Goal: Task Accomplishment & Management: Manage account settings

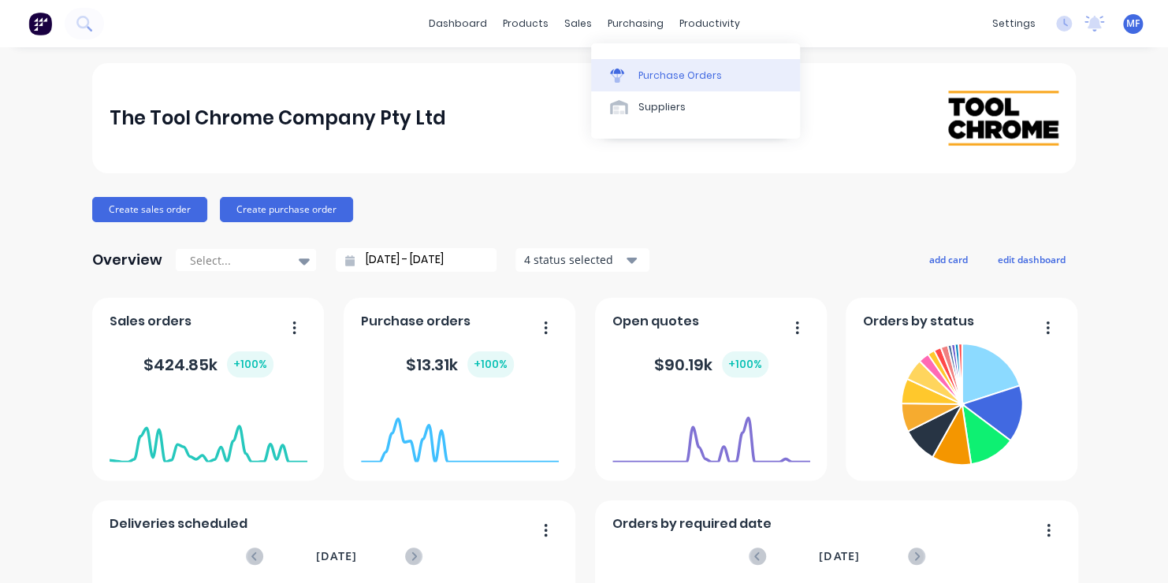
click at [661, 75] on div "Purchase Orders" at bounding box center [681, 76] width 84 height 14
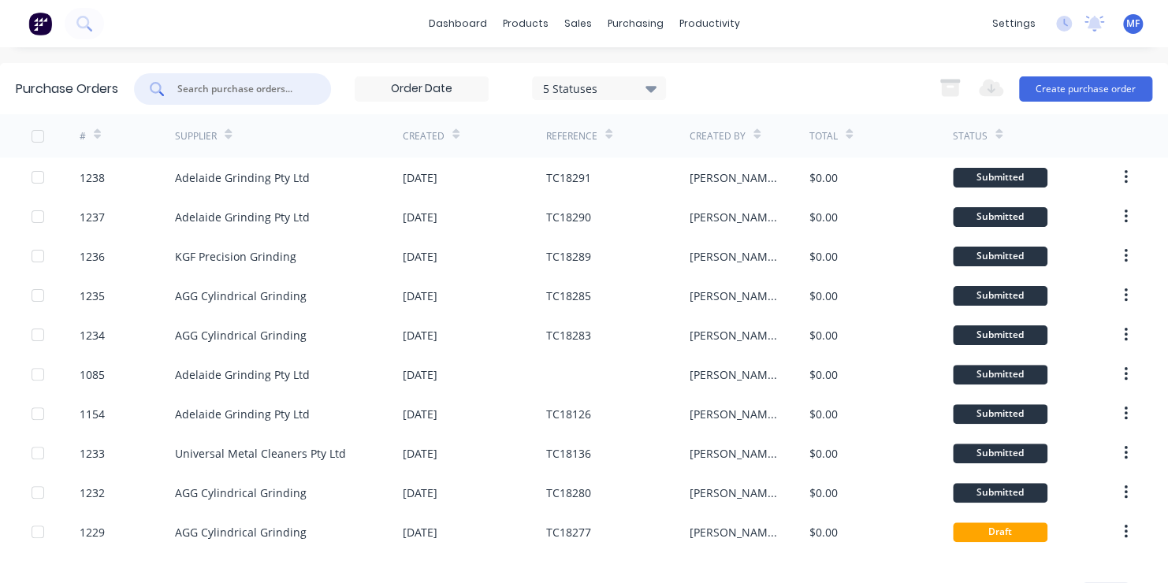
click at [228, 88] on input "text" at bounding box center [241, 89] width 131 height 16
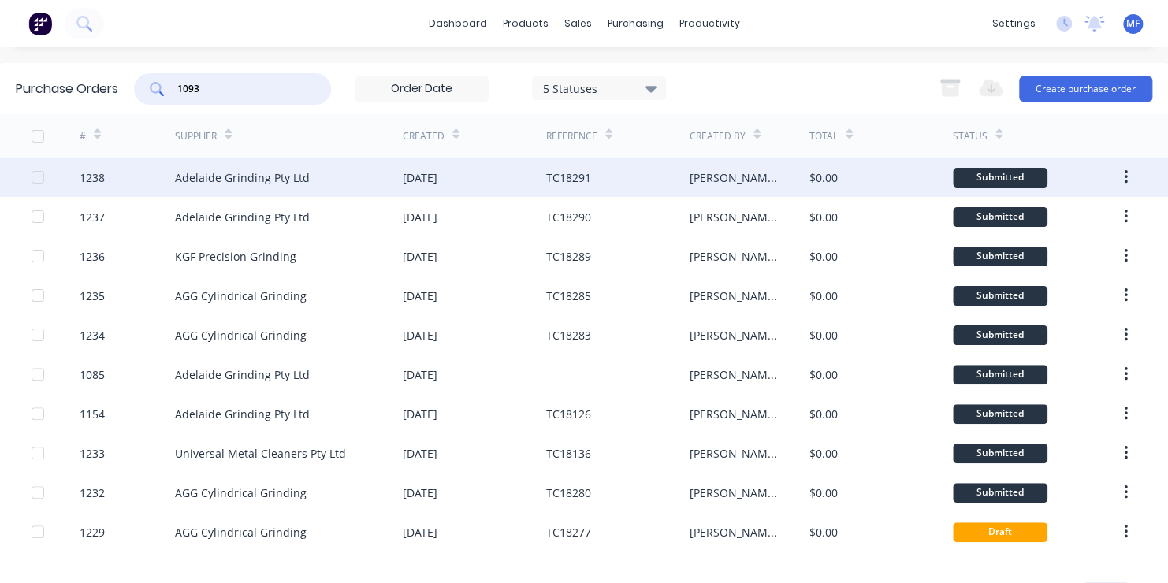
type input "1093"
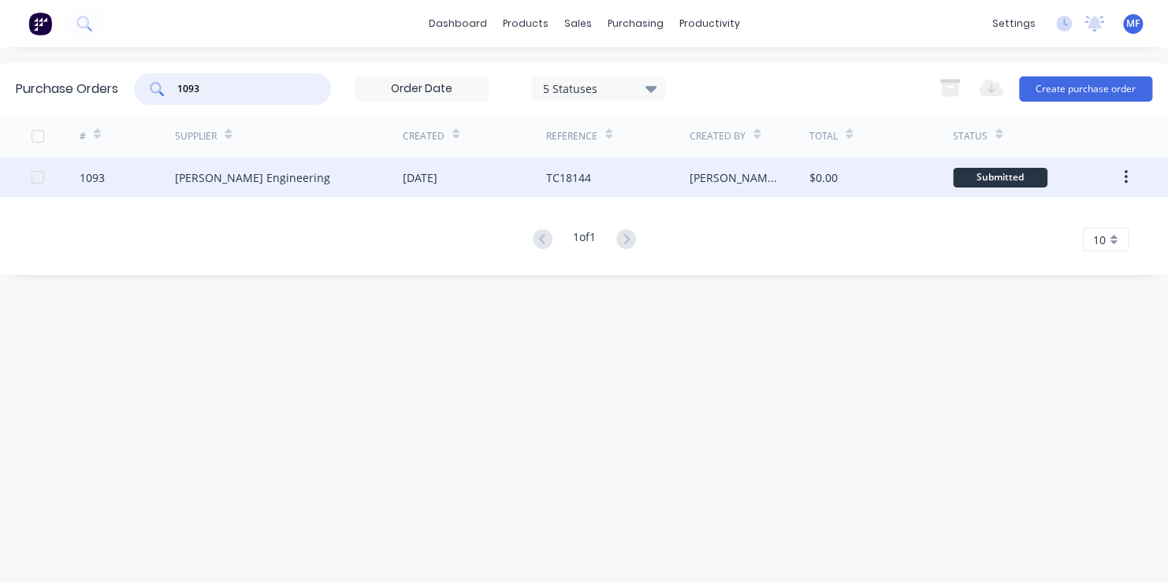
click at [994, 173] on div "Submitted" at bounding box center [1000, 178] width 95 height 20
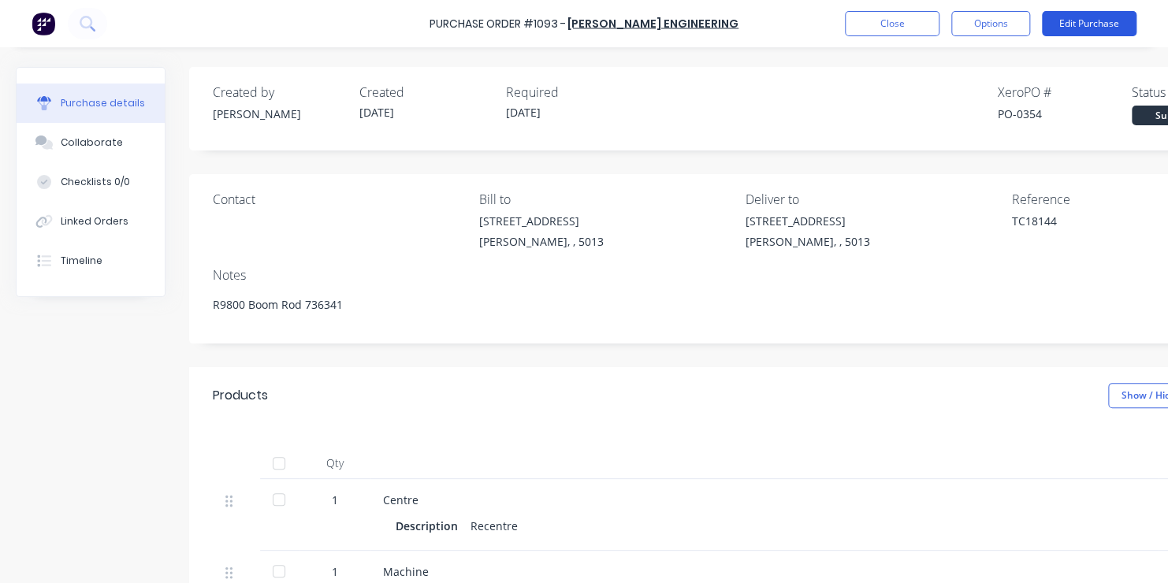
click at [1073, 22] on button "Edit Purchase" at bounding box center [1089, 23] width 95 height 25
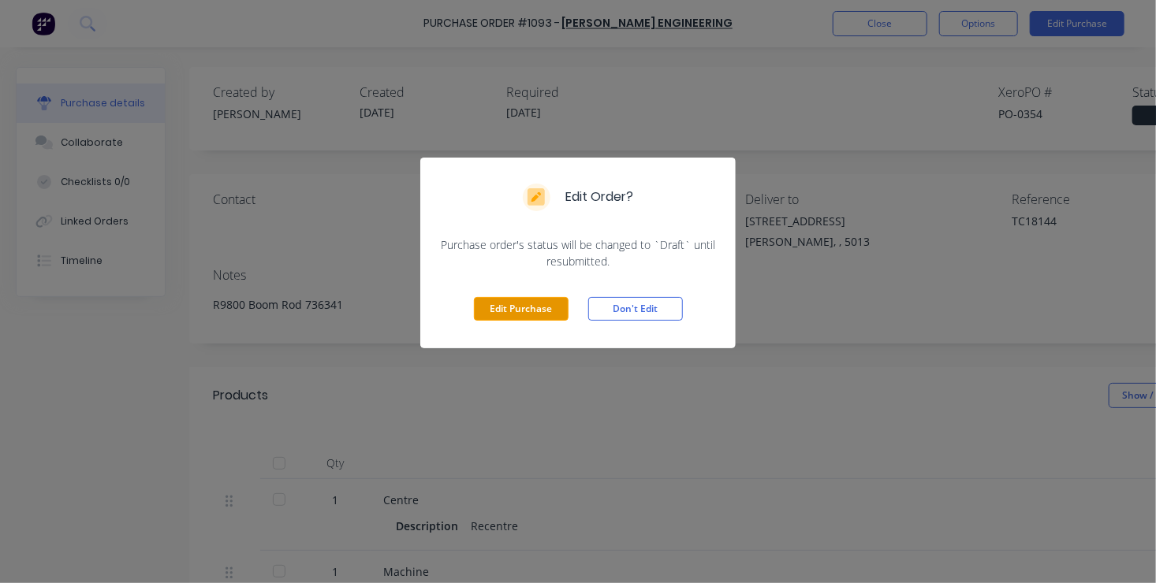
click at [533, 306] on button "Edit Purchase" at bounding box center [521, 309] width 95 height 24
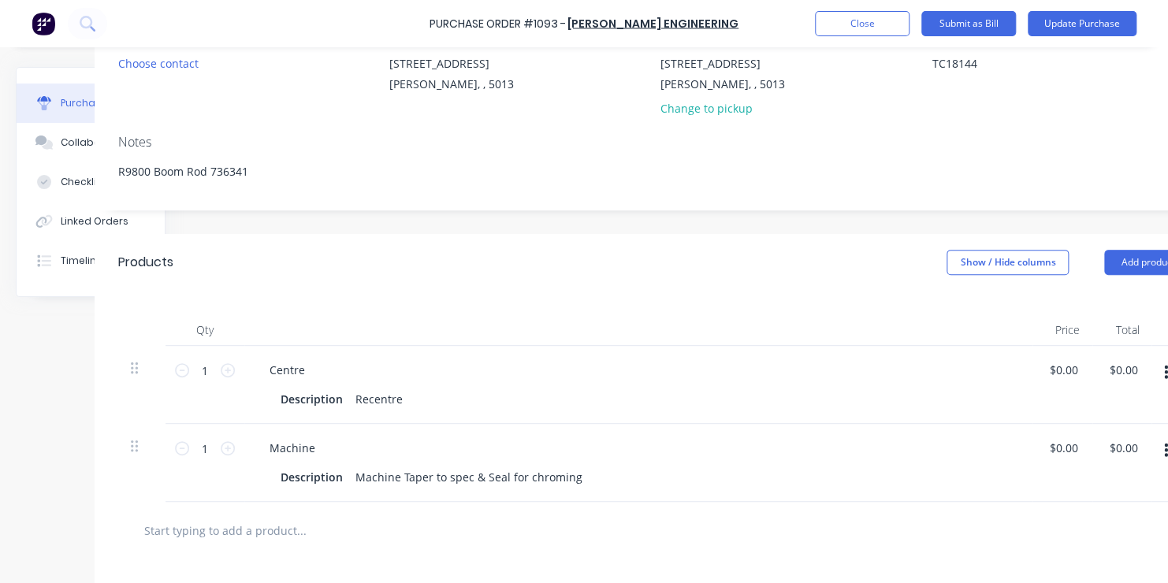
scroll to position [158, 126]
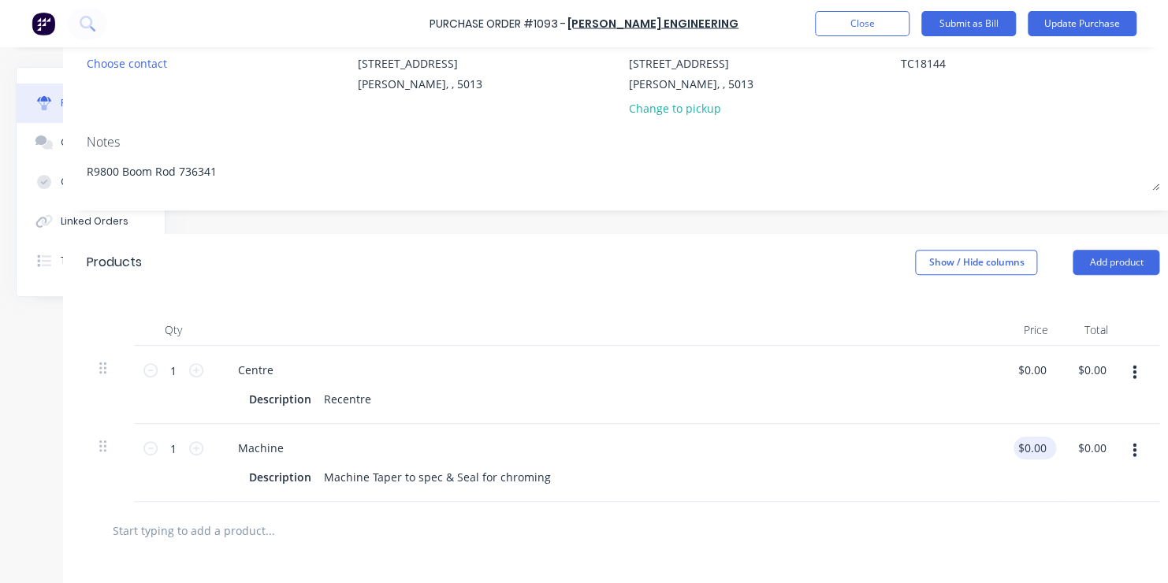
type textarea "x"
type input "0.00"
click at [1031, 449] on input "0.00" at bounding box center [1035, 448] width 30 height 23
type textarea "x"
click at [1031, 449] on input "0.00" at bounding box center [1035, 448] width 30 height 23
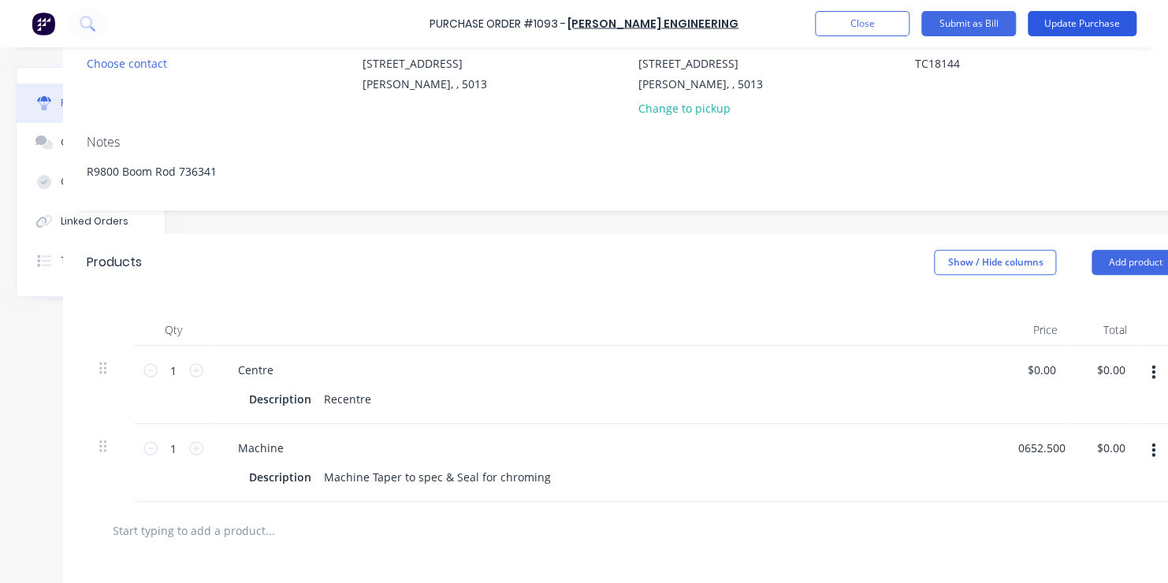
type input "0652.500"
type textarea "x"
type input "$652.50"
click at [1088, 24] on button "Update Purchase" at bounding box center [1082, 23] width 109 height 25
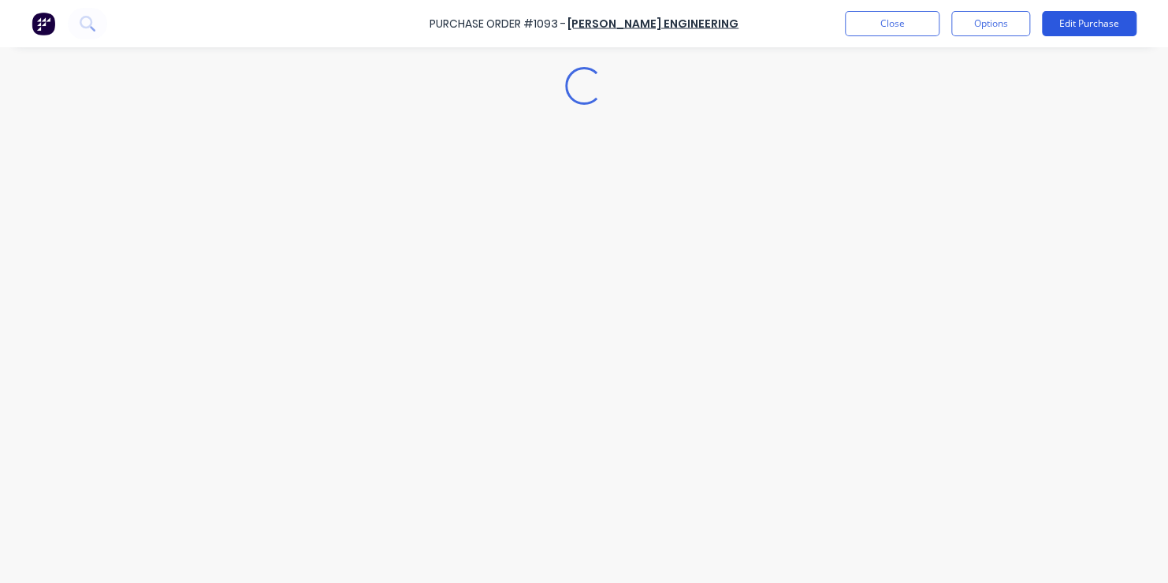
scroll to position [0, 0]
type textarea "x"
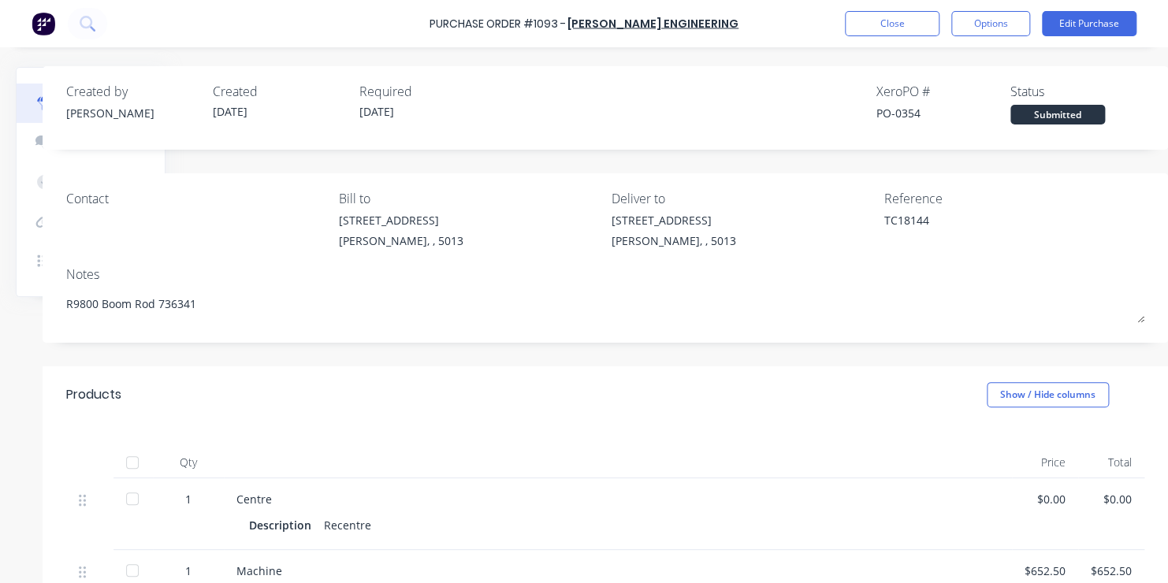
scroll to position [0, 158]
click at [897, 23] on button "Close" at bounding box center [892, 23] width 95 height 25
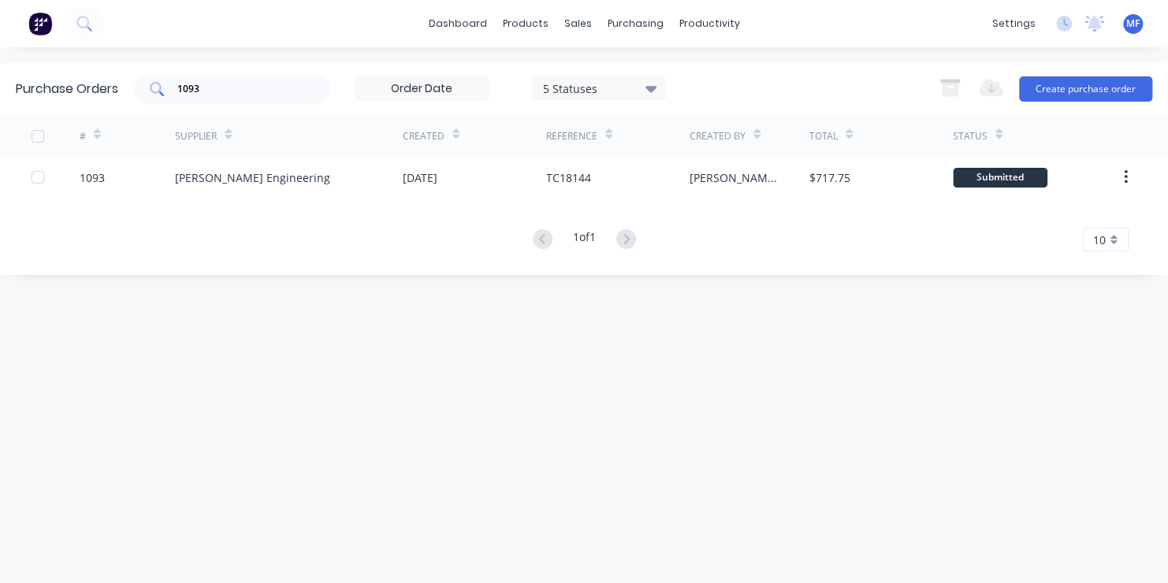
click at [209, 90] on input "1093" at bounding box center [241, 89] width 131 height 16
type input "1144"
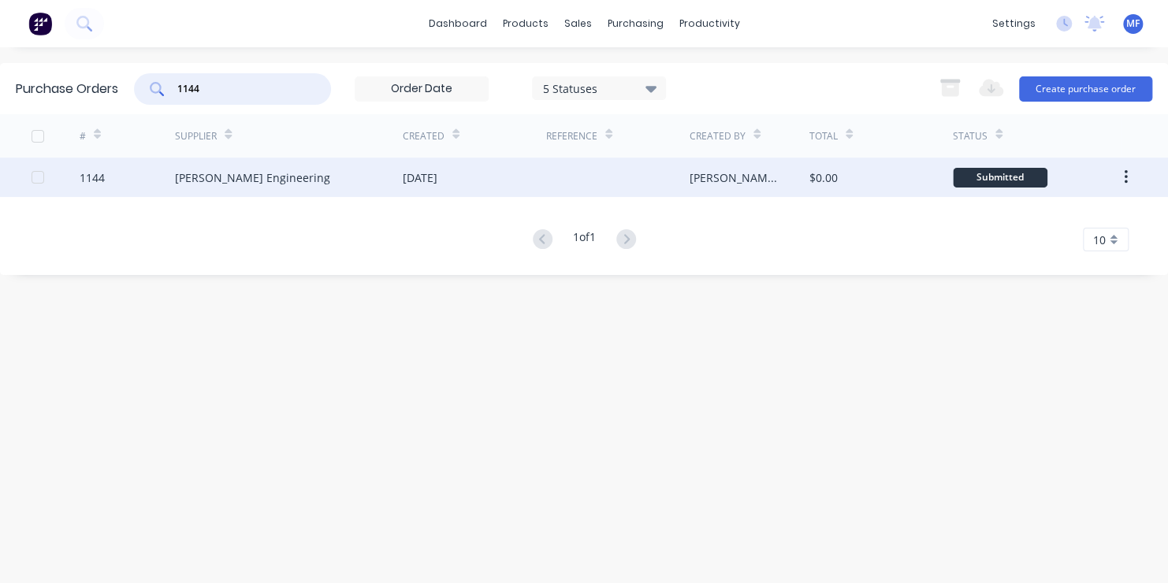
click at [991, 177] on div "Submitted" at bounding box center [1000, 178] width 95 height 20
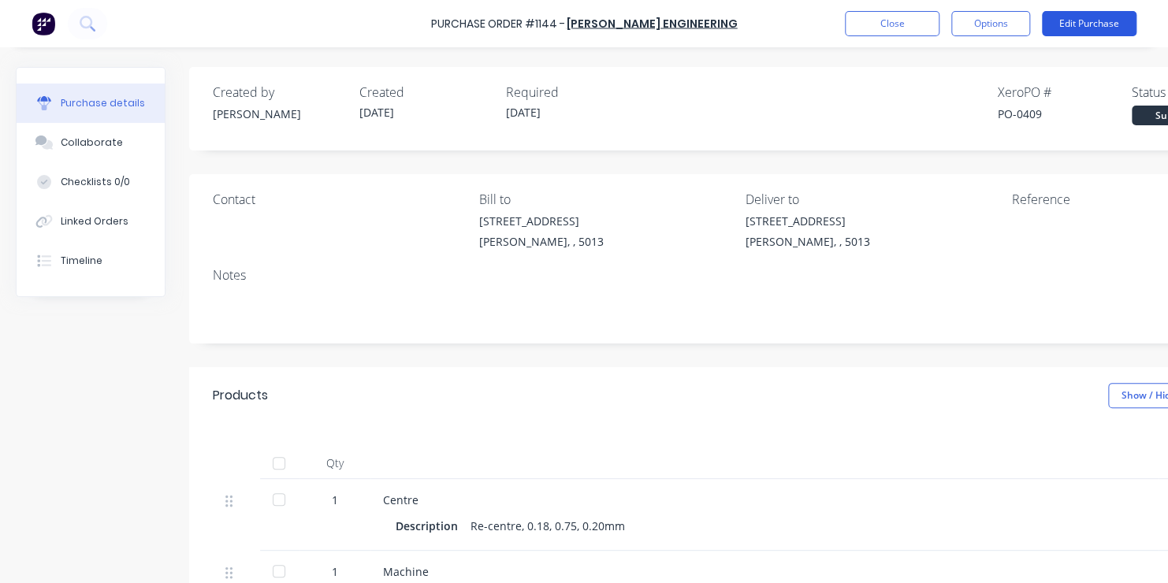
click at [1095, 19] on button "Edit Purchase" at bounding box center [1089, 23] width 95 height 25
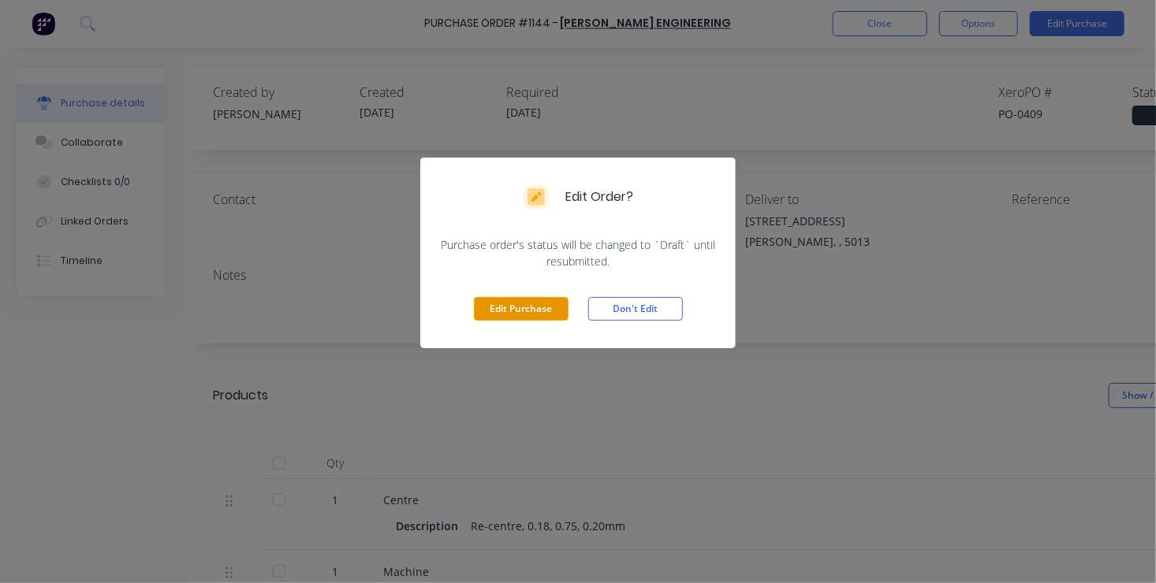
click at [520, 305] on button "Edit Purchase" at bounding box center [521, 309] width 95 height 24
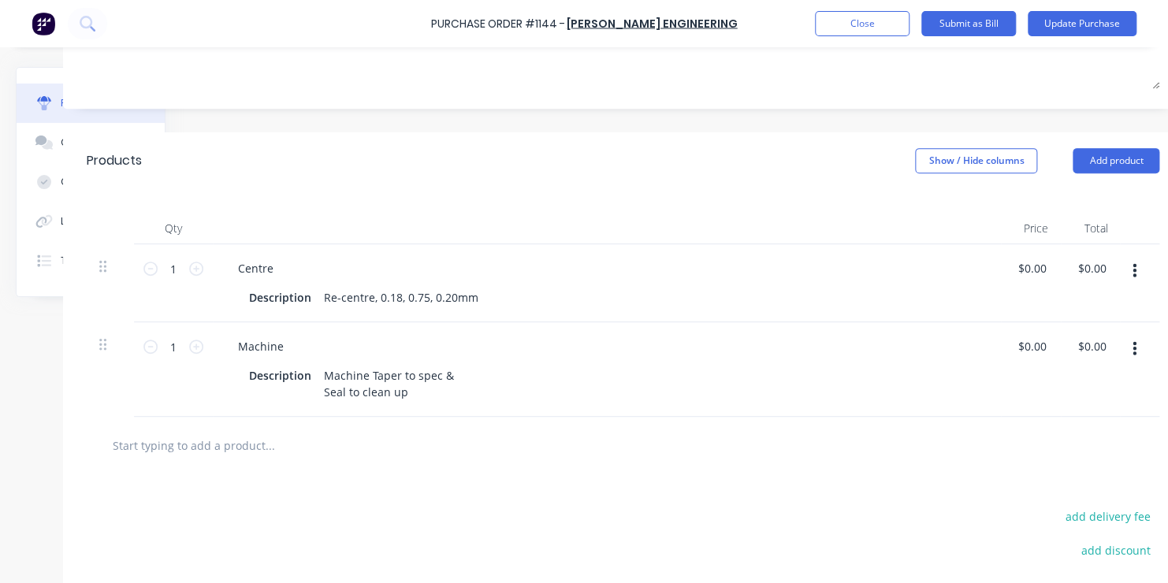
scroll to position [284, 126]
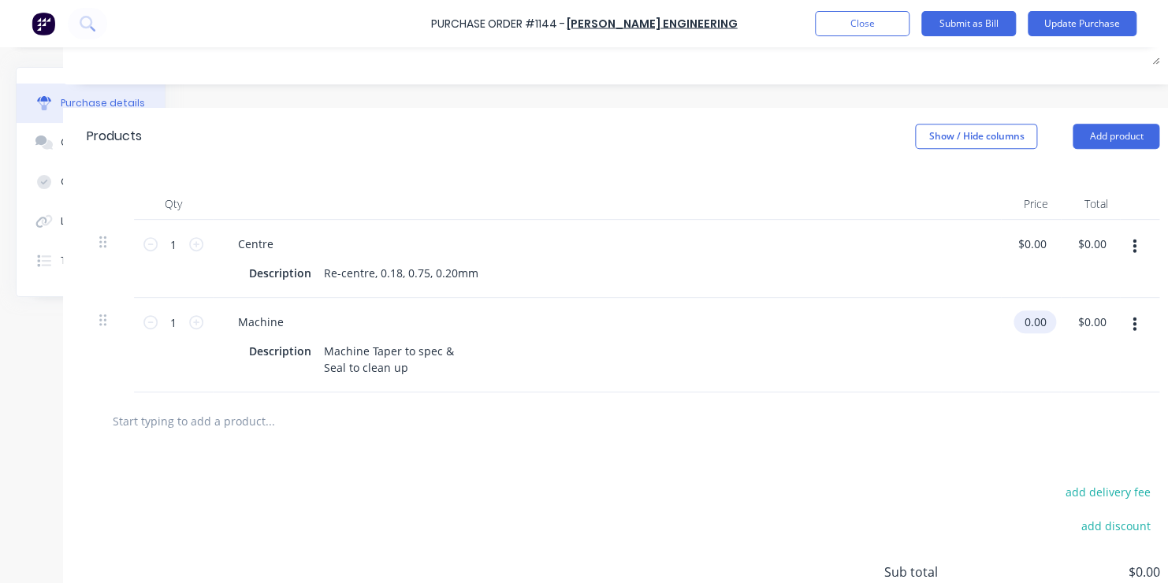
click at [1029, 322] on input "0.00" at bounding box center [1032, 322] width 36 height 23
click at [1029, 322] on input "0.00" at bounding box center [1035, 322] width 30 height 23
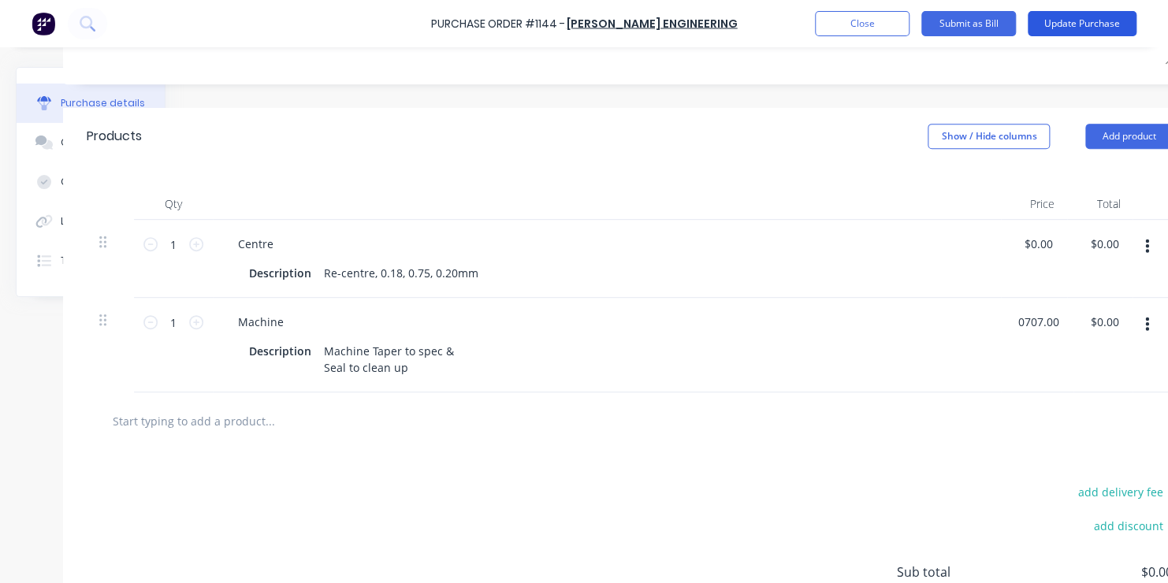
type input "$707.00"
click at [1093, 21] on button "Update Purchase" at bounding box center [1082, 23] width 109 height 25
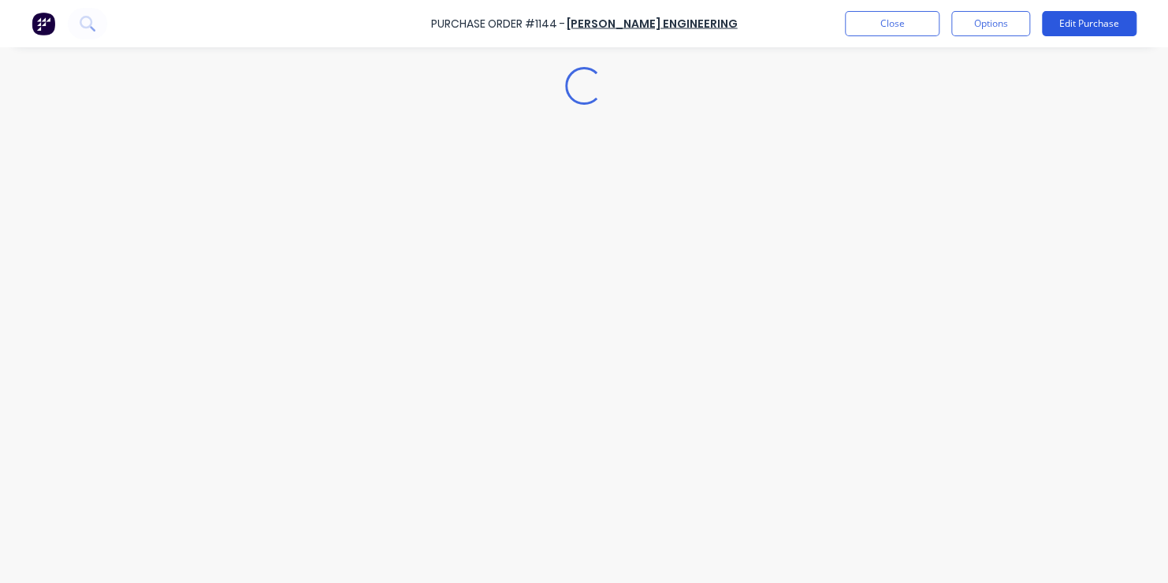
scroll to position [0, 0]
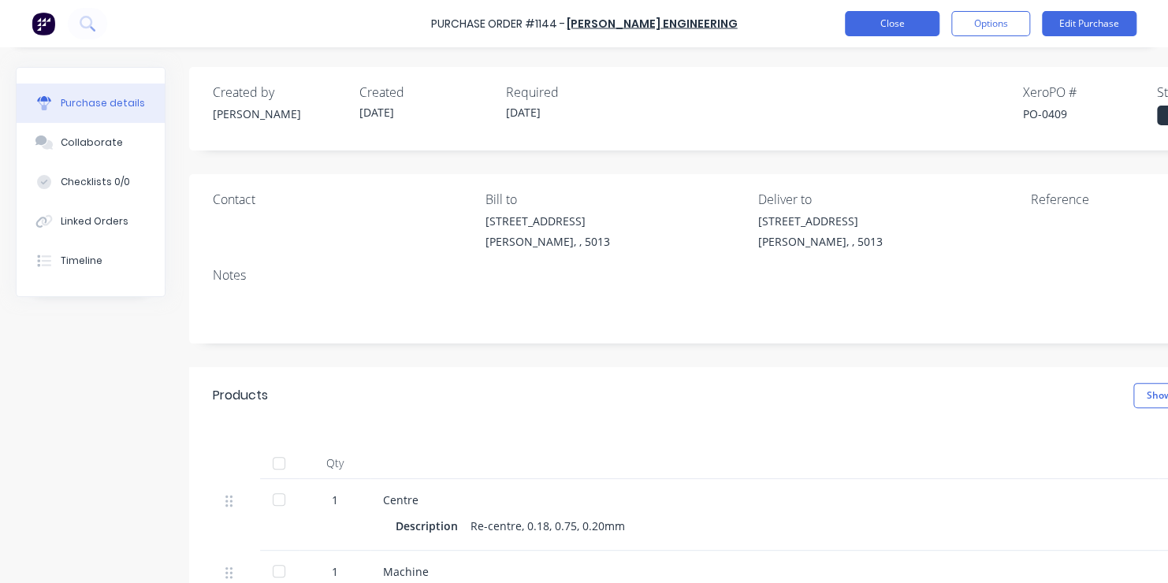
click at [882, 25] on button "Close" at bounding box center [892, 23] width 95 height 25
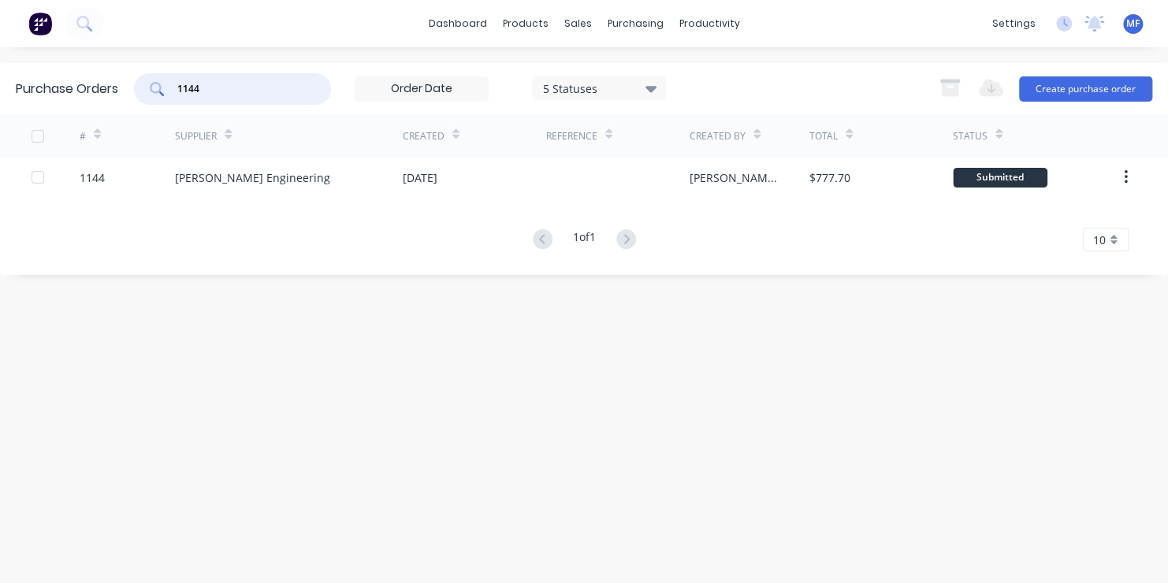
drag, startPoint x: 204, startPoint y: 86, endPoint x: 228, endPoint y: 84, distance: 23.7
click at [208, 85] on input "1144" at bounding box center [241, 89] width 131 height 16
type input "1146"
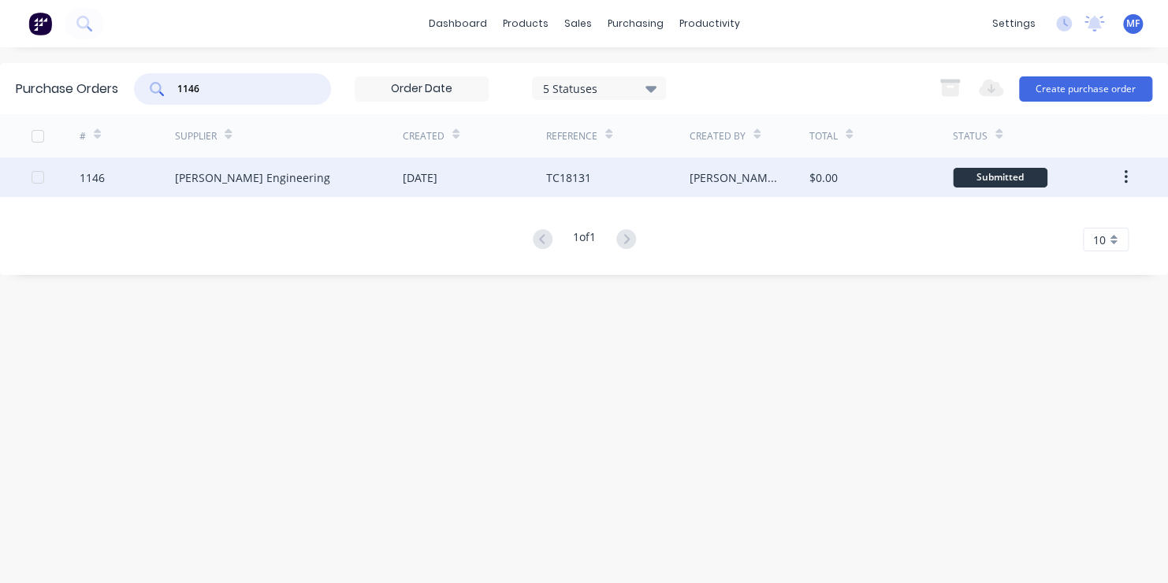
click at [1003, 177] on div "Submitted" at bounding box center [1000, 178] width 95 height 20
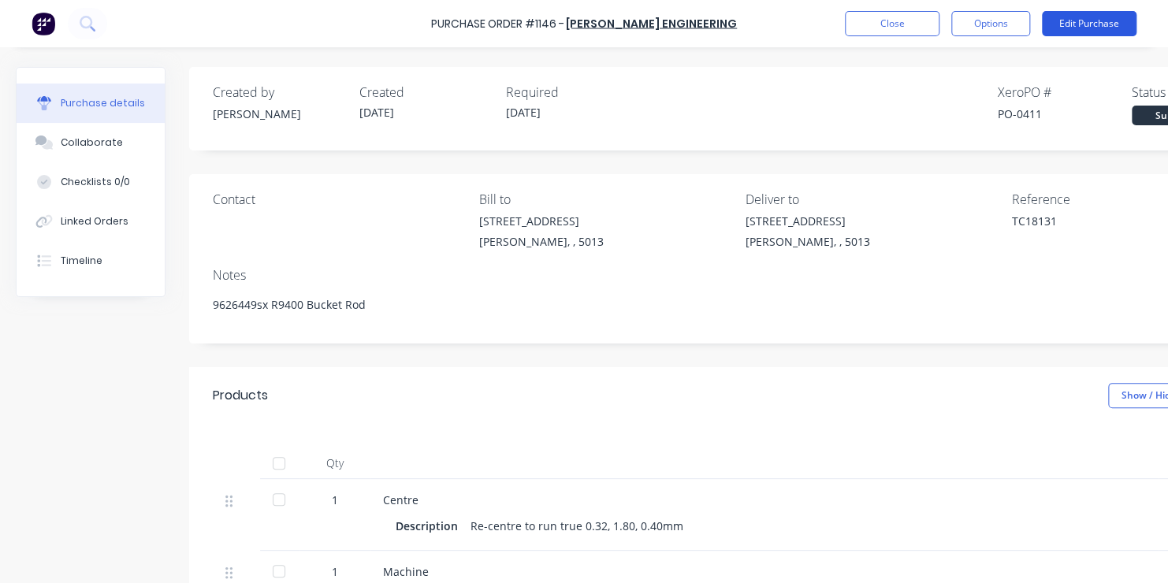
click at [1097, 21] on button "Edit Purchase" at bounding box center [1089, 23] width 95 height 25
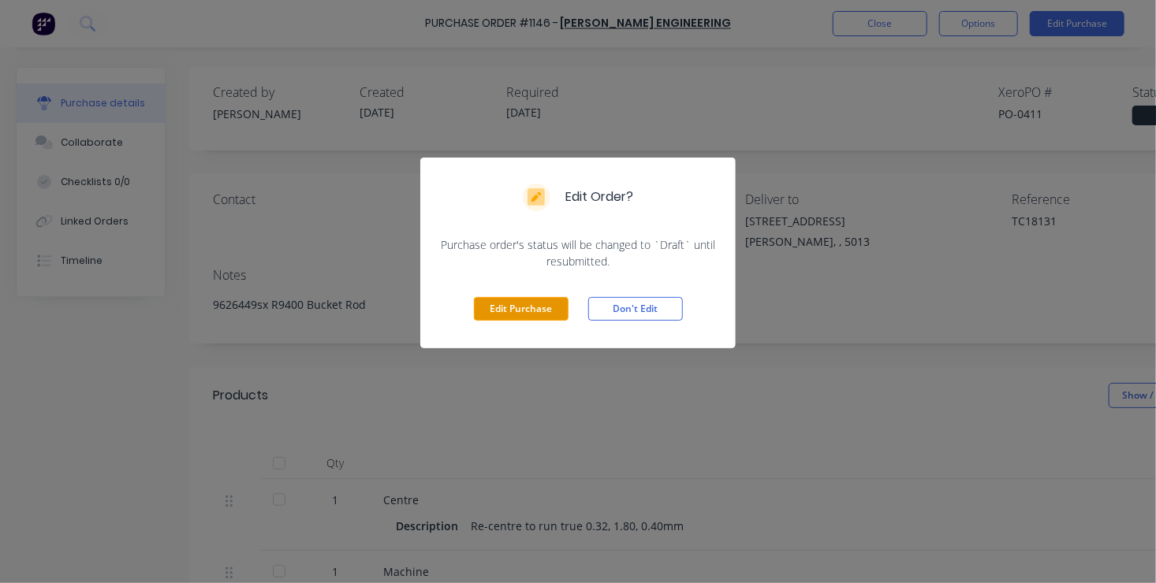
click at [537, 306] on button "Edit Purchase" at bounding box center [521, 309] width 95 height 24
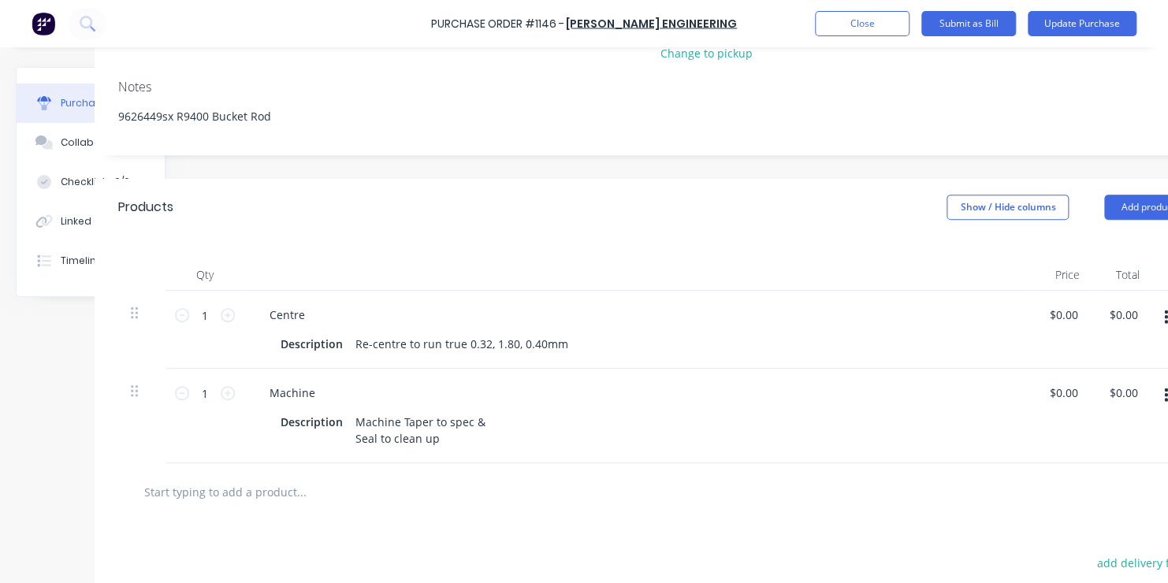
scroll to position [237, 95]
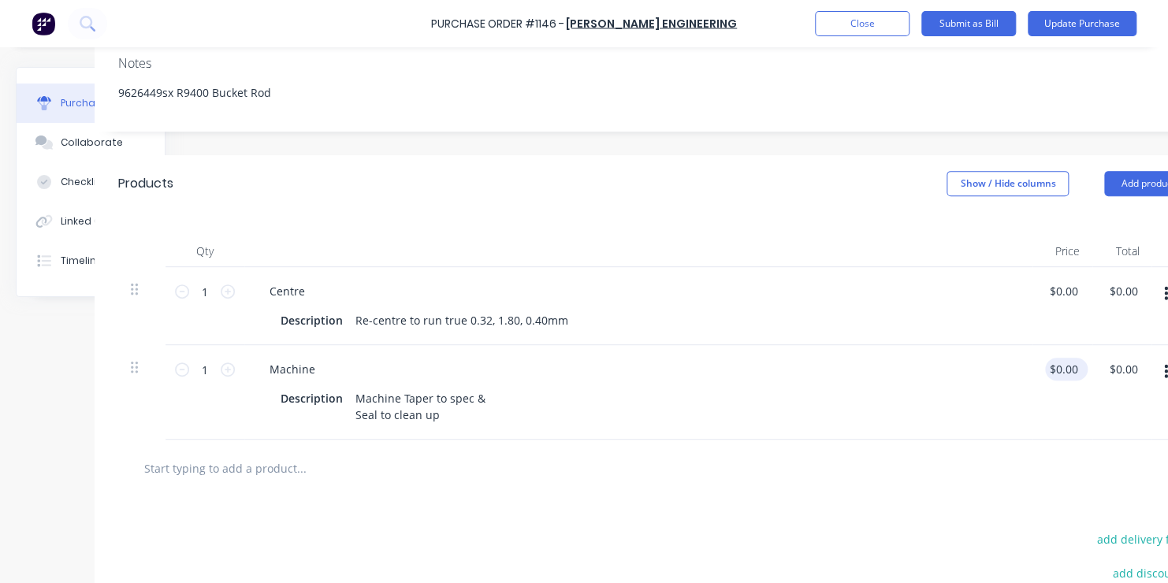
type textarea "x"
type input "0.00"
click at [1060, 369] on input "0.00" at bounding box center [1063, 369] width 36 height 23
type textarea "x"
click at [1060, 369] on input "0.00" at bounding box center [1067, 369] width 30 height 23
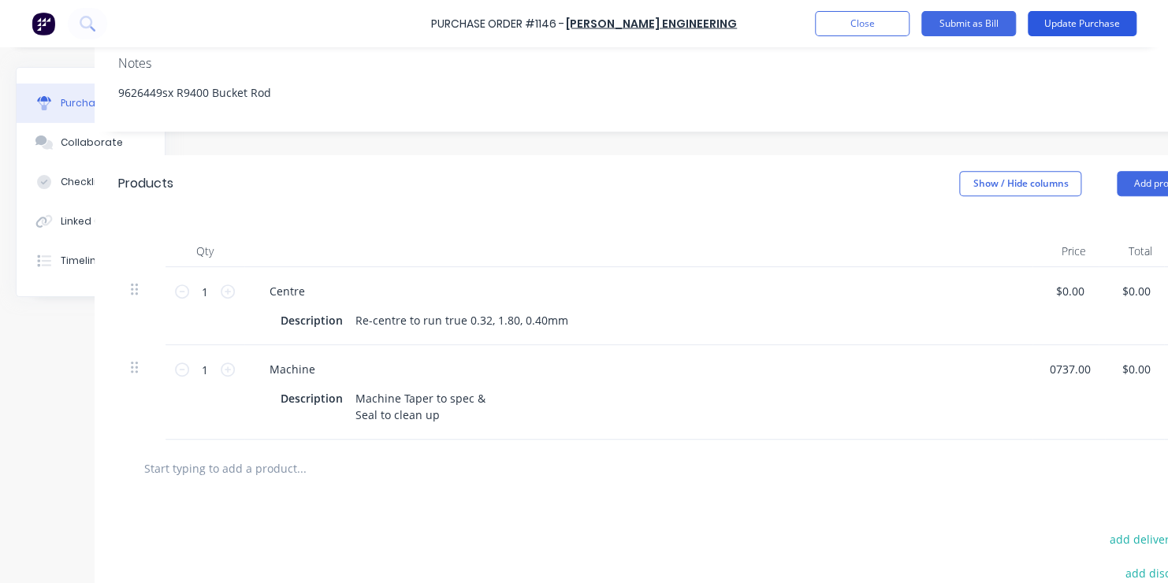
type input "0737.00"
type textarea "x"
type input "$737.00"
click at [1092, 23] on button "Update Purchase" at bounding box center [1082, 23] width 109 height 25
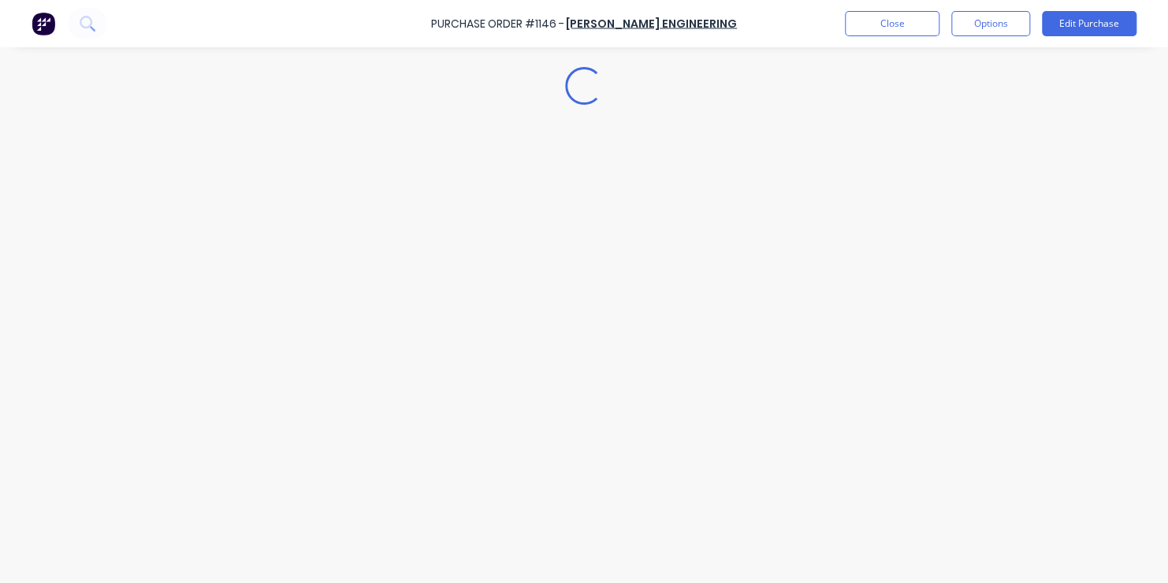
scroll to position [0, 0]
type textarea "x"
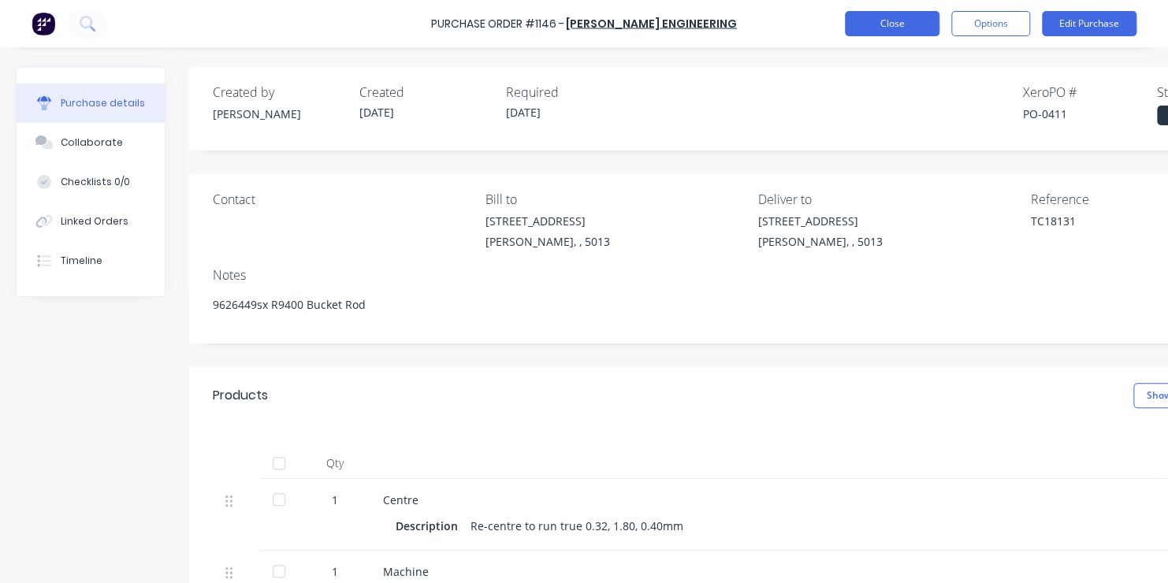
click at [889, 20] on button "Close" at bounding box center [892, 23] width 95 height 25
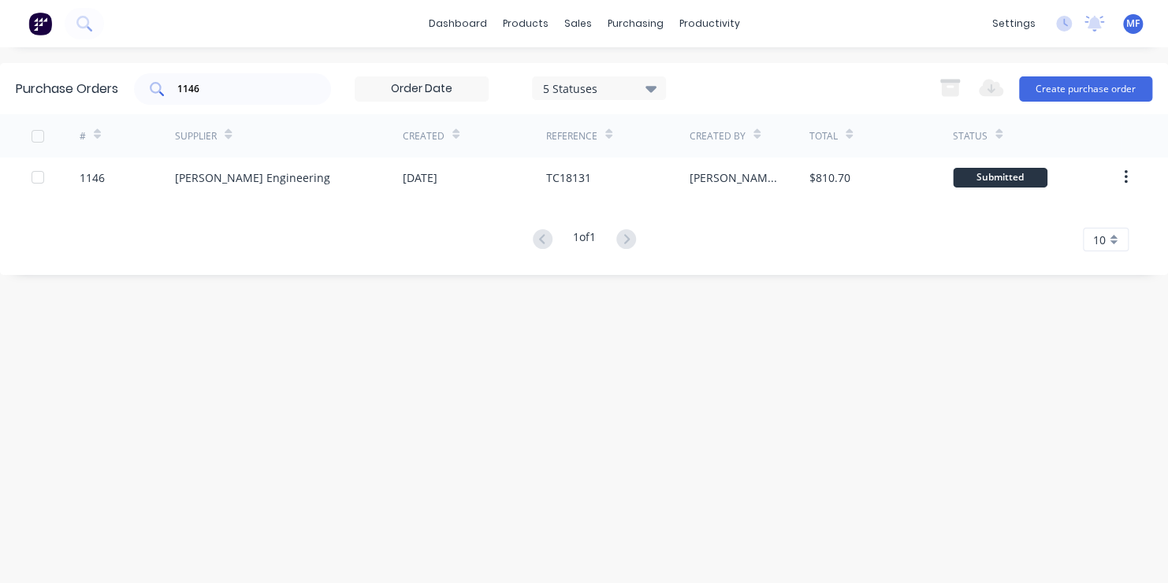
click at [204, 83] on input "1146" at bounding box center [241, 89] width 131 height 16
type input "1197"
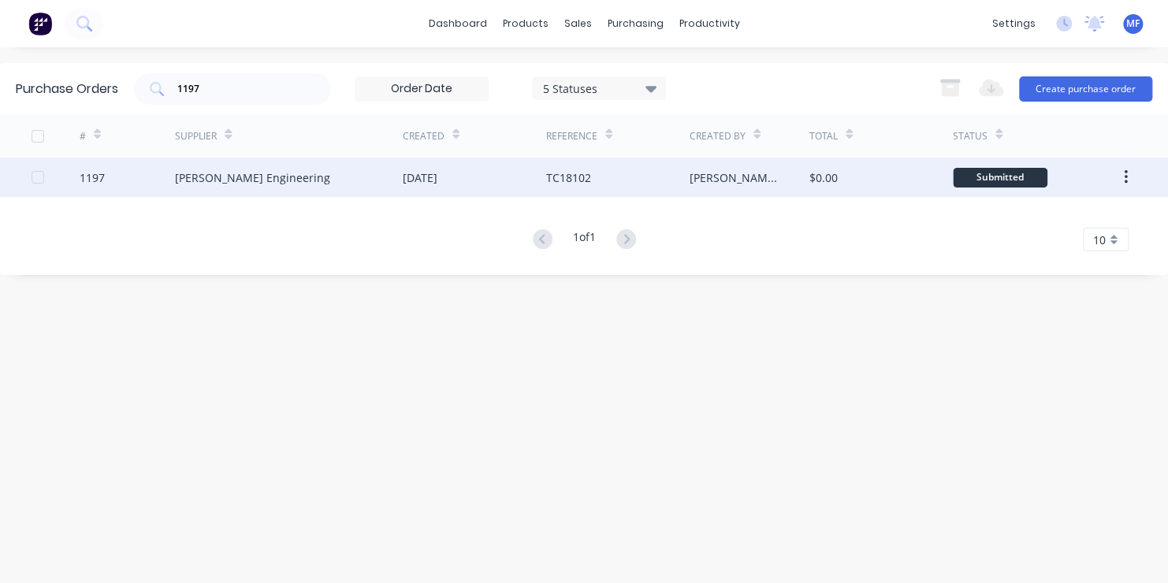
click at [1005, 175] on div "Submitted" at bounding box center [1000, 178] width 95 height 20
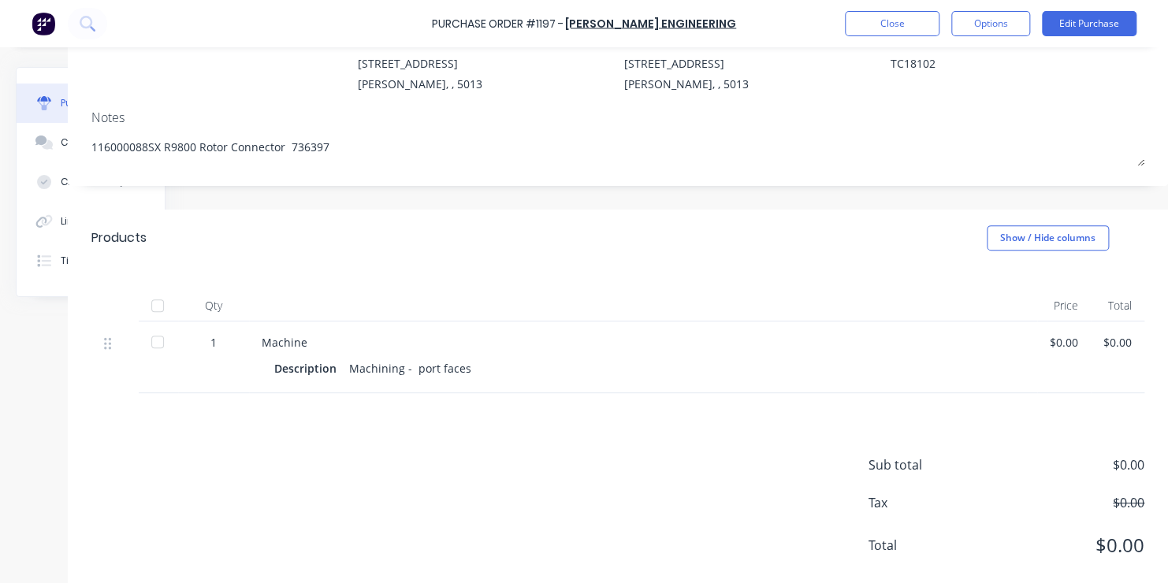
scroll to position [158, 132]
click at [1050, 343] on div "$0.00" at bounding box center [1064, 342] width 28 height 17
click at [1089, 22] on button "Edit Purchase" at bounding box center [1089, 23] width 95 height 25
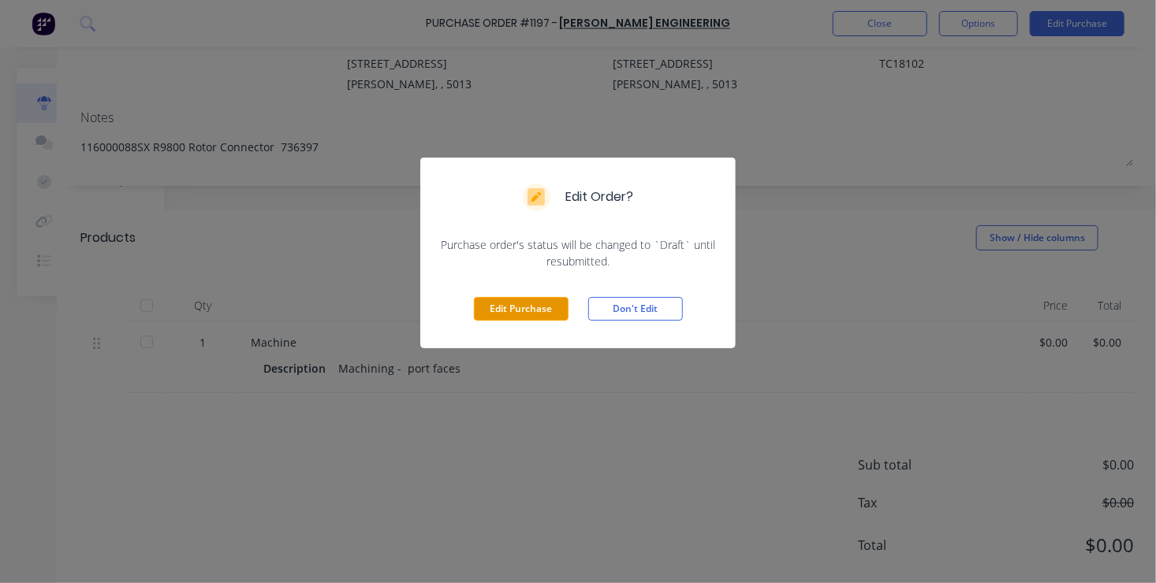
click at [516, 306] on button "Edit Purchase" at bounding box center [521, 309] width 95 height 24
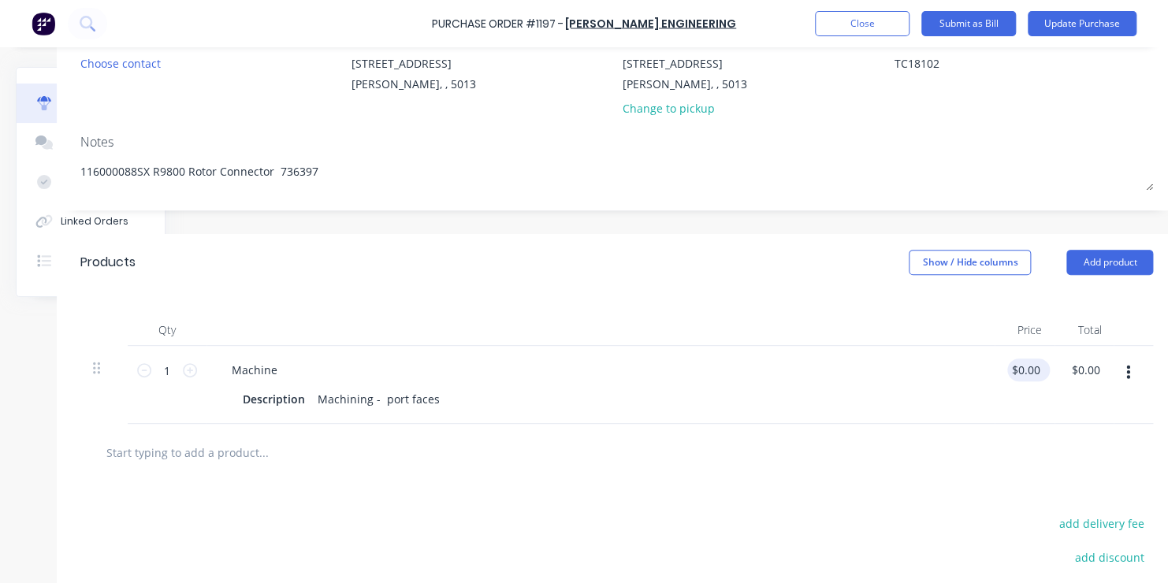
type textarea "x"
type input "0.00"
click at [1023, 369] on input "0.00" at bounding box center [1022, 370] width 30 height 23
type textarea "x"
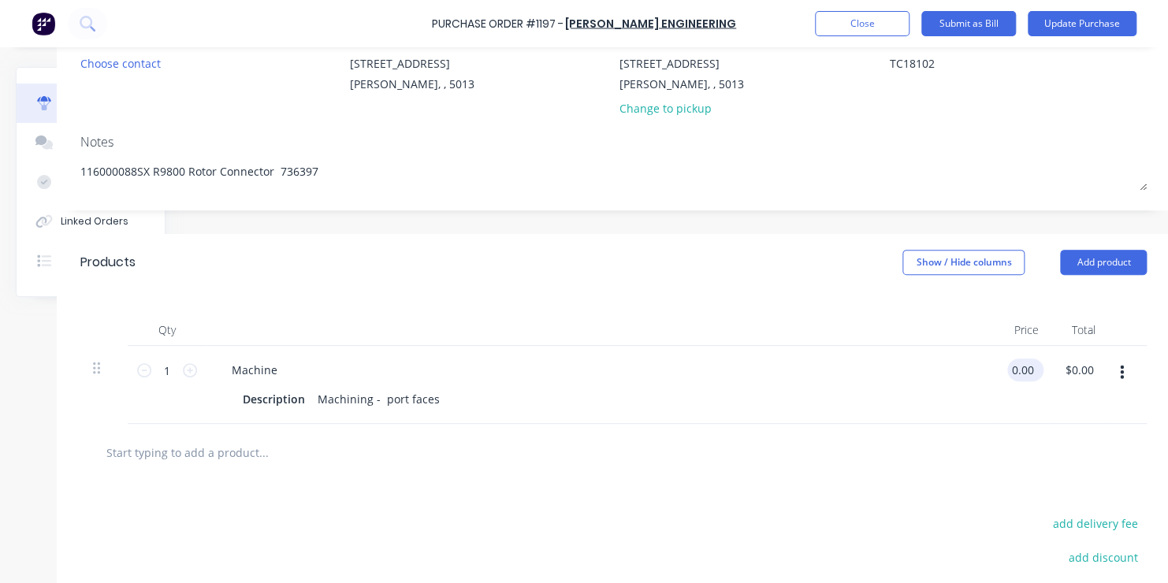
click at [1019, 372] on input "0.00" at bounding box center [1022, 370] width 30 height 23
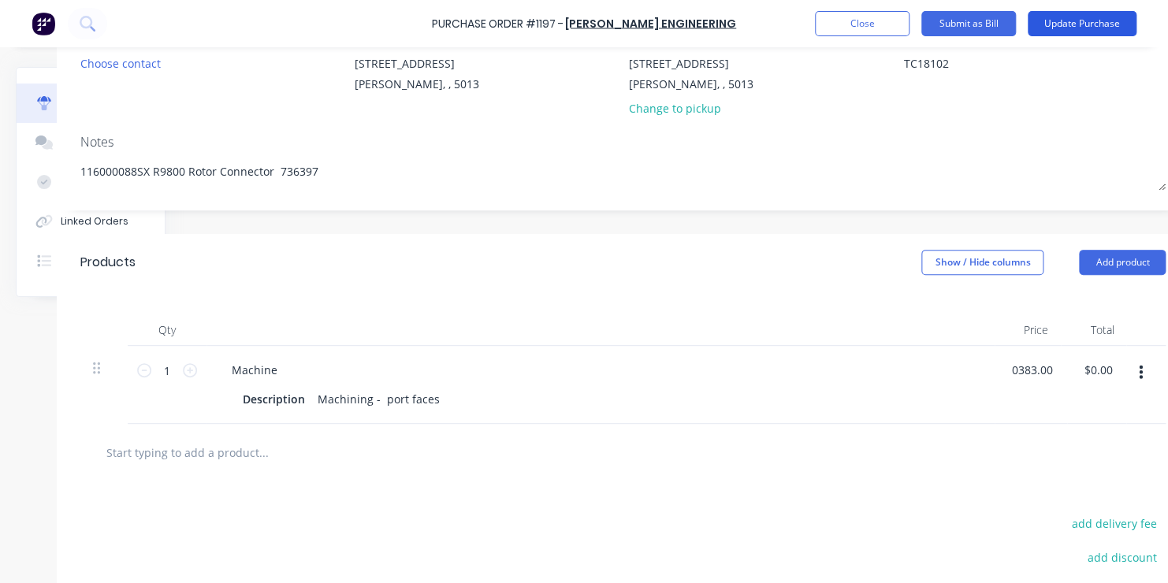
type input "0383.00"
type textarea "x"
type input "$383.00"
click at [1097, 19] on button "Update Purchase" at bounding box center [1082, 23] width 109 height 25
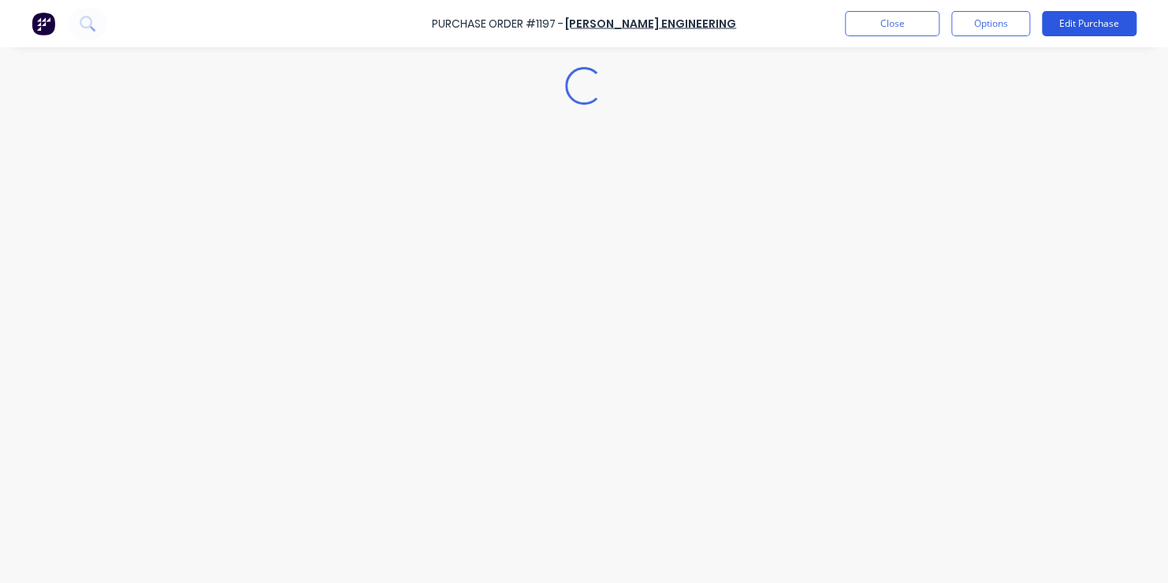
scroll to position [0, 0]
type textarea "x"
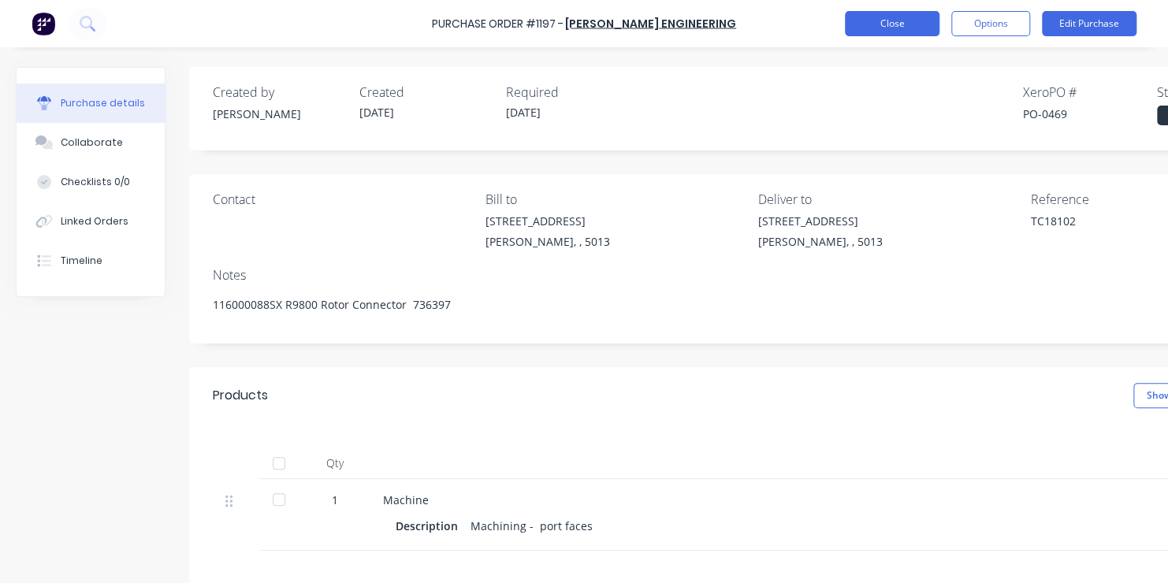
click at [887, 23] on button "Close" at bounding box center [892, 23] width 95 height 25
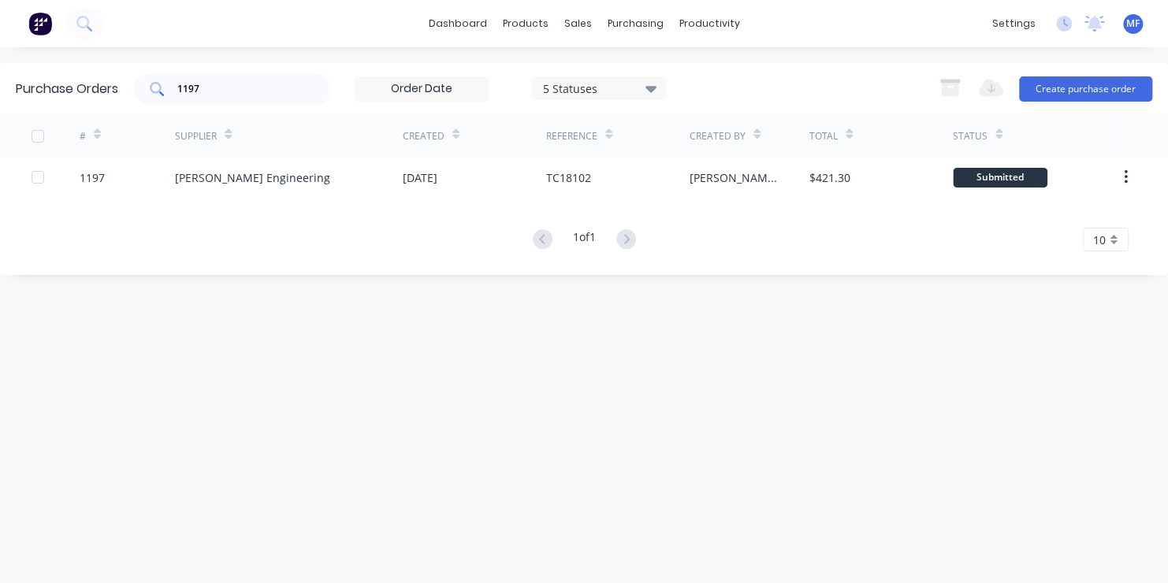
click at [203, 88] on input "1197" at bounding box center [241, 89] width 131 height 16
type input "1134"
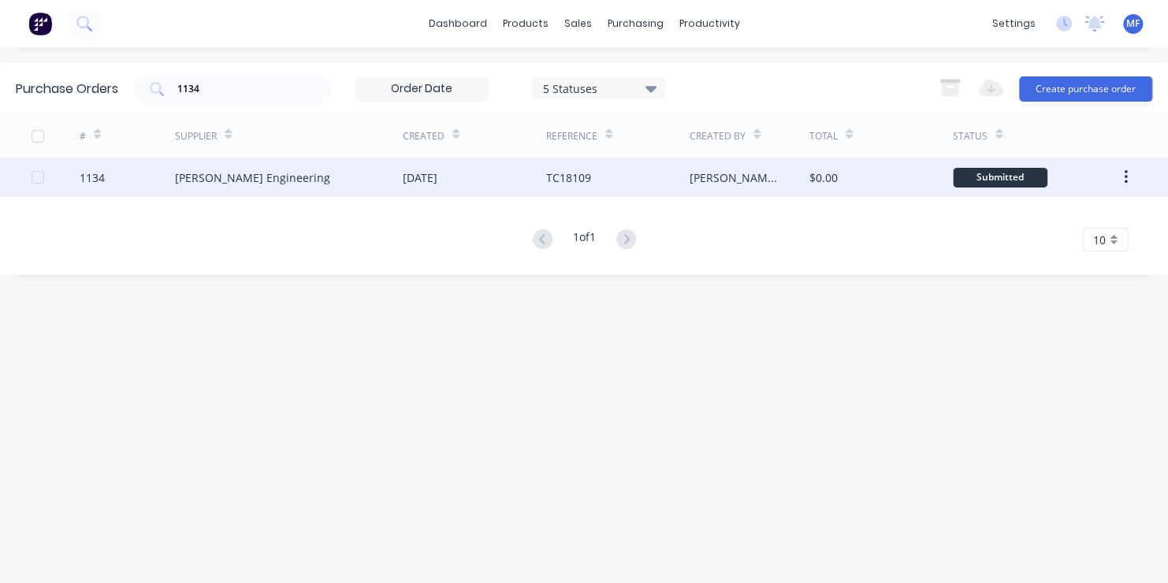
click at [994, 173] on div "Submitted" at bounding box center [1000, 178] width 95 height 20
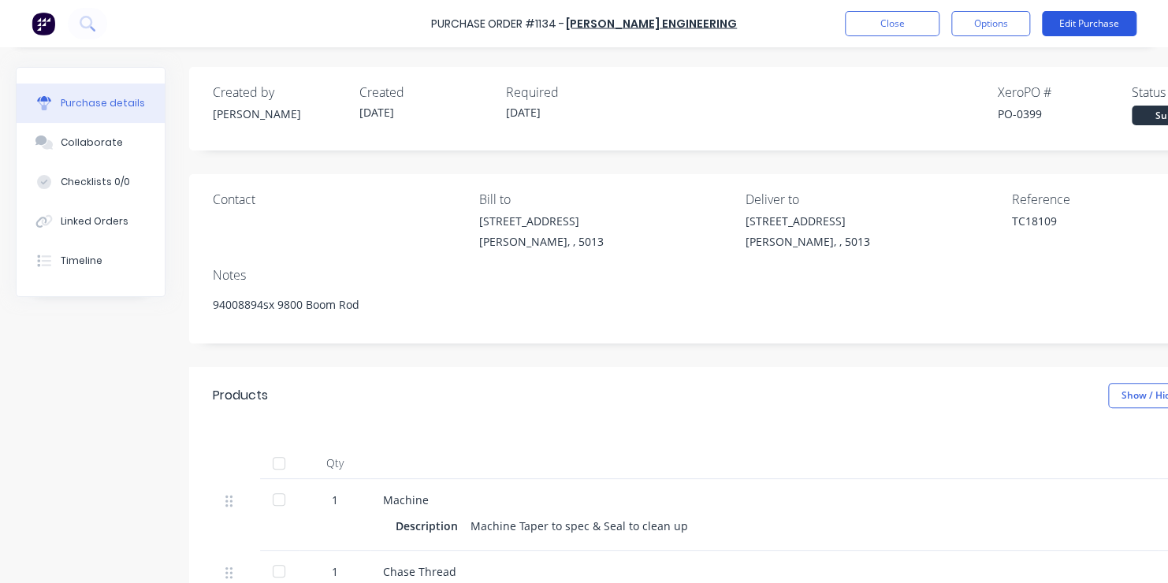
click at [1108, 22] on button "Edit Purchase" at bounding box center [1089, 23] width 95 height 25
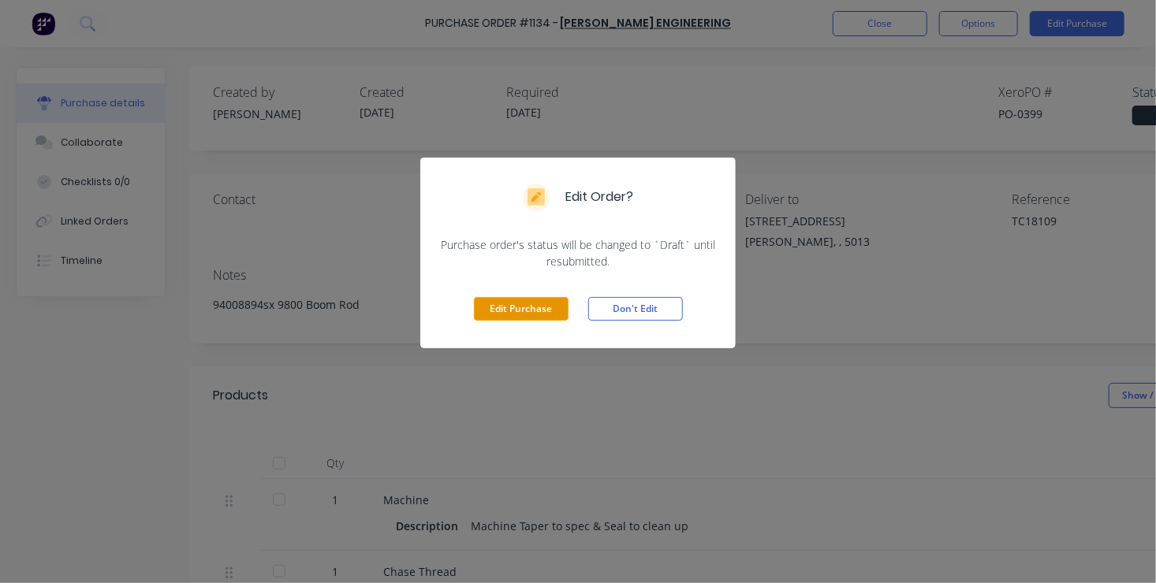
drag, startPoint x: 505, startPoint y: 307, endPoint x: 515, endPoint y: 305, distance: 9.6
click at [509, 307] on button "Edit Purchase" at bounding box center [521, 309] width 95 height 24
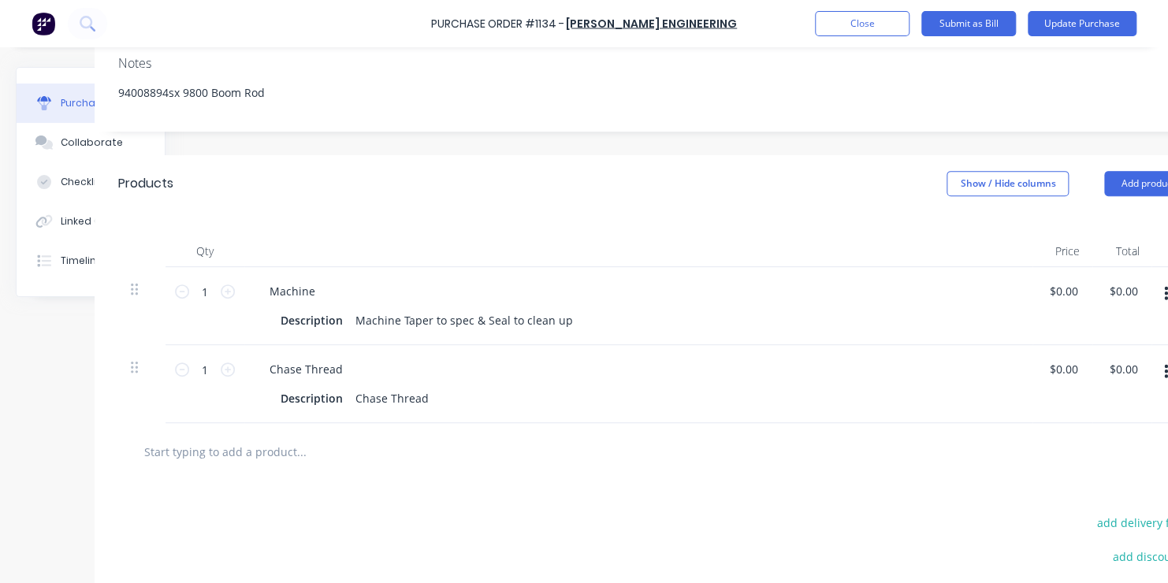
scroll to position [237, 126]
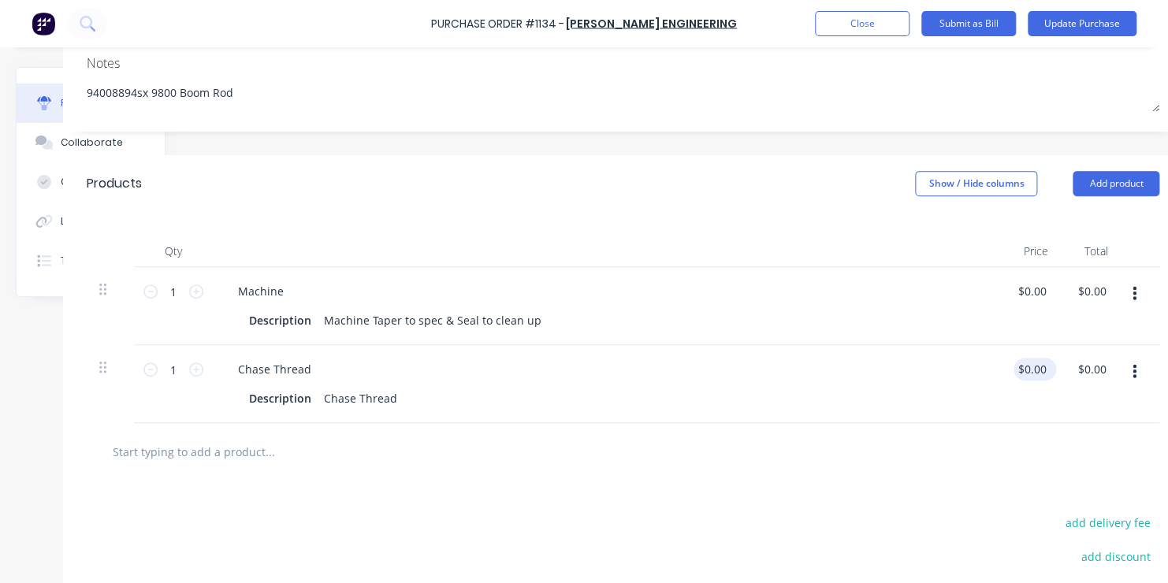
type textarea "x"
type input "0.00"
click at [1030, 367] on input "0.00" at bounding box center [1032, 369] width 36 height 23
click at [1030, 367] on input "0.00" at bounding box center [1035, 369] width 30 height 23
click at [1032, 363] on input "0.00" at bounding box center [1035, 369] width 30 height 23
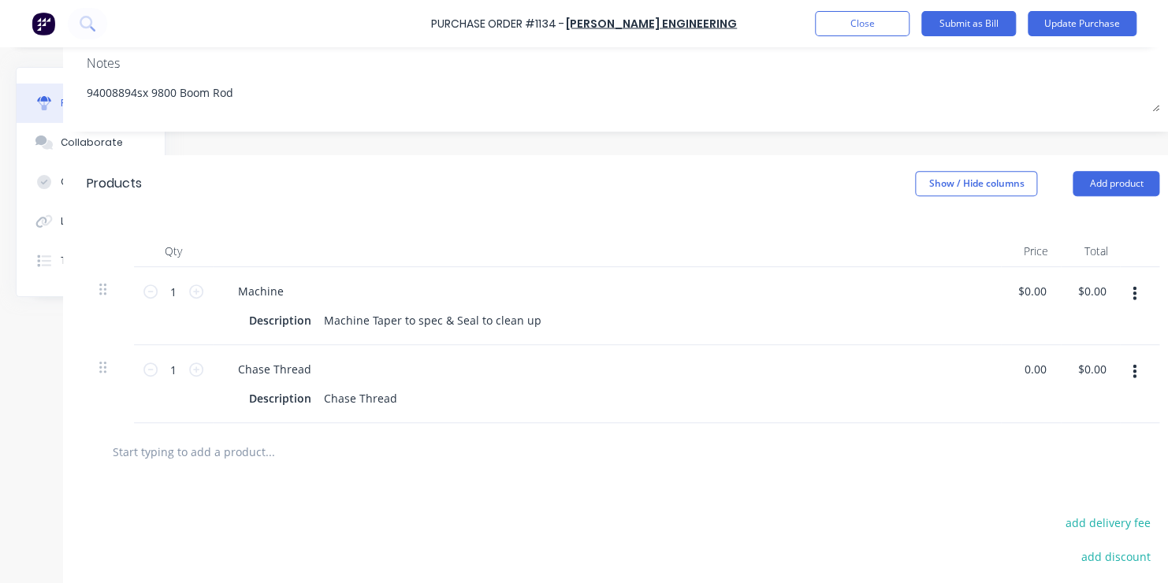
type textarea "x"
type input "$0.00"
click at [1003, 412] on div "$0.00 0.00" at bounding box center [1031, 384] width 60 height 78
type textarea "x"
type input "0.00"
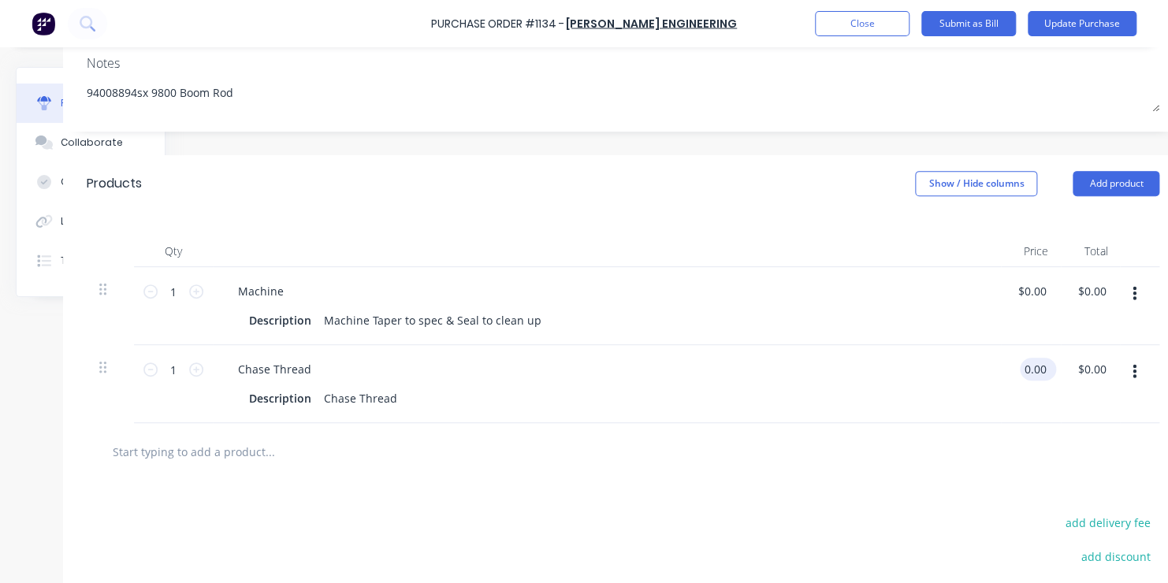
click at [1029, 367] on input "0.00" at bounding box center [1035, 369] width 30 height 23
type textarea "x"
click at [1029, 368] on input "0.00" at bounding box center [1035, 369] width 30 height 23
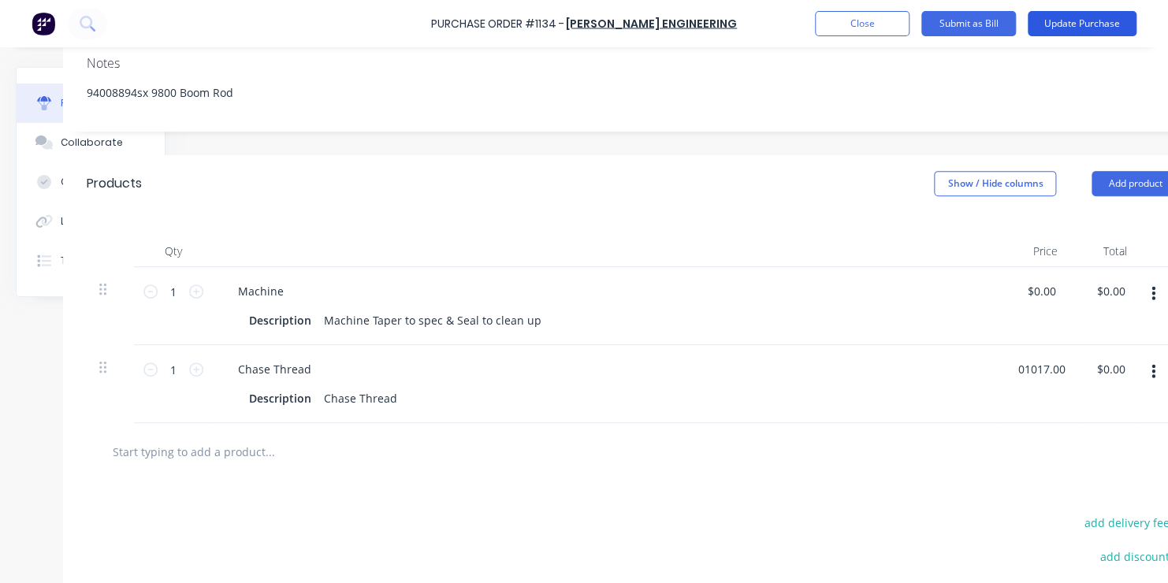
type input "01017.00"
type textarea "x"
type input "$1,017.00"
click at [1077, 22] on button "Update Purchase" at bounding box center [1082, 23] width 109 height 25
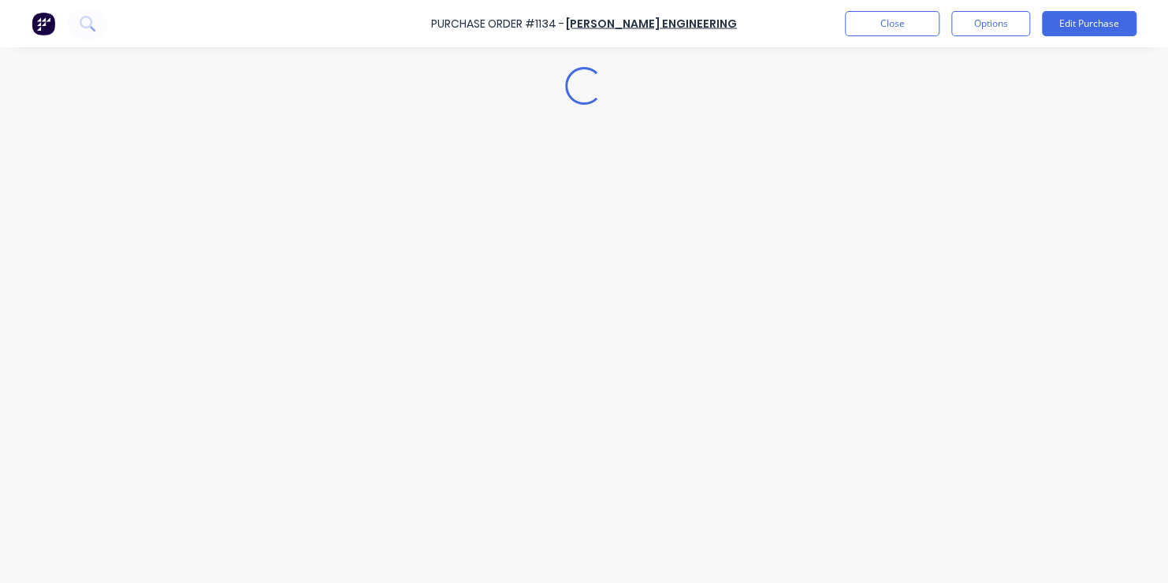
scroll to position [0, 0]
type textarea "x"
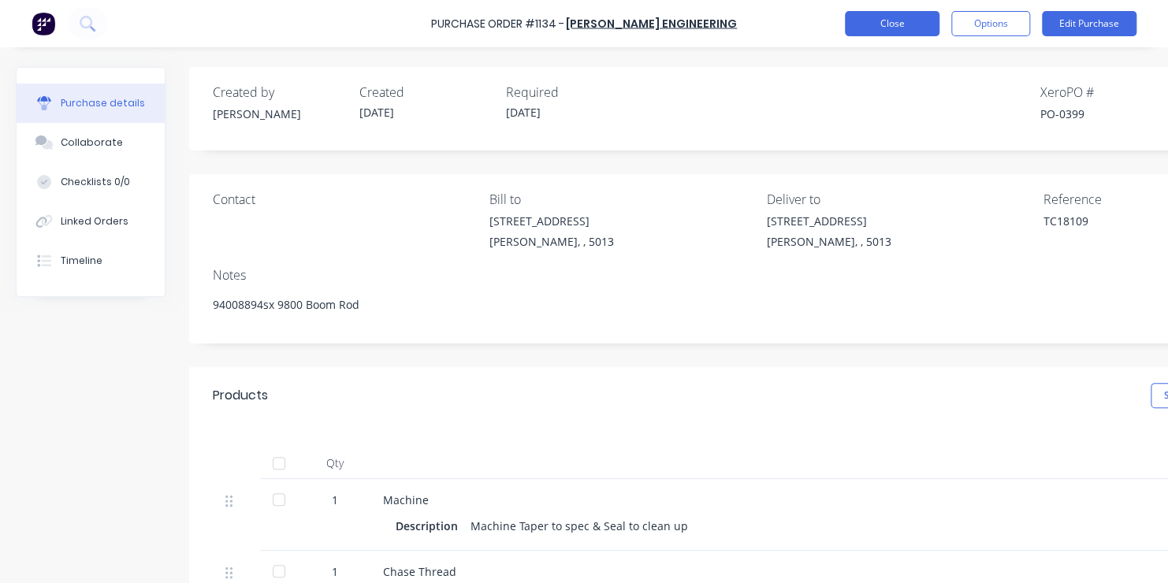
click at [892, 20] on button "Close" at bounding box center [892, 23] width 95 height 25
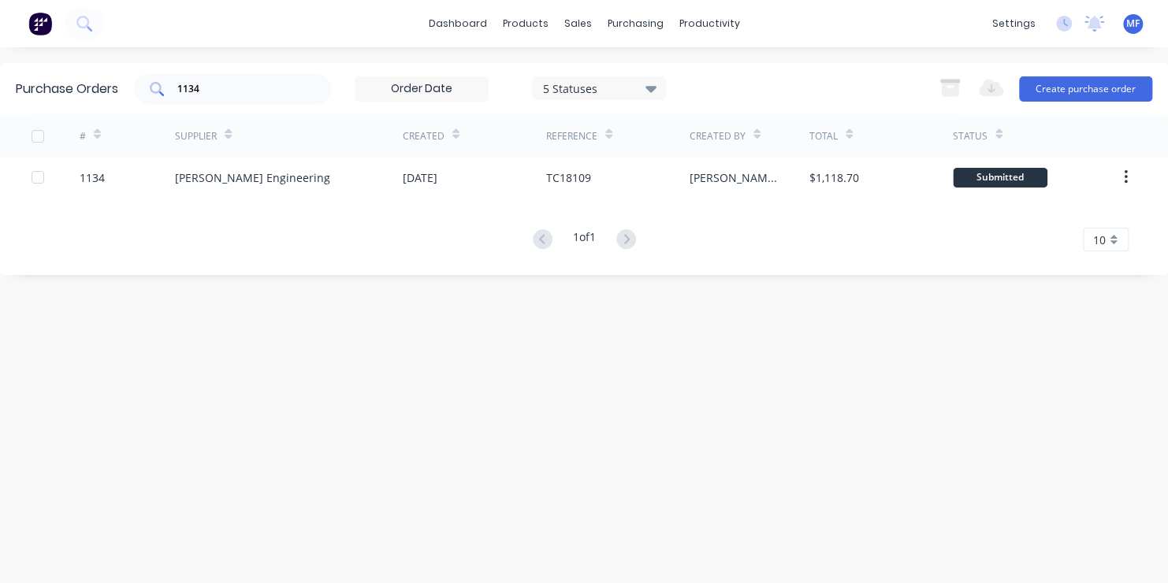
click at [203, 87] on input "1134" at bounding box center [241, 89] width 131 height 16
type input "1128"
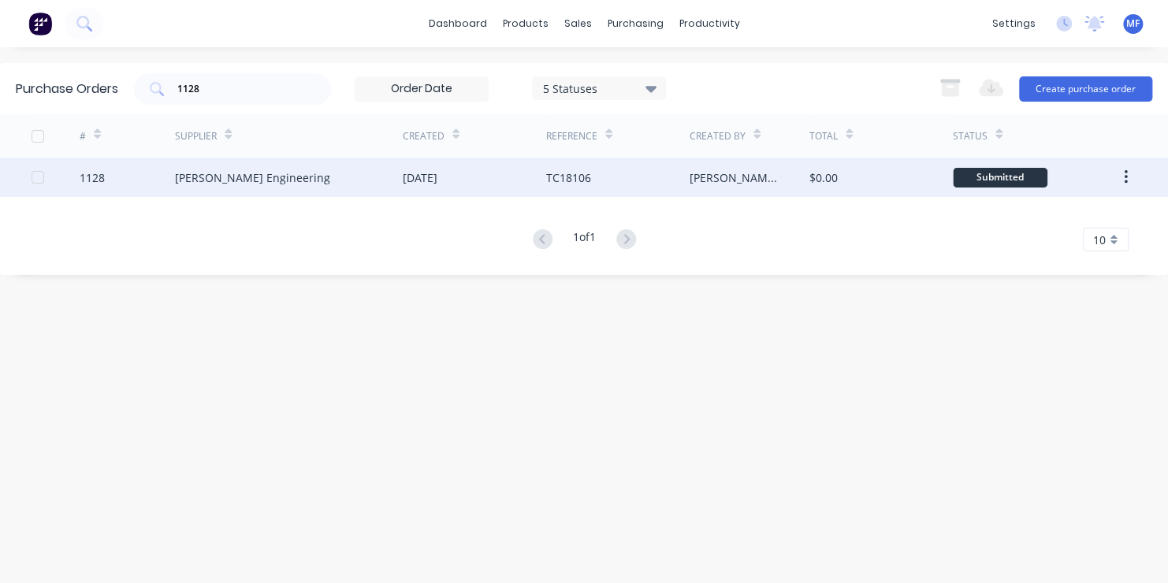
click at [1007, 175] on div "Submitted" at bounding box center [1000, 178] width 95 height 20
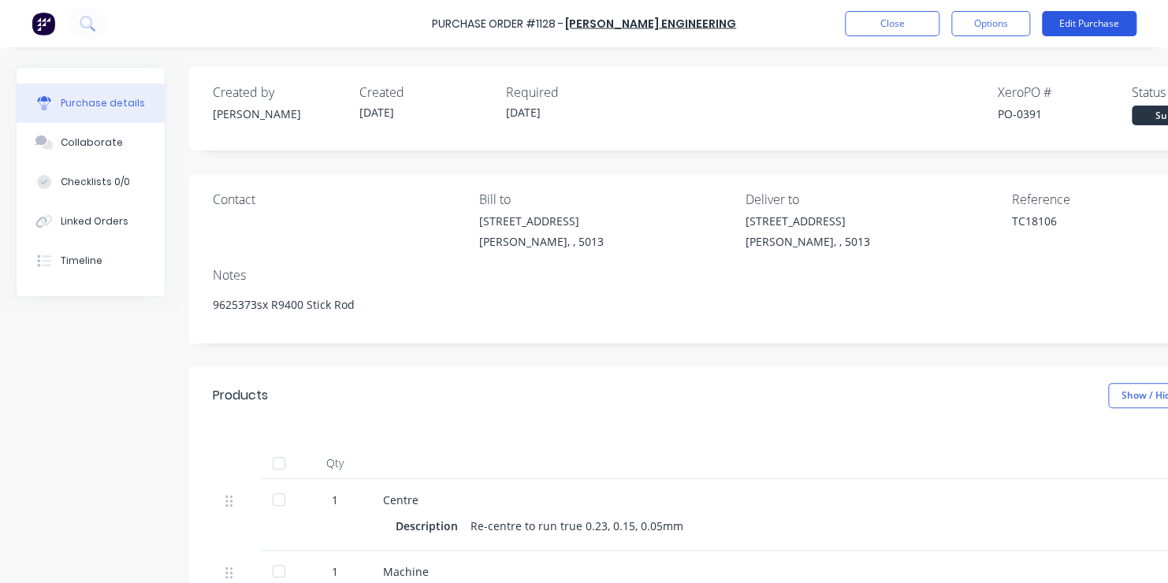
click at [1089, 20] on button "Edit Purchase" at bounding box center [1089, 23] width 95 height 25
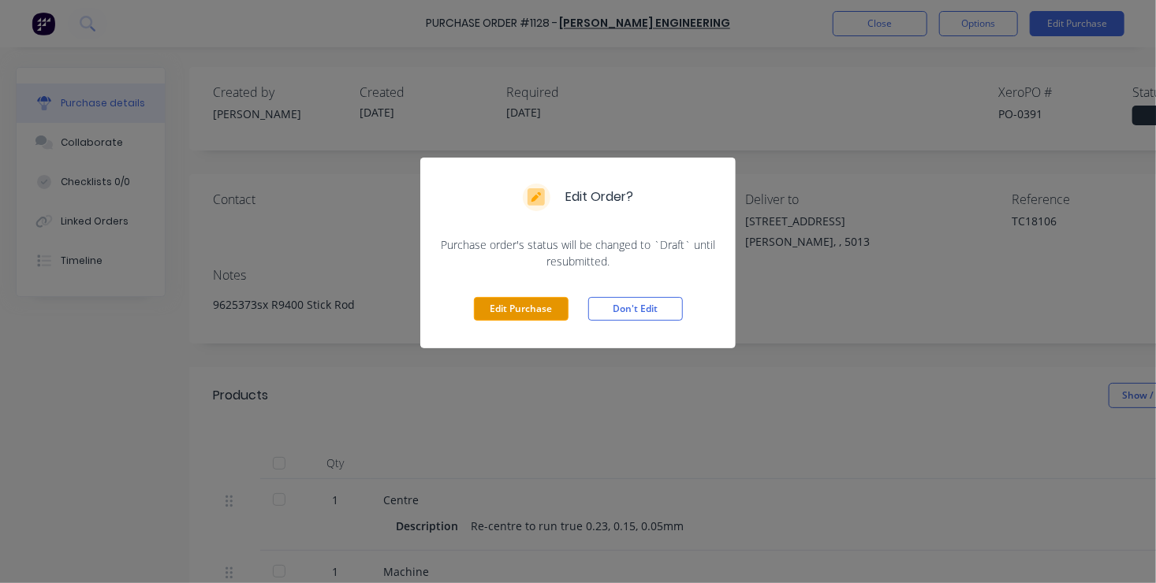
click at [519, 308] on button "Edit Purchase" at bounding box center [521, 309] width 95 height 24
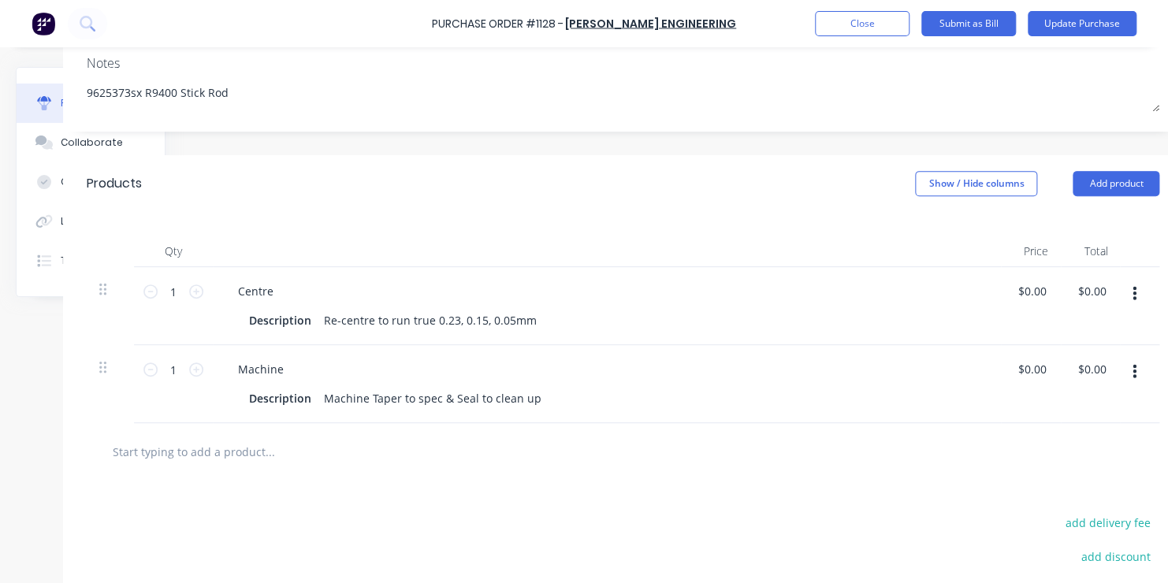
scroll to position [237, 154]
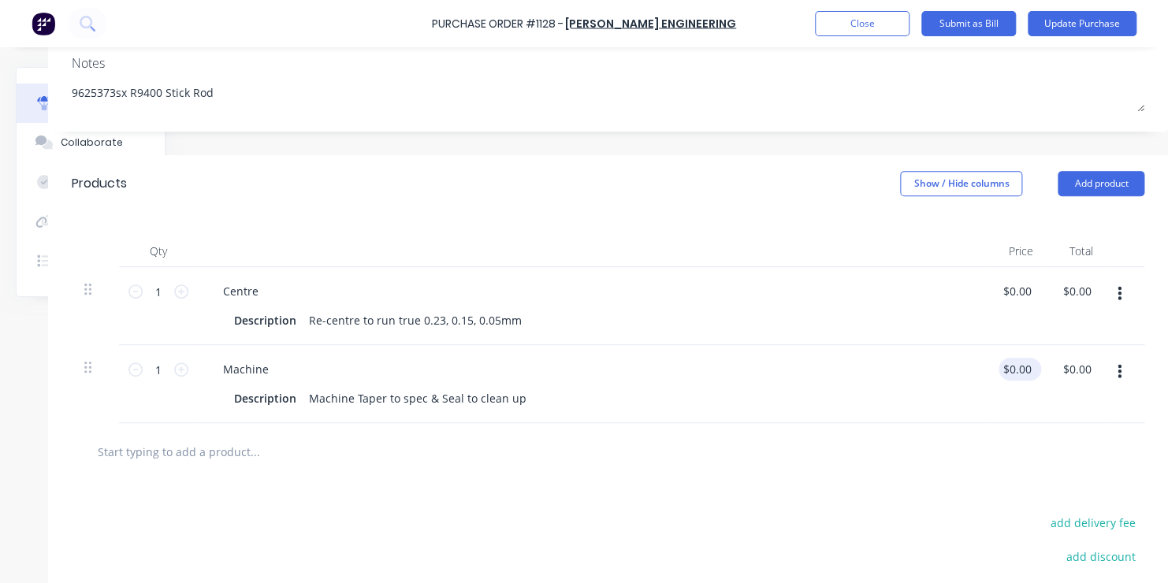
type textarea "x"
type input "0.00"
click at [1005, 366] on input "0.00" at bounding box center [1020, 369] width 30 height 23
type textarea "x"
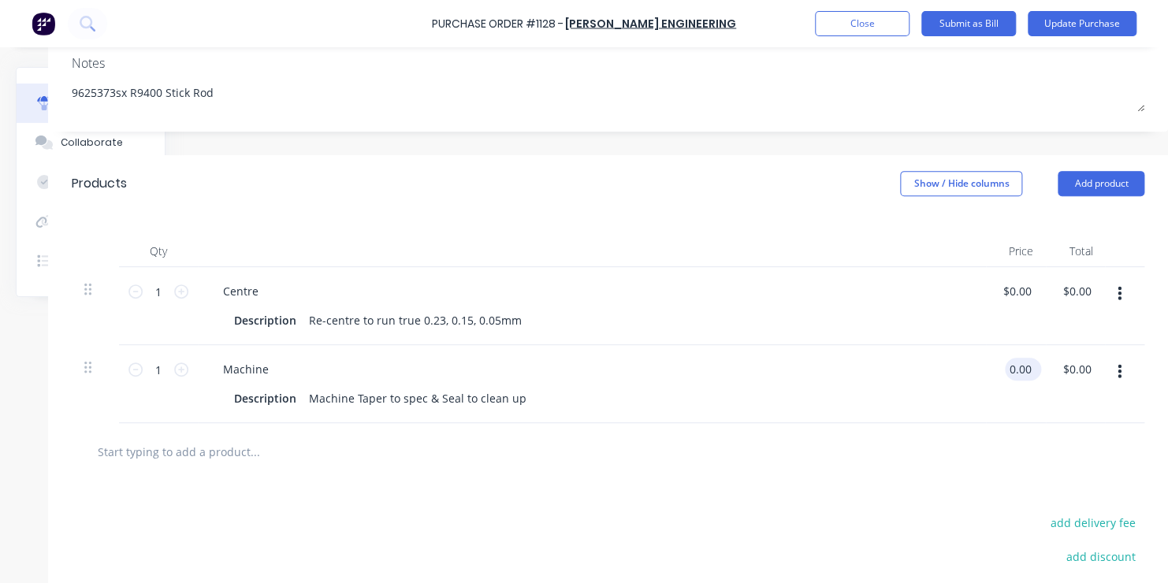
click at [1005, 371] on input "0.00" at bounding box center [1020, 369] width 30 height 23
type input "0608.00"
type textarea "x"
type input "$608.00"
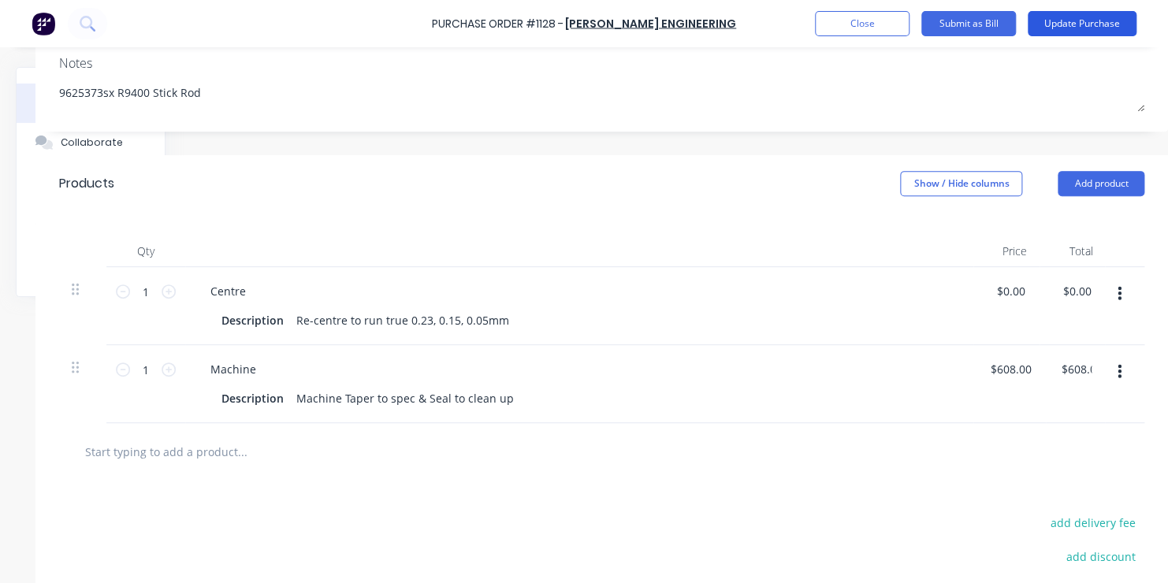
click at [1091, 19] on button "Update Purchase" at bounding box center [1082, 23] width 109 height 25
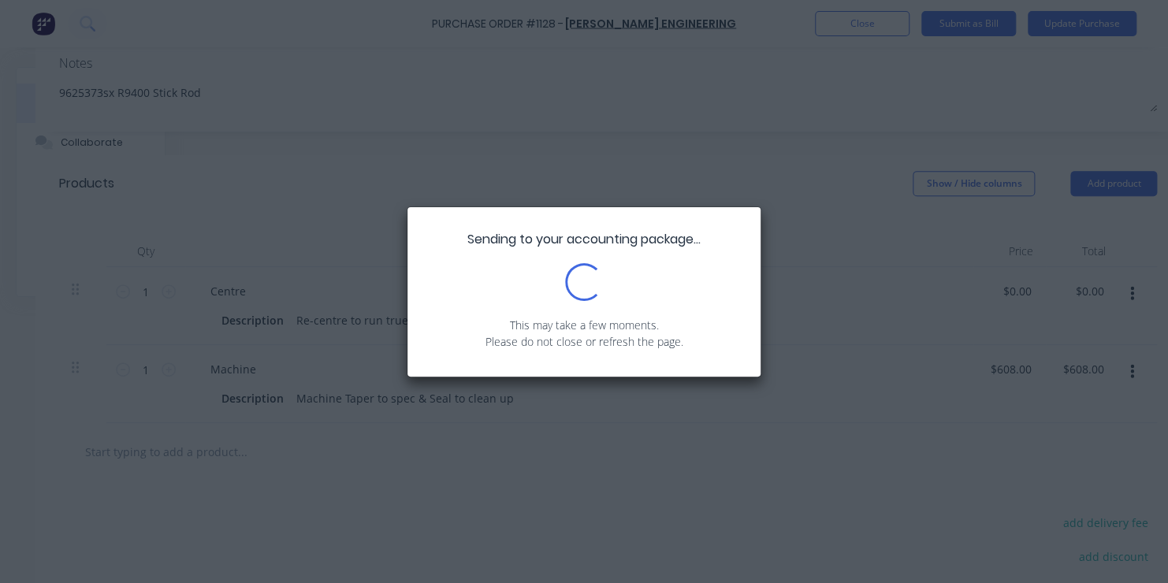
scroll to position [0, 0]
type textarea "x"
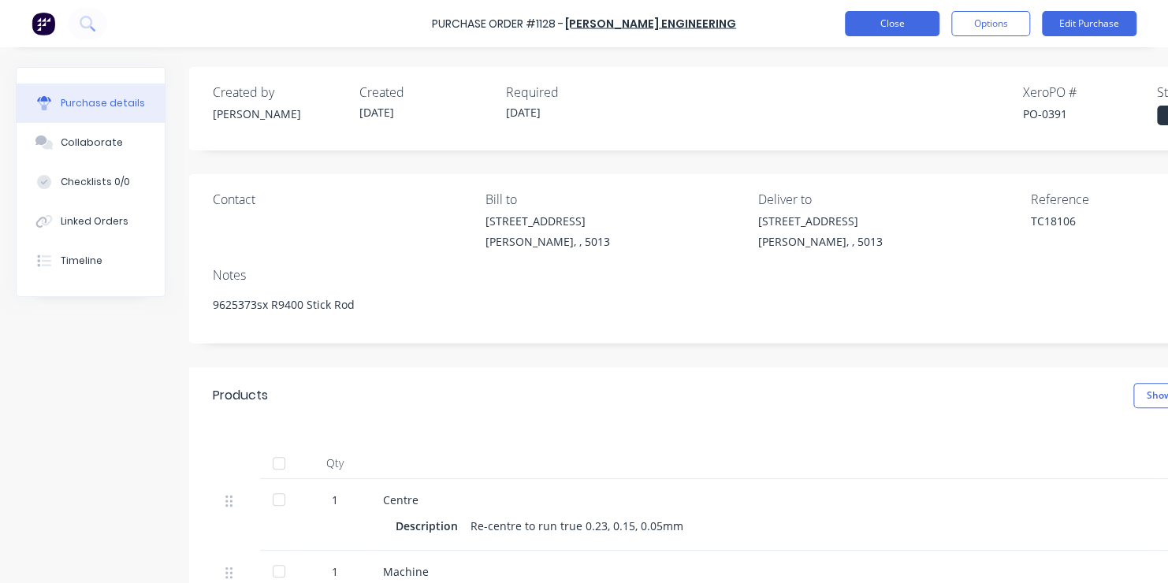
click at [895, 23] on button "Close" at bounding box center [892, 23] width 95 height 25
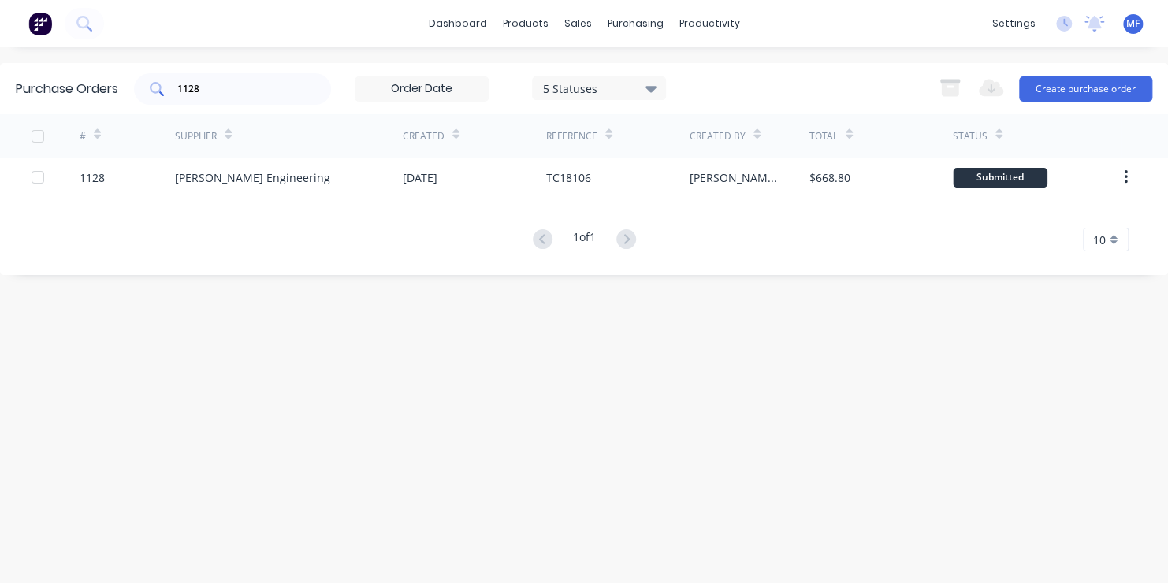
click at [203, 86] on input "1128" at bounding box center [241, 89] width 131 height 16
type input "1046"
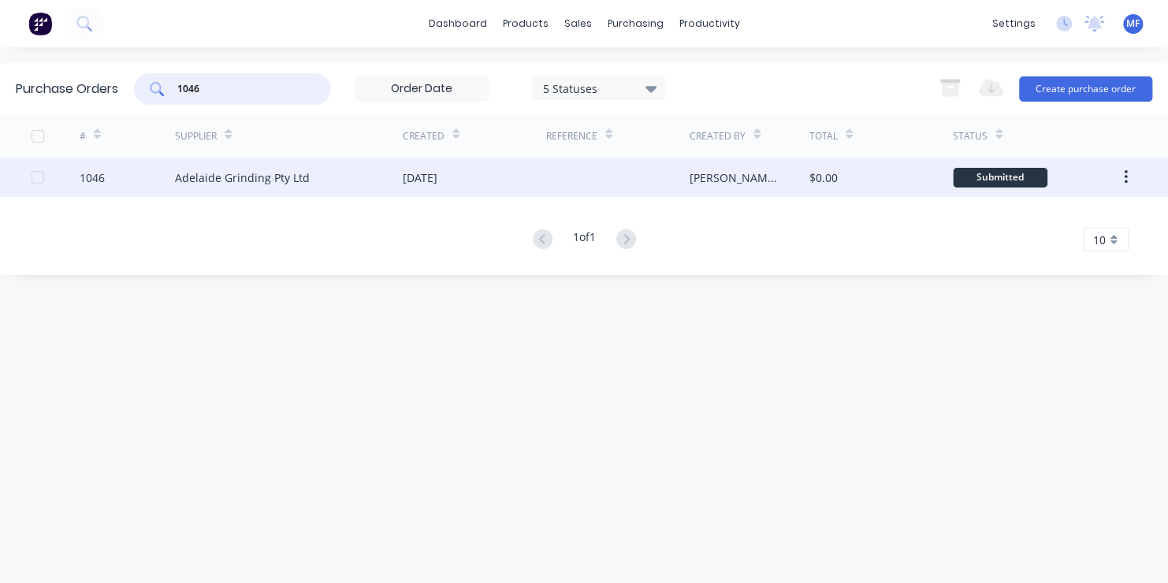
click at [1009, 177] on div "Submitted" at bounding box center [1000, 178] width 95 height 20
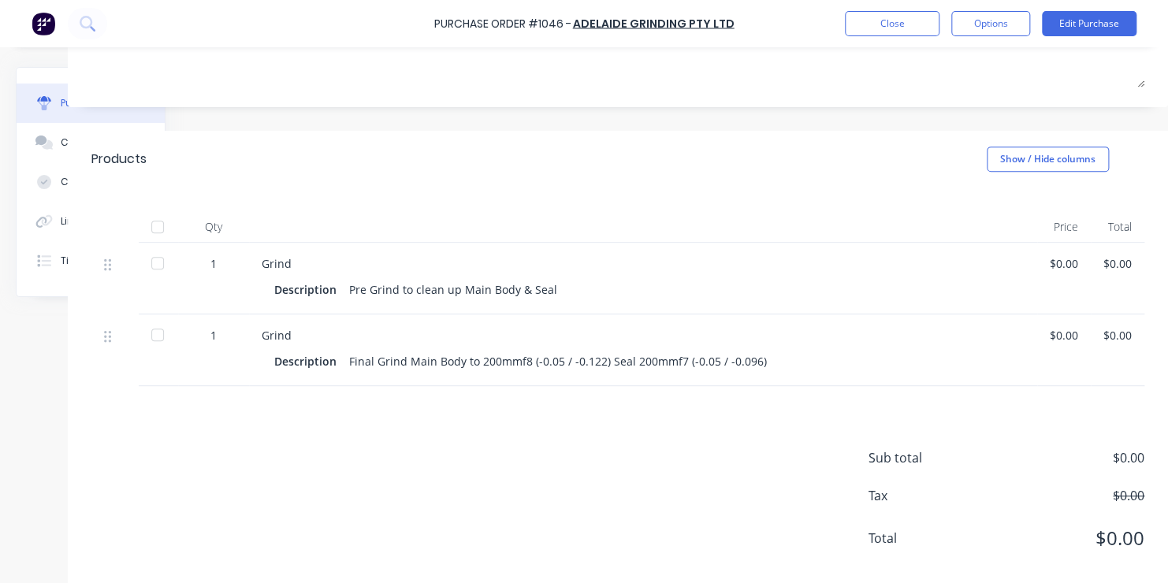
scroll to position [237, 132]
click at [1050, 263] on div "$0.00" at bounding box center [1064, 263] width 28 height 17
click at [1101, 22] on button "Edit Purchase" at bounding box center [1089, 23] width 95 height 25
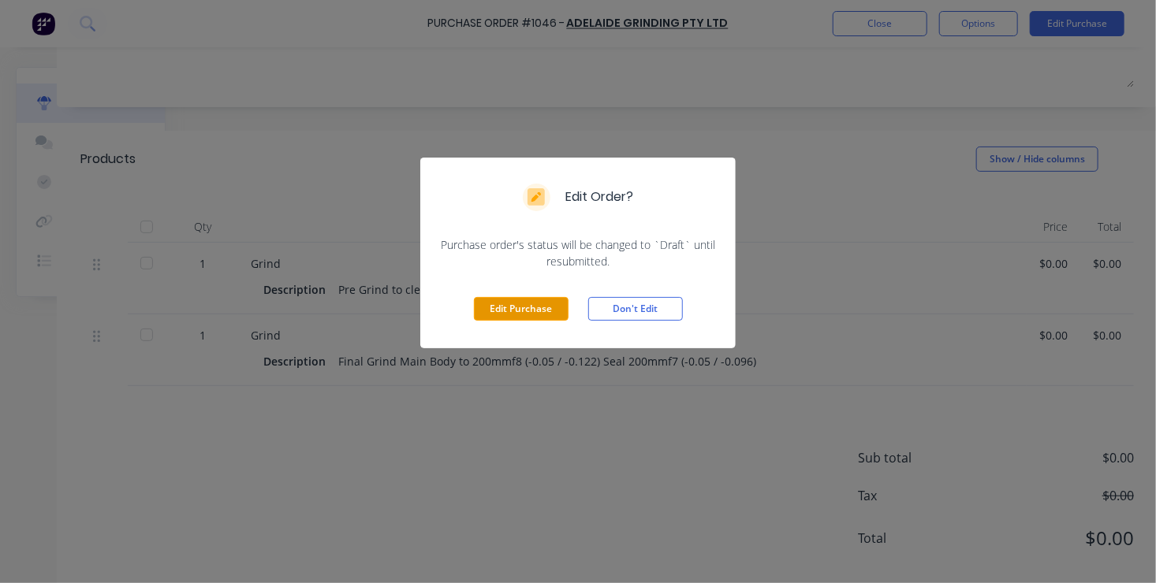
click at [524, 308] on button "Edit Purchase" at bounding box center [521, 309] width 95 height 24
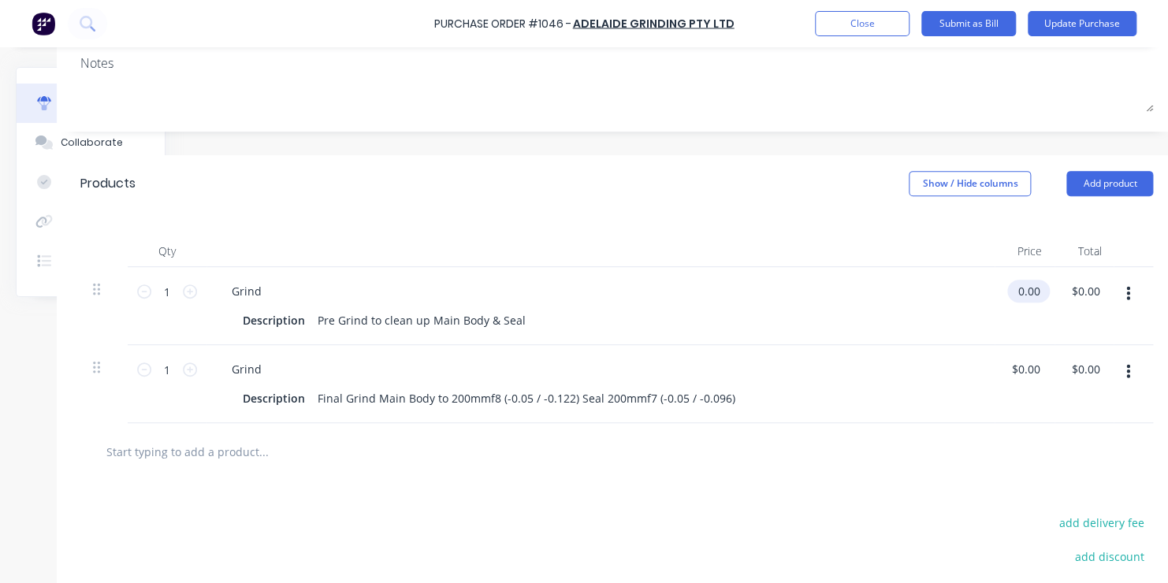
click at [1023, 292] on input "0.00" at bounding box center [1025, 291] width 36 height 23
click at [1023, 292] on input "0.00" at bounding box center [1029, 291] width 30 height 23
type input "$200.00"
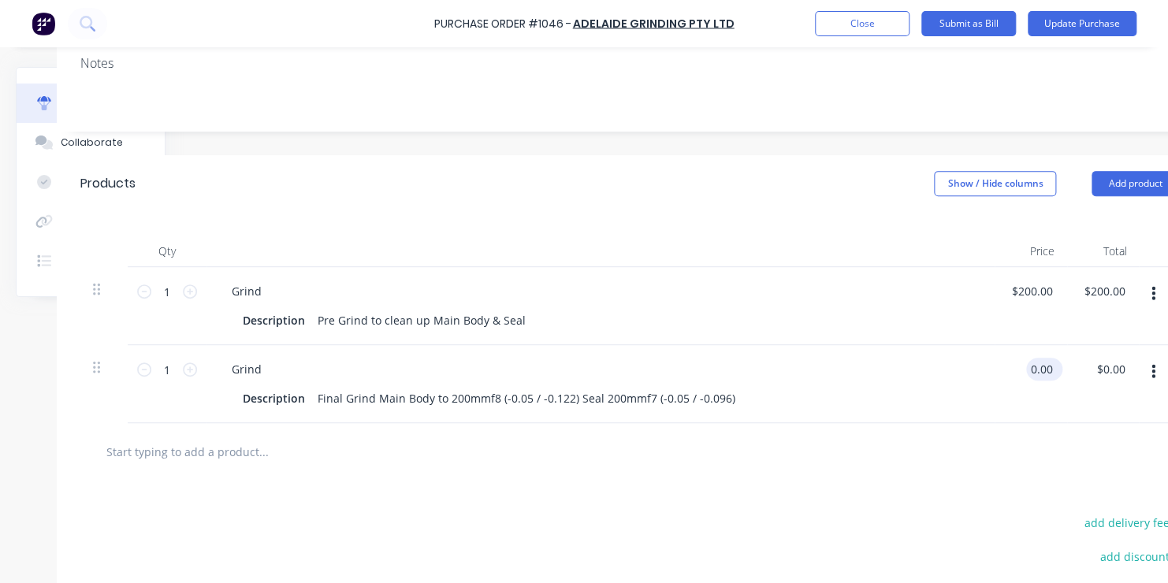
click at [1030, 368] on input "0.00" at bounding box center [1041, 369] width 30 height 23
click at [1035, 369] on input "0.00" at bounding box center [1041, 369] width 30 height 23
type input "$1,900.00"
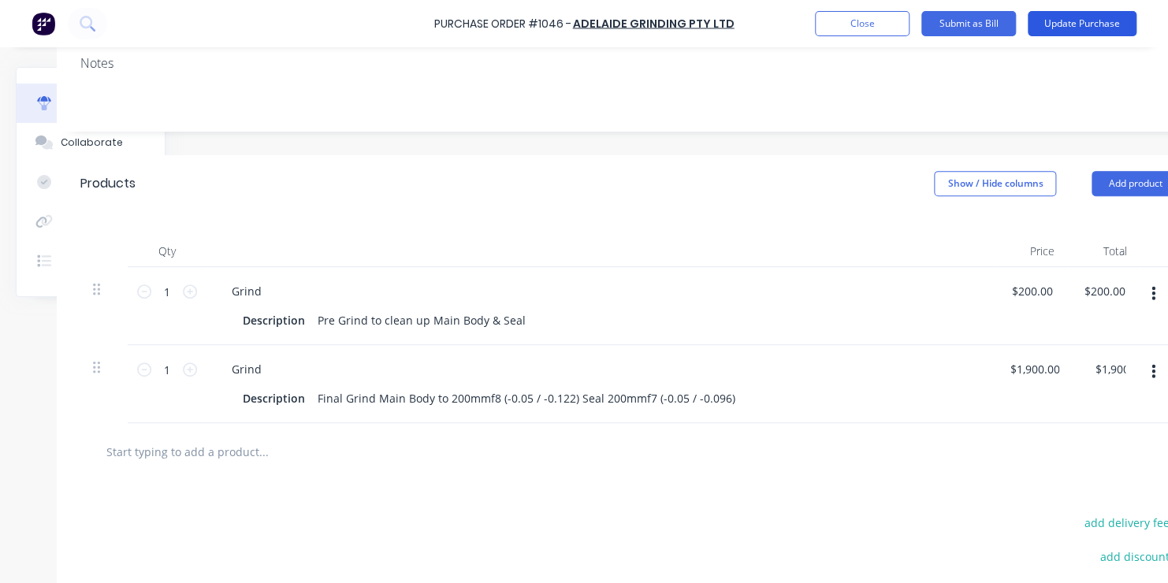
click at [1089, 20] on button "Update Purchase" at bounding box center [1082, 23] width 109 height 25
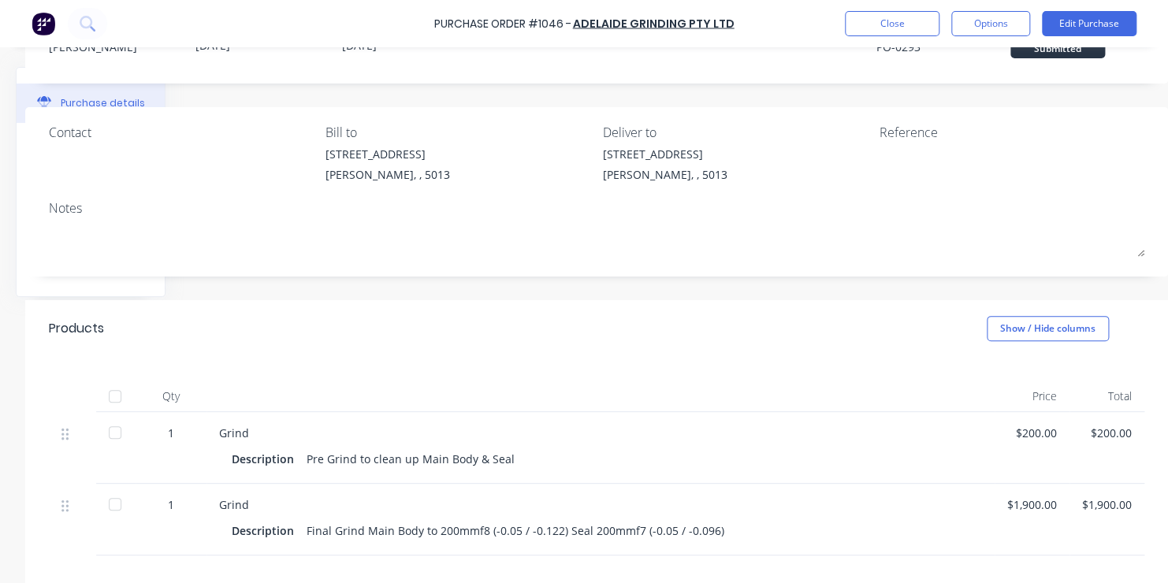
scroll to position [0, 177]
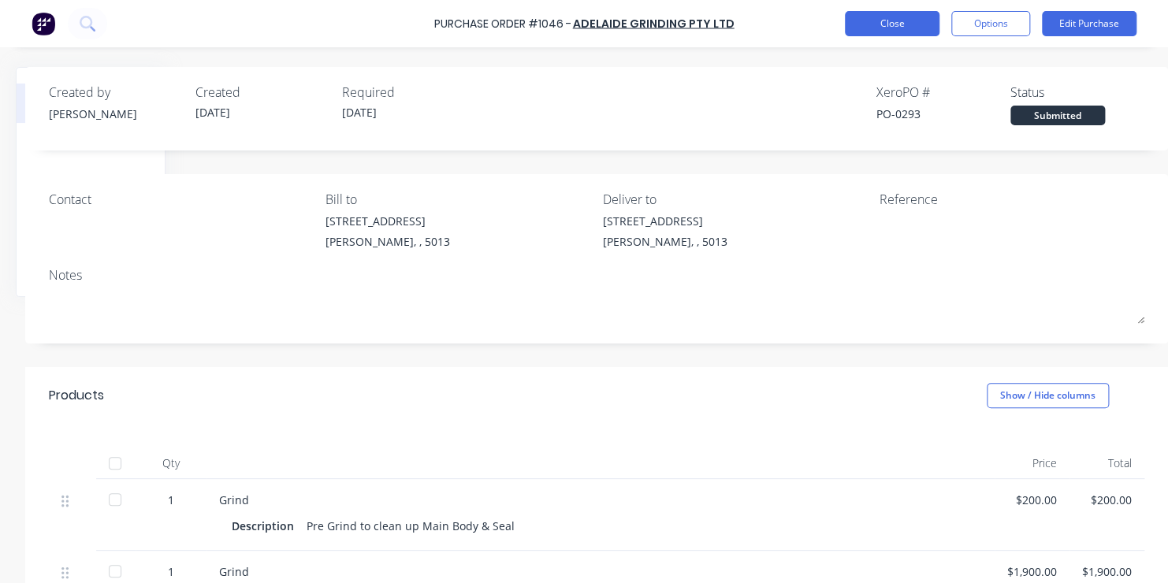
click at [911, 22] on button "Close" at bounding box center [892, 23] width 95 height 25
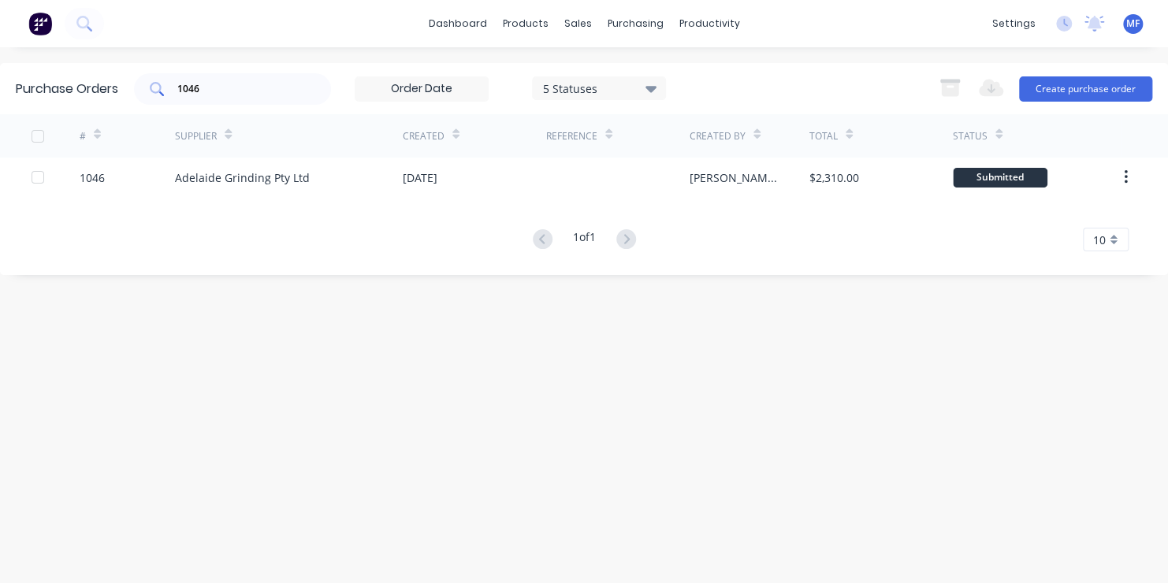
drag, startPoint x: 206, startPoint y: 86, endPoint x: 229, endPoint y: 84, distance: 23.0
click at [206, 86] on input "1046" at bounding box center [241, 89] width 131 height 16
type input "1090"
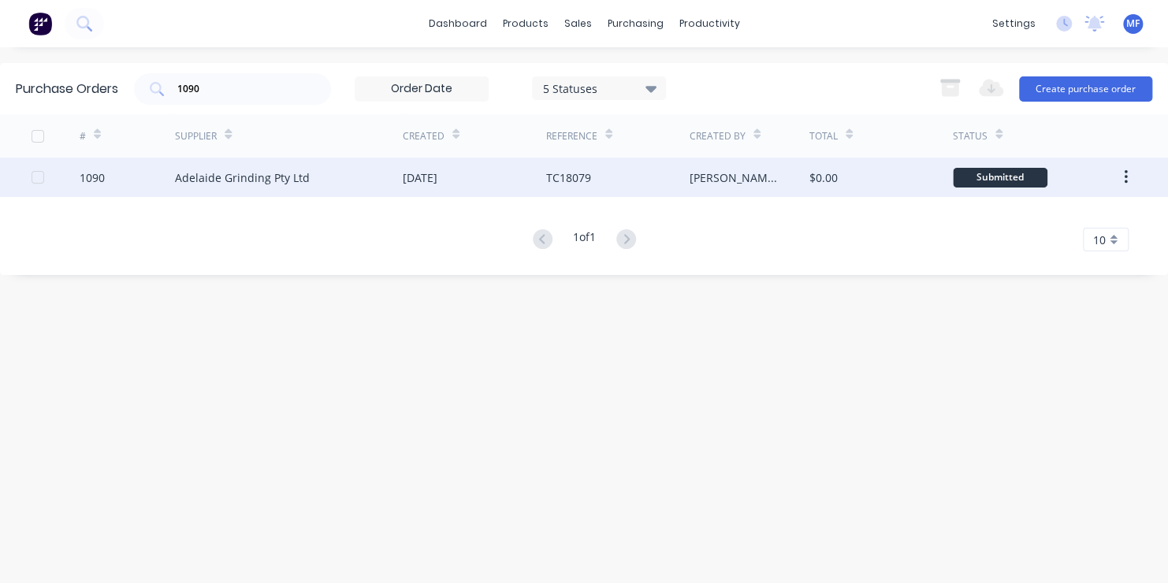
click at [1010, 175] on div "Submitted" at bounding box center [1000, 178] width 95 height 20
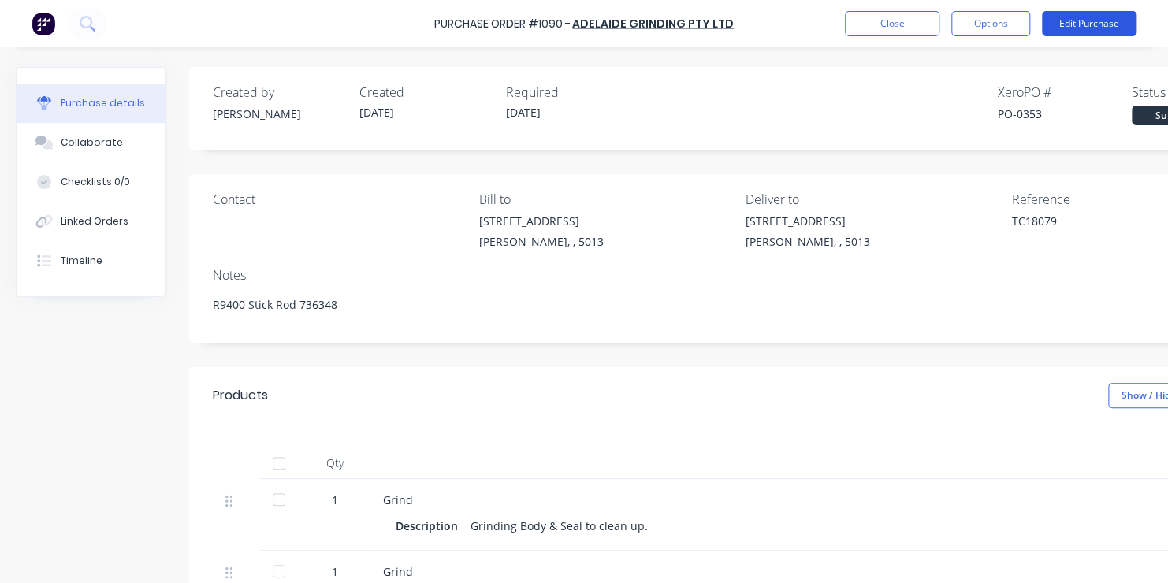
click at [1103, 23] on button "Edit Purchase" at bounding box center [1089, 23] width 95 height 25
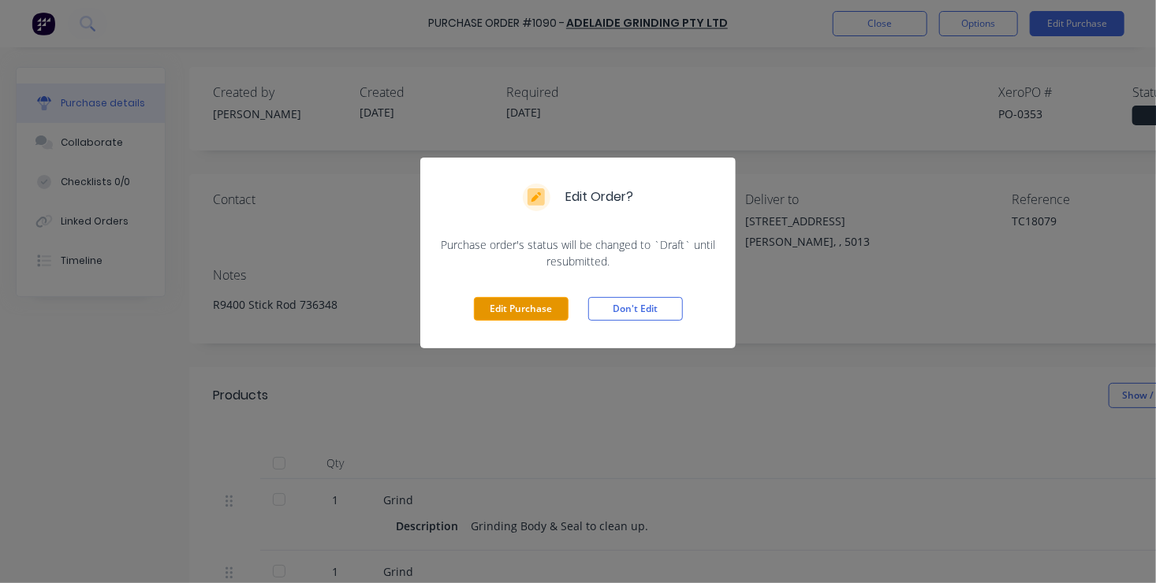
click at [519, 304] on button "Edit Purchase" at bounding box center [521, 309] width 95 height 24
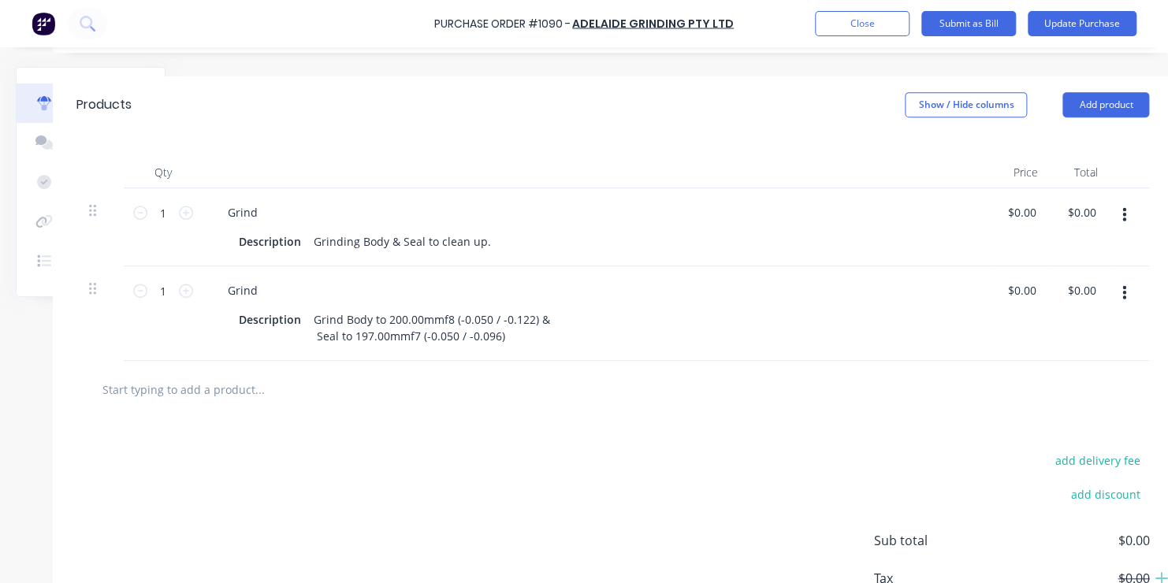
scroll to position [315, 154]
type textarea "x"
type input "0.00"
click at [1002, 212] on input "0.00" at bounding box center [1017, 212] width 36 height 23
type textarea "x"
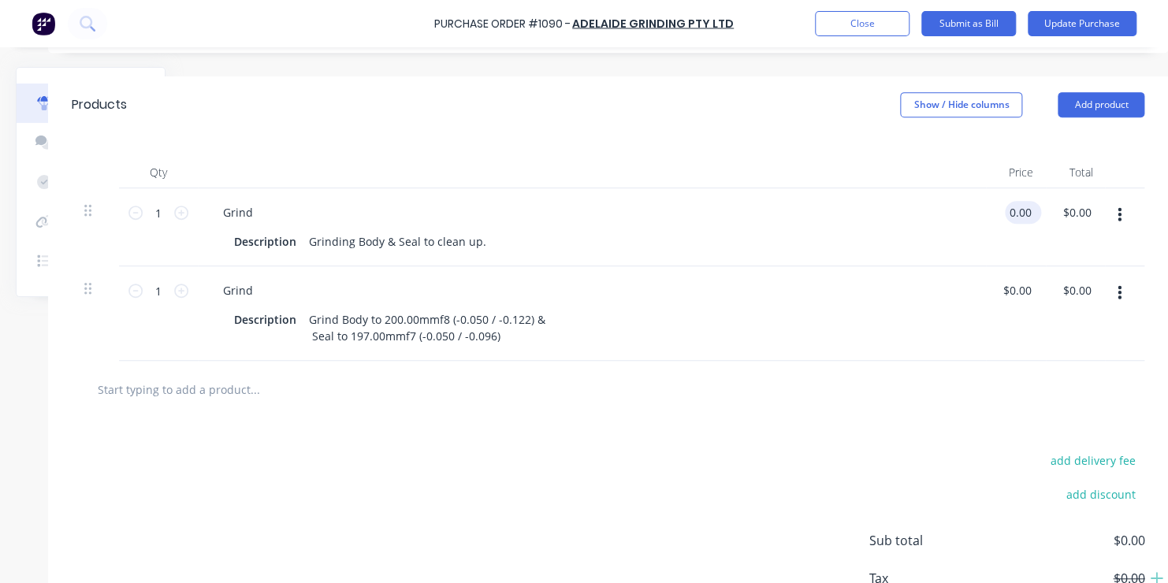
click at [1005, 212] on input "0.00" at bounding box center [1020, 212] width 30 height 23
type input "0200.00"
type textarea "x"
type input "$200.00"
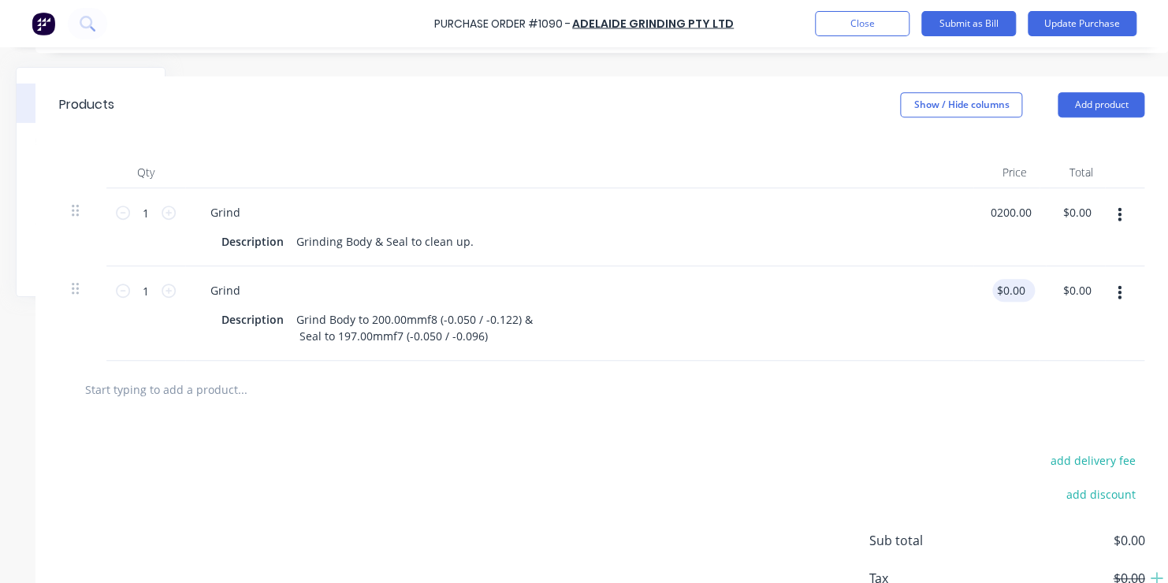
type input "0.00"
click at [1010, 290] on input "0.00" at bounding box center [1011, 290] width 36 height 23
type textarea "x"
click at [1016, 290] on input "0.00" at bounding box center [1020, 290] width 30 height 23
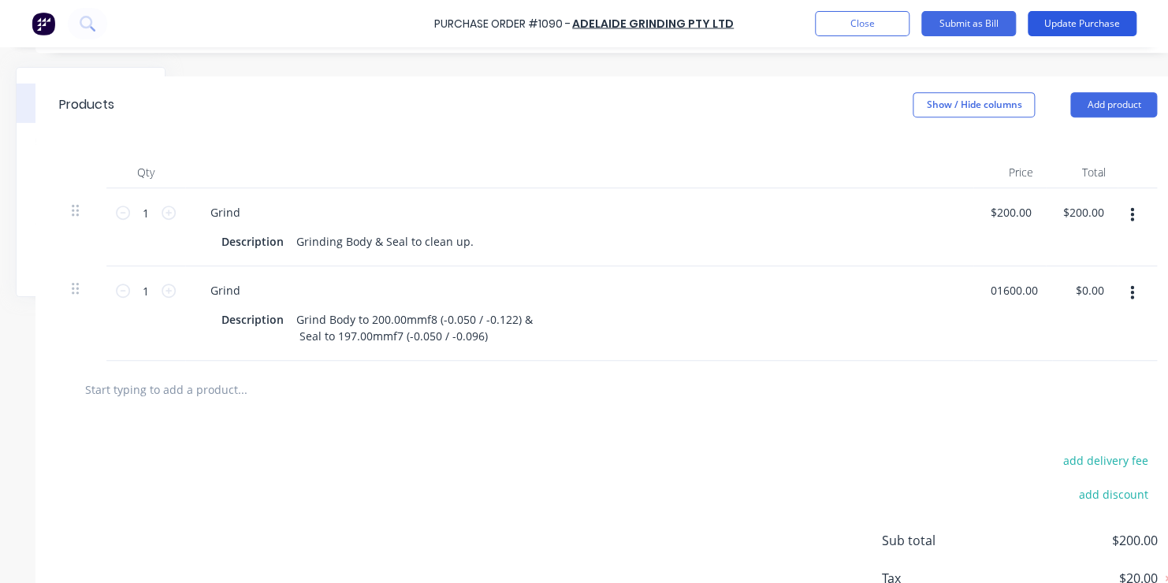
type input "01600.00"
type textarea "x"
type input "$1,600.00"
click at [1072, 22] on button "Update Purchase" at bounding box center [1082, 23] width 109 height 25
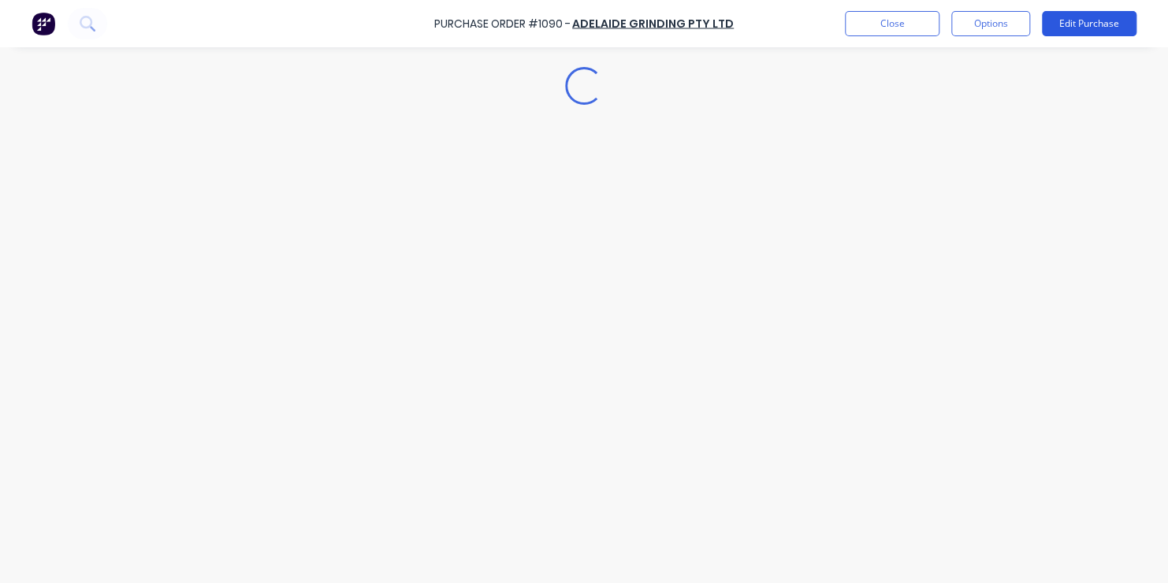
scroll to position [0, 0]
type textarea "x"
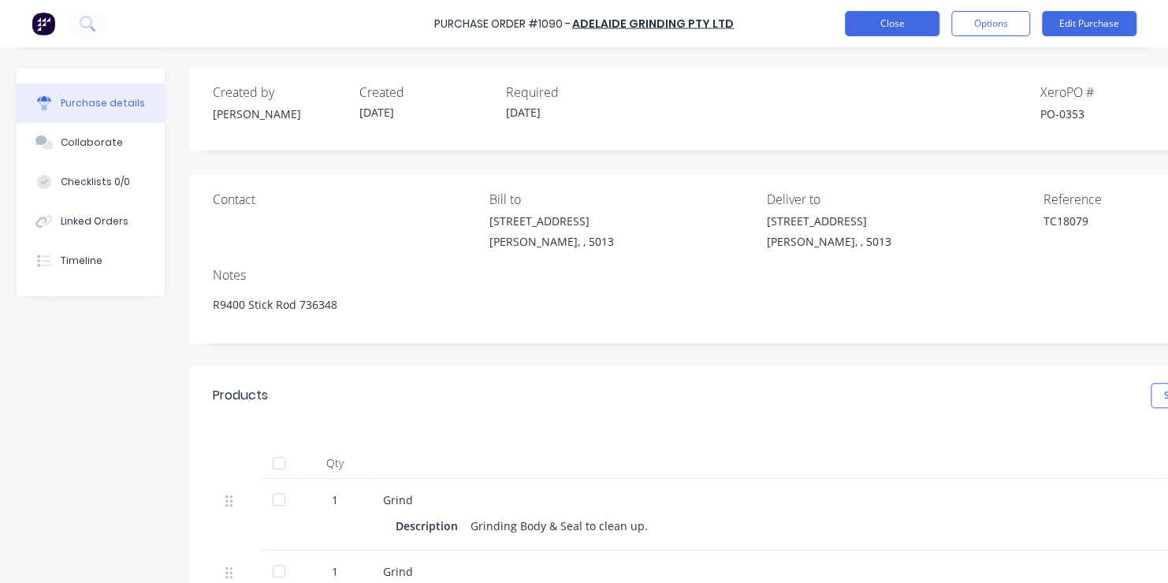
click at [876, 24] on button "Close" at bounding box center [892, 23] width 95 height 25
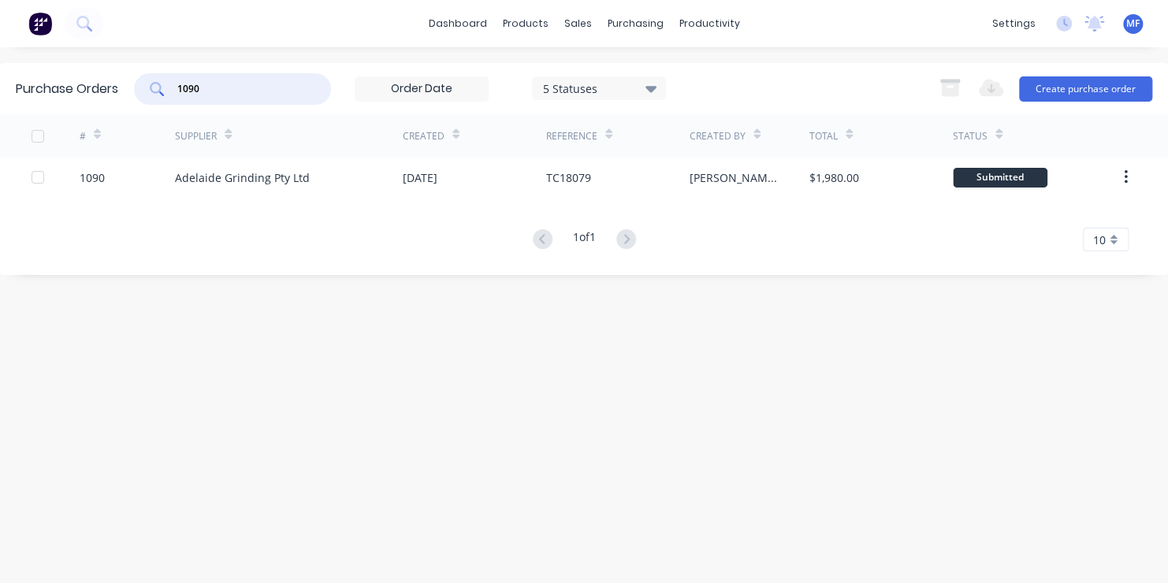
click at [203, 86] on input "1090" at bounding box center [241, 89] width 131 height 16
type input "1099"
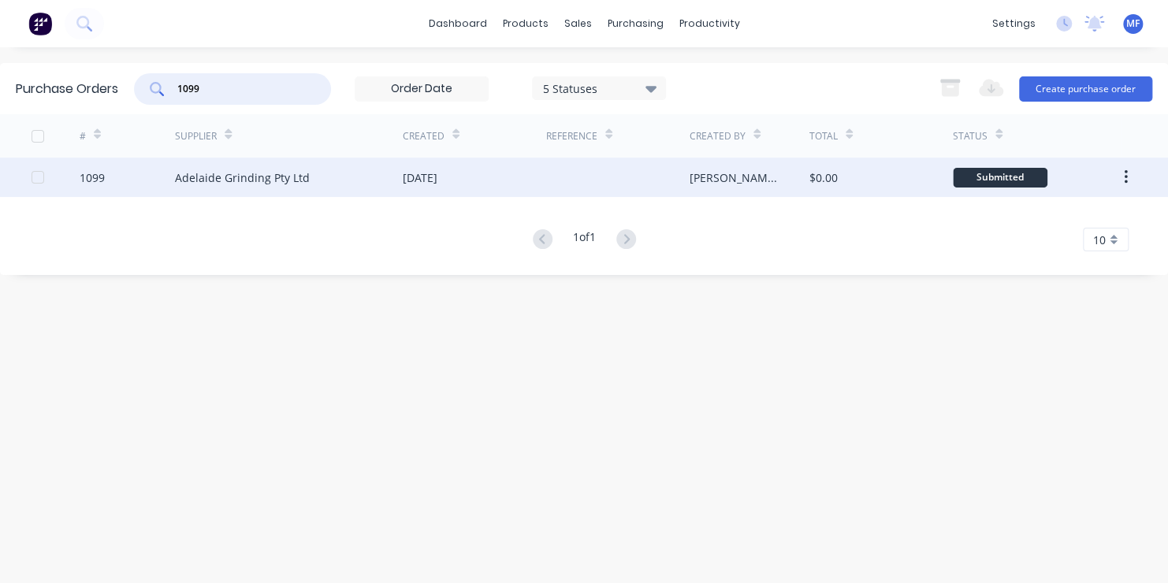
click at [1004, 177] on div "Submitted" at bounding box center [1000, 178] width 95 height 20
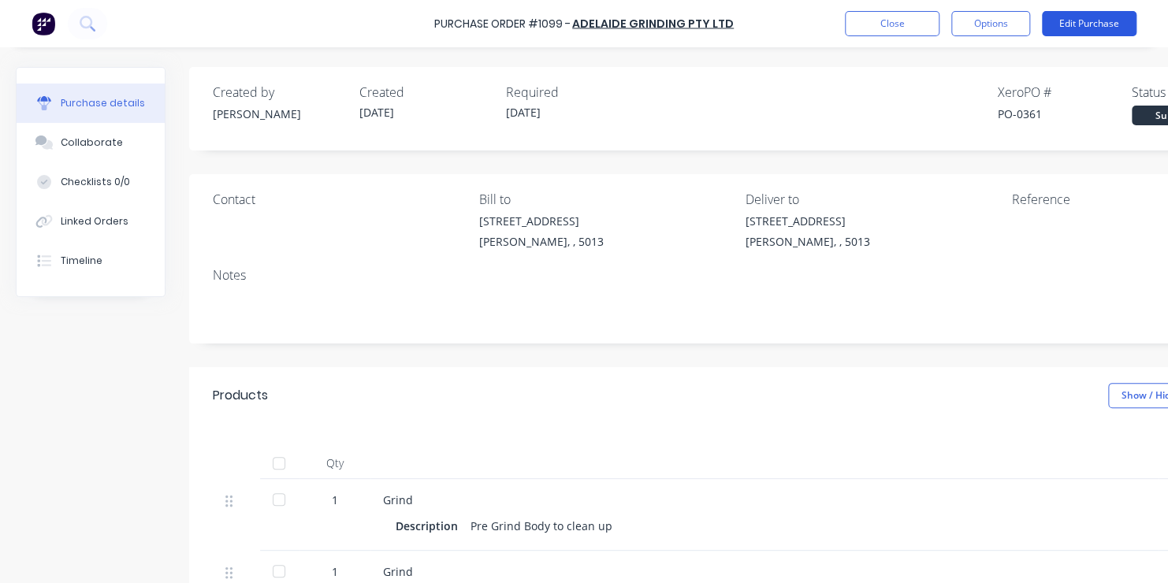
click at [1079, 18] on button "Edit Purchase" at bounding box center [1089, 23] width 95 height 25
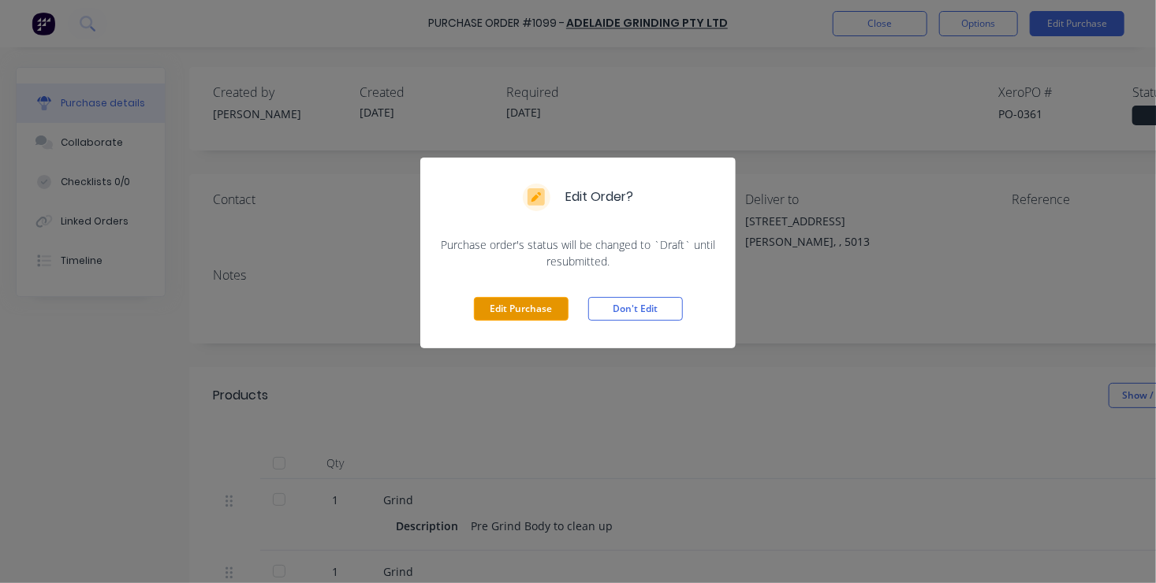
click at [516, 308] on button "Edit Purchase" at bounding box center [521, 309] width 95 height 24
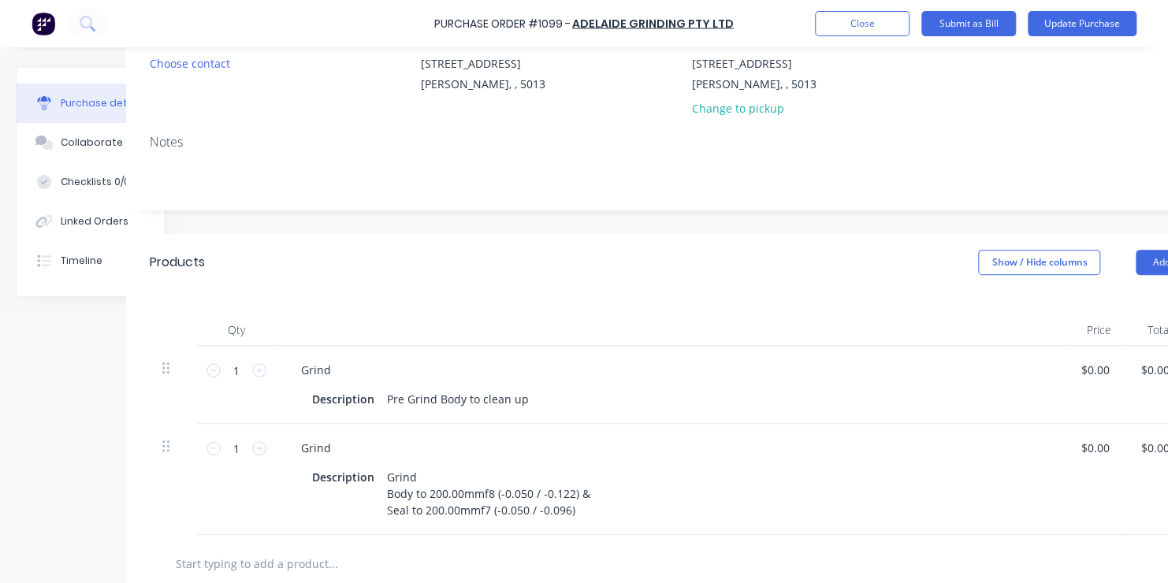
scroll to position [158, 95]
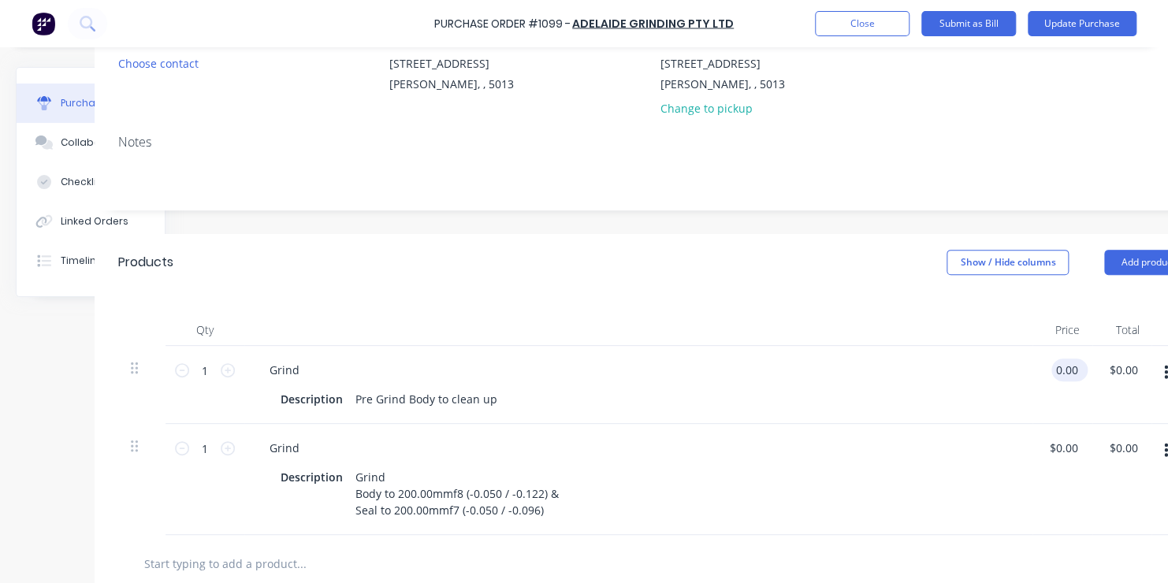
click at [1060, 371] on input "0.00" at bounding box center [1067, 370] width 30 height 23
click at [1062, 367] on input "0.00" at bounding box center [1067, 370] width 30 height 23
type input "$200.00"
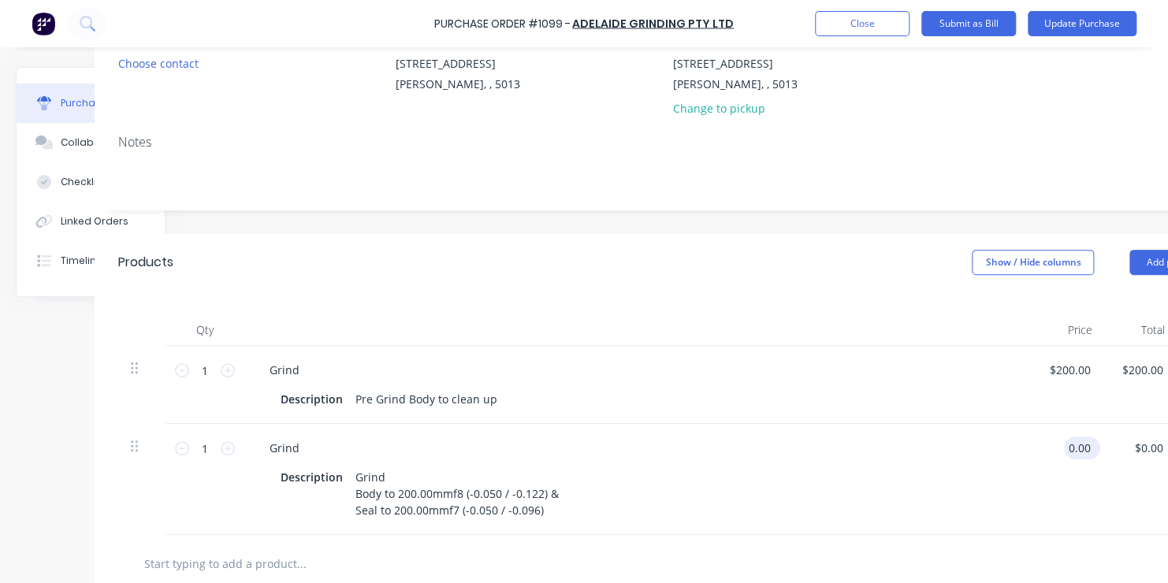
click at [1067, 448] on input "0.00" at bounding box center [1079, 448] width 30 height 23
click at [1074, 445] on input "0.00" at bounding box center [1079, 448] width 30 height 23
type input "$1,900.00"
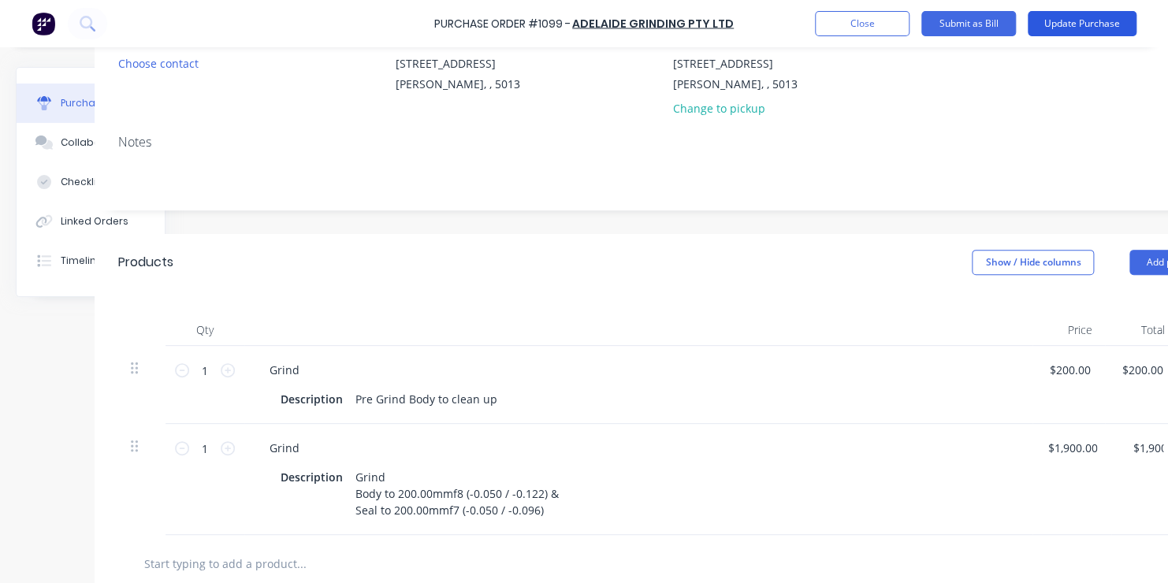
click at [1088, 17] on button "Update Purchase" at bounding box center [1082, 23] width 109 height 25
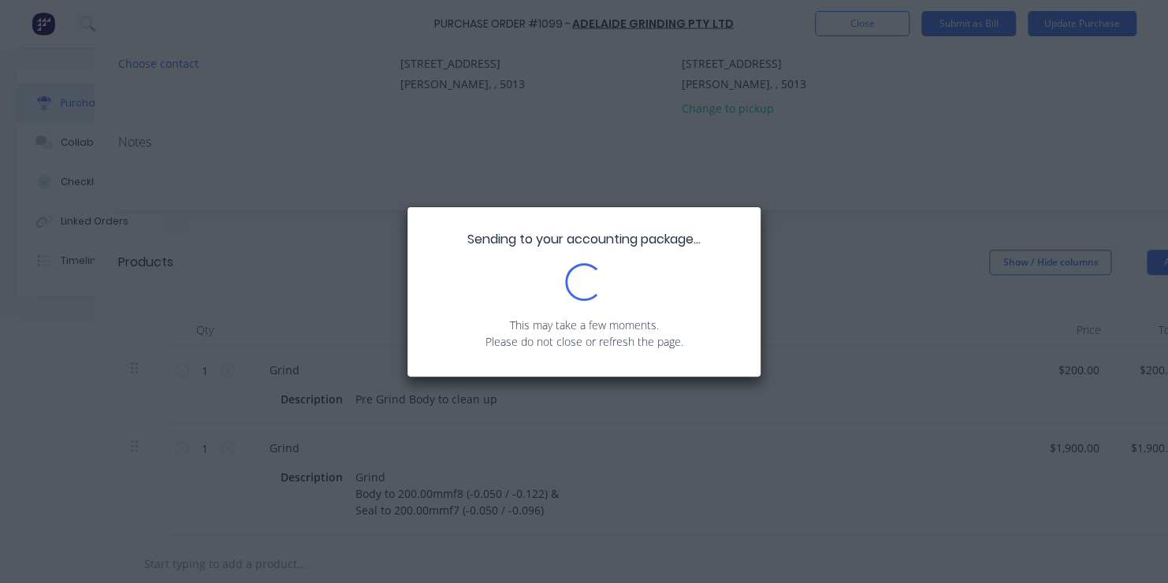
scroll to position [0, 0]
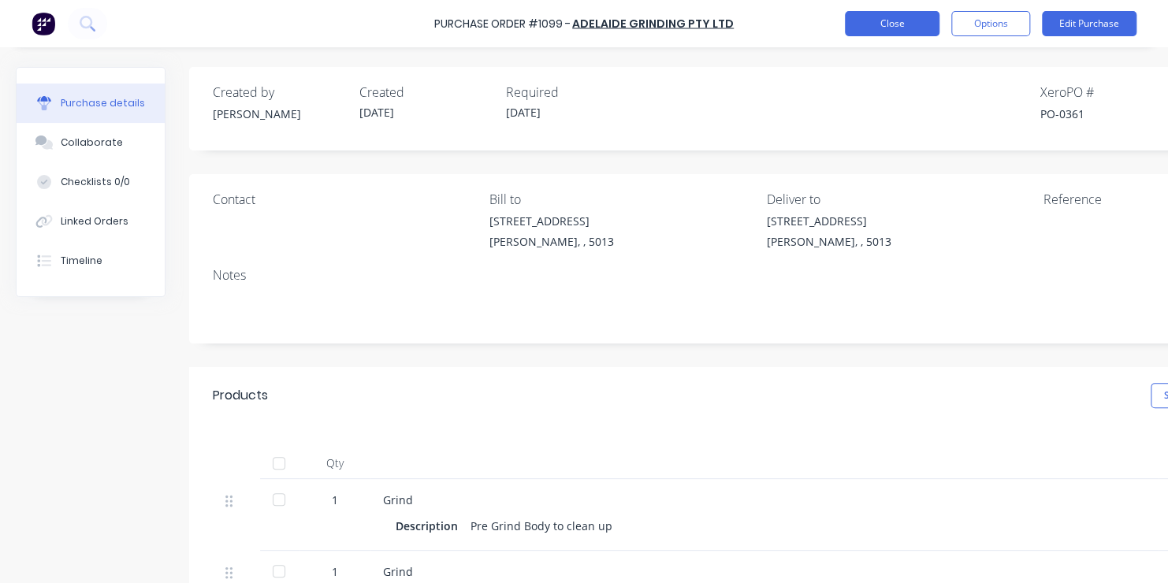
click at [894, 20] on button "Close" at bounding box center [892, 23] width 95 height 25
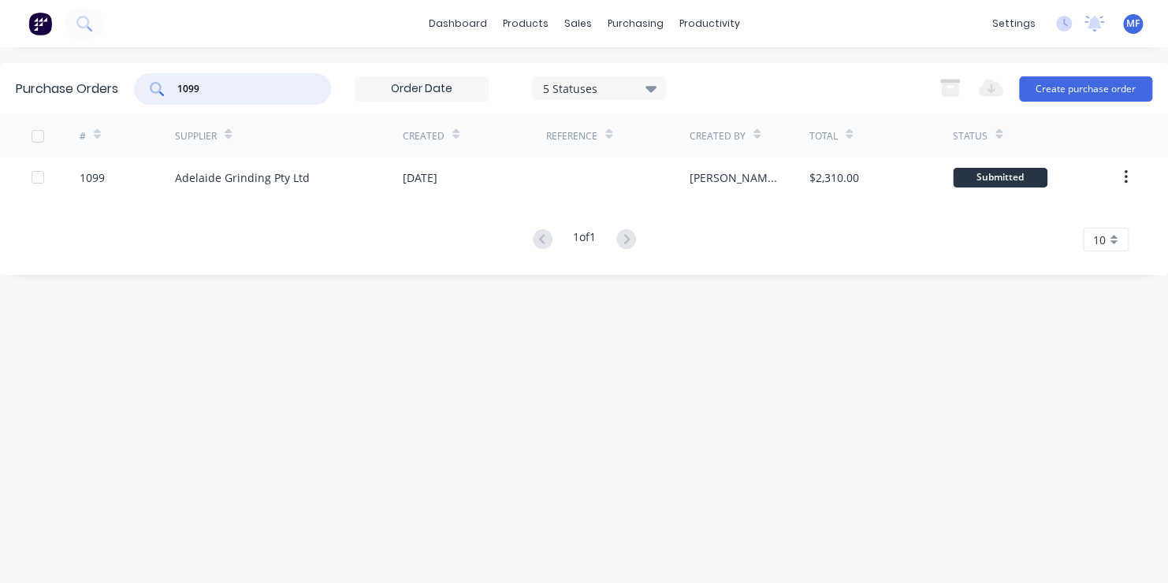
click at [201, 88] on input "1099" at bounding box center [241, 89] width 131 height 16
type input "1138"
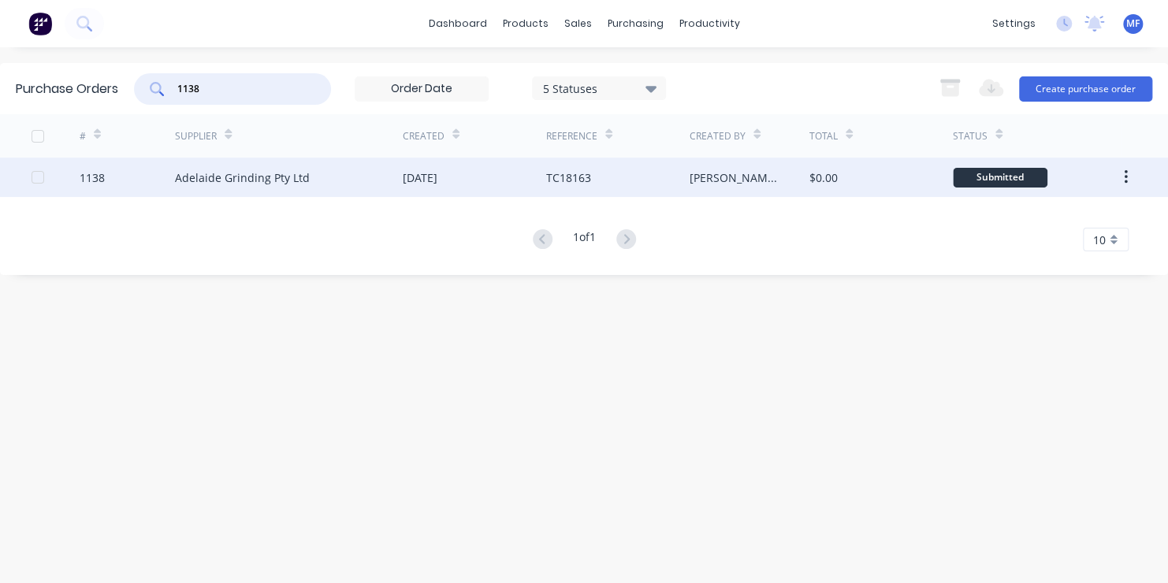
click at [985, 175] on div "Submitted" at bounding box center [1000, 178] width 95 height 20
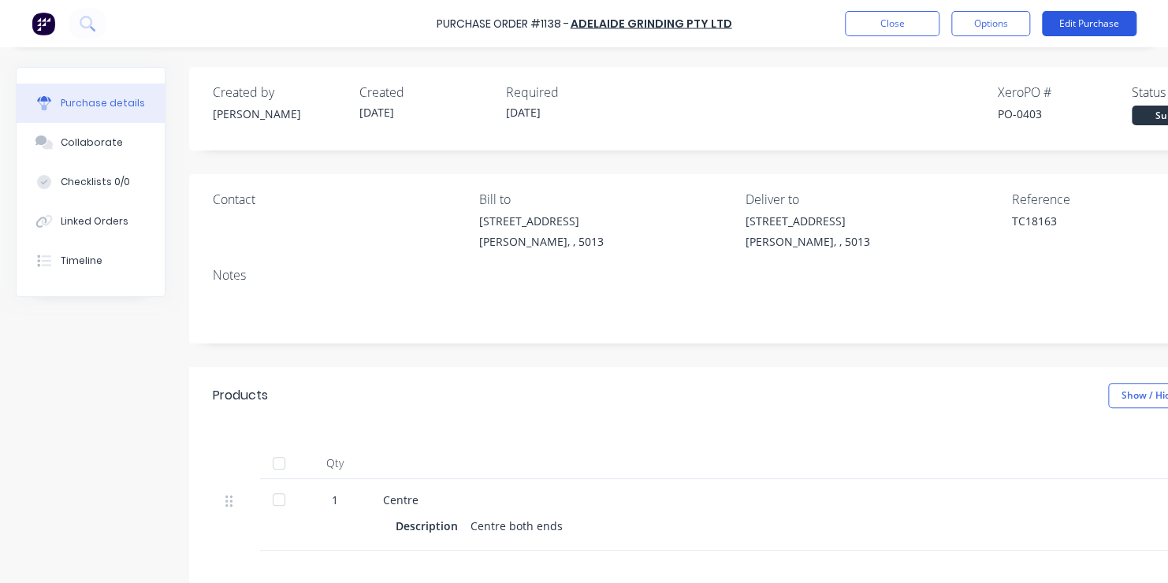
click at [1098, 21] on button "Edit Purchase" at bounding box center [1089, 23] width 95 height 25
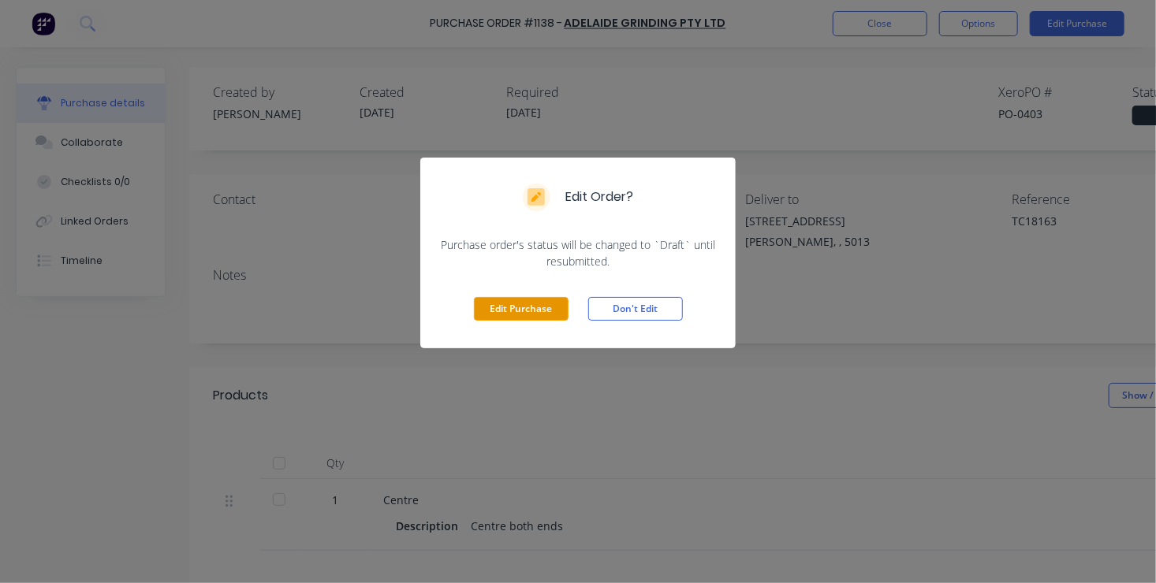
click at [519, 304] on button "Edit Purchase" at bounding box center [521, 309] width 95 height 24
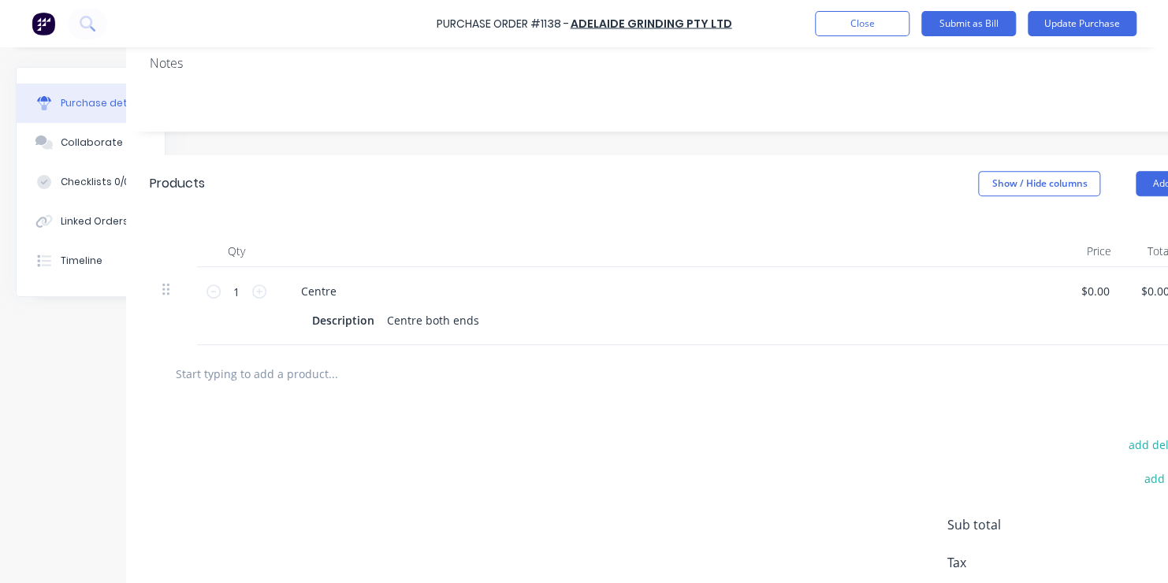
scroll to position [237, 95]
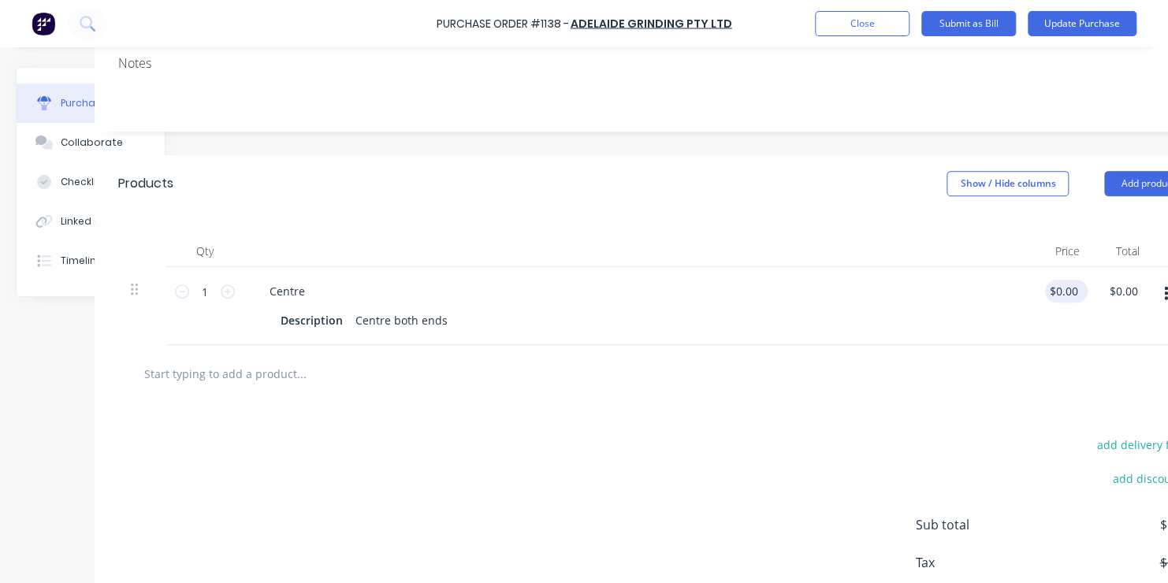
type textarea "x"
type input "0.00"
click at [1062, 290] on input "0.00" at bounding box center [1060, 291] width 30 height 23
click at [1060, 291] on input "0.00" at bounding box center [1060, 291] width 30 height 23
type textarea "x"
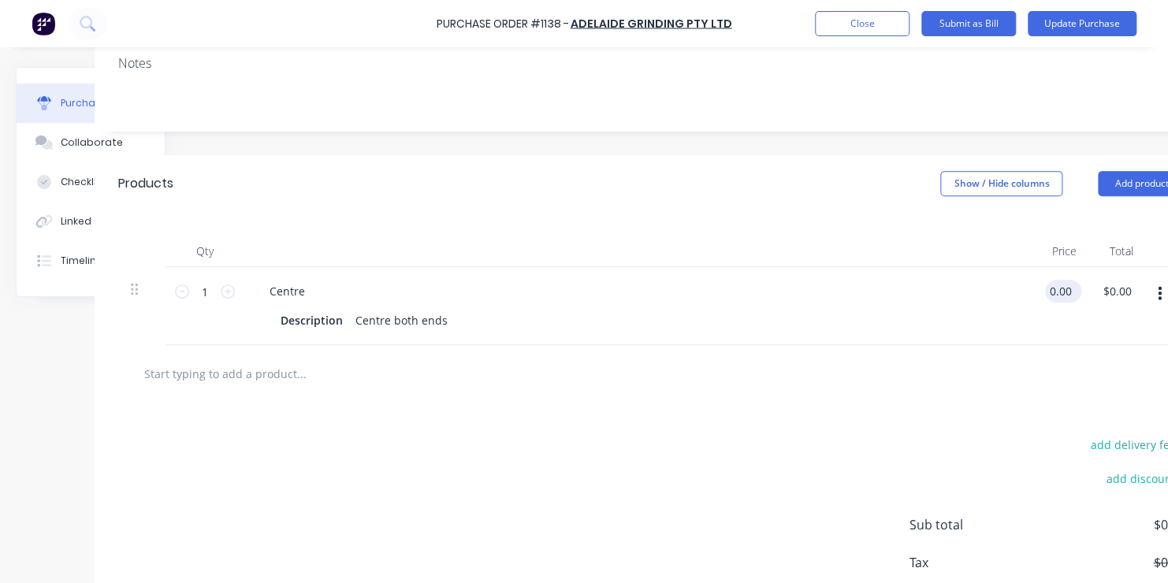
click at [1054, 293] on input "0.00" at bounding box center [1060, 291] width 30 height 23
type input "070.00"
type textarea "x"
type input "$70.00"
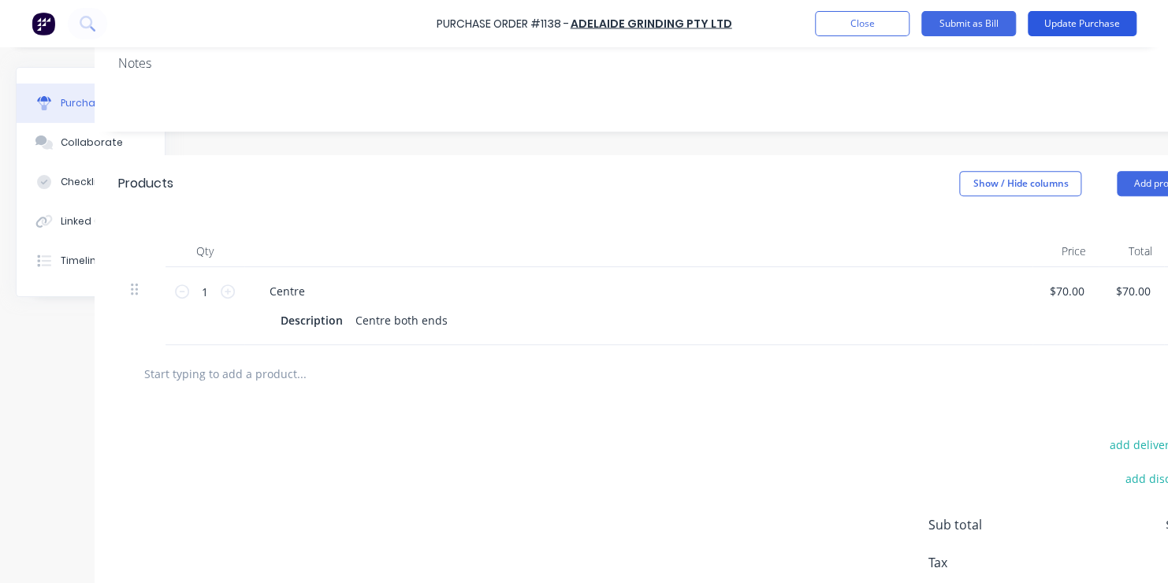
click at [1099, 22] on button "Update Purchase" at bounding box center [1082, 23] width 109 height 25
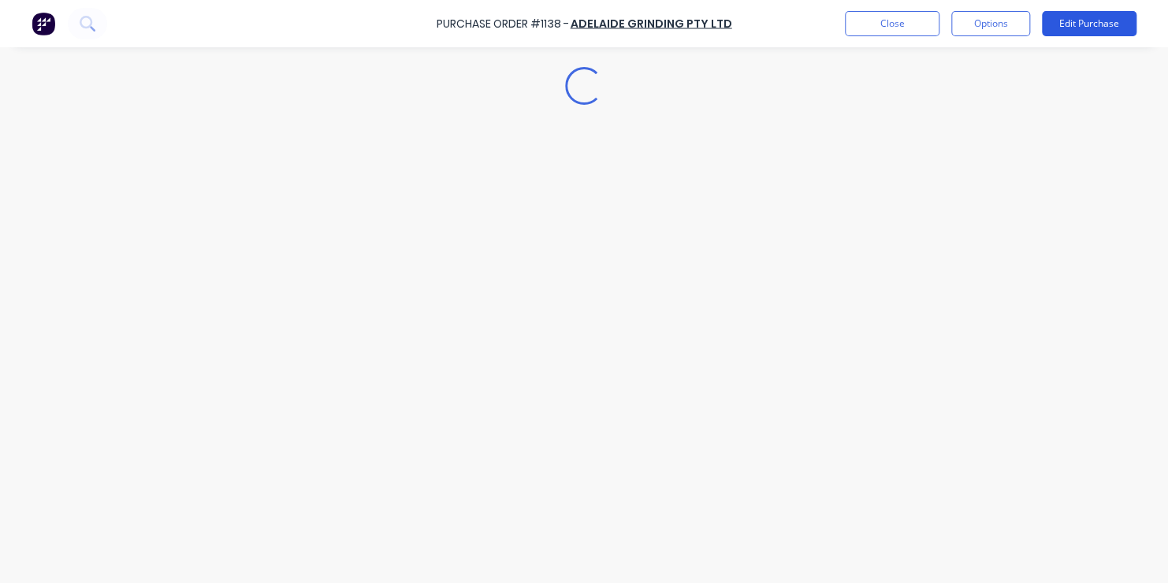
type textarea "x"
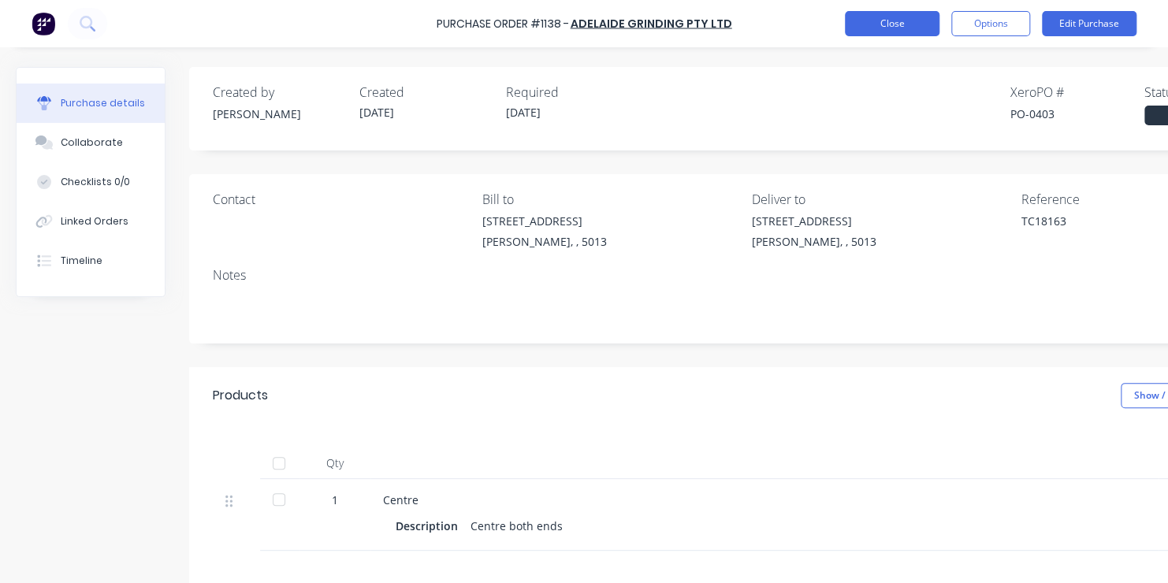
click at [900, 25] on button "Close" at bounding box center [892, 23] width 95 height 25
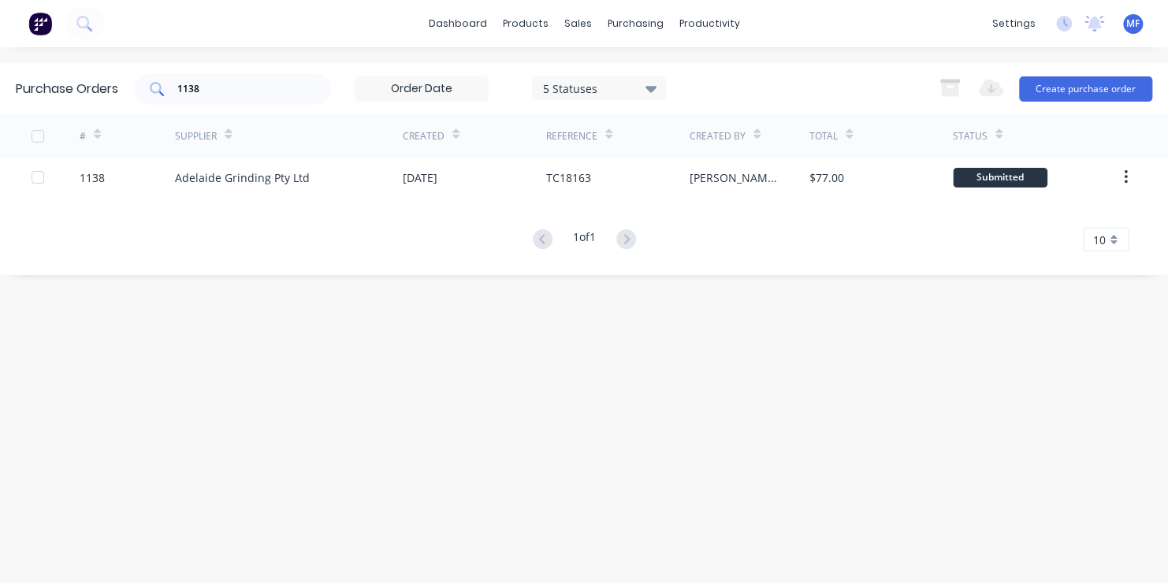
click at [205, 87] on input "1138" at bounding box center [241, 89] width 131 height 16
type input "1121"
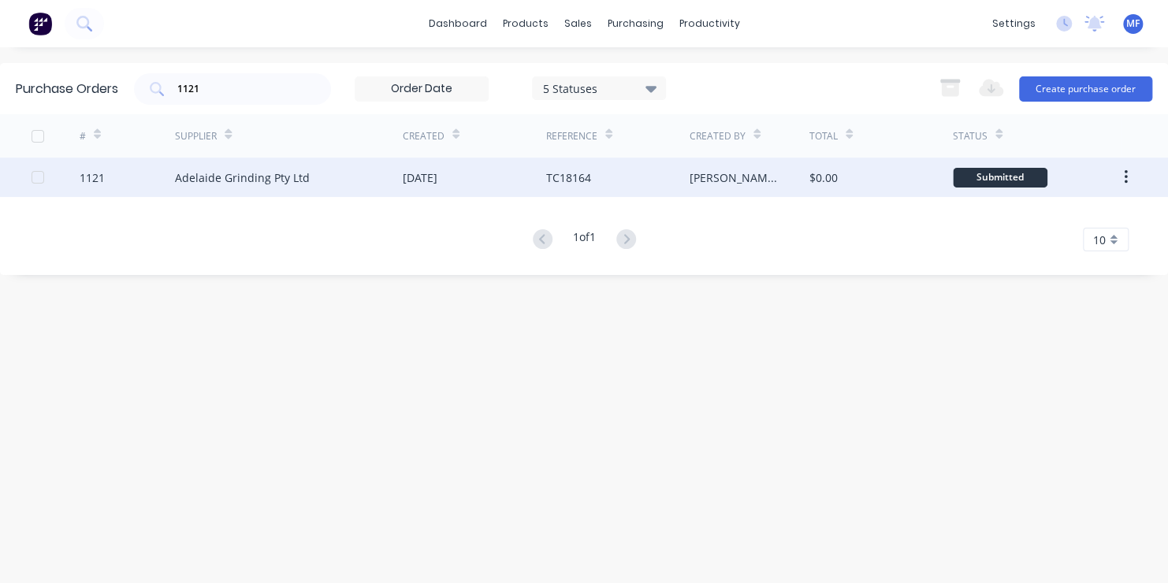
click at [995, 175] on div "Submitted" at bounding box center [1000, 178] width 95 height 20
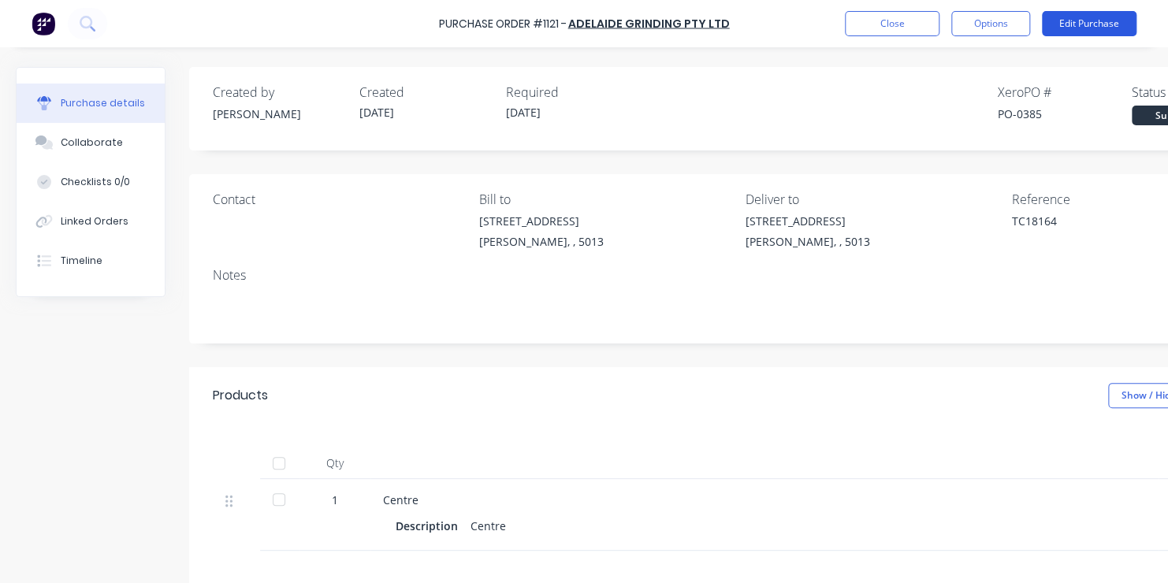
click at [1108, 20] on button "Edit Purchase" at bounding box center [1089, 23] width 95 height 25
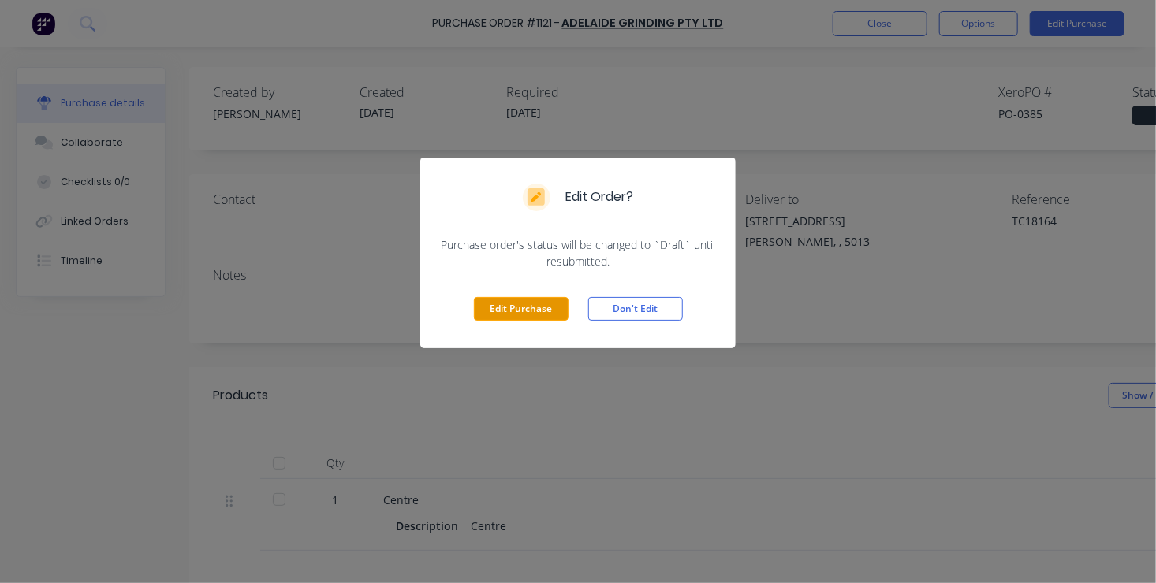
click at [545, 307] on button "Edit Purchase" at bounding box center [521, 309] width 95 height 24
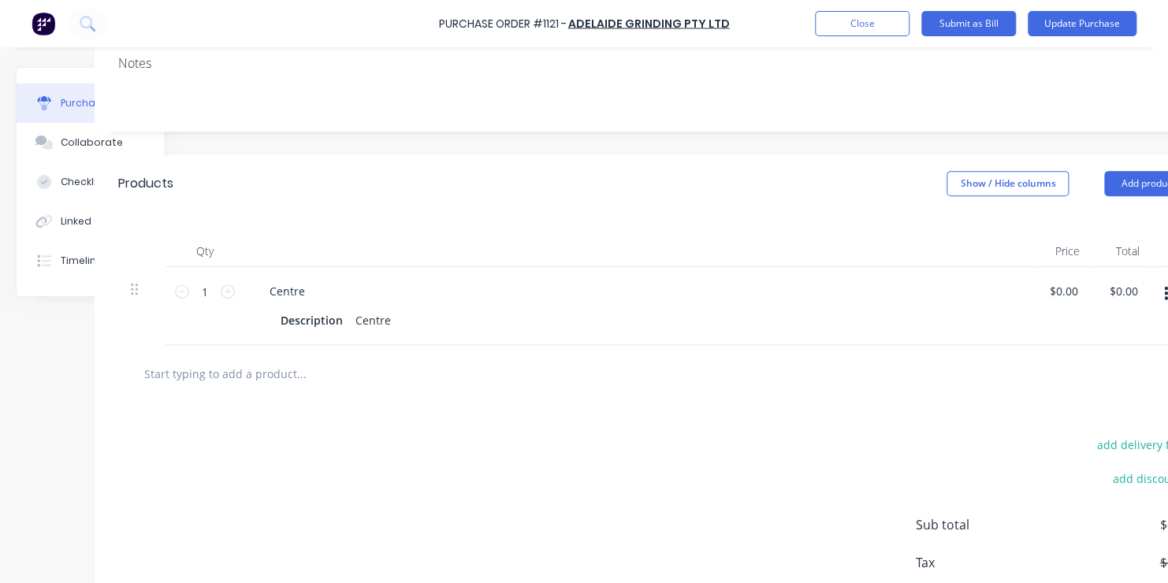
scroll to position [237, 126]
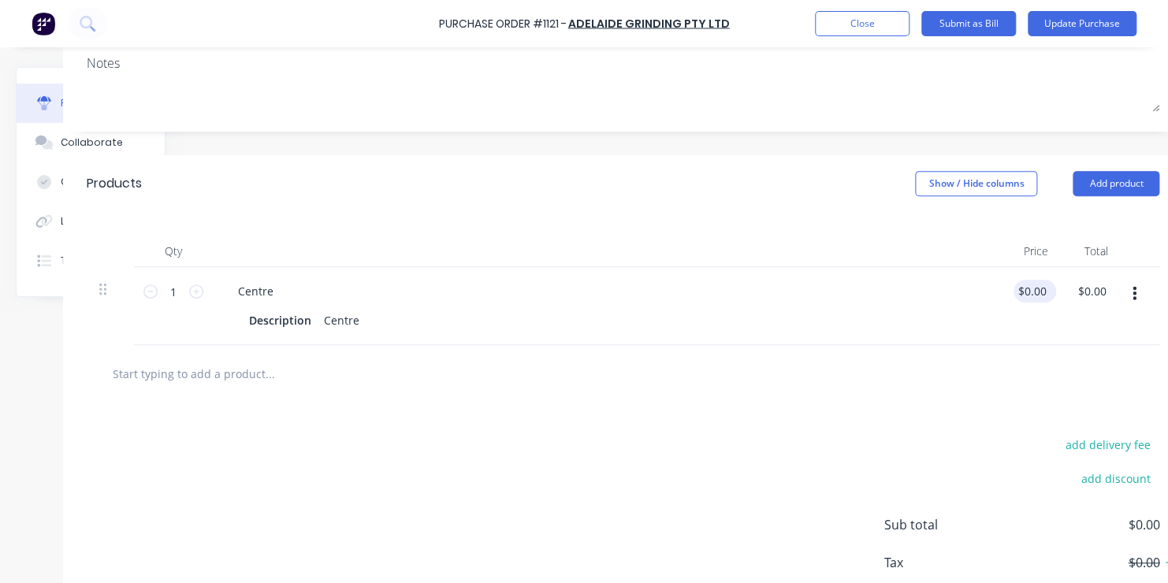
type textarea "x"
click at [1031, 290] on input "0.00" at bounding box center [1032, 291] width 36 height 23
type input "070.00"
type textarea "x"
type input "$70.00"
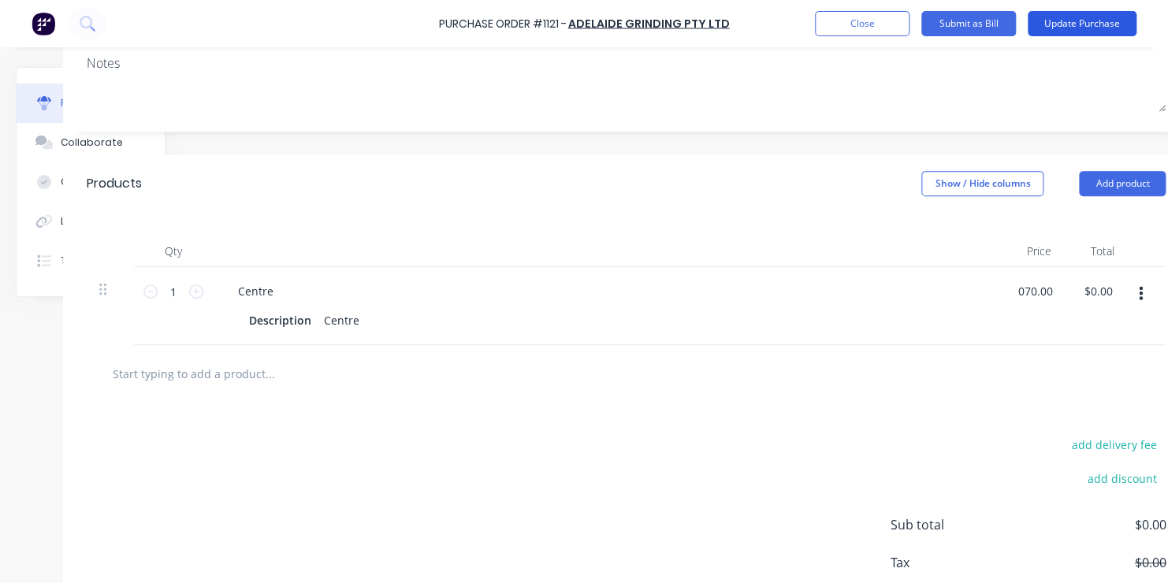
type input "$70.00"
click at [1086, 23] on button "Update Purchase" at bounding box center [1082, 23] width 109 height 25
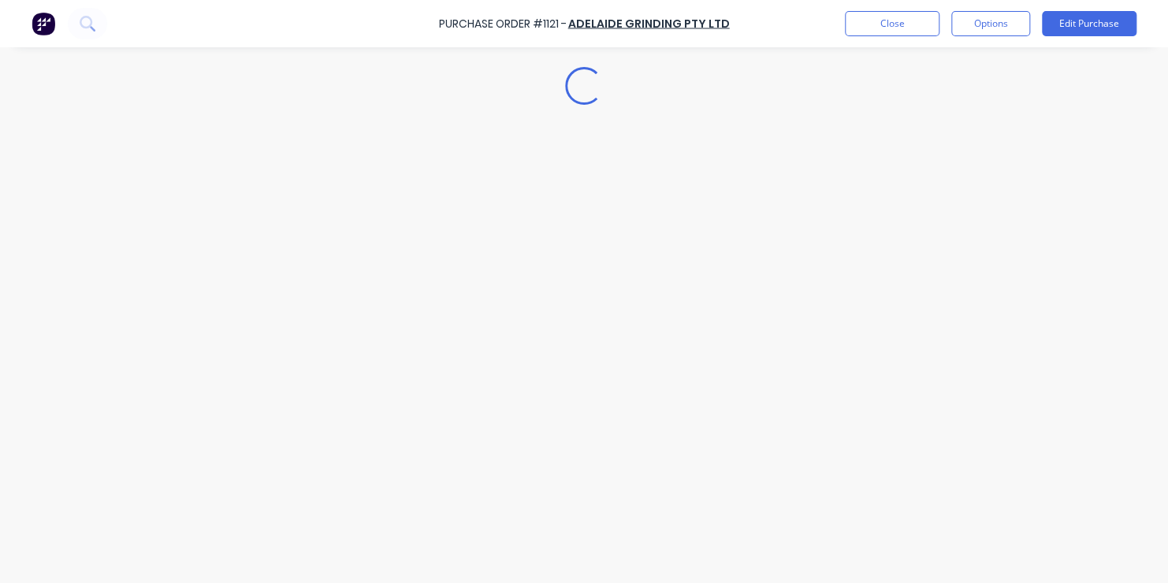
scroll to position [0, 0]
type textarea "x"
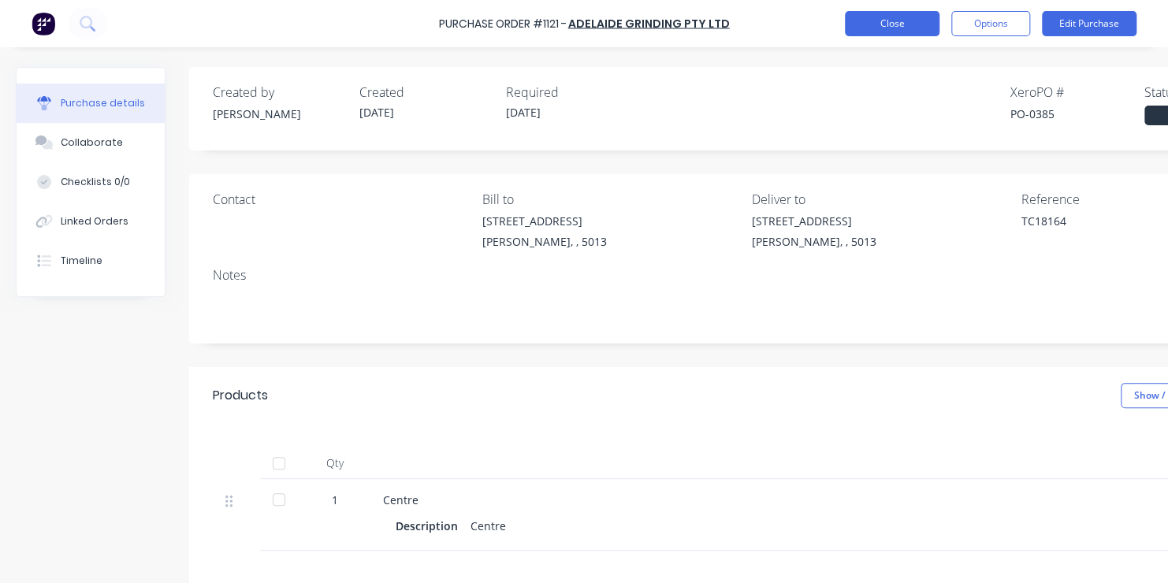
click at [898, 19] on button "Close" at bounding box center [892, 23] width 95 height 25
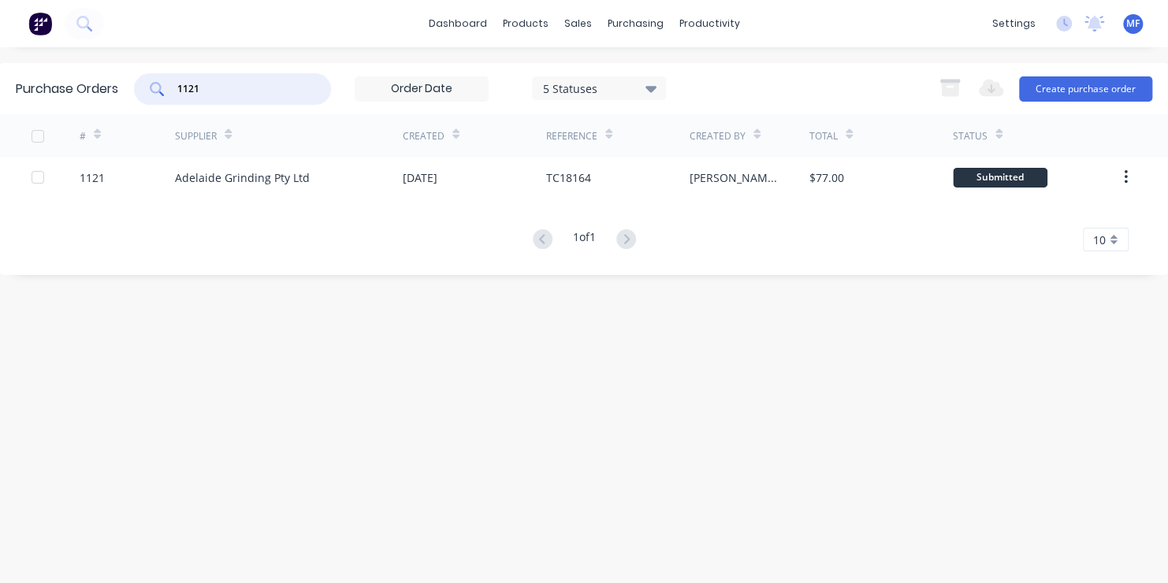
click at [203, 87] on input "1121" at bounding box center [241, 89] width 131 height 16
type input "1173"
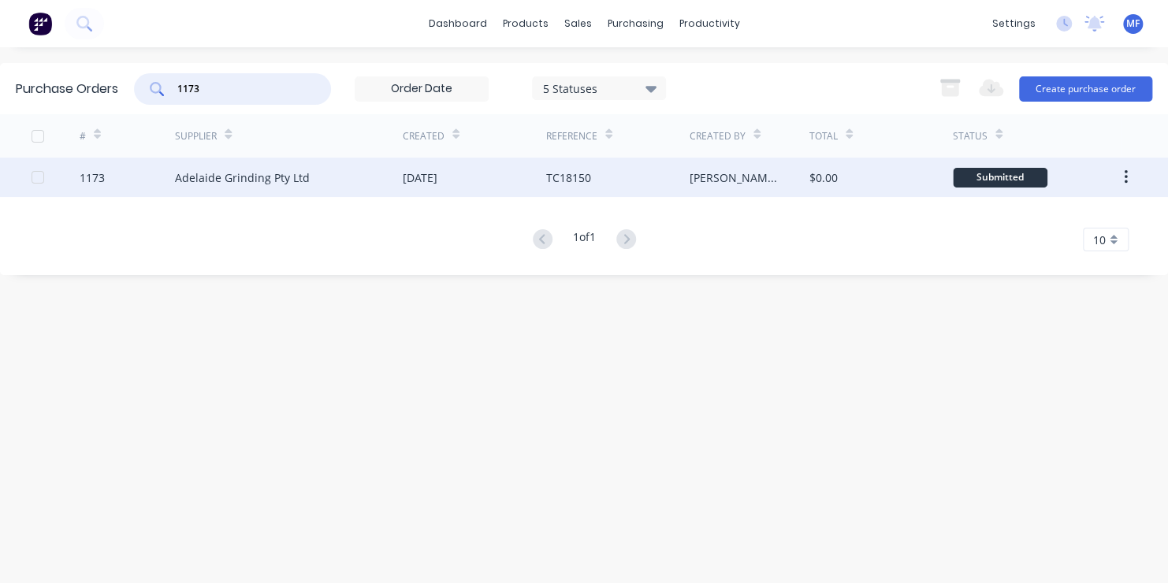
click at [987, 173] on div "Submitted" at bounding box center [1000, 178] width 95 height 20
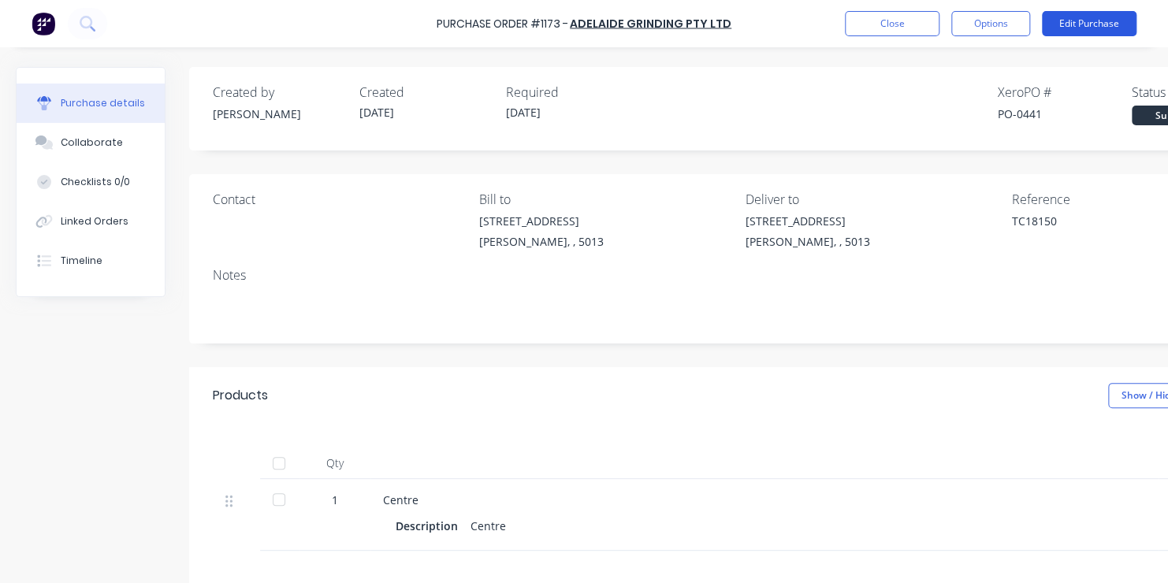
click at [1076, 20] on button "Edit Purchase" at bounding box center [1089, 23] width 95 height 25
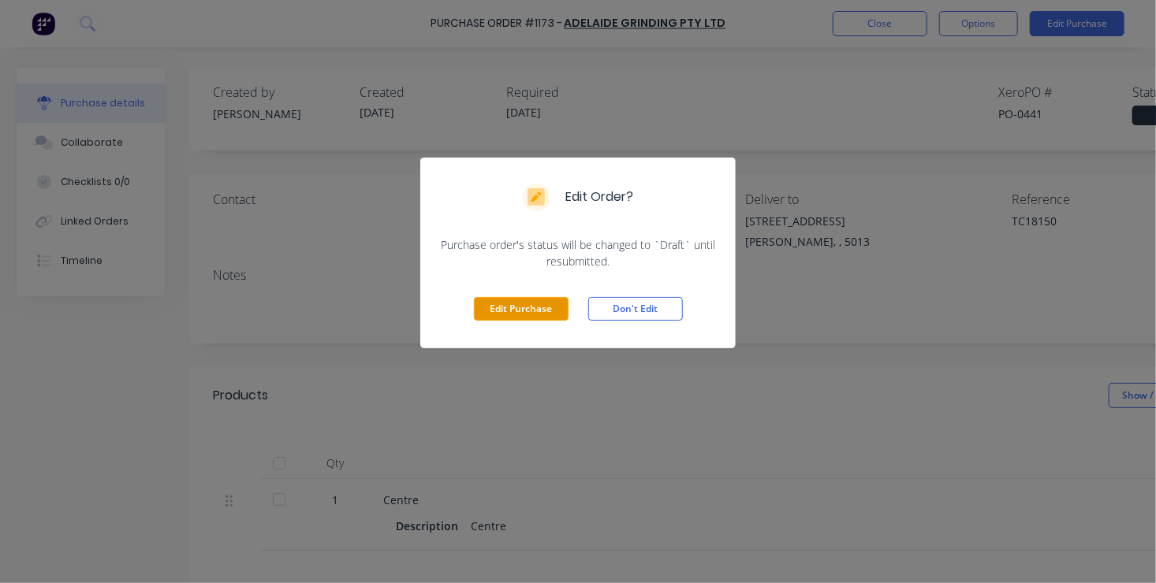
click at [544, 307] on button "Edit Purchase" at bounding box center [521, 309] width 95 height 24
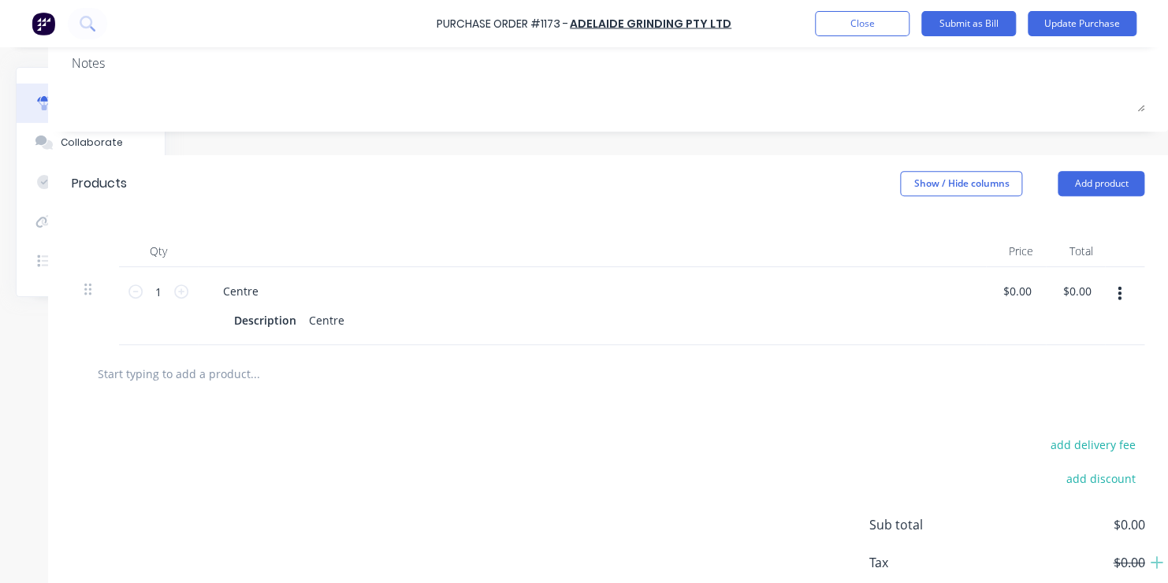
scroll to position [237, 154]
type textarea "x"
type input "0.00"
click at [1000, 293] on input "0.00" at bounding box center [1017, 291] width 36 height 23
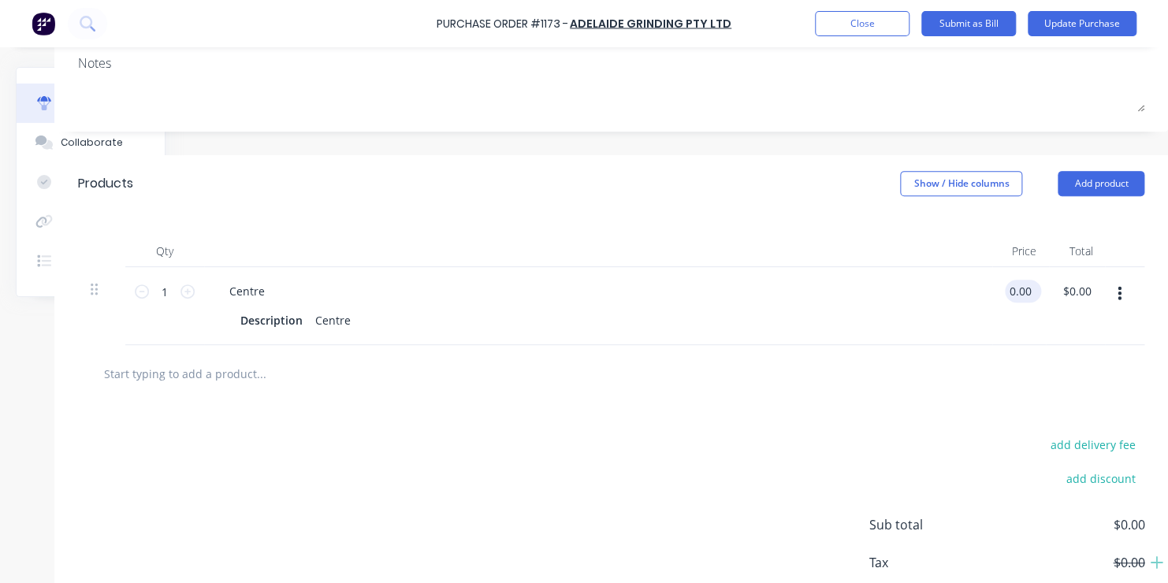
type textarea "x"
click at [1005, 293] on input "0.00" at bounding box center [1020, 291] width 30 height 23
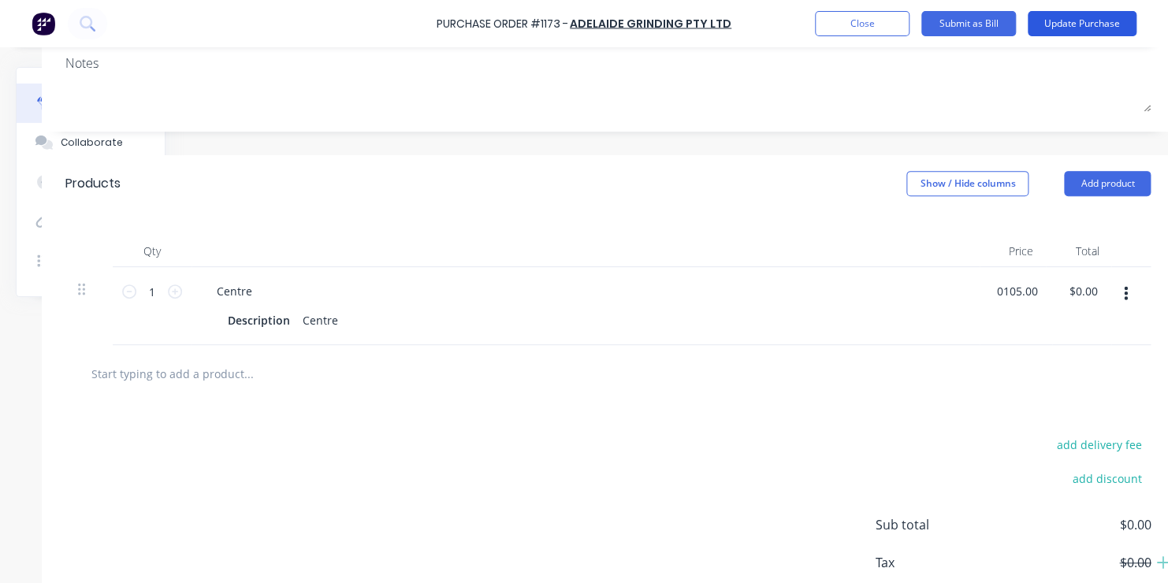
type input "0105.00"
type textarea "x"
type input "$105.00"
click at [1080, 20] on button "Update Purchase" at bounding box center [1082, 23] width 109 height 25
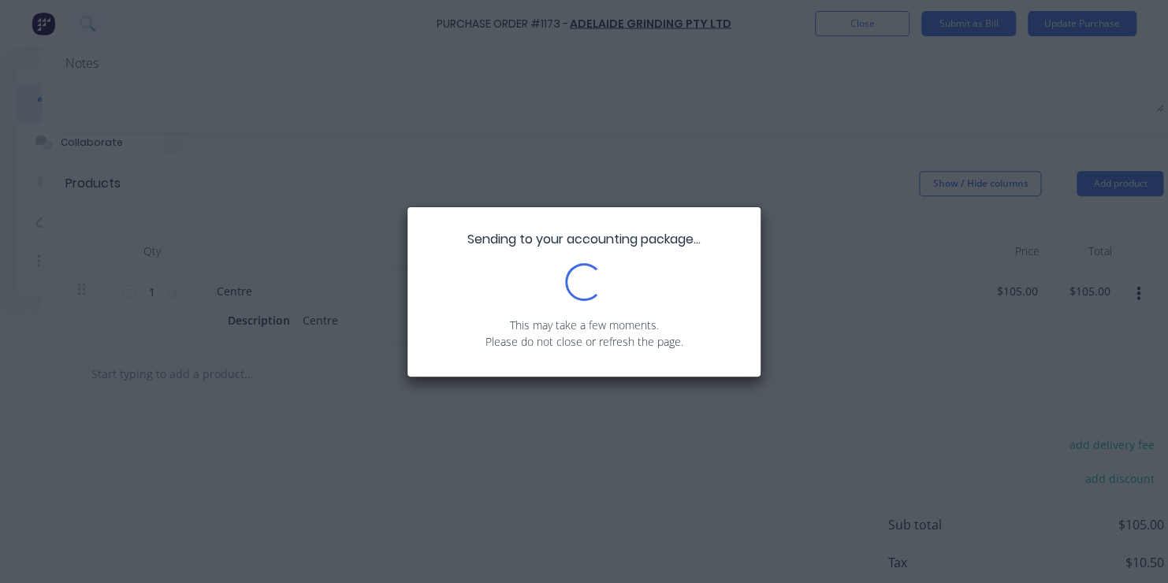
scroll to position [0, 0]
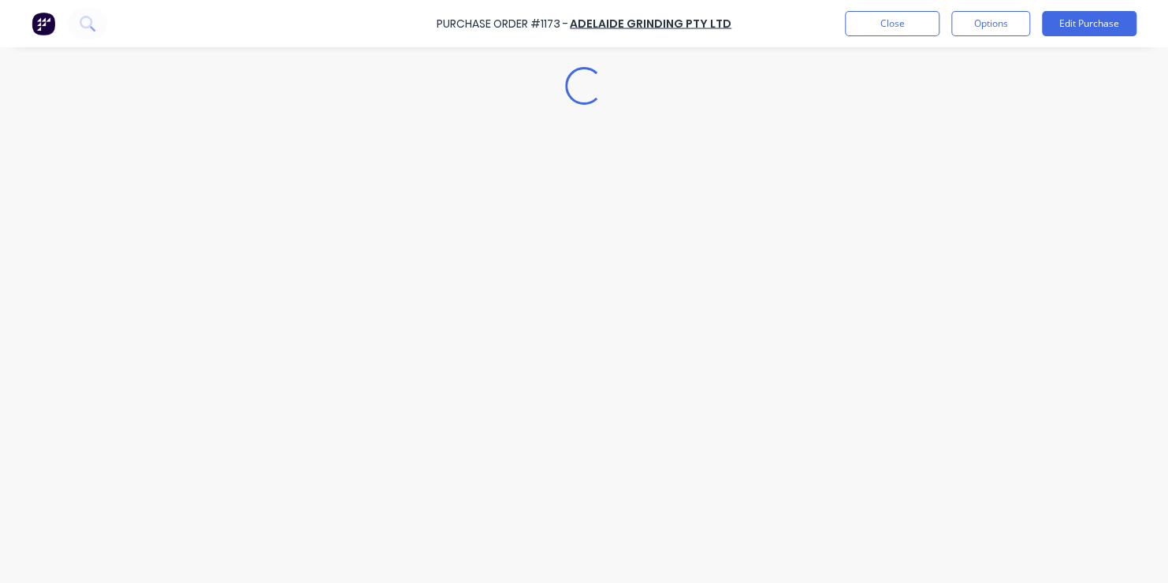
type textarea "x"
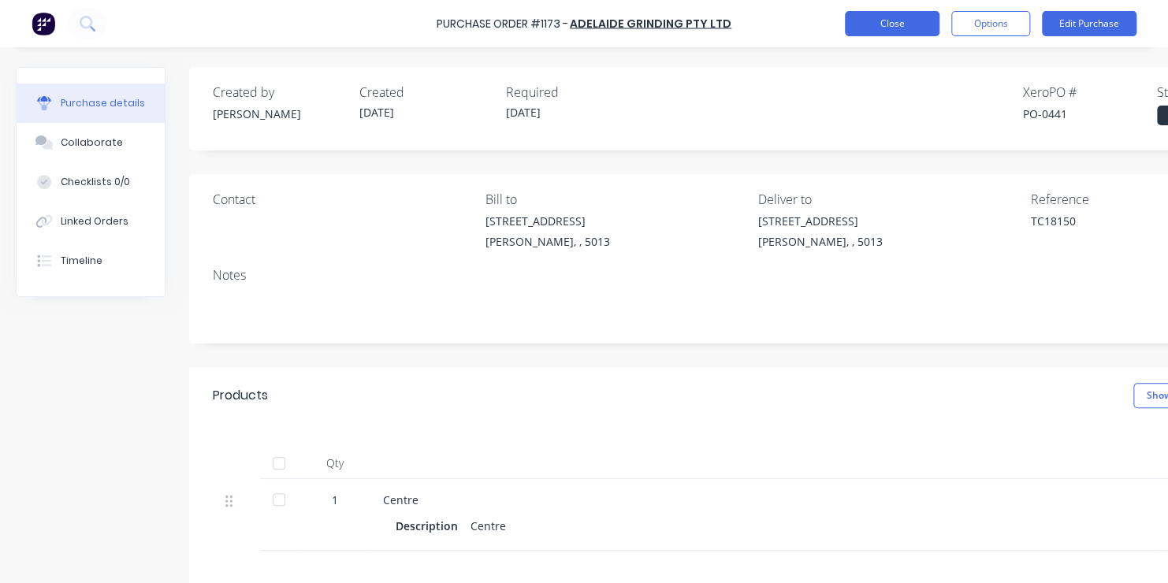
click at [881, 24] on button "Close" at bounding box center [892, 23] width 95 height 25
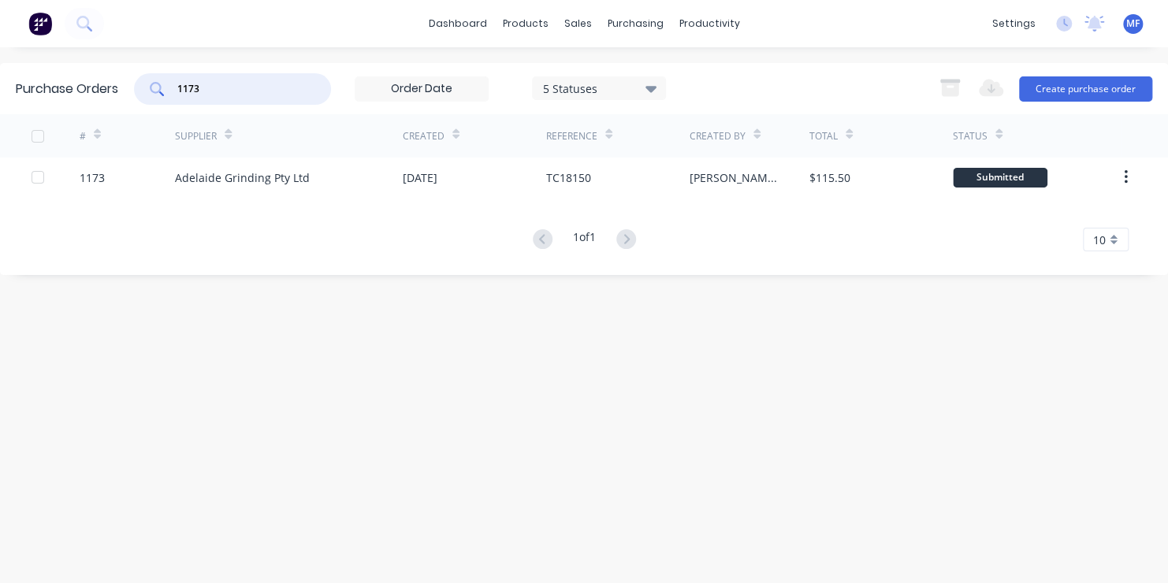
click at [204, 88] on input "1173" at bounding box center [241, 89] width 131 height 16
type input "1202"
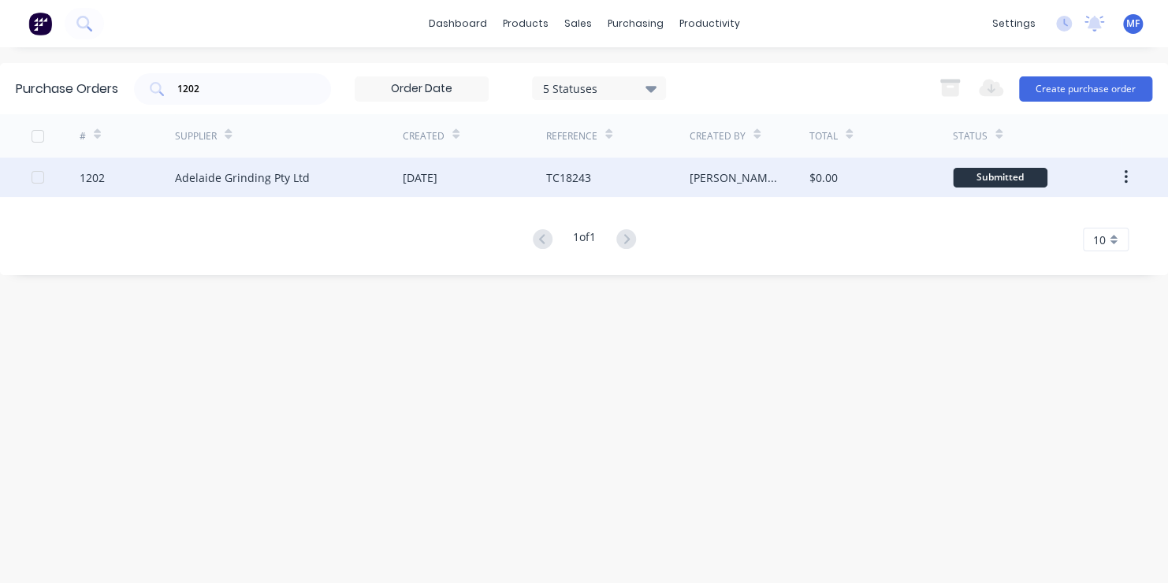
click at [1020, 175] on div "Submitted" at bounding box center [1000, 178] width 95 height 20
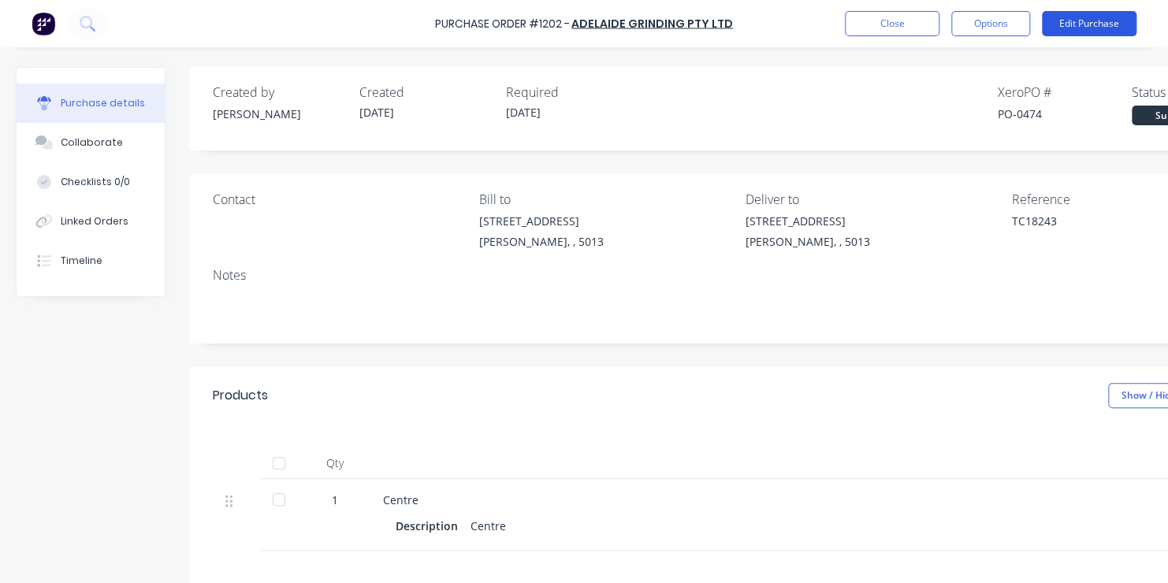
click at [1097, 21] on button "Edit Purchase" at bounding box center [1089, 23] width 95 height 25
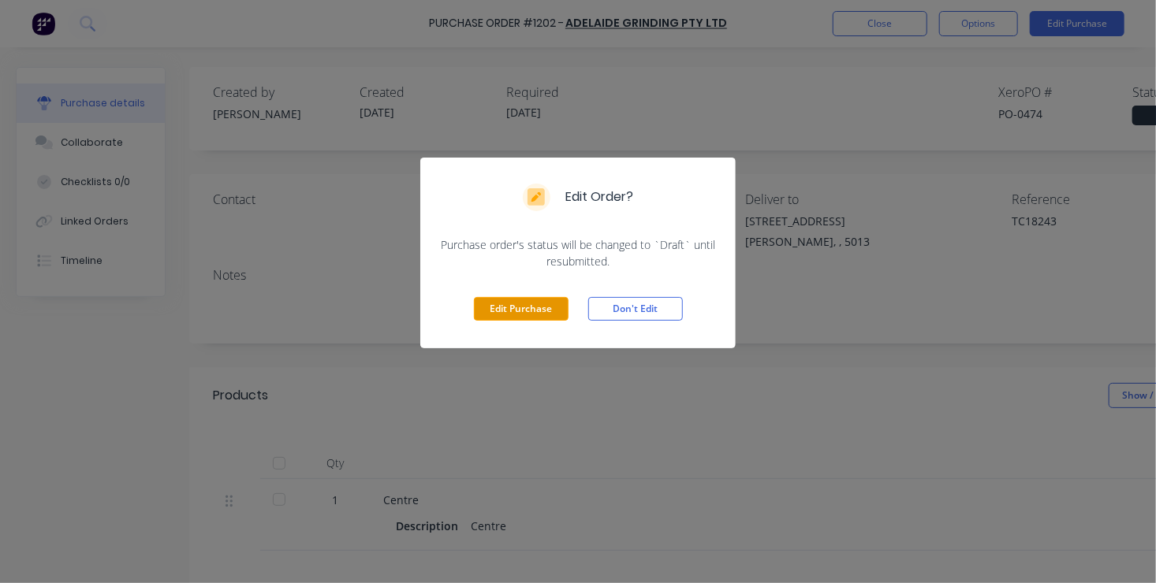
click at [521, 306] on button "Edit Purchase" at bounding box center [521, 309] width 95 height 24
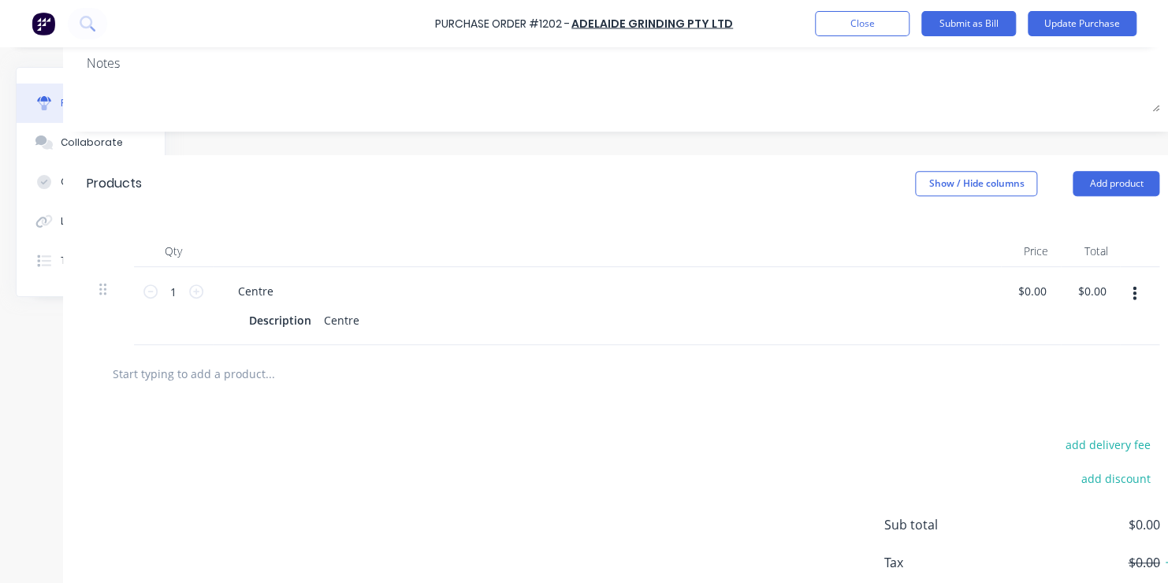
scroll to position [237, 136]
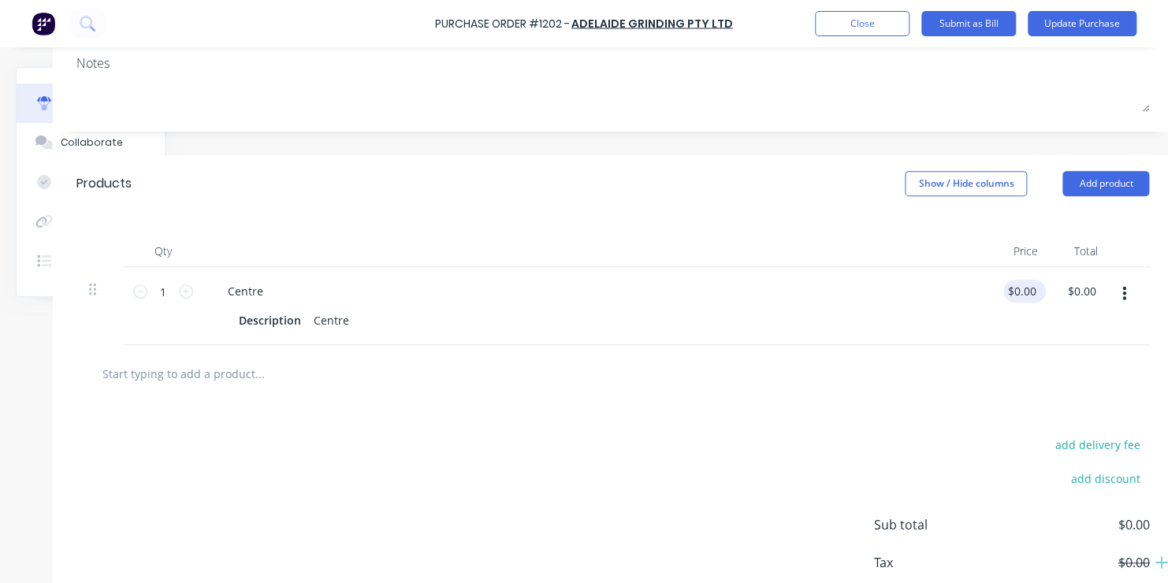
type textarea "x"
type input "0.00"
click at [1019, 293] on input "0.00" at bounding box center [1020, 291] width 30 height 23
type textarea "x"
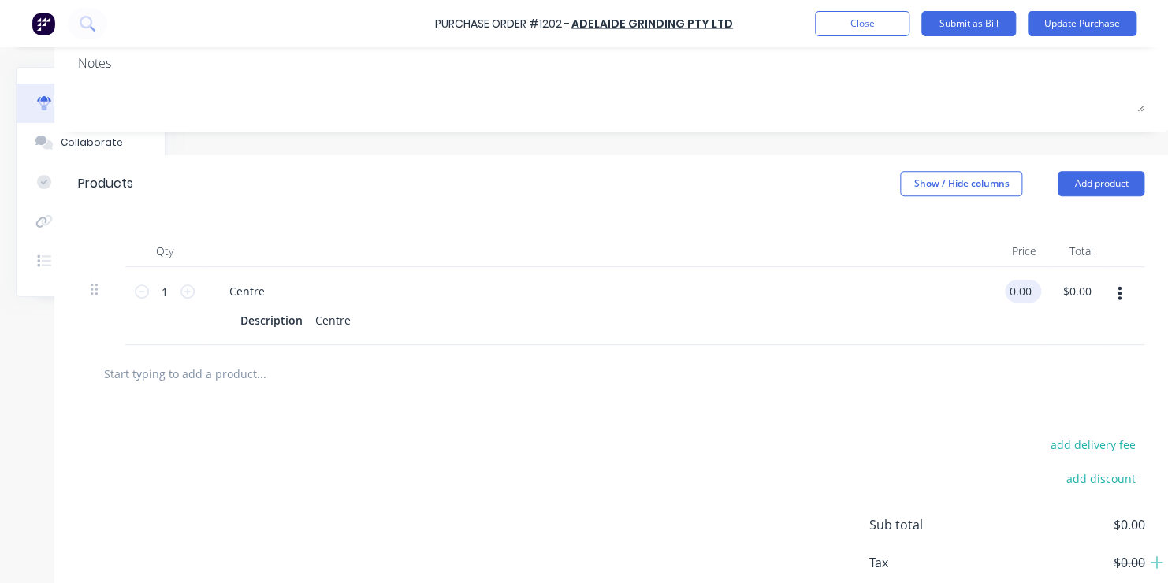
click at [1012, 293] on input "0.00" at bounding box center [1020, 291] width 30 height 23
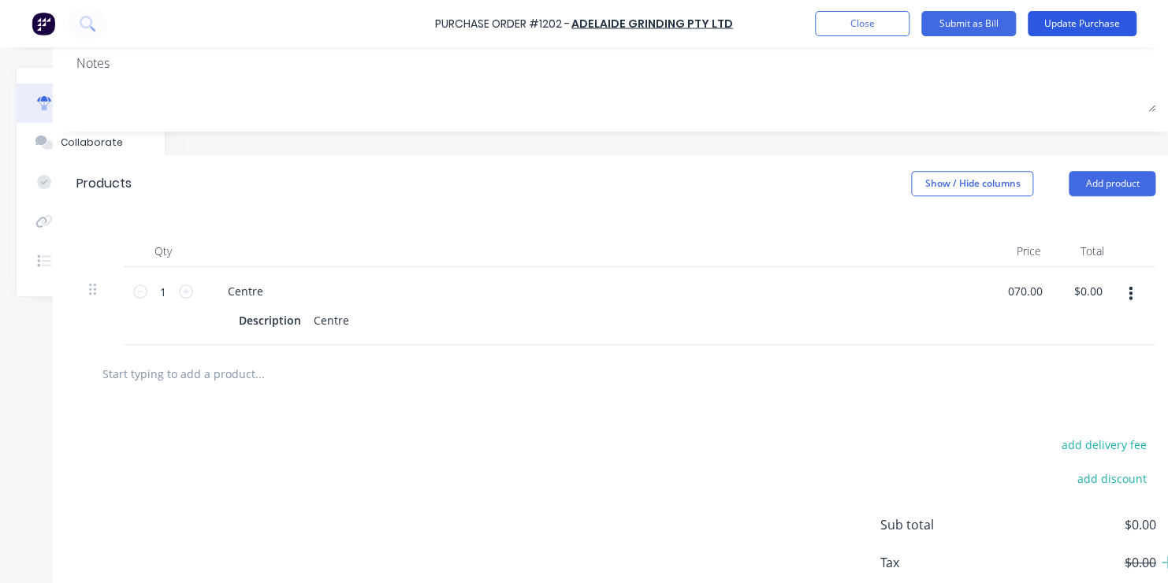
type input "070.00"
type textarea "x"
type input "$70.00"
click at [1081, 22] on button "Update Purchase" at bounding box center [1082, 23] width 109 height 25
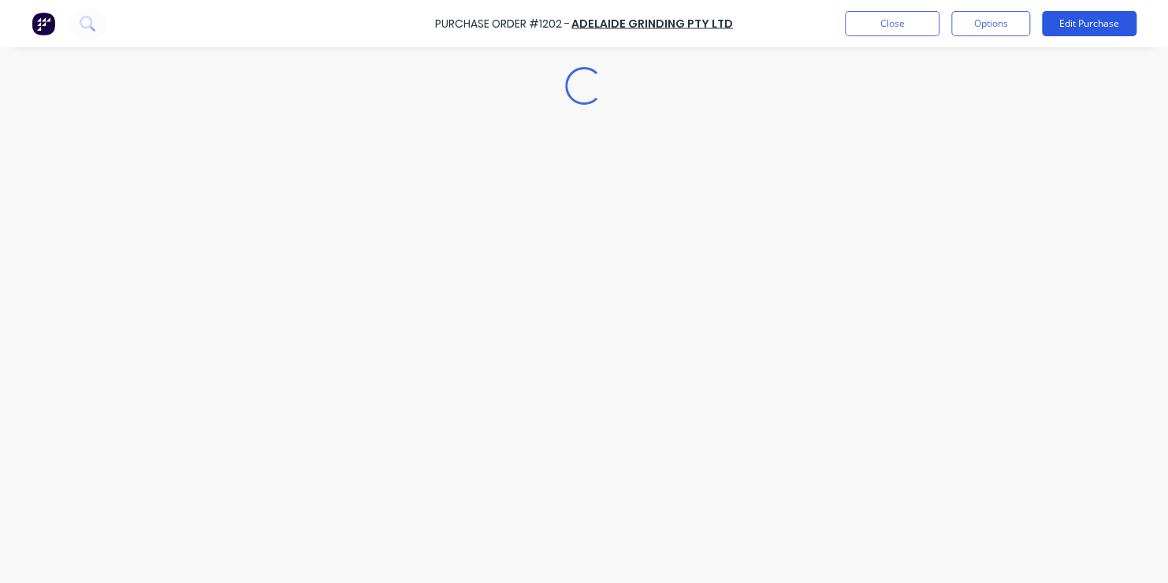
type textarea "x"
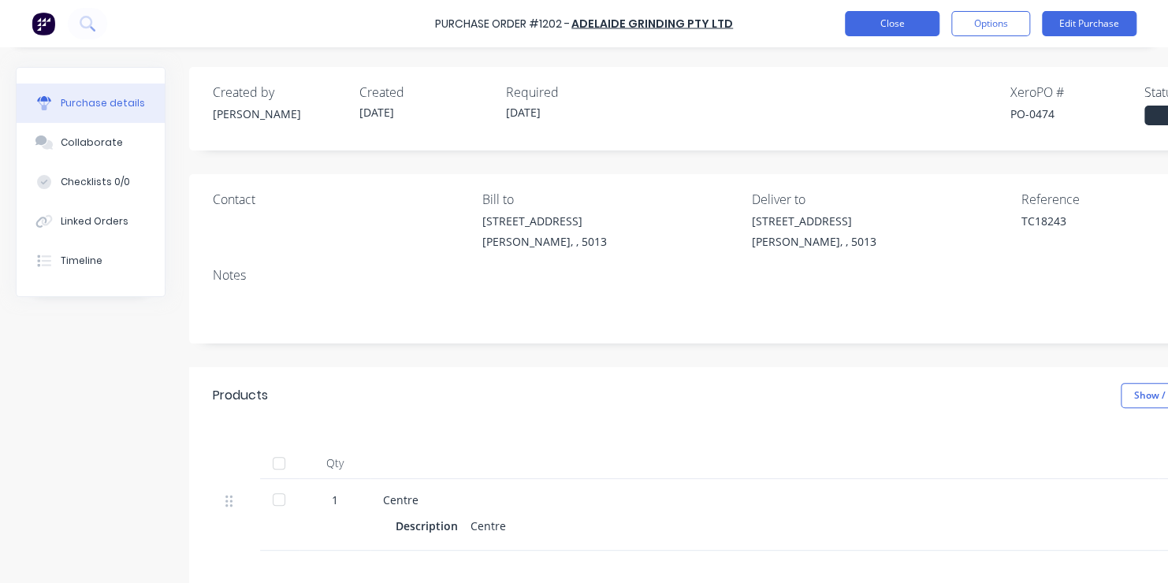
click at [865, 22] on button "Close" at bounding box center [892, 23] width 95 height 25
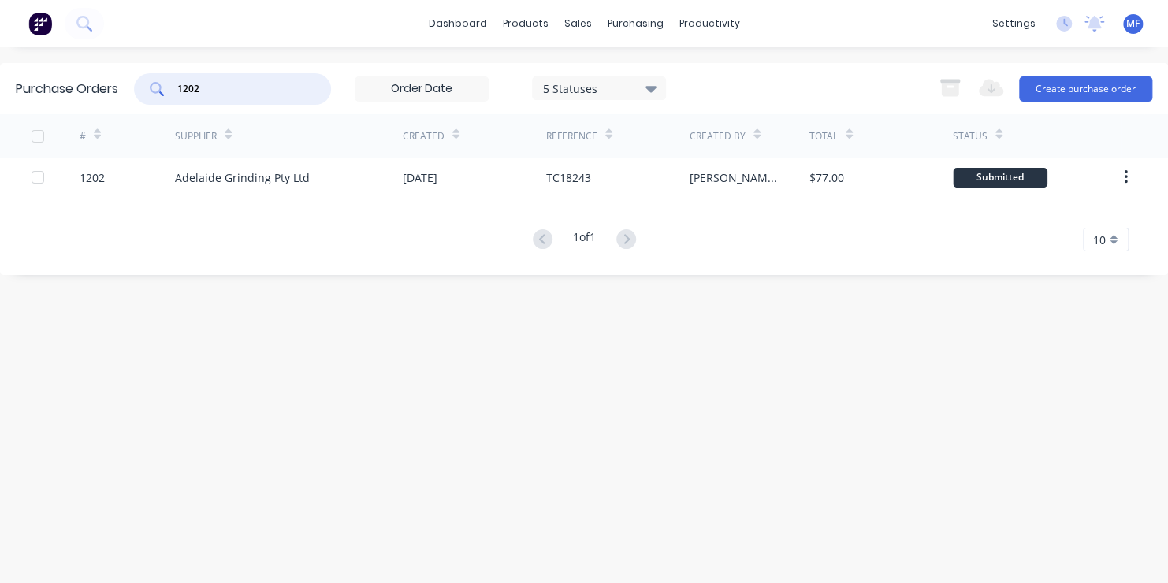
click at [205, 88] on input "1202" at bounding box center [241, 89] width 131 height 16
type input "1117"
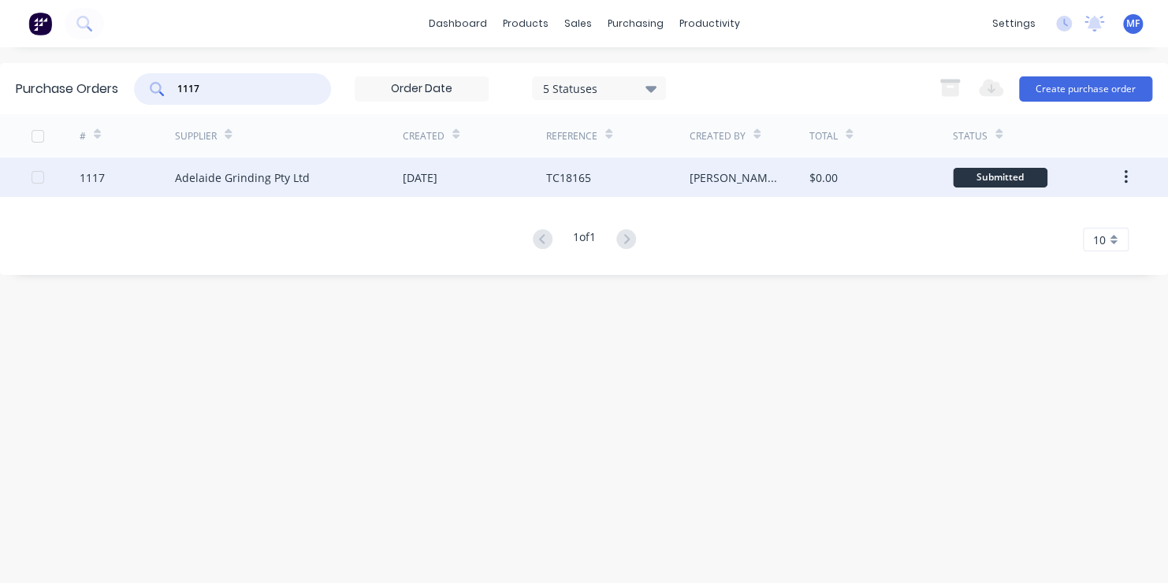
click at [997, 179] on div "Submitted" at bounding box center [1000, 178] width 95 height 20
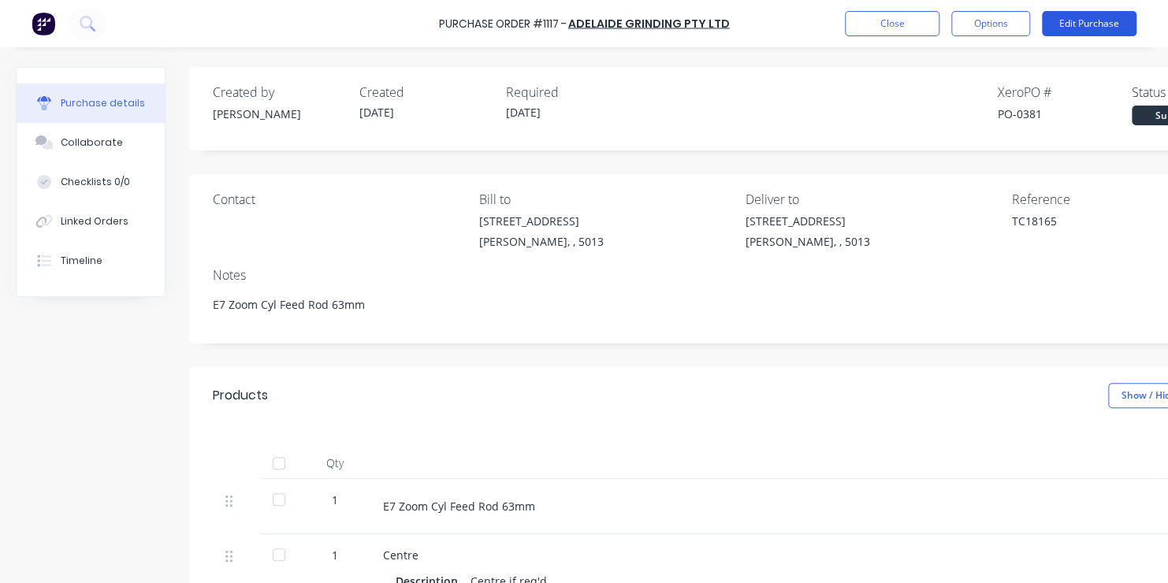
click at [1086, 20] on button "Edit Purchase" at bounding box center [1089, 23] width 95 height 25
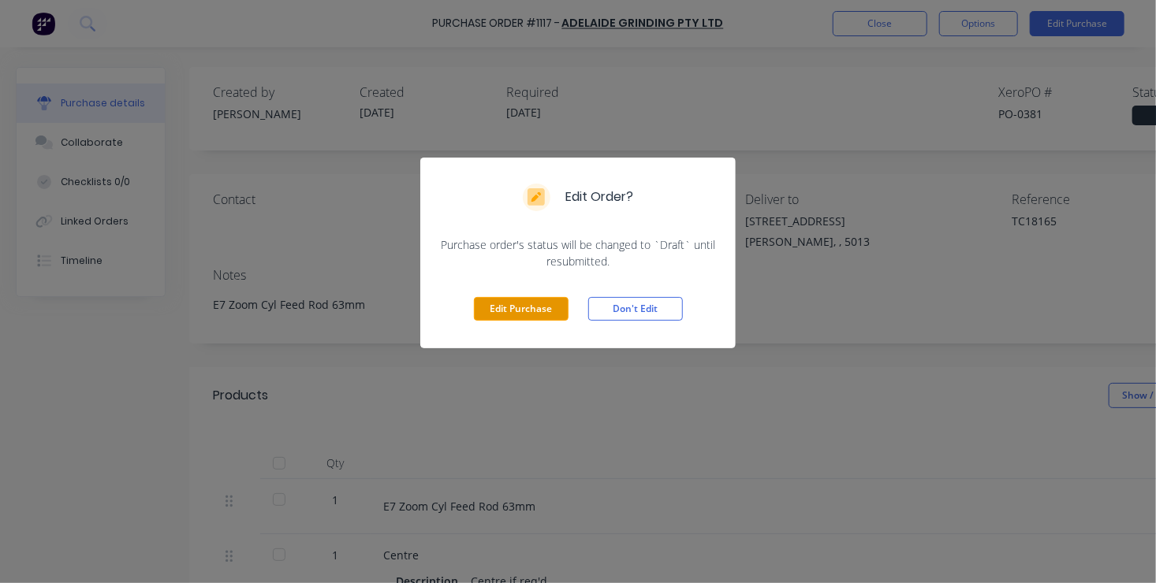
click at [522, 307] on button "Edit Purchase" at bounding box center [521, 309] width 95 height 24
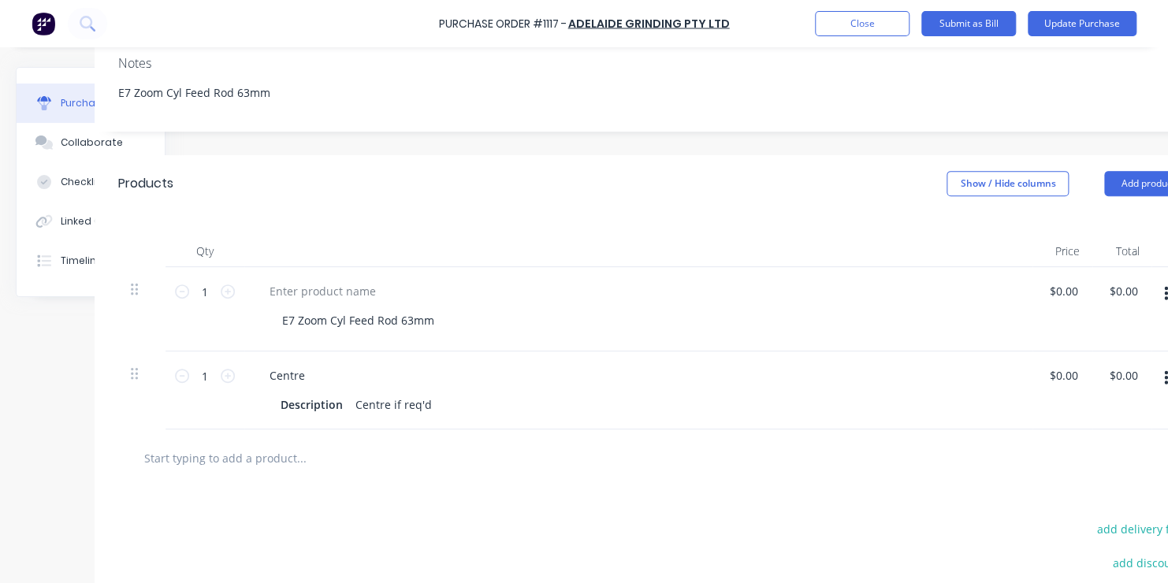
scroll to position [237, 126]
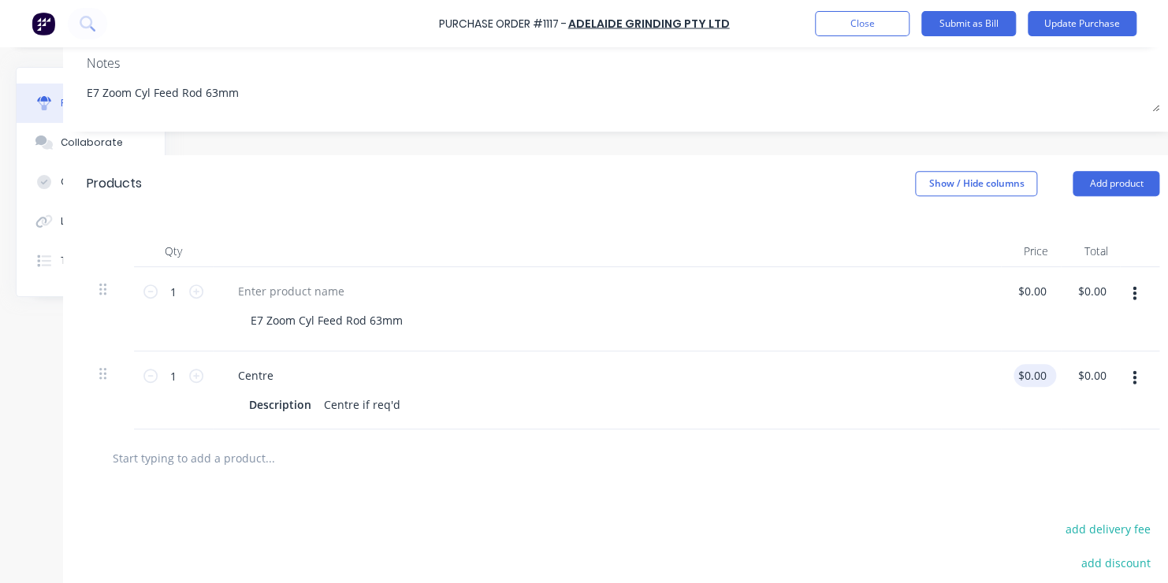
type textarea "x"
type input "0.00"
click at [1029, 375] on input "0.00" at bounding box center [1035, 375] width 30 height 23
type textarea "x"
click at [1029, 375] on input "0.00" at bounding box center [1035, 375] width 30 height 23
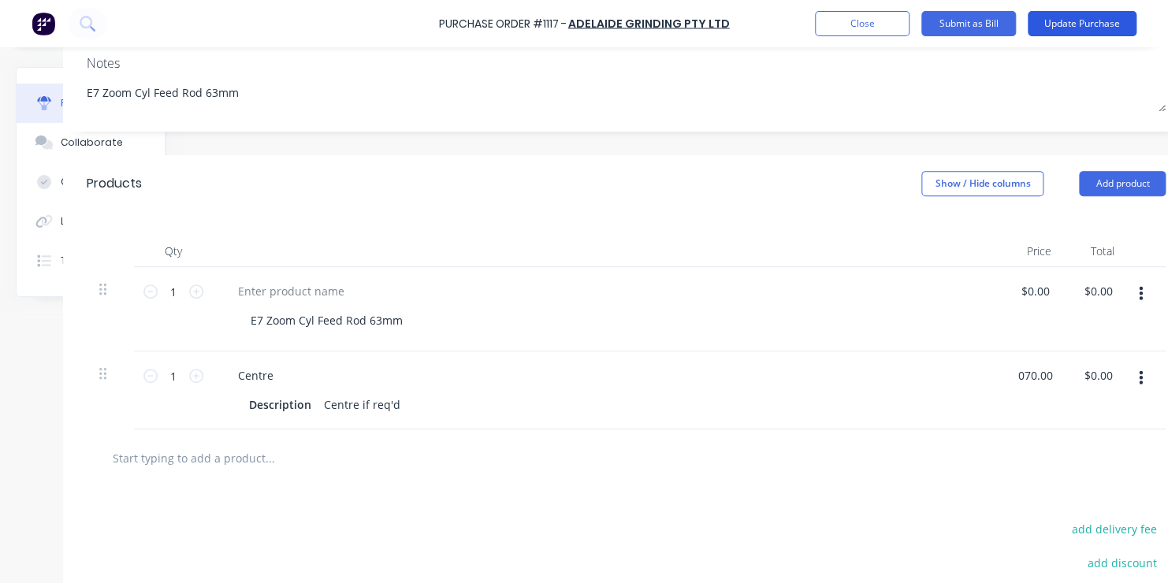
type input "070.00"
type textarea "x"
type input "$70.00"
click at [1083, 19] on button "Update Purchase" at bounding box center [1082, 23] width 109 height 25
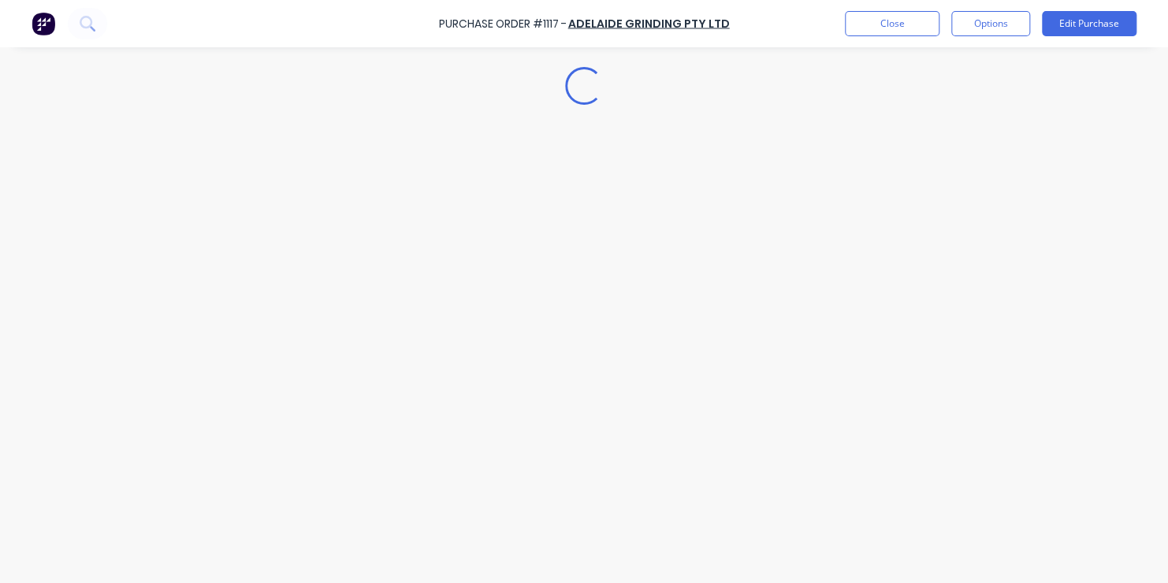
type textarea "x"
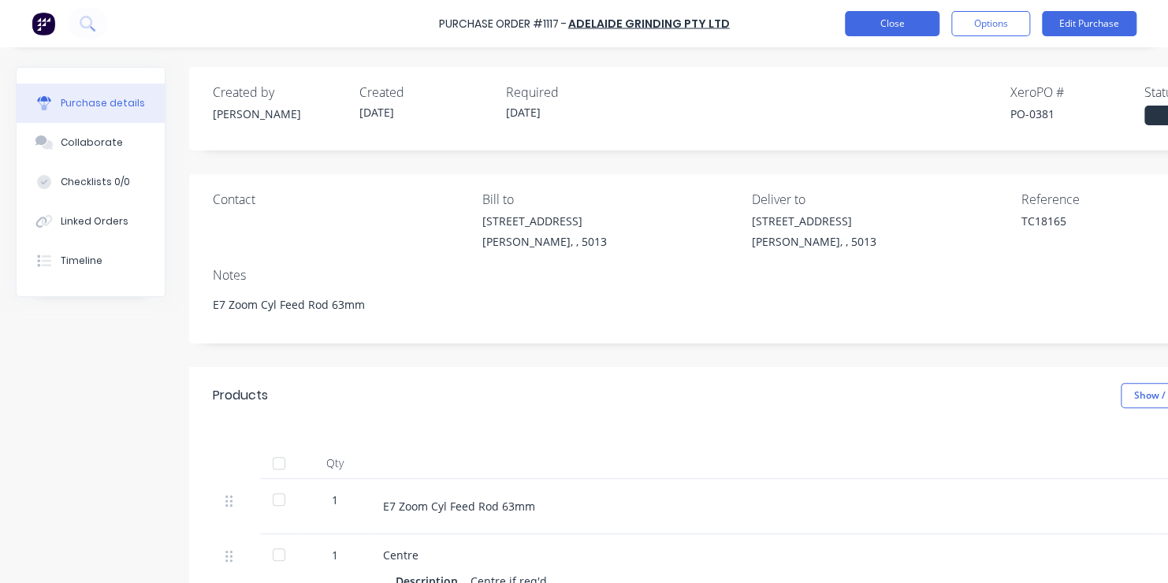
click at [896, 20] on button "Close" at bounding box center [892, 23] width 95 height 25
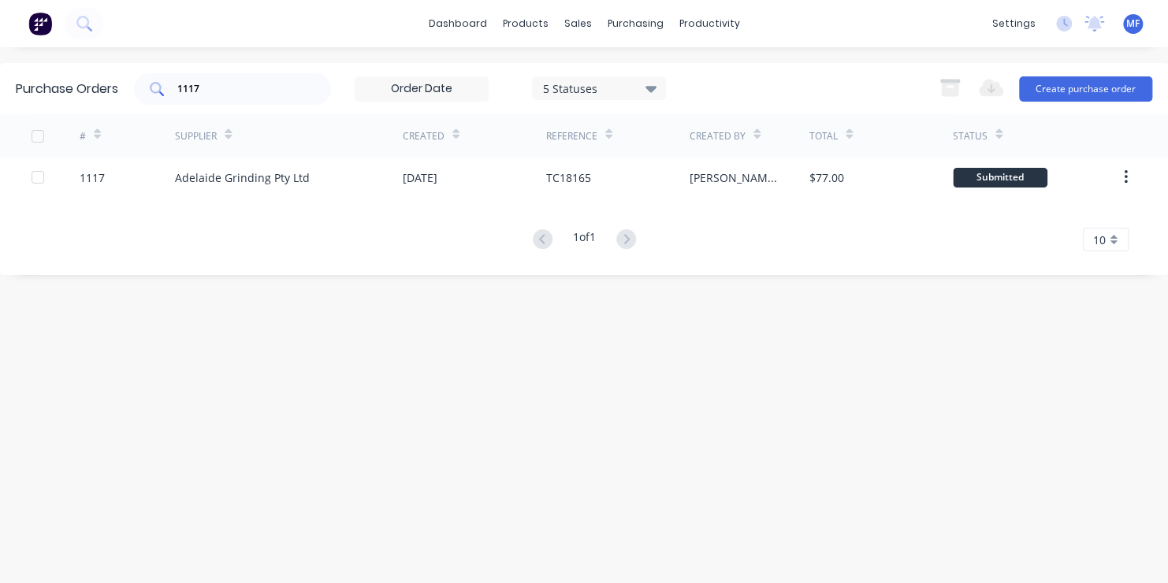
click at [207, 86] on input "1117" at bounding box center [241, 89] width 131 height 16
type input "1119"
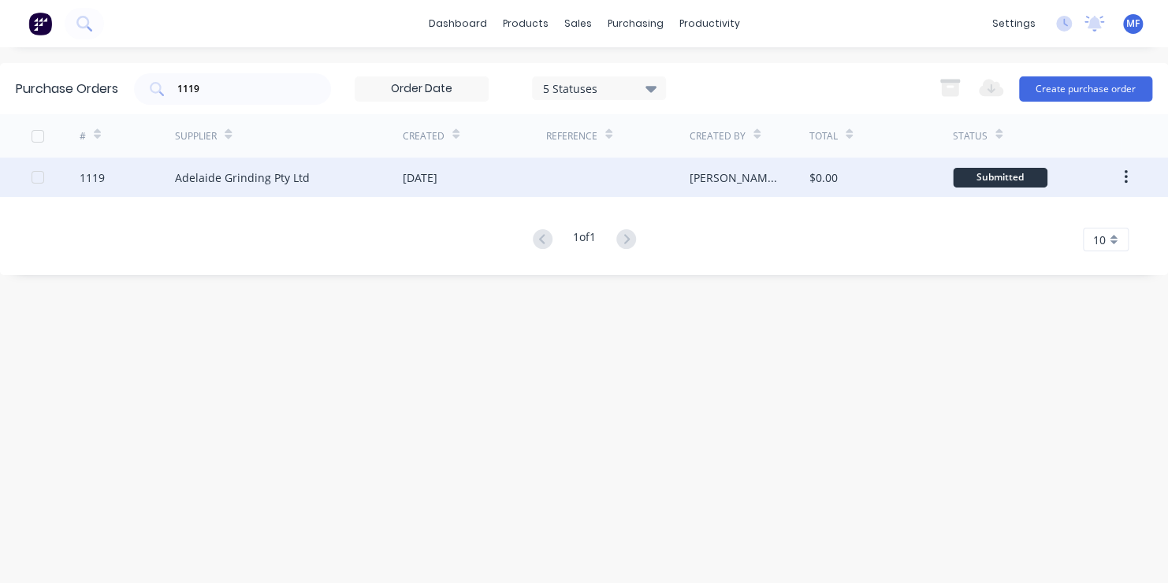
click at [1004, 177] on div "Submitted" at bounding box center [1000, 178] width 95 height 20
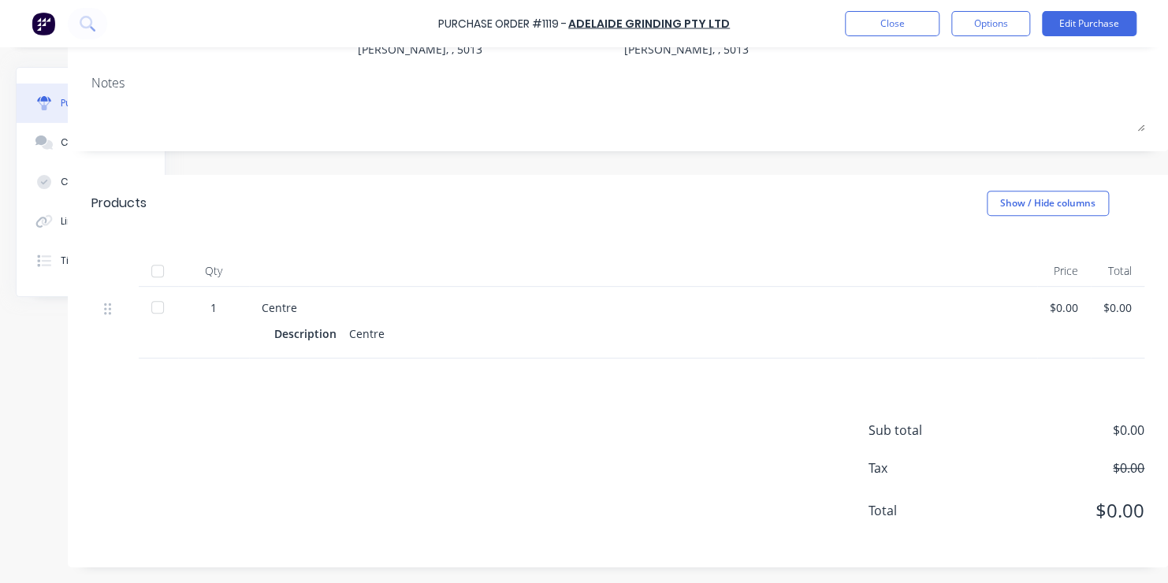
scroll to position [204, 132]
click at [1050, 300] on div "$0.00" at bounding box center [1064, 308] width 28 height 17
click at [1092, 19] on button "Edit Purchase" at bounding box center [1089, 23] width 95 height 25
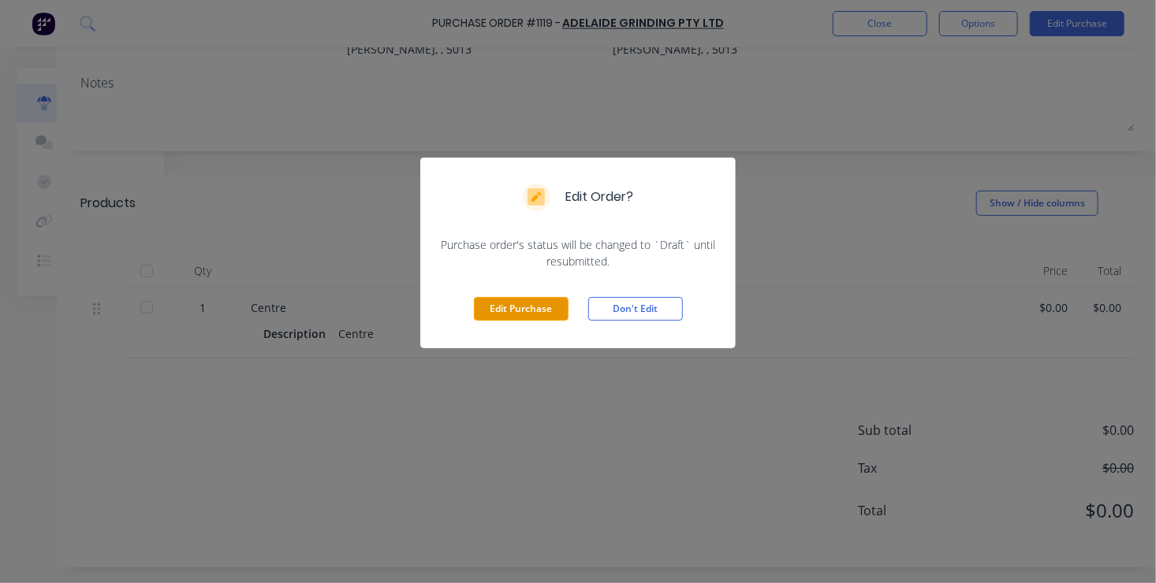
click at [505, 312] on button "Edit Purchase" at bounding box center [521, 309] width 95 height 24
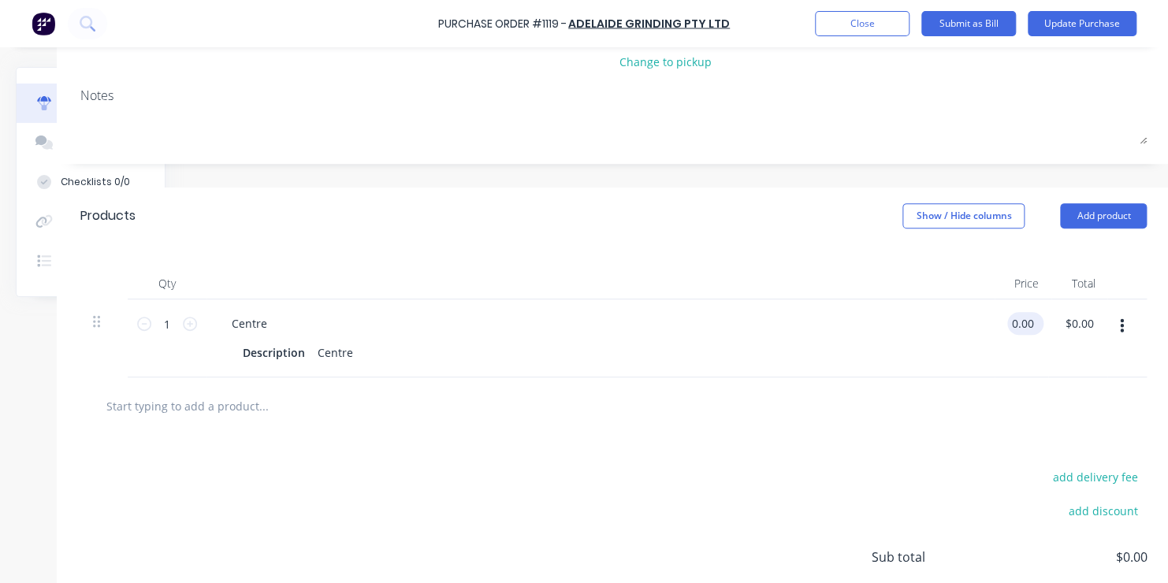
click at [1023, 323] on input "0.00" at bounding box center [1022, 323] width 30 height 23
click at [1022, 323] on input "0.00" at bounding box center [1022, 323] width 30 height 23
click at [1015, 325] on input "0.00" at bounding box center [1022, 323] width 30 height 23
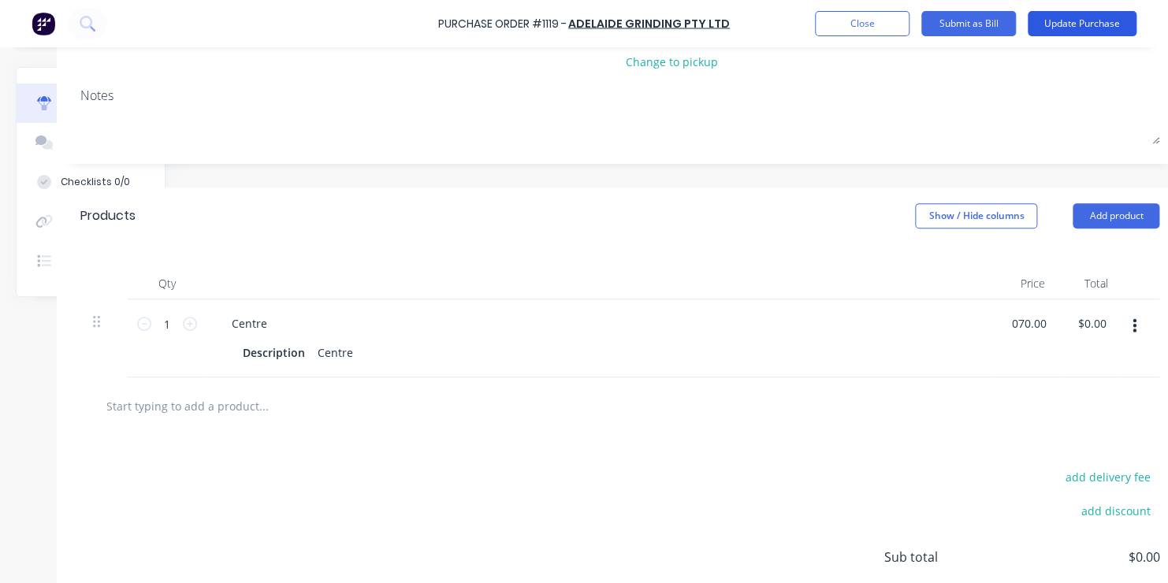
type input "$70.00"
click at [1068, 22] on button "Update Purchase" at bounding box center [1082, 23] width 109 height 25
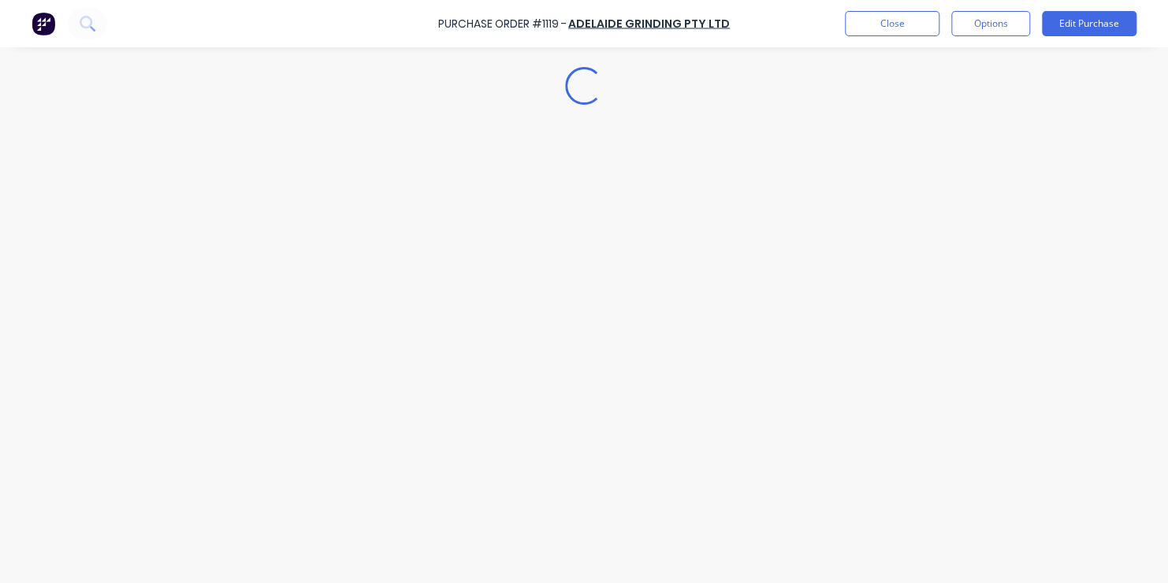
scroll to position [0, 0]
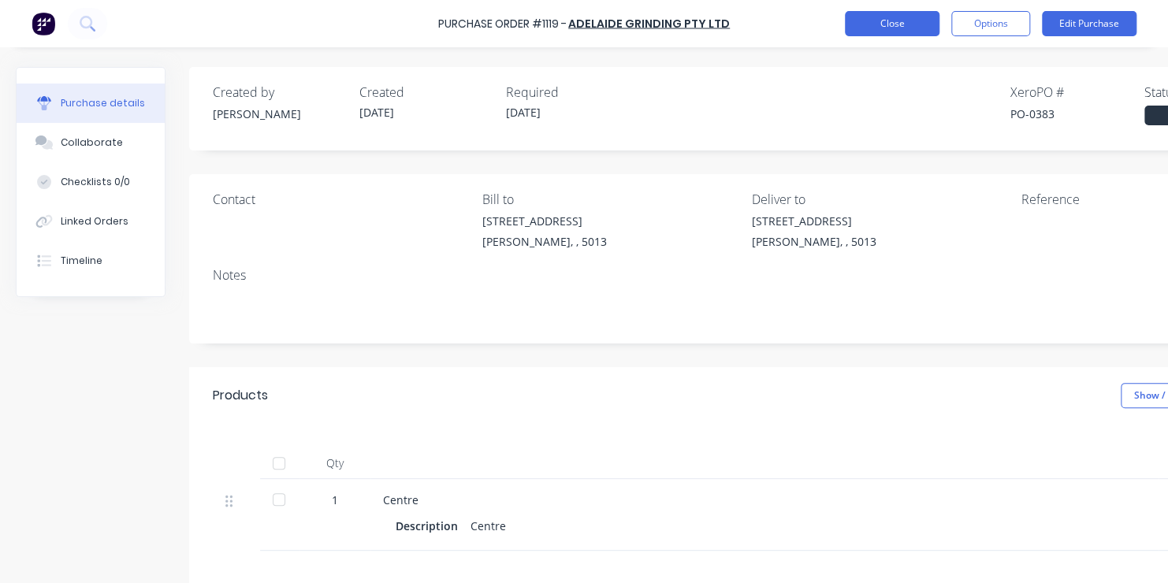
click at [902, 22] on button "Close" at bounding box center [892, 23] width 95 height 25
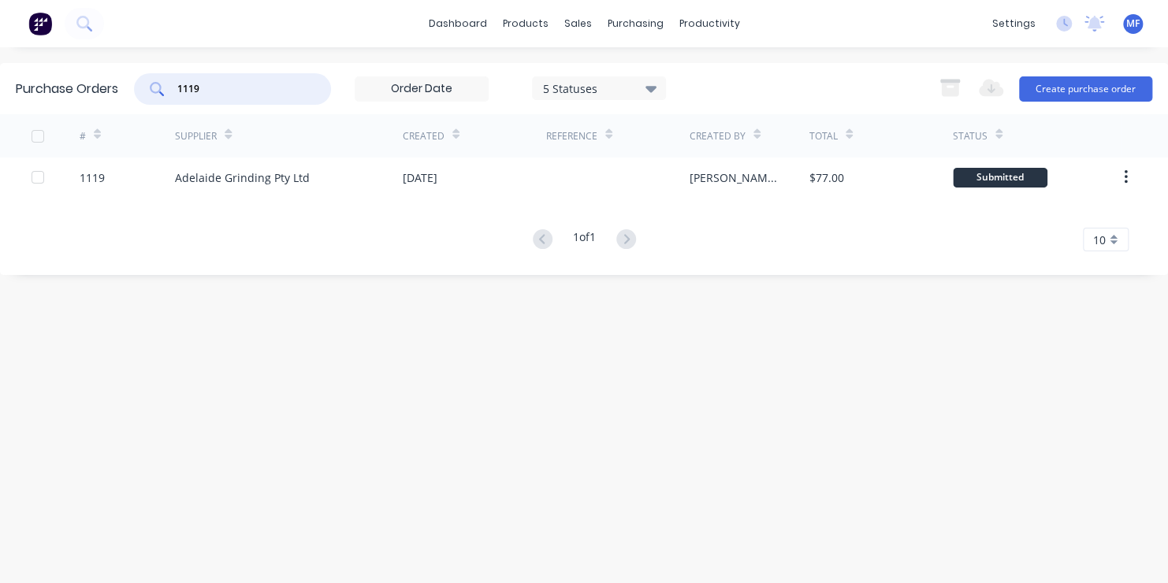
click at [203, 86] on input "1119" at bounding box center [241, 89] width 131 height 16
type input "1178"
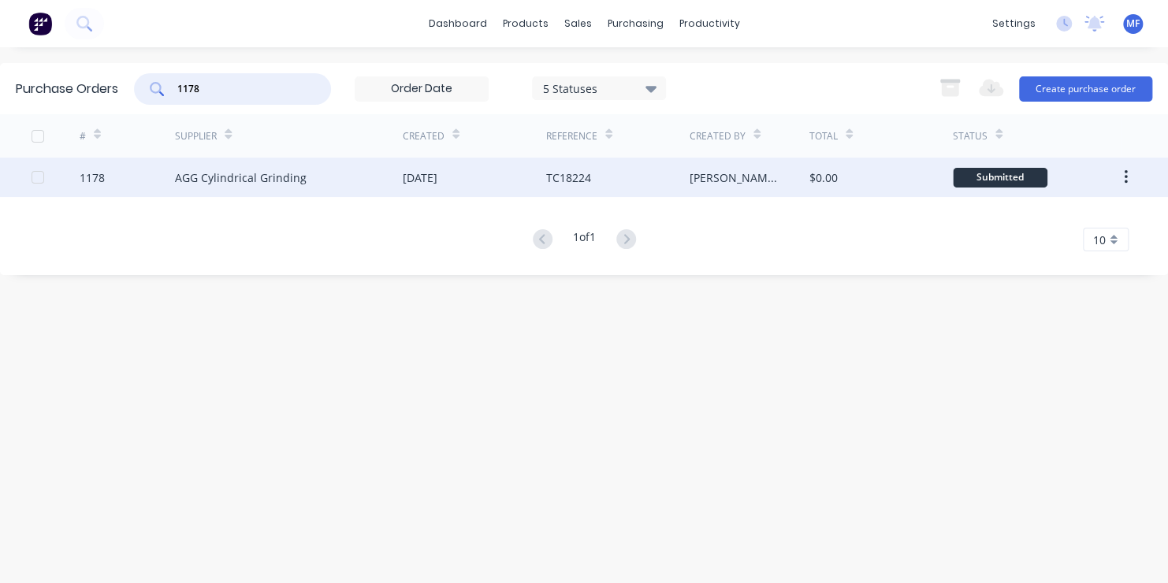
click at [997, 177] on div "Submitted" at bounding box center [1000, 178] width 95 height 20
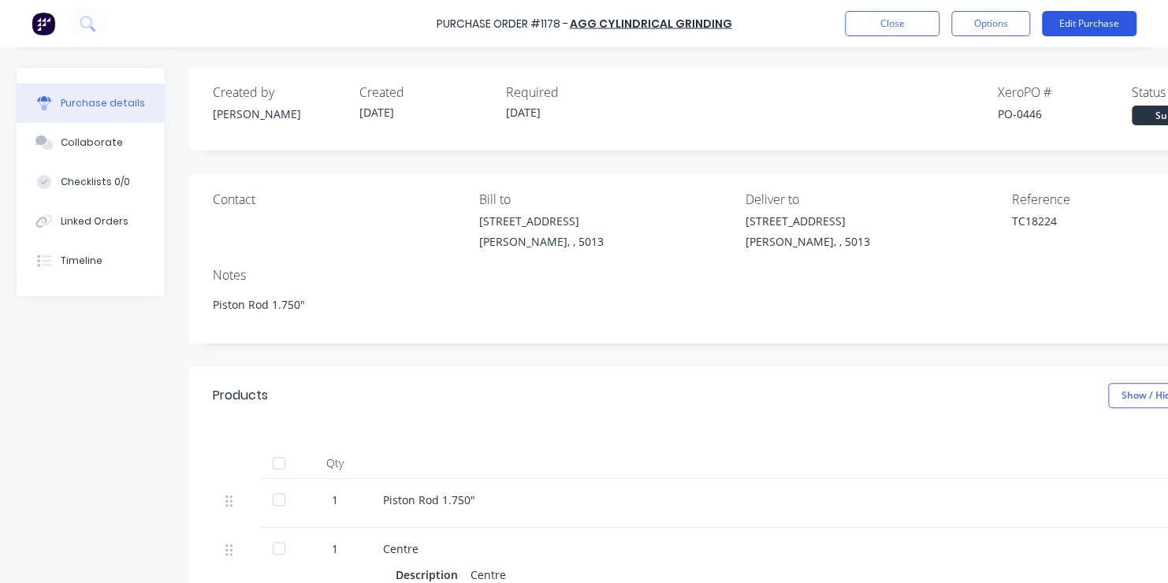
click at [1077, 17] on button "Edit Purchase" at bounding box center [1089, 23] width 95 height 25
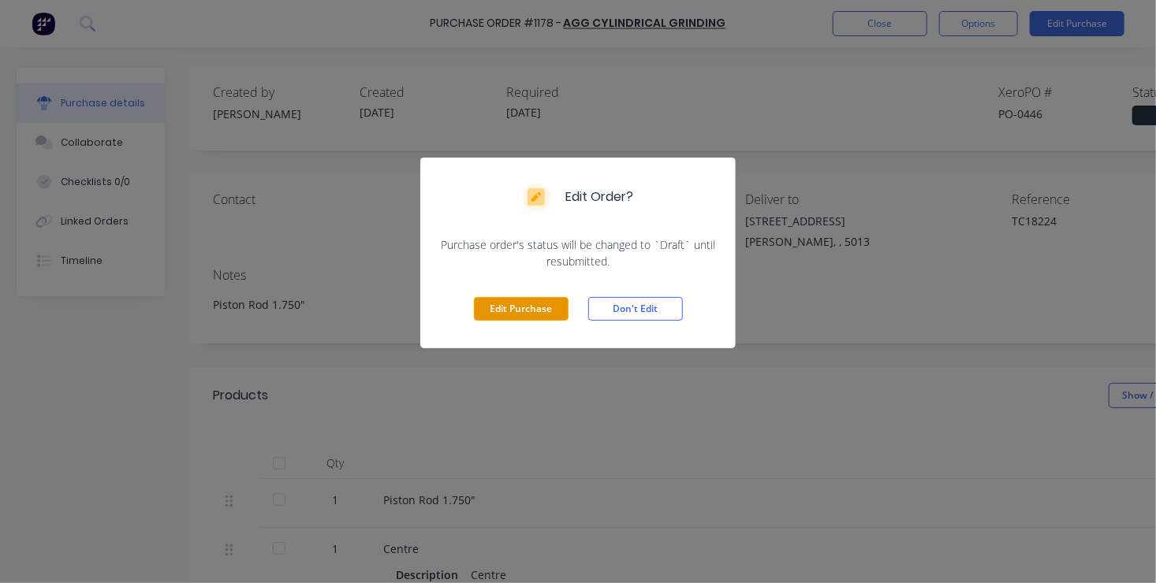
click at [546, 307] on button "Edit Purchase" at bounding box center [521, 309] width 95 height 24
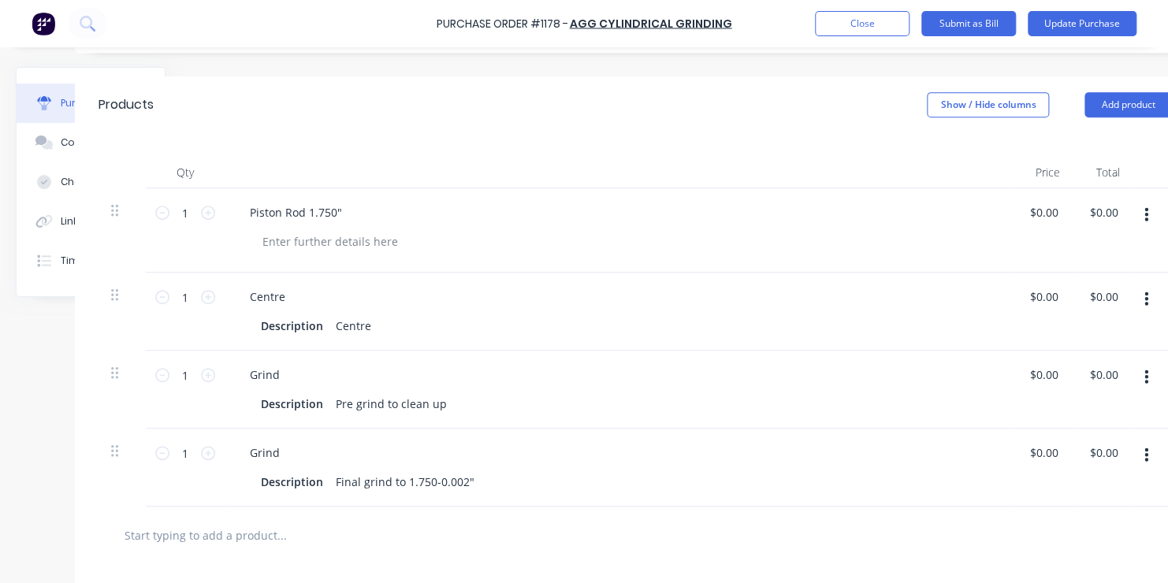
scroll to position [315, 126]
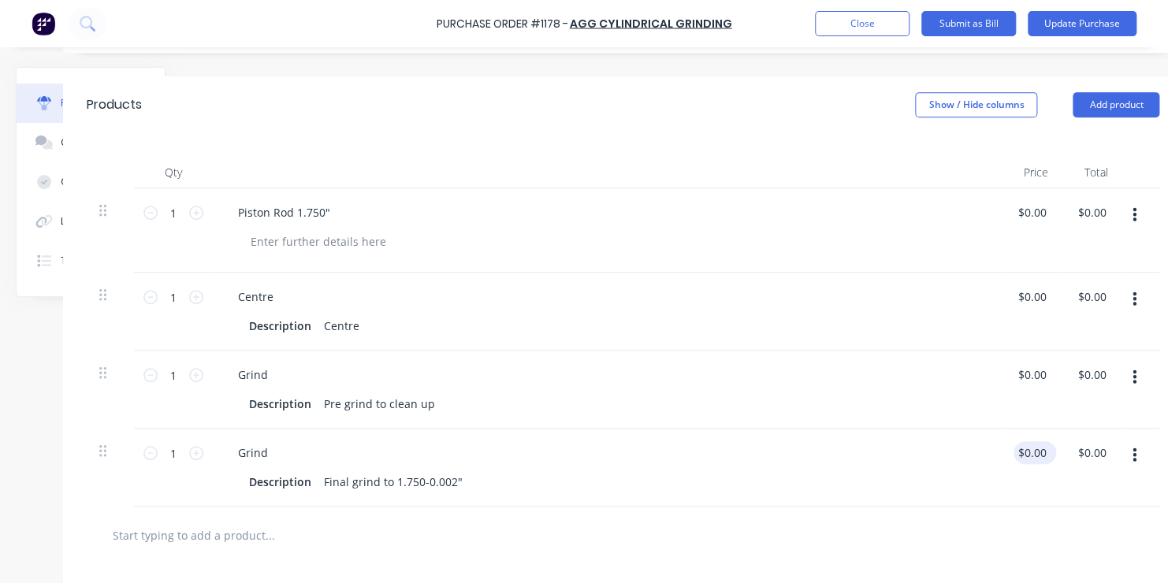
type textarea "x"
type input "0.00"
click at [1029, 451] on input "0.00" at bounding box center [1035, 452] width 30 height 23
type textarea "x"
click at [1029, 451] on input "0.00" at bounding box center [1035, 452] width 30 height 23
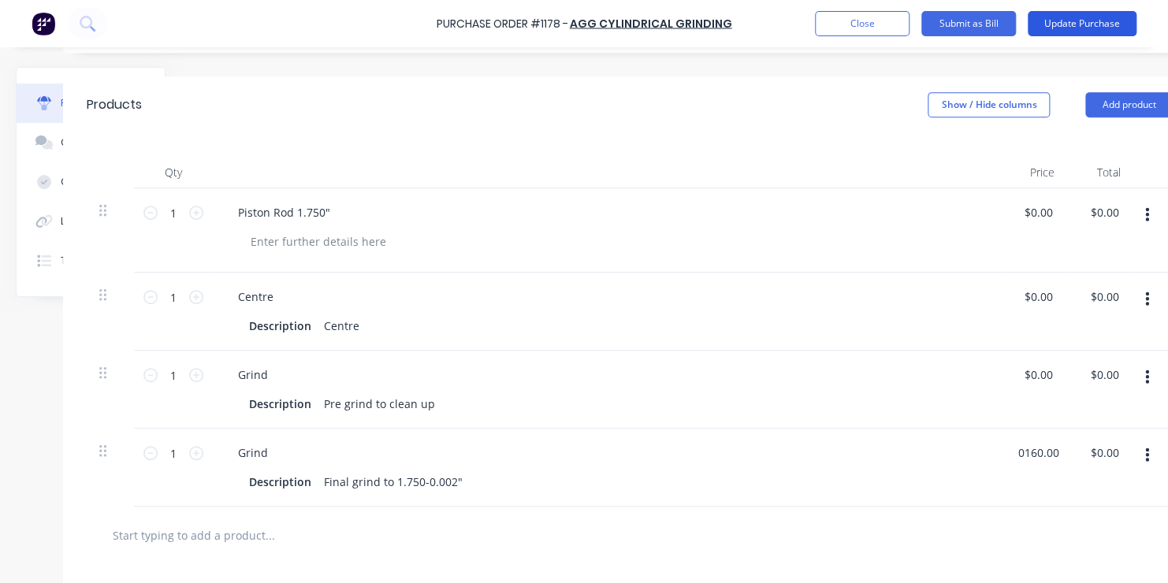
type input "0160.00"
type textarea "x"
type input "$160.00"
click at [1079, 23] on button "Update Purchase" at bounding box center [1082, 23] width 109 height 25
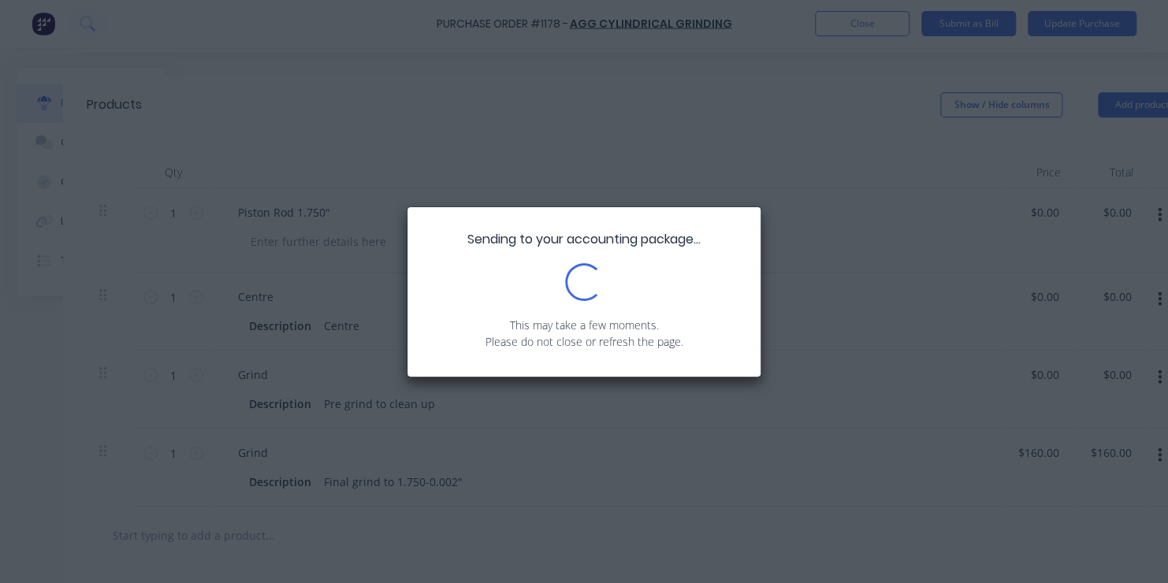
scroll to position [0, 0]
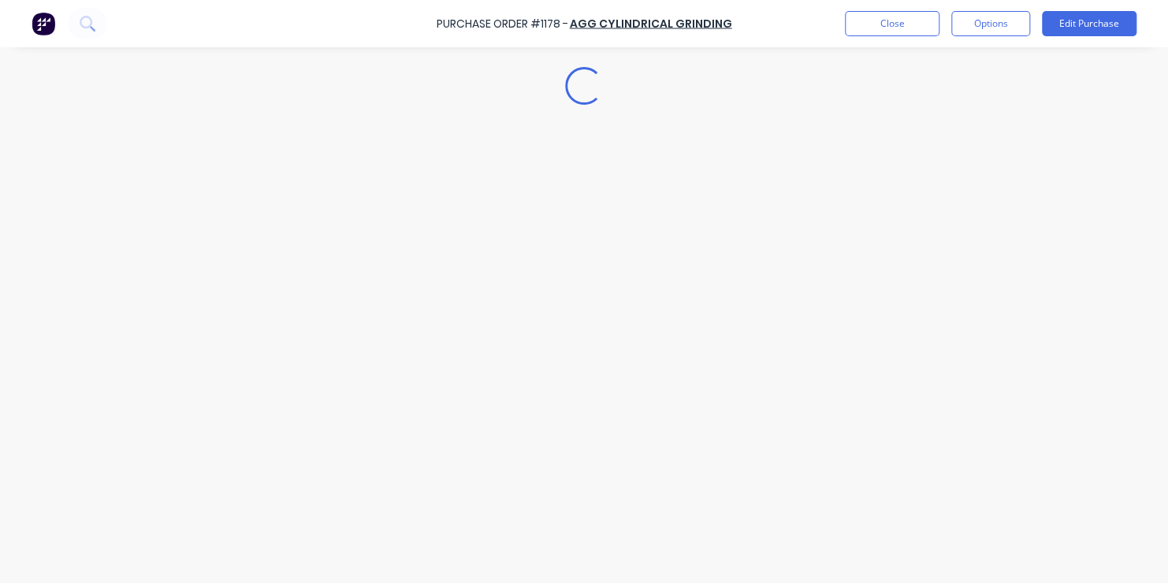
type textarea "x"
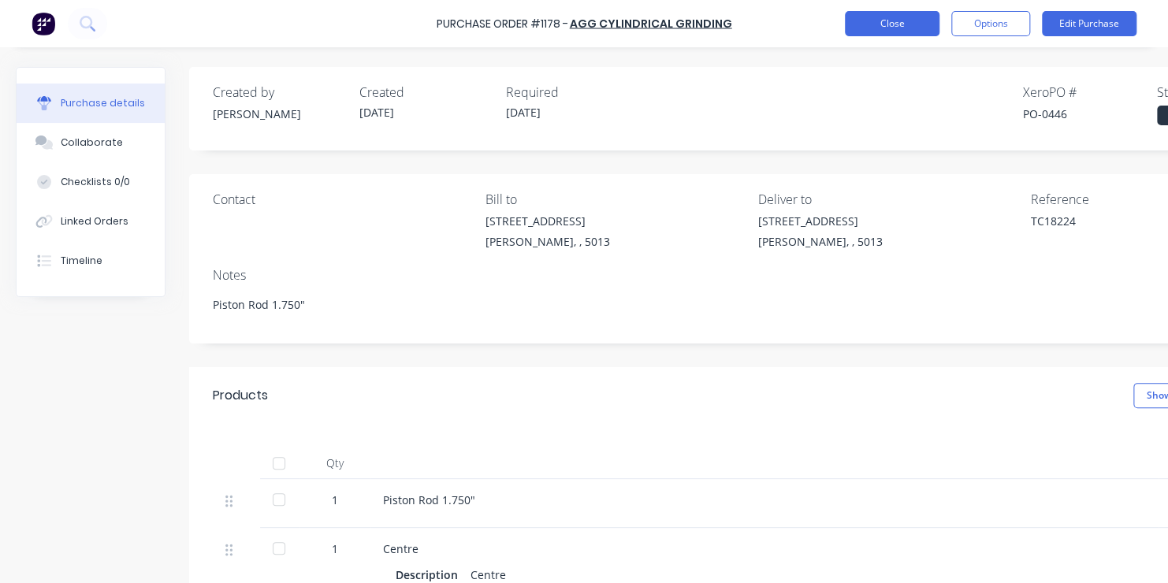
click at [888, 21] on button "Close" at bounding box center [892, 23] width 95 height 25
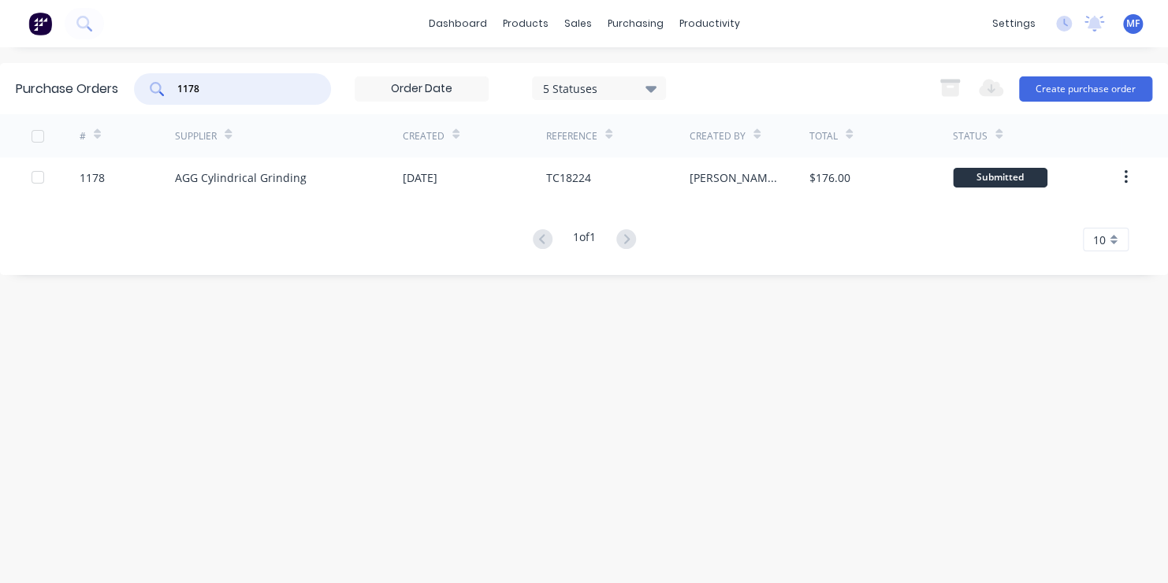
click at [203, 86] on input "1178" at bounding box center [241, 89] width 131 height 16
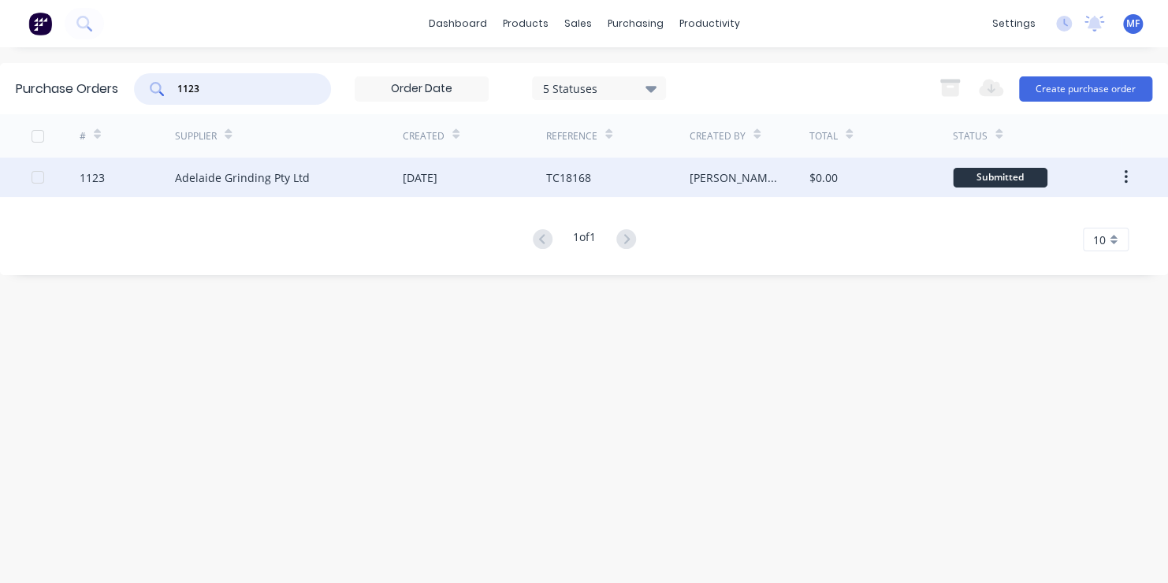
type input "1123"
click at [1003, 173] on div "Submitted" at bounding box center [1000, 178] width 95 height 20
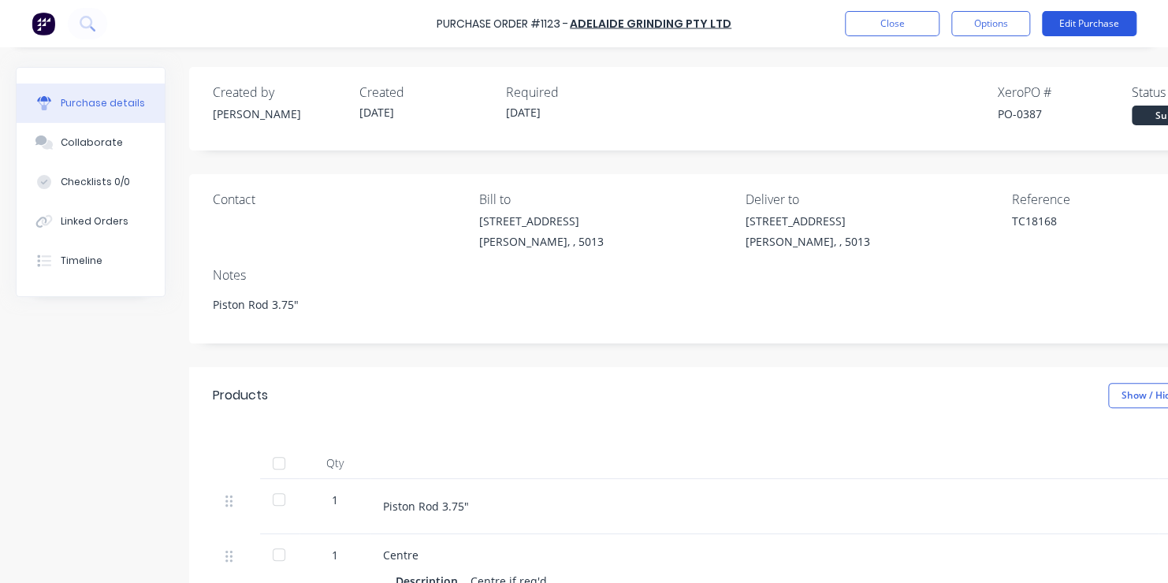
click at [1088, 19] on button "Edit Purchase" at bounding box center [1089, 23] width 95 height 25
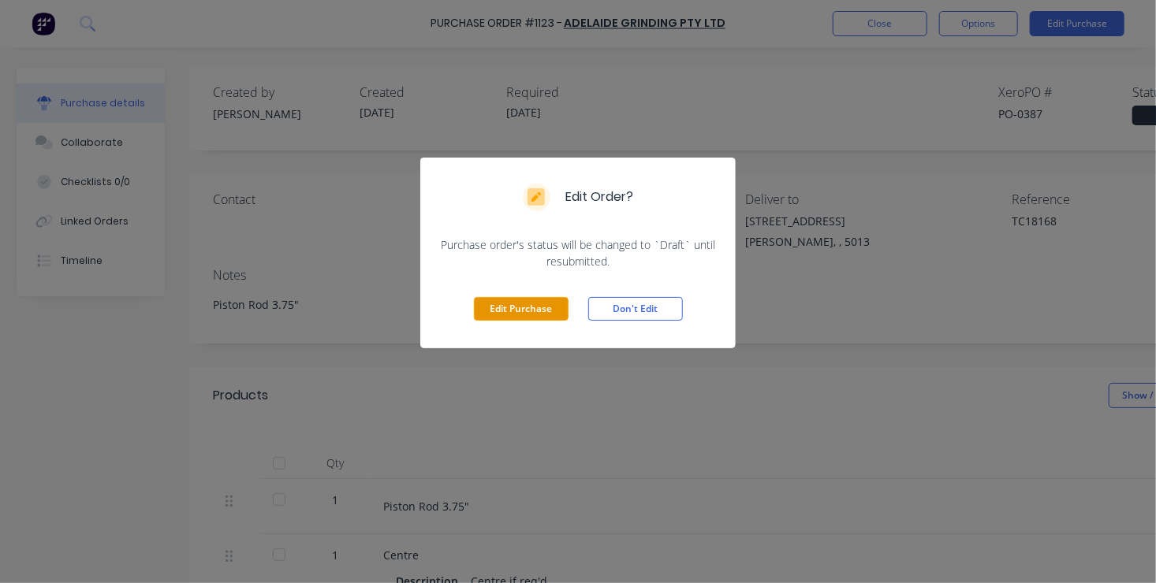
click at [521, 311] on button "Edit Purchase" at bounding box center [521, 309] width 95 height 24
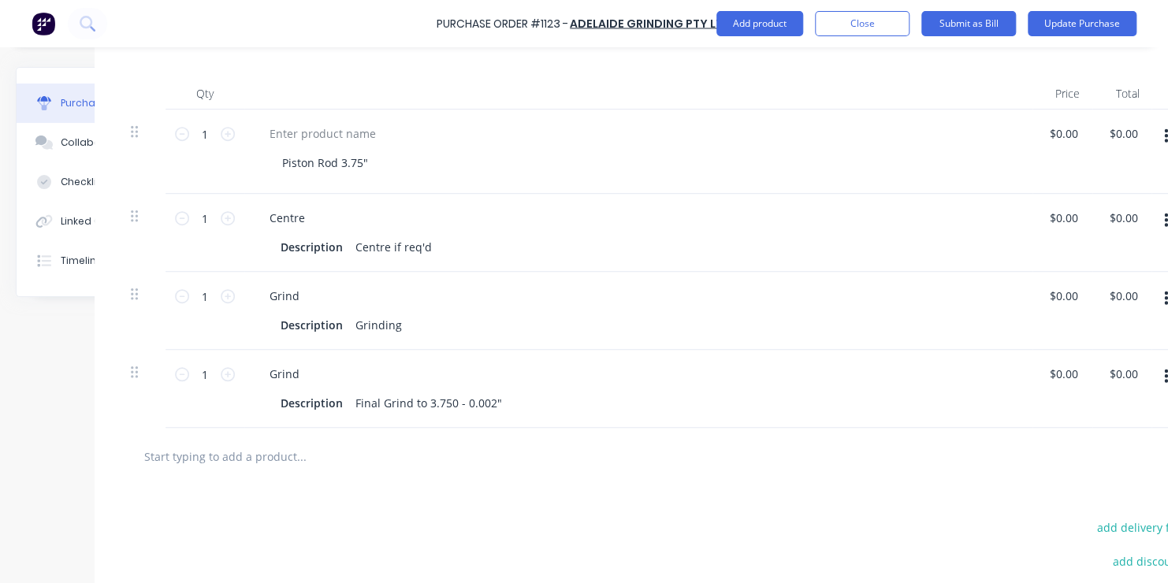
scroll to position [315, 95]
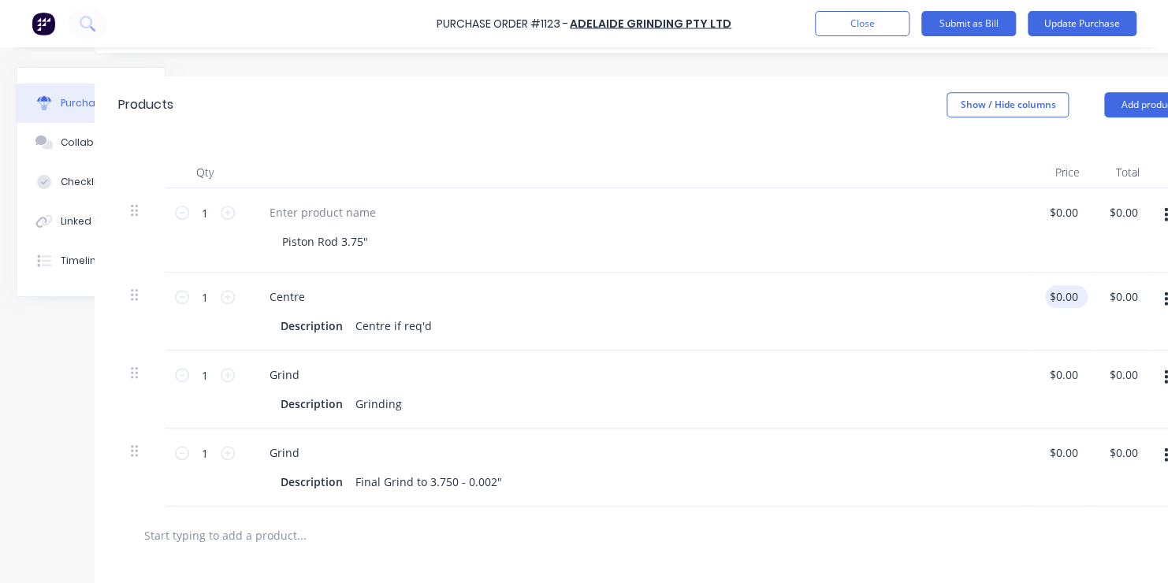
type textarea "x"
type input "0.00"
click at [1063, 294] on input "0.00" at bounding box center [1067, 296] width 30 height 23
type textarea "x"
click at [1063, 294] on input "0.00" at bounding box center [1067, 296] width 30 height 23
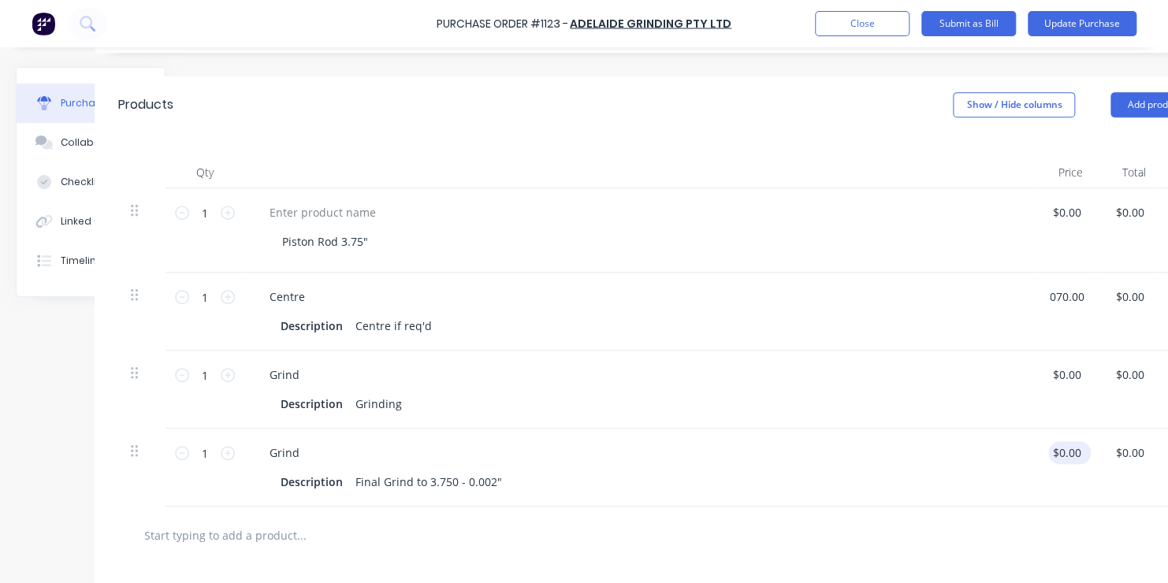
type input "070.00"
type textarea "x"
type input "$70.00"
type input "0.00"
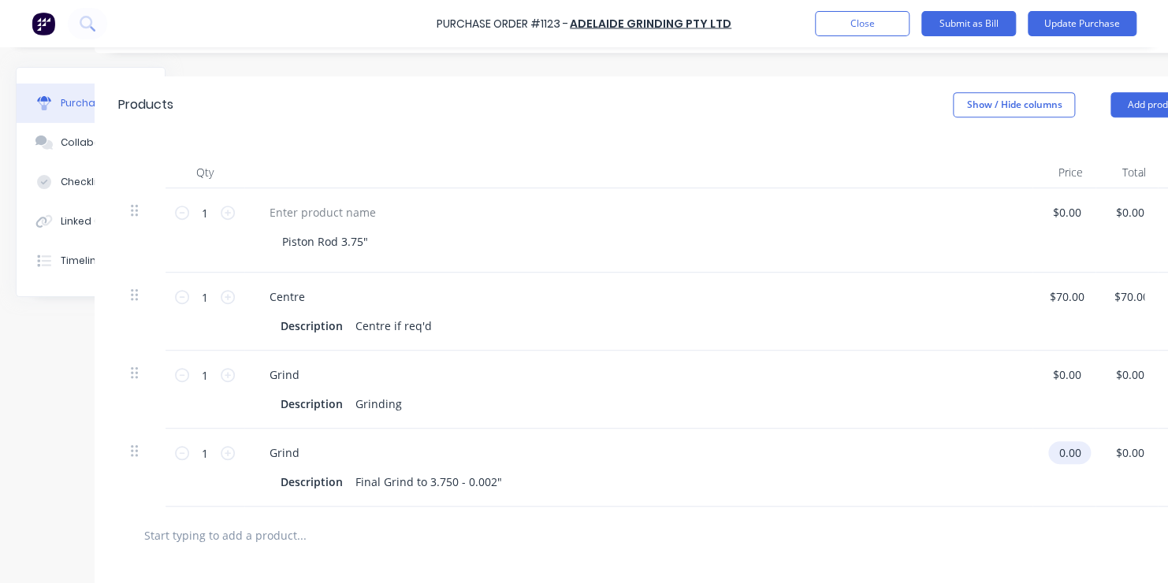
click at [1064, 451] on input "0.00" at bounding box center [1066, 452] width 36 height 23
click at [1063, 451] on input "0.00" at bounding box center [1073, 452] width 30 height 23
type textarea "x"
click at [1070, 450] on input "0.00" at bounding box center [1073, 452] width 30 height 23
type input "0450.00"
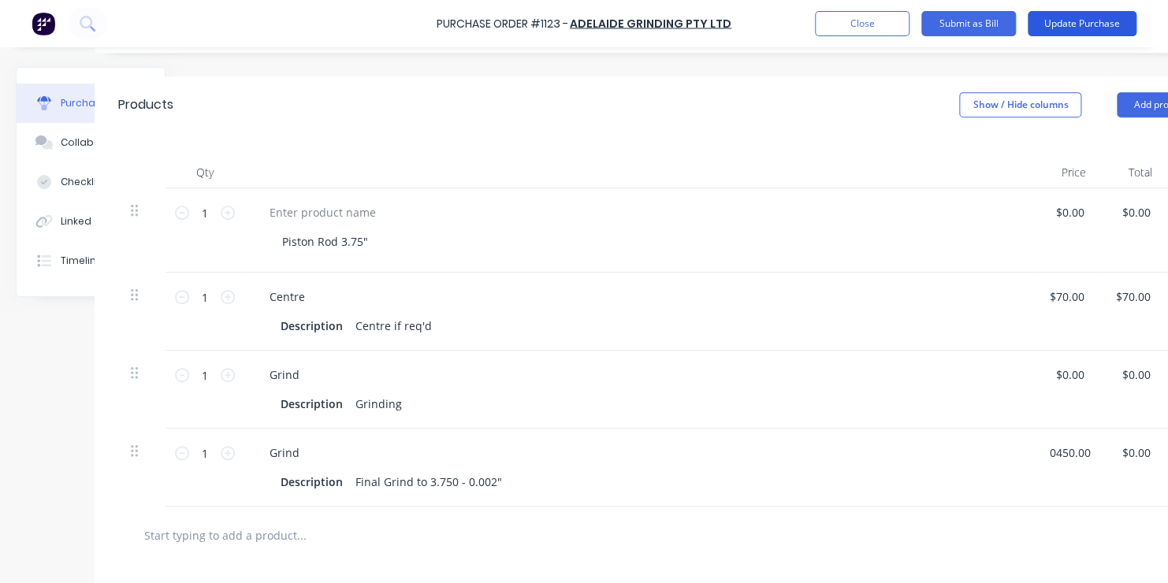
type textarea "x"
type input "$450.00"
click at [1108, 24] on button "Update Purchase" at bounding box center [1082, 23] width 109 height 25
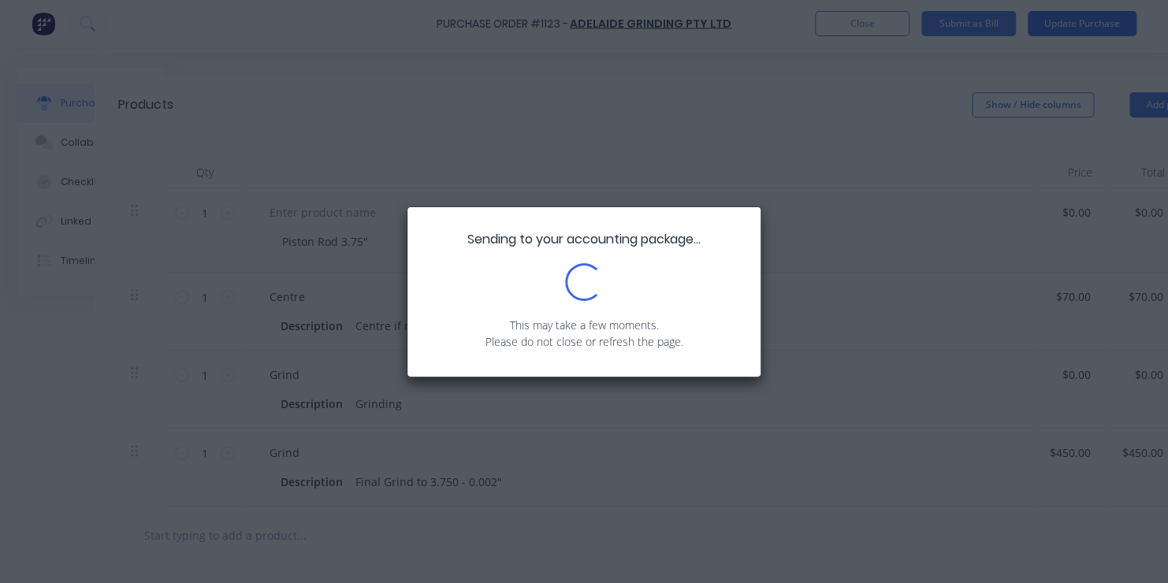
scroll to position [0, 0]
type textarea "x"
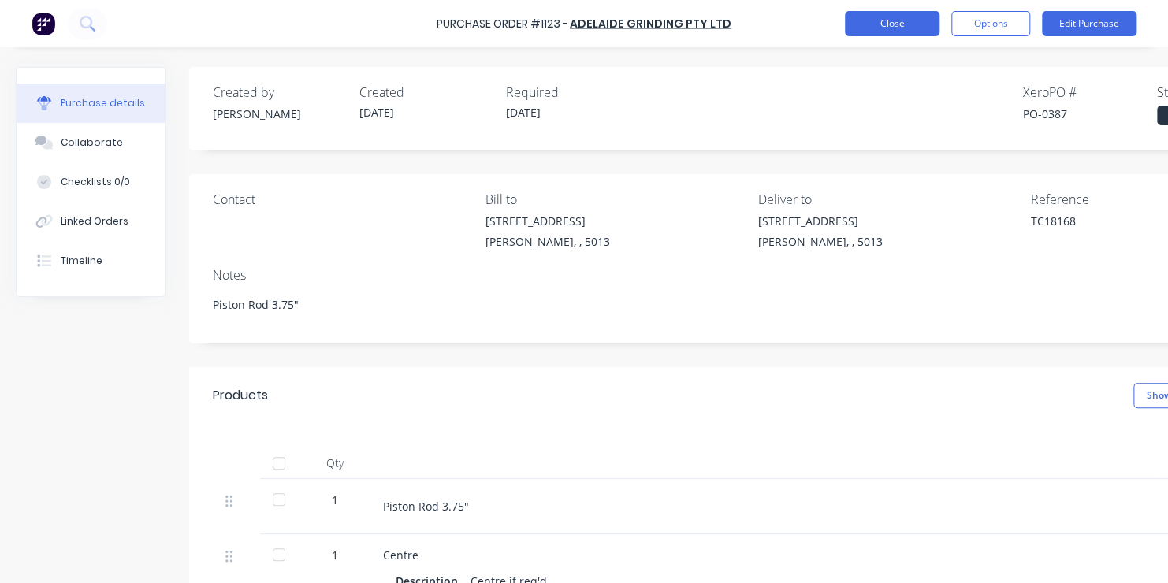
click at [907, 24] on button "Close" at bounding box center [892, 23] width 95 height 25
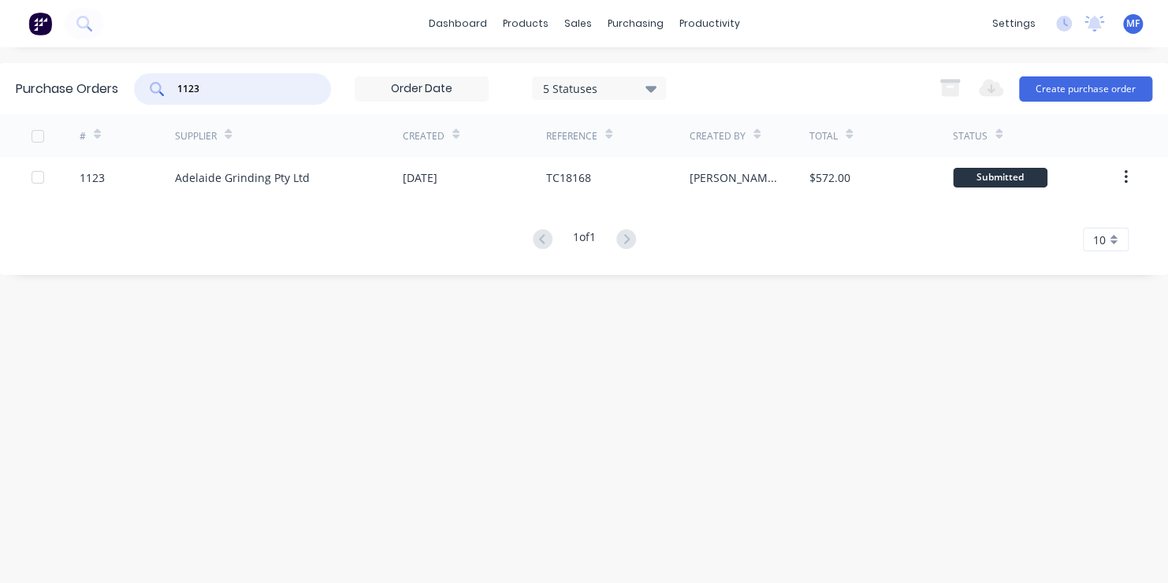
click at [203, 85] on input "1123" at bounding box center [241, 89] width 131 height 16
type input "1127"
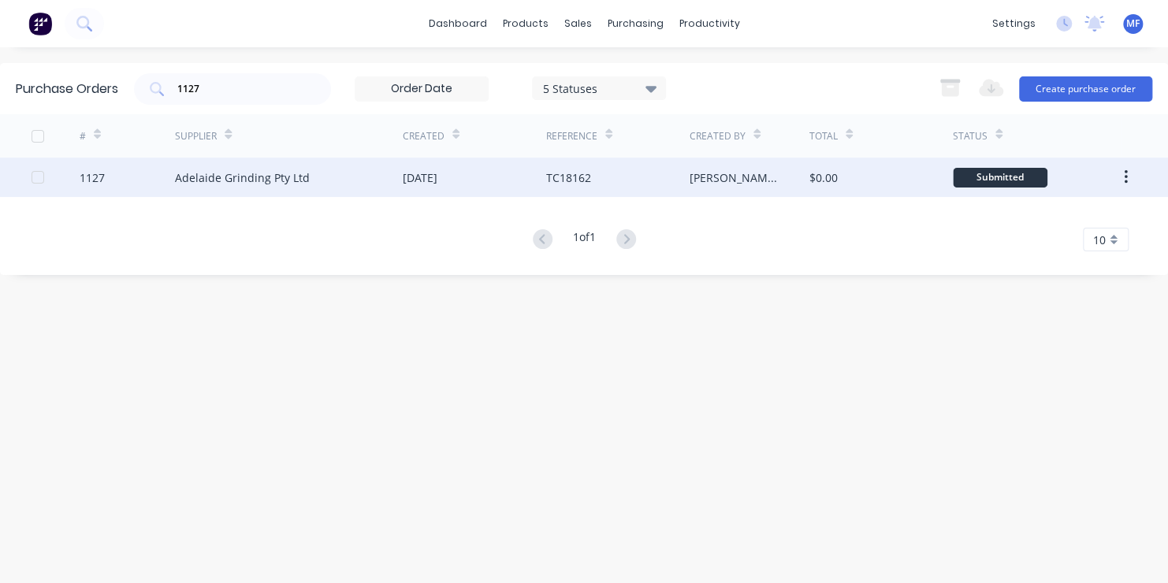
click at [1012, 173] on div "Submitted" at bounding box center [1000, 178] width 95 height 20
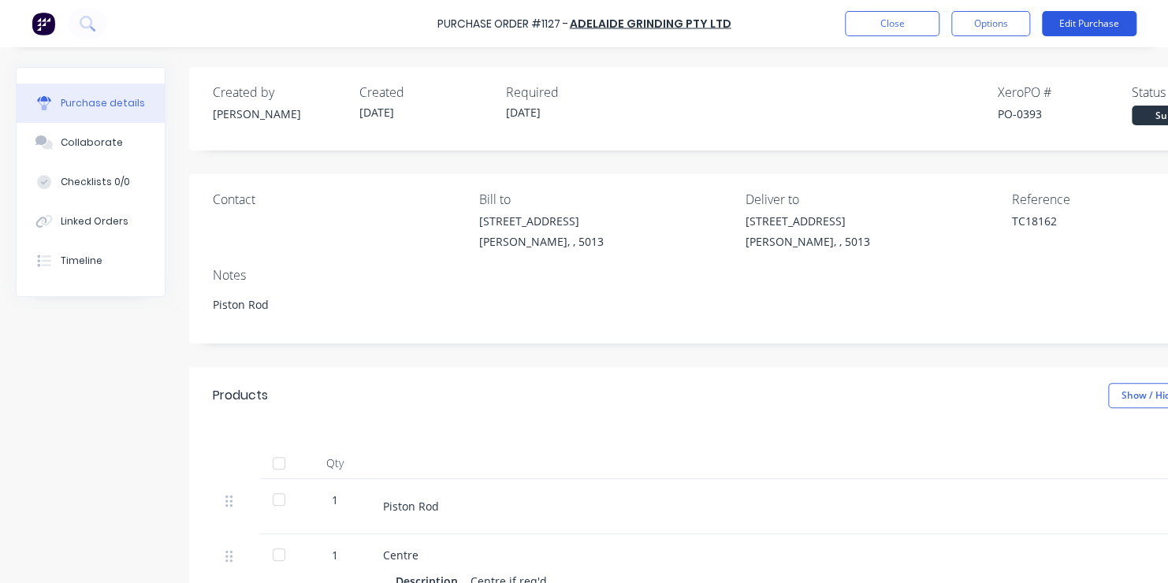
click at [1112, 21] on button "Edit Purchase" at bounding box center [1089, 23] width 95 height 25
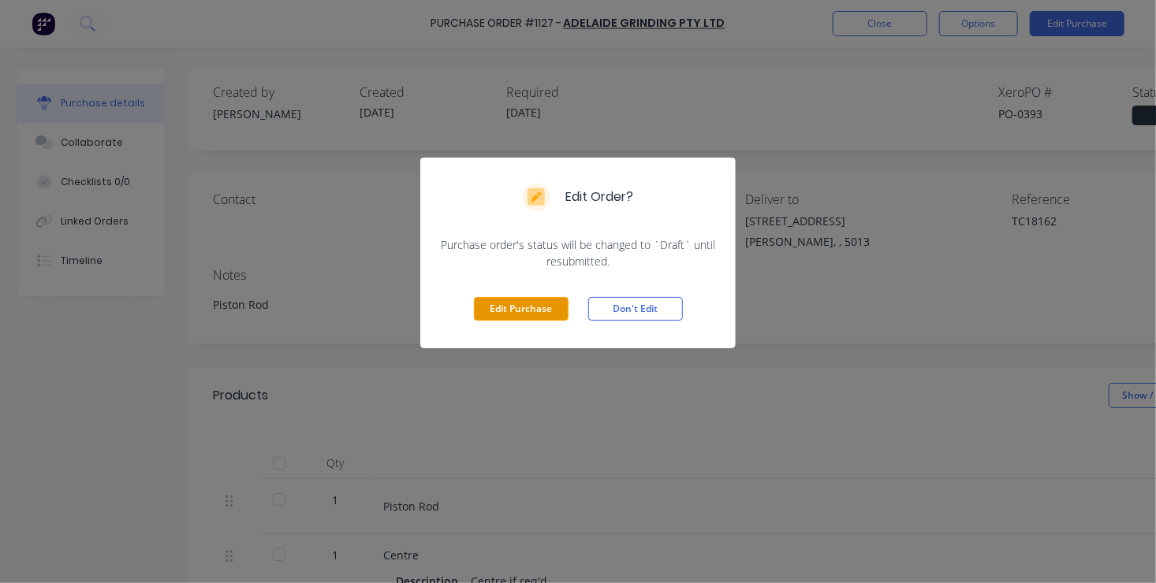
click at [542, 307] on button "Edit Purchase" at bounding box center [521, 309] width 95 height 24
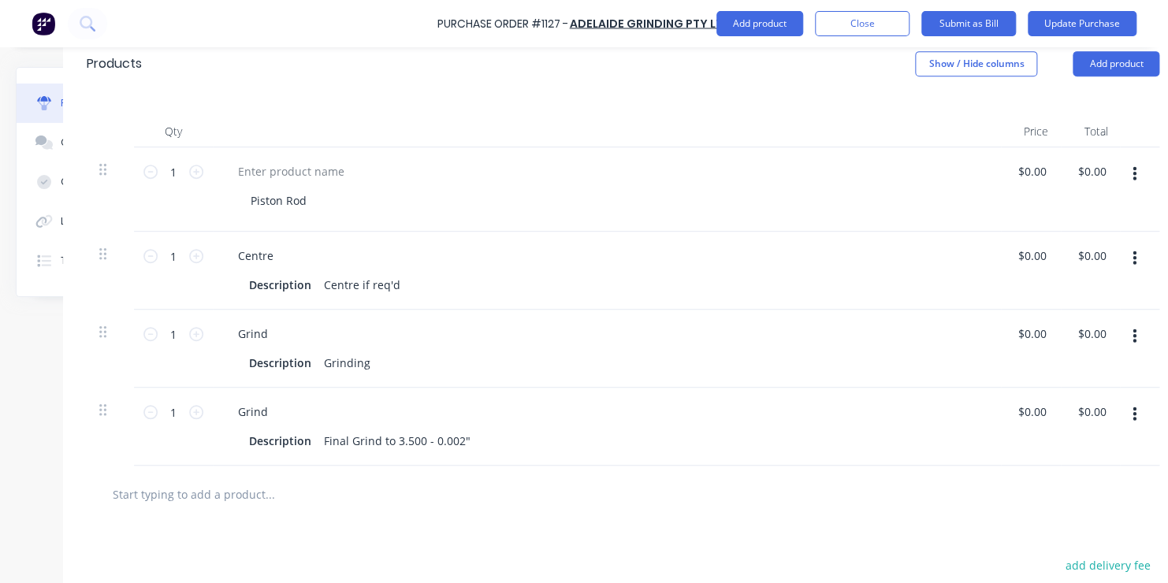
scroll to position [394, 126]
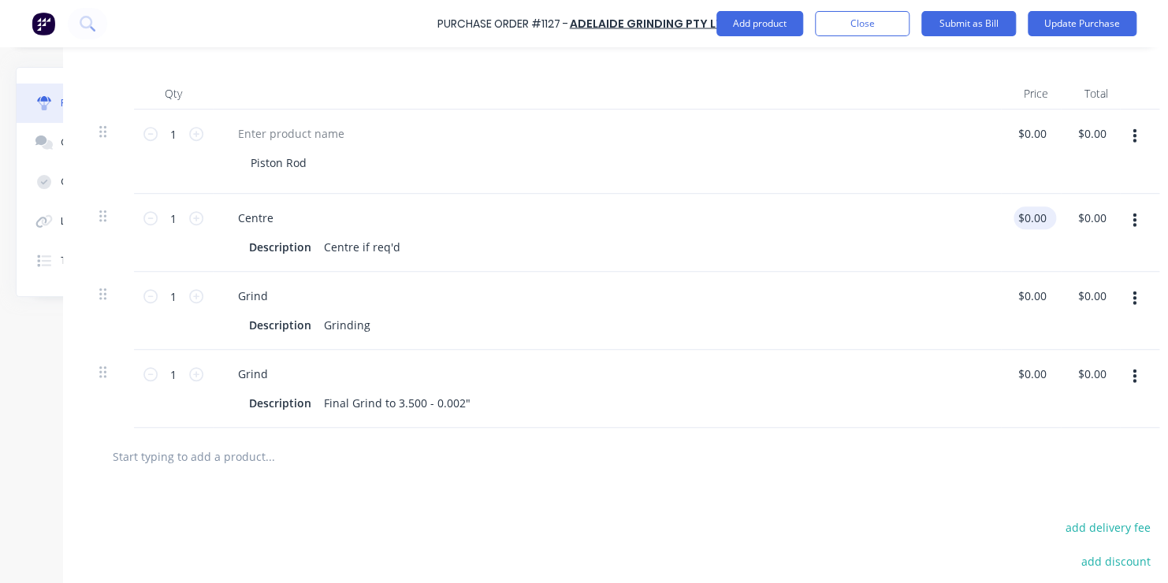
type textarea "x"
type input "0.00"
click at [1030, 215] on input "0.00" at bounding box center [1032, 218] width 36 height 23
type textarea "x"
click at [1030, 214] on input "0.00" at bounding box center [1035, 218] width 30 height 23
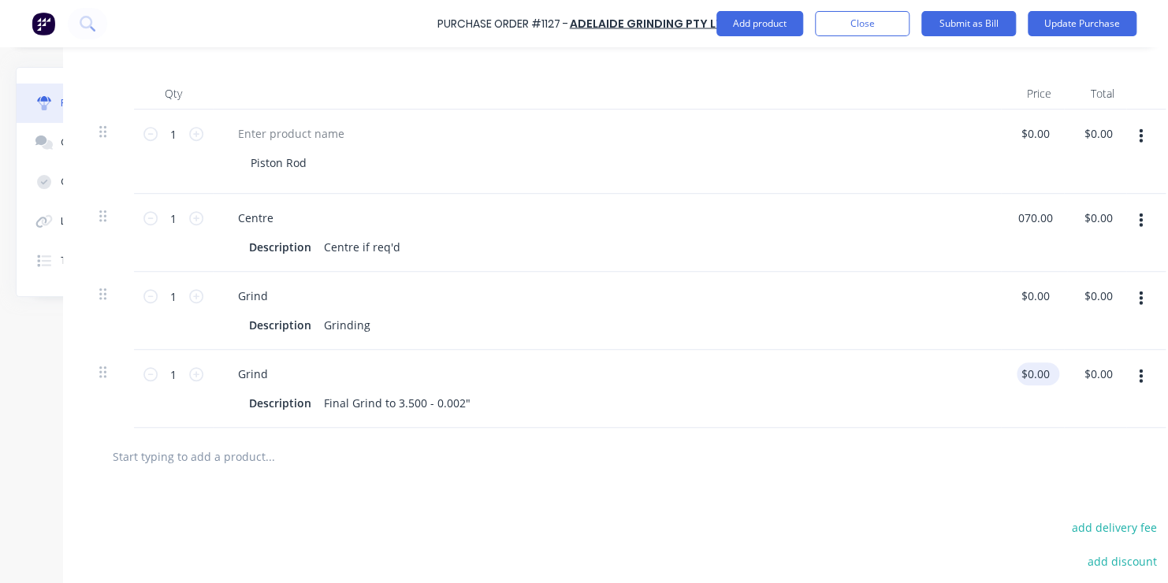
type input "070.00"
type textarea "x"
type input "$70.00"
type input "0.00"
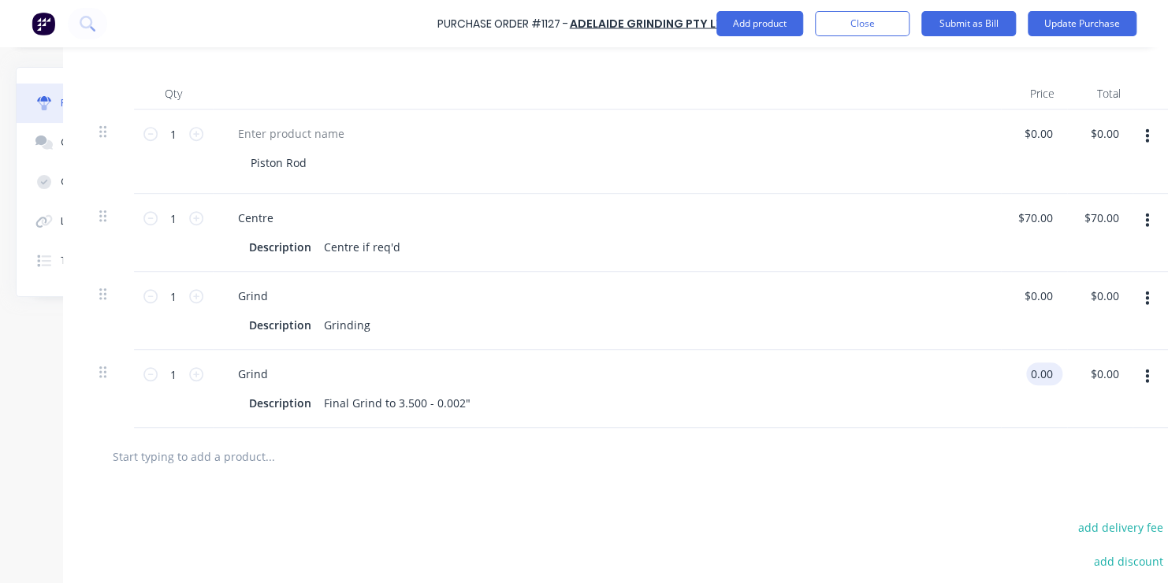
click at [1033, 374] on input "0.00" at bounding box center [1041, 374] width 30 height 23
click at [1032, 374] on input "0.00" at bounding box center [1041, 374] width 30 height 23
type textarea "x"
click at [1037, 374] on input "0.00" at bounding box center [1041, 374] width 30 height 23
type input "0585.00"
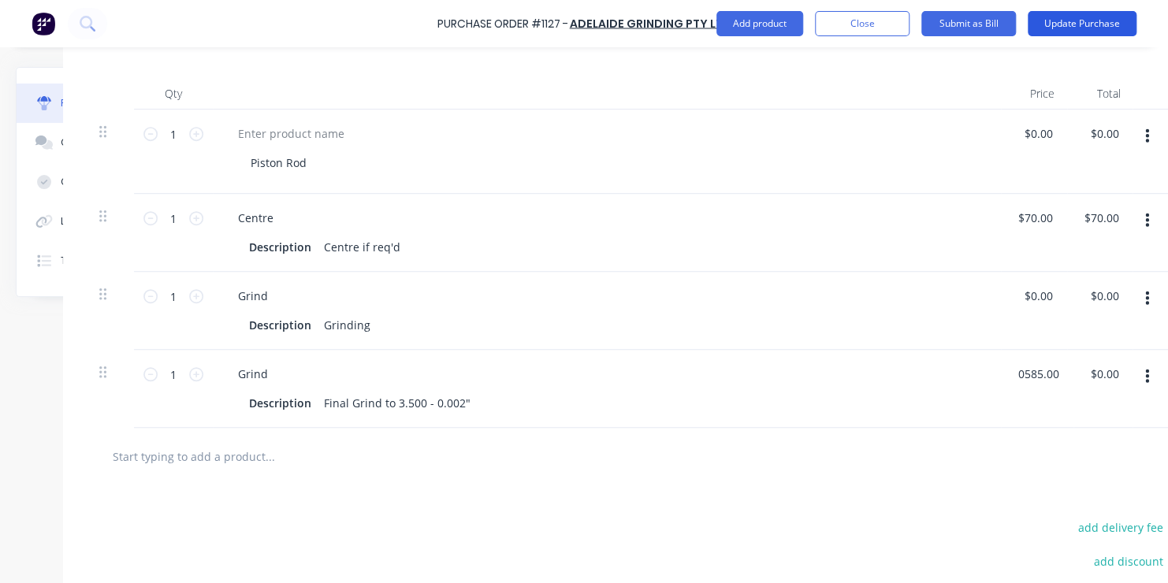
type textarea "x"
type input "$585.00"
click at [1075, 19] on button "Update Purchase" at bounding box center [1082, 23] width 109 height 25
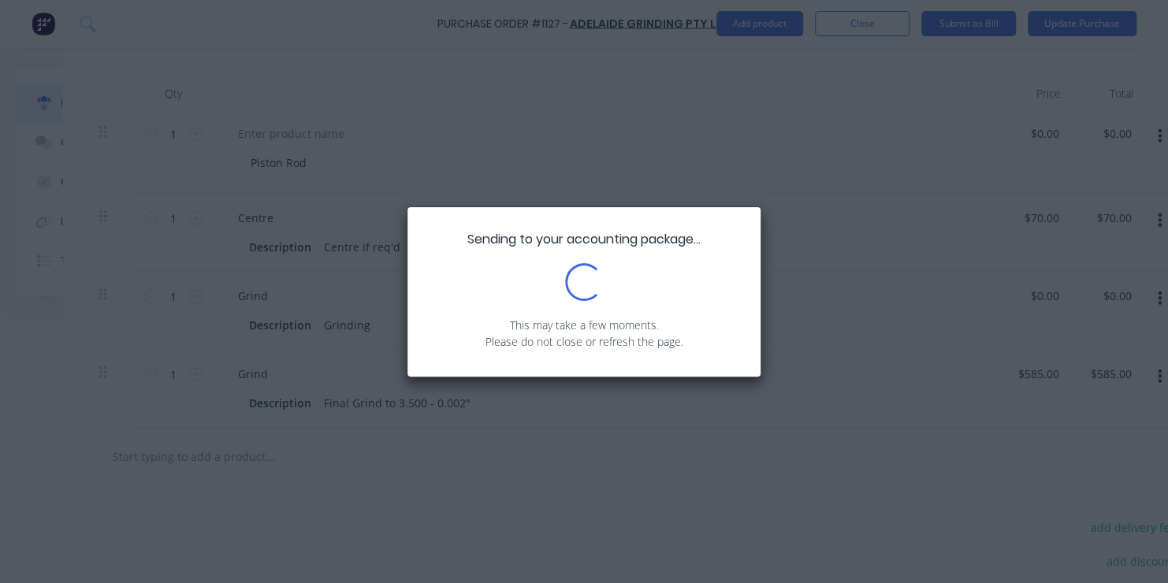
scroll to position [0, 0]
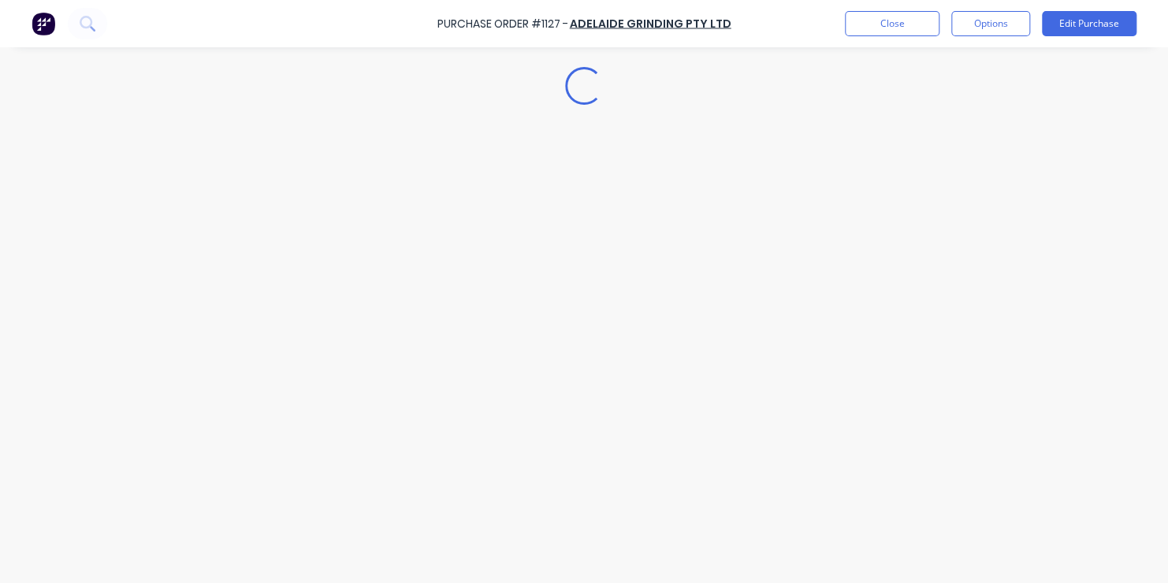
type textarea "x"
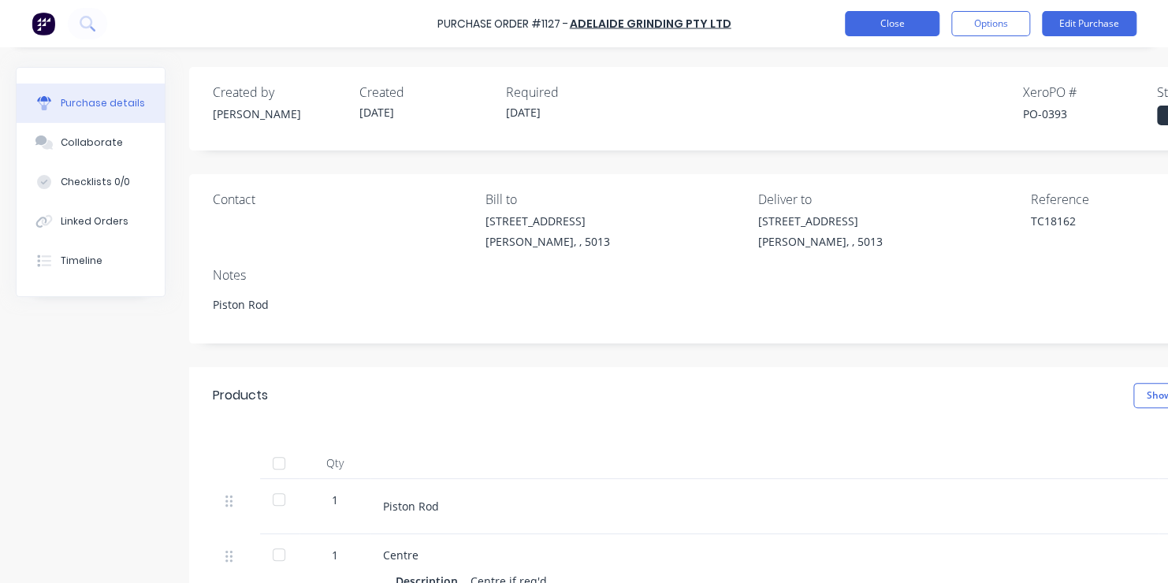
click at [881, 23] on button "Close" at bounding box center [892, 23] width 95 height 25
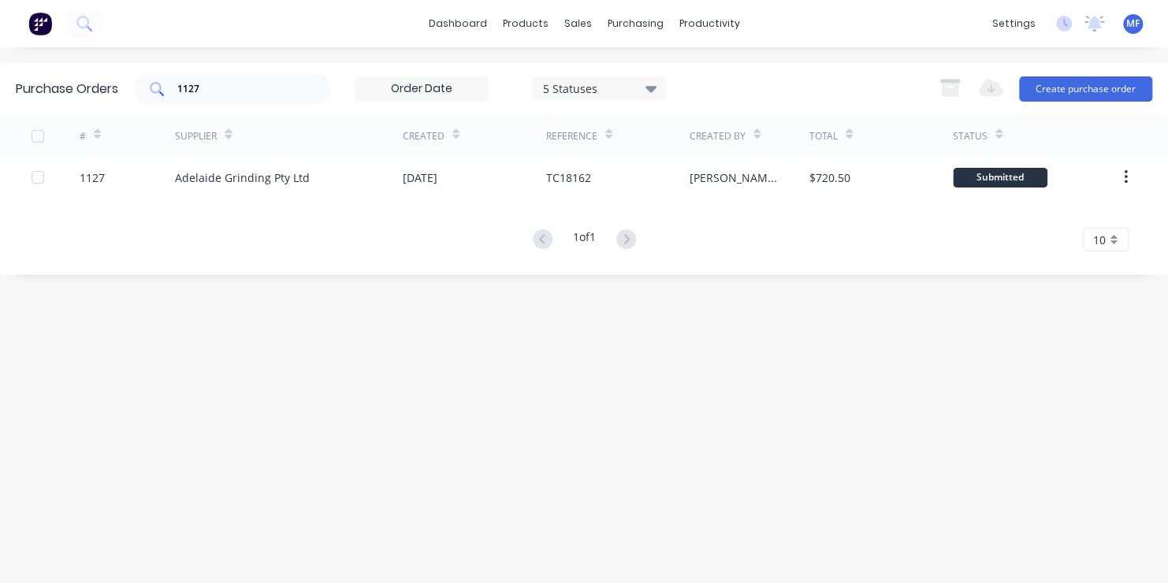
click at [205, 90] on input "1127" at bounding box center [241, 89] width 131 height 16
type input "1099"
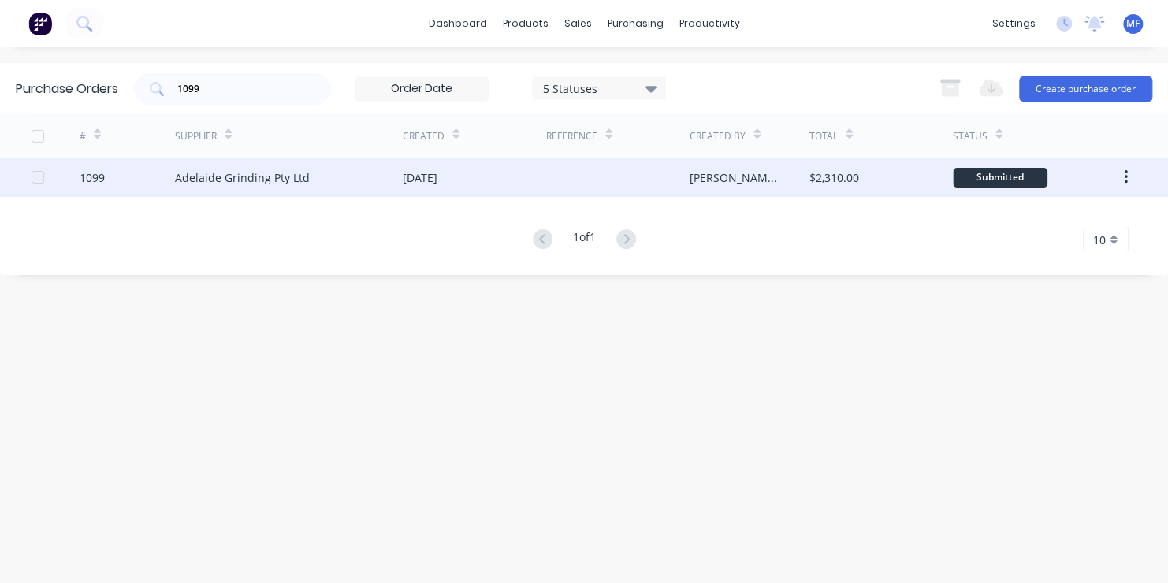
click at [1003, 176] on div "Submitted" at bounding box center [1000, 178] width 95 height 20
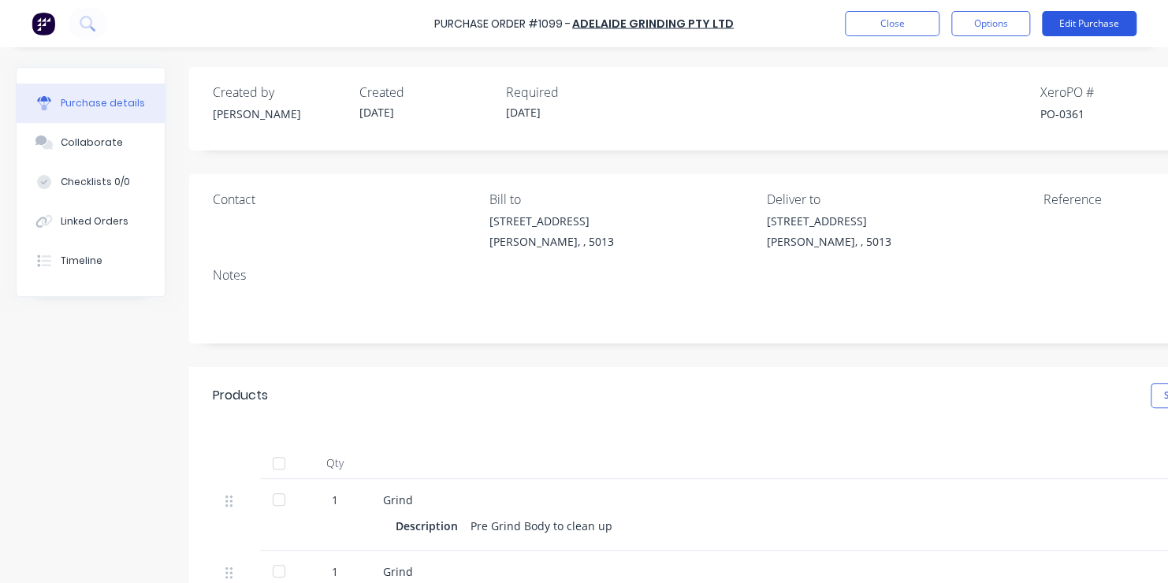
click at [1075, 22] on button "Edit Purchase" at bounding box center [1089, 23] width 95 height 25
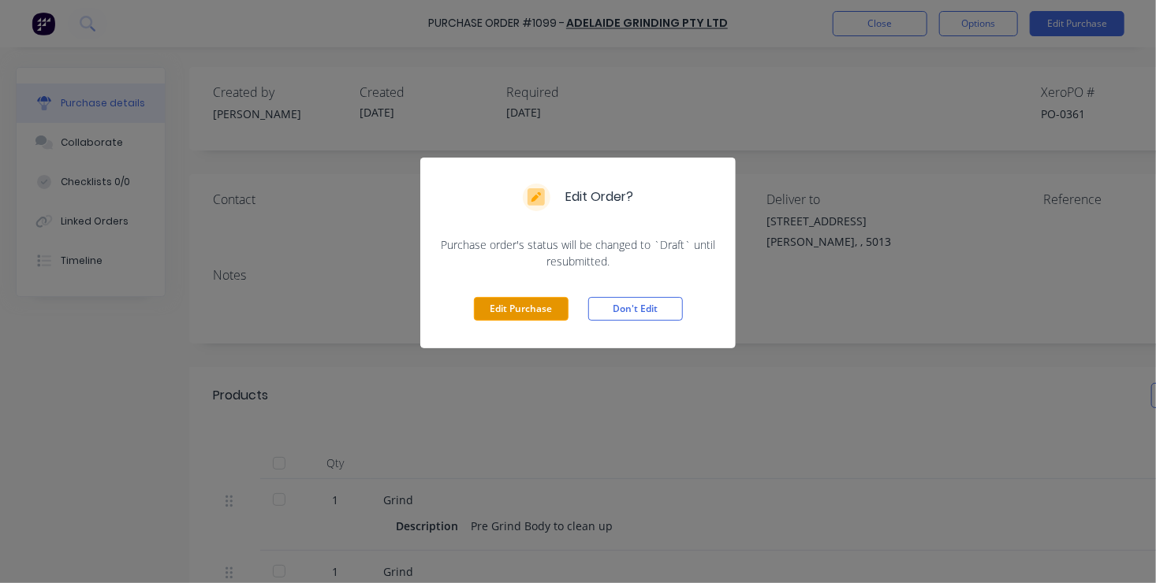
click at [533, 304] on button "Edit Purchase" at bounding box center [521, 309] width 95 height 24
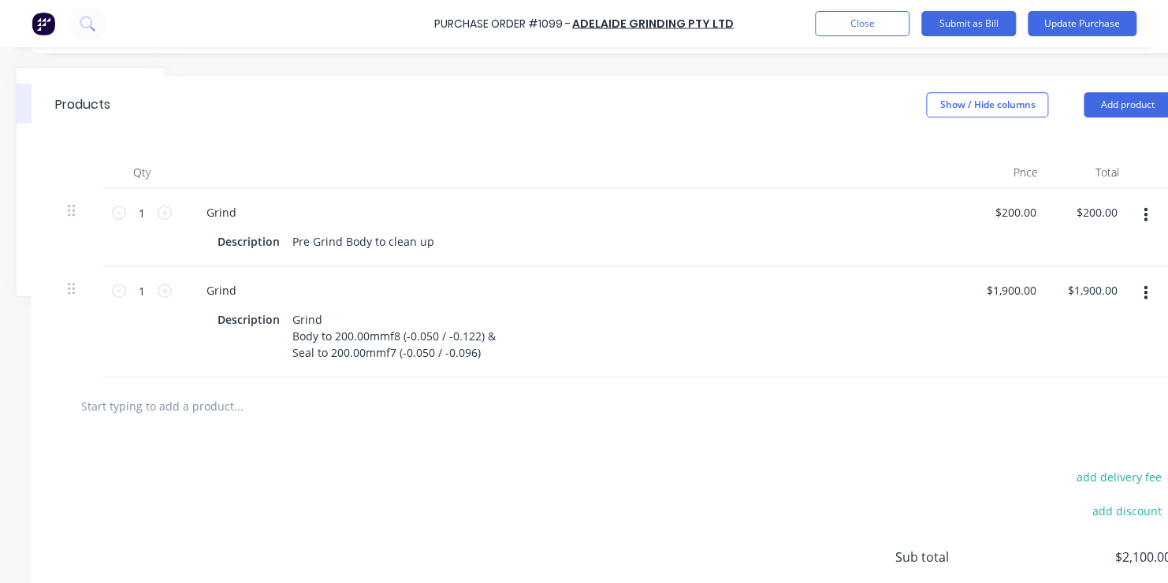
scroll to position [315, 189]
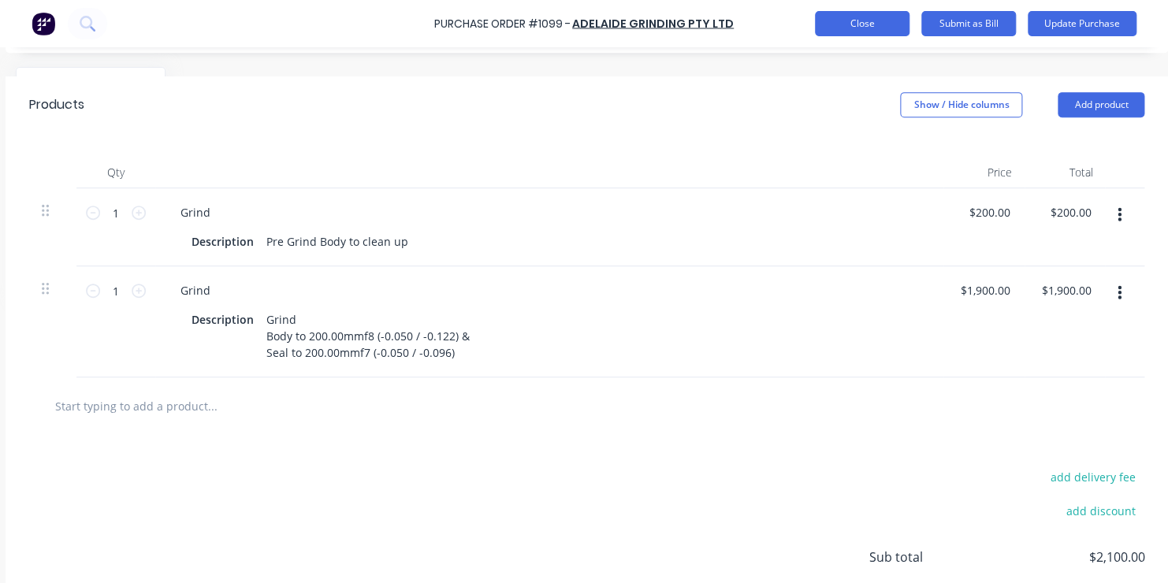
click at [862, 22] on button "Close" at bounding box center [862, 23] width 95 height 25
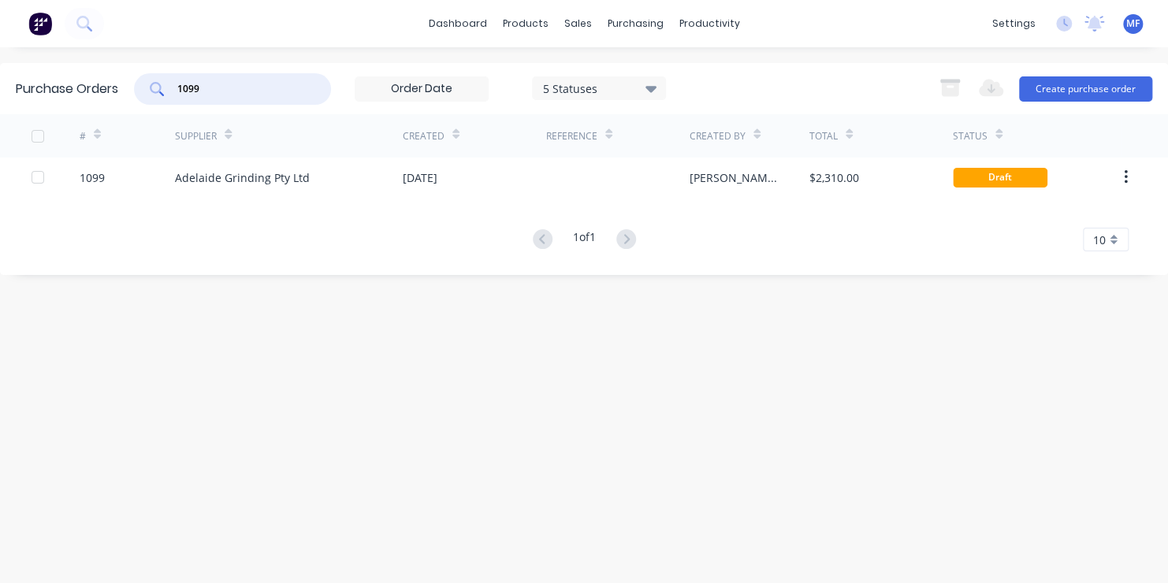
click at [201, 85] on input "1099" at bounding box center [241, 89] width 131 height 16
type input "1098"
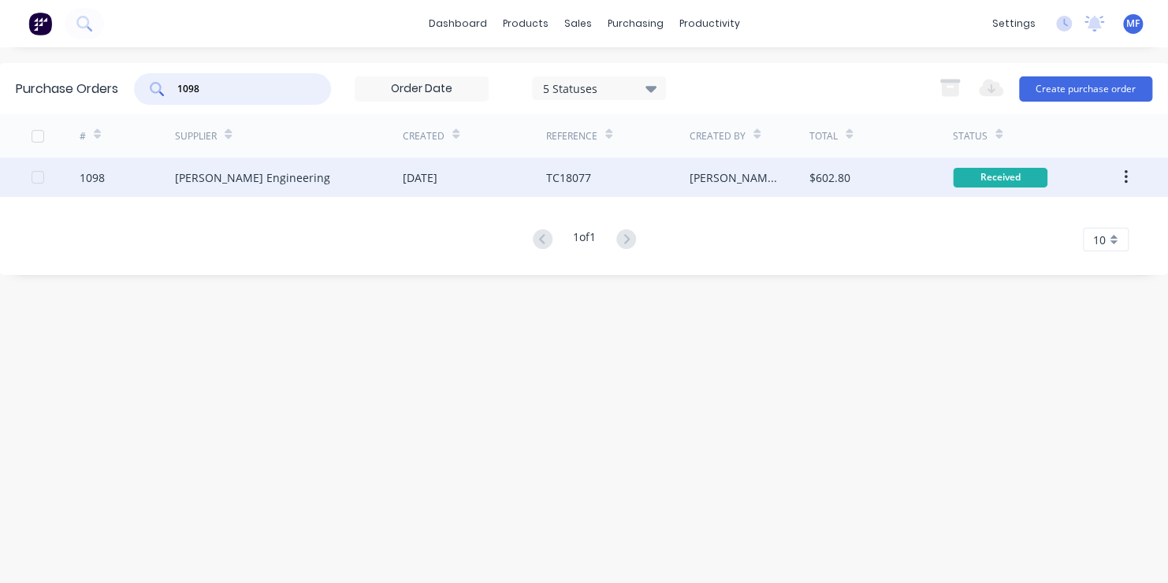
click at [981, 173] on div "Received" at bounding box center [1000, 178] width 95 height 20
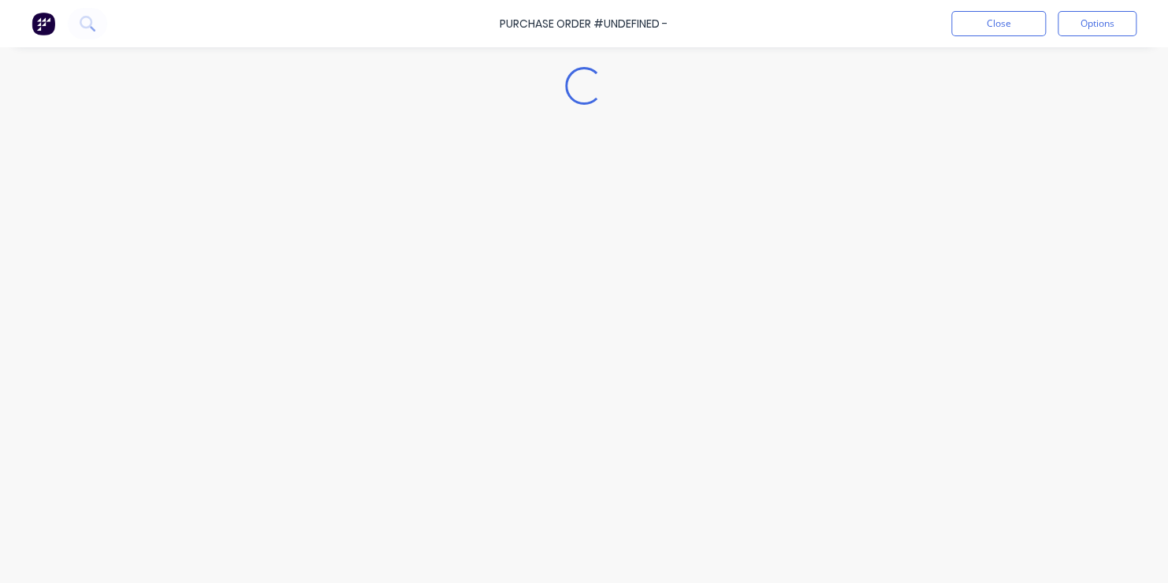
type textarea "x"
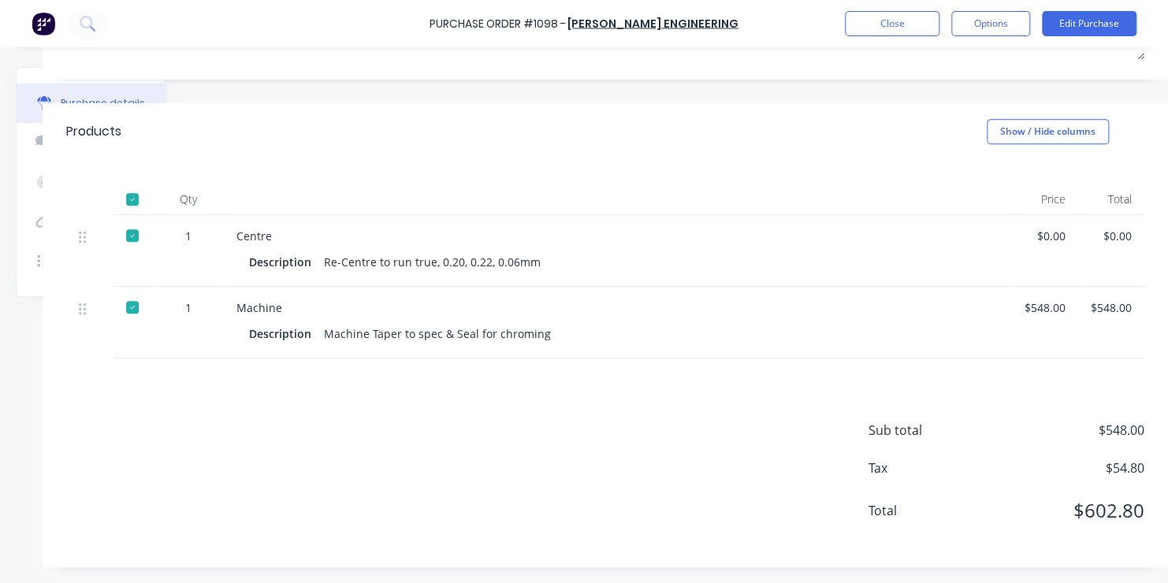
scroll to position [275, 158]
click at [878, 21] on button "Close" at bounding box center [892, 23] width 95 height 25
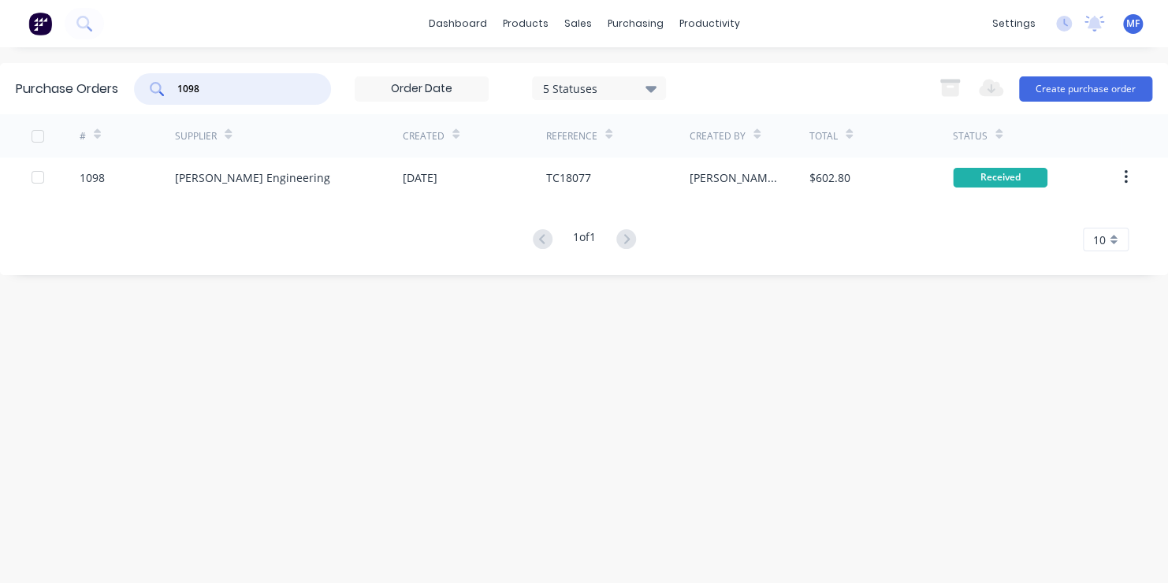
drag, startPoint x: 203, startPoint y: 88, endPoint x: 275, endPoint y: 123, distance: 80.4
click at [203, 88] on input "1098" at bounding box center [241, 89] width 131 height 16
type input "1050"
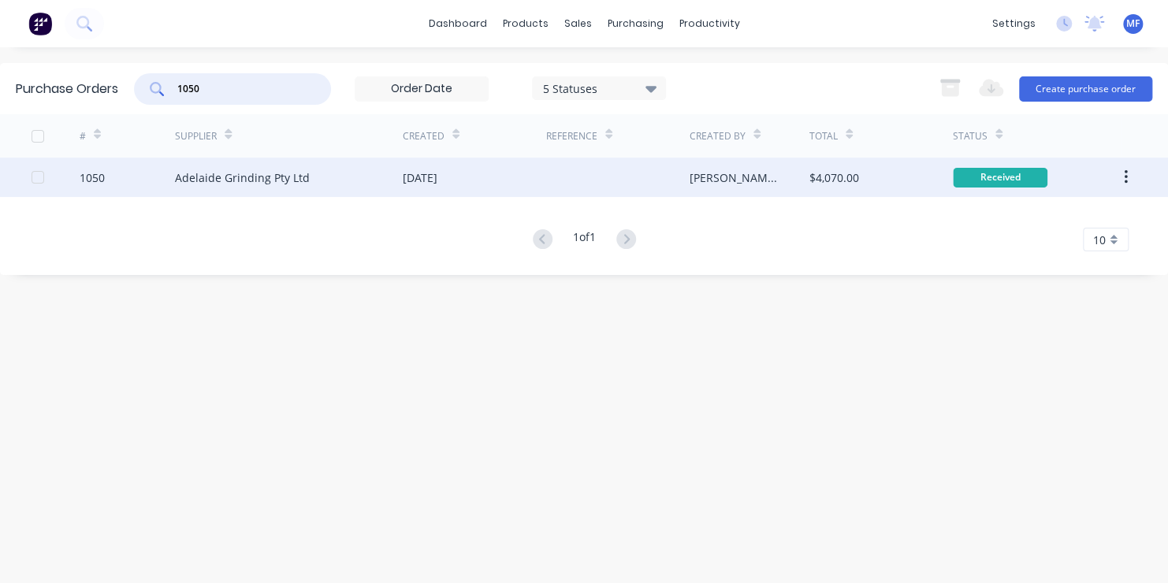
click at [975, 173] on div "Received" at bounding box center [1000, 178] width 95 height 20
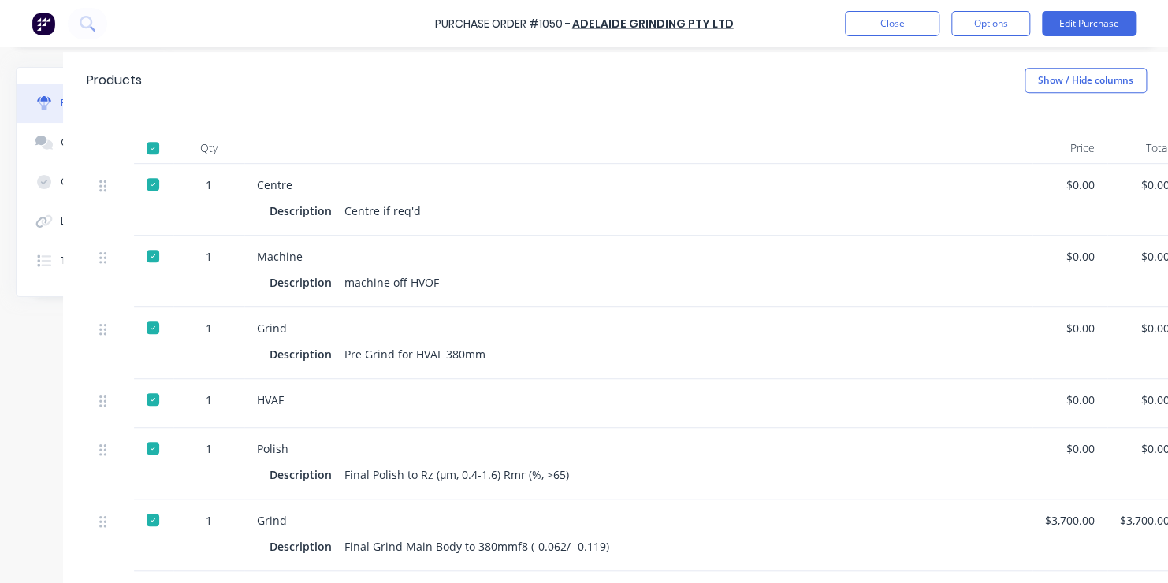
scroll to position [315, 136]
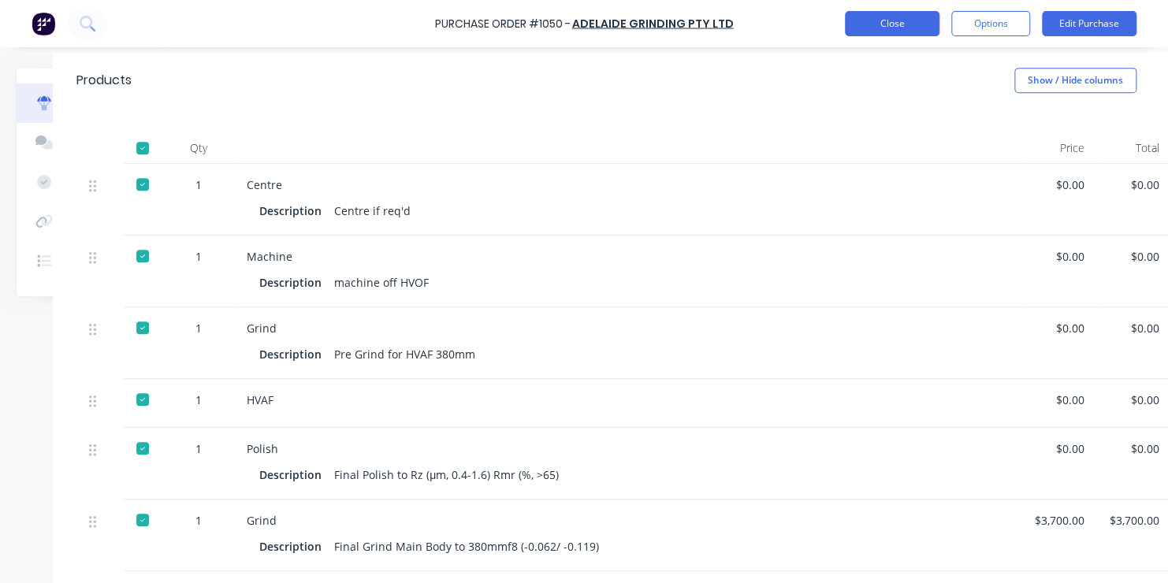
click at [871, 23] on button "Close" at bounding box center [892, 23] width 95 height 25
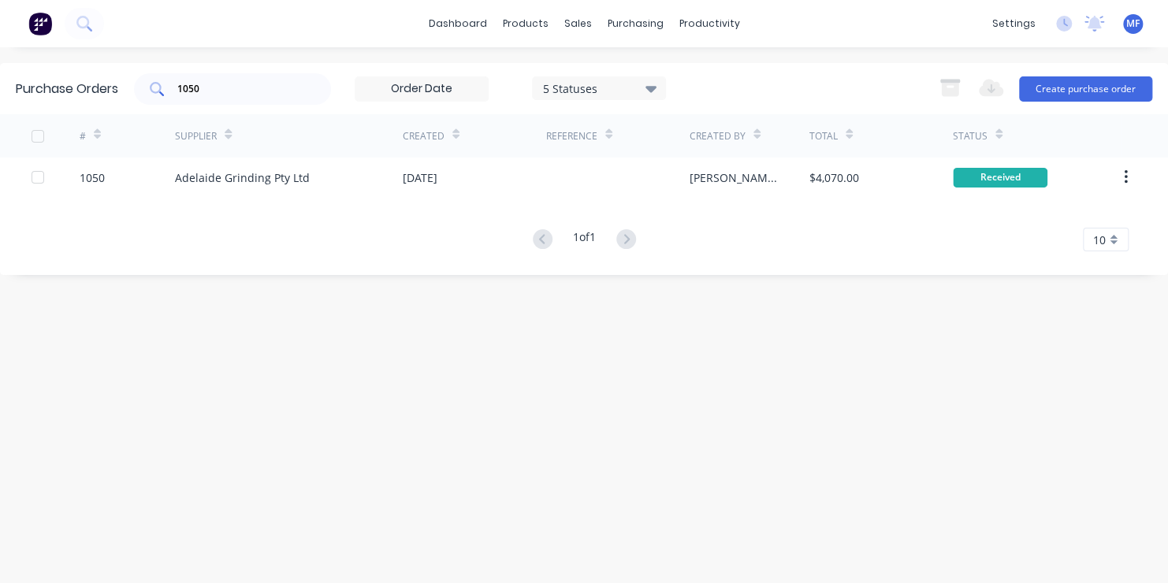
click at [208, 88] on input "1050" at bounding box center [241, 89] width 131 height 16
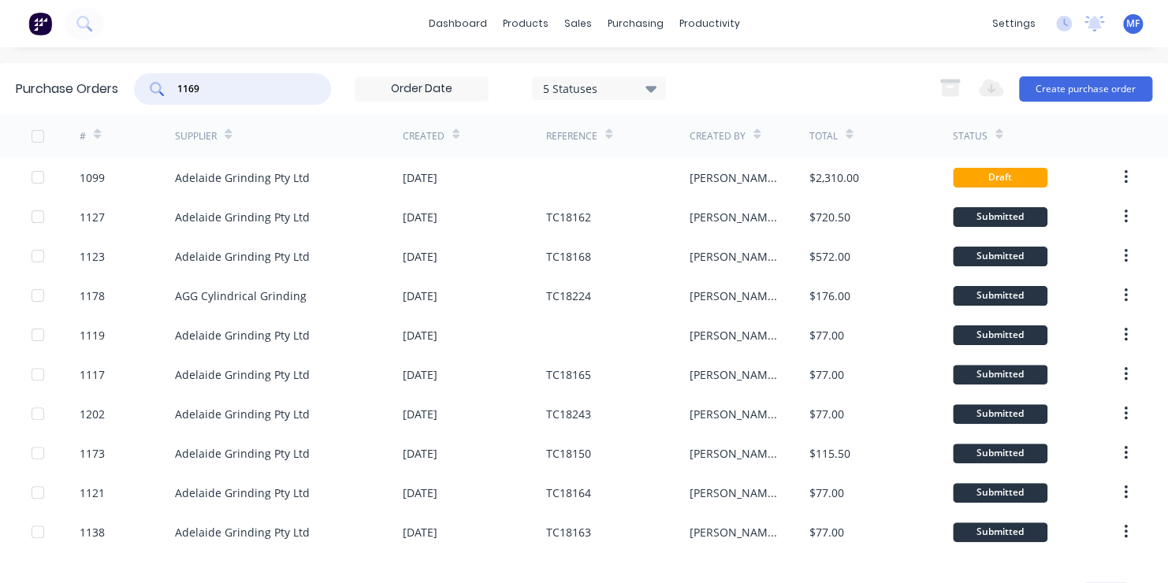
type input "1169"
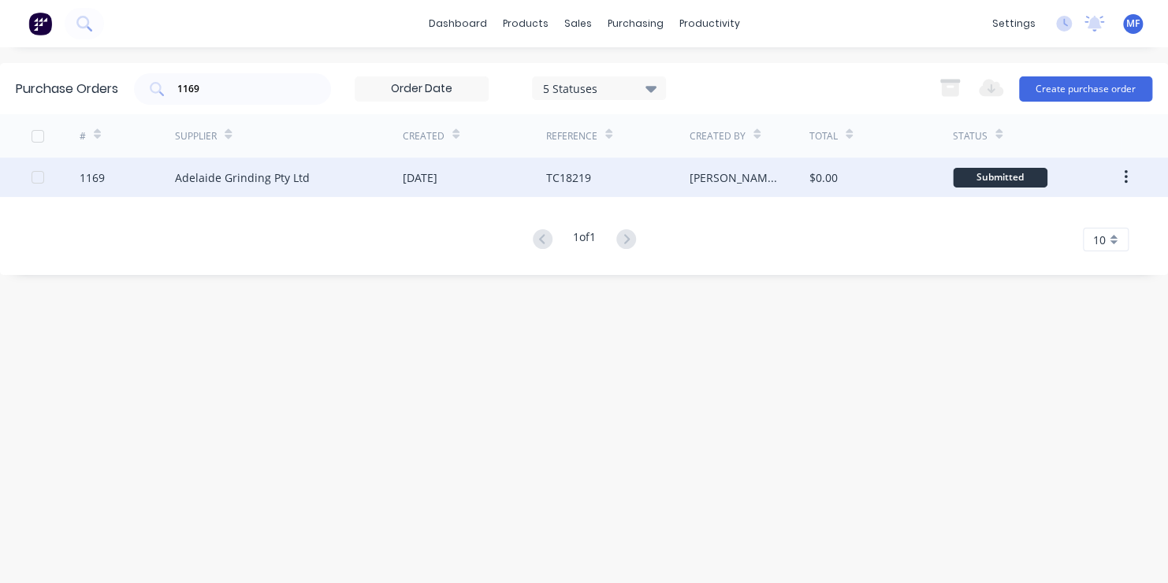
click at [981, 177] on div "Submitted" at bounding box center [1000, 178] width 95 height 20
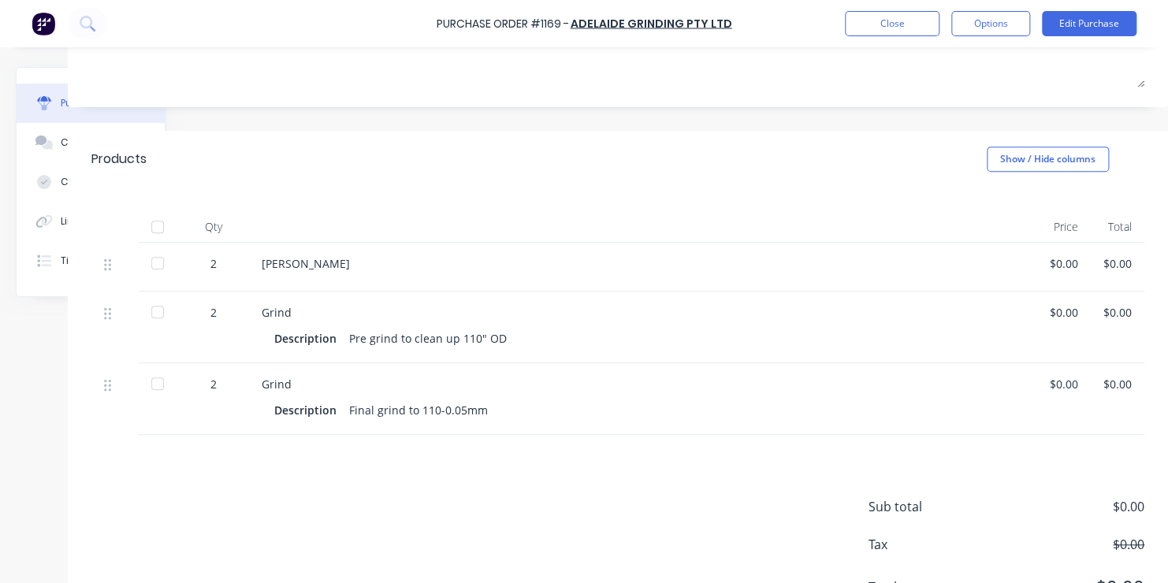
scroll to position [237, 132]
click at [1050, 385] on div "$0.00" at bounding box center [1064, 384] width 28 height 17
click at [1104, 19] on button "Edit Purchase" at bounding box center [1089, 23] width 95 height 25
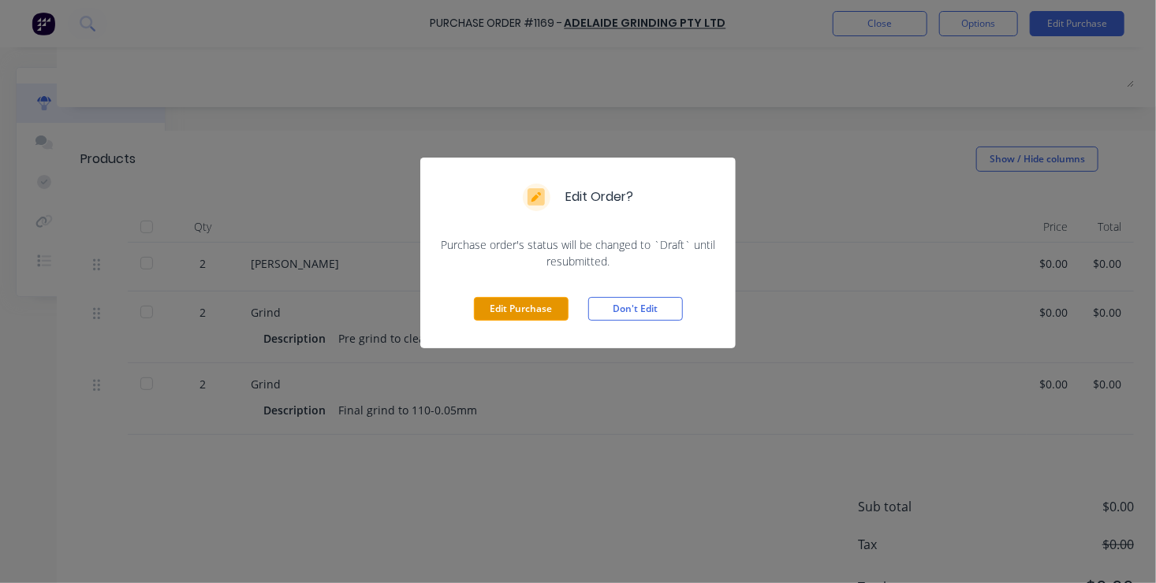
click at [523, 307] on button "Edit Purchase" at bounding box center [521, 309] width 95 height 24
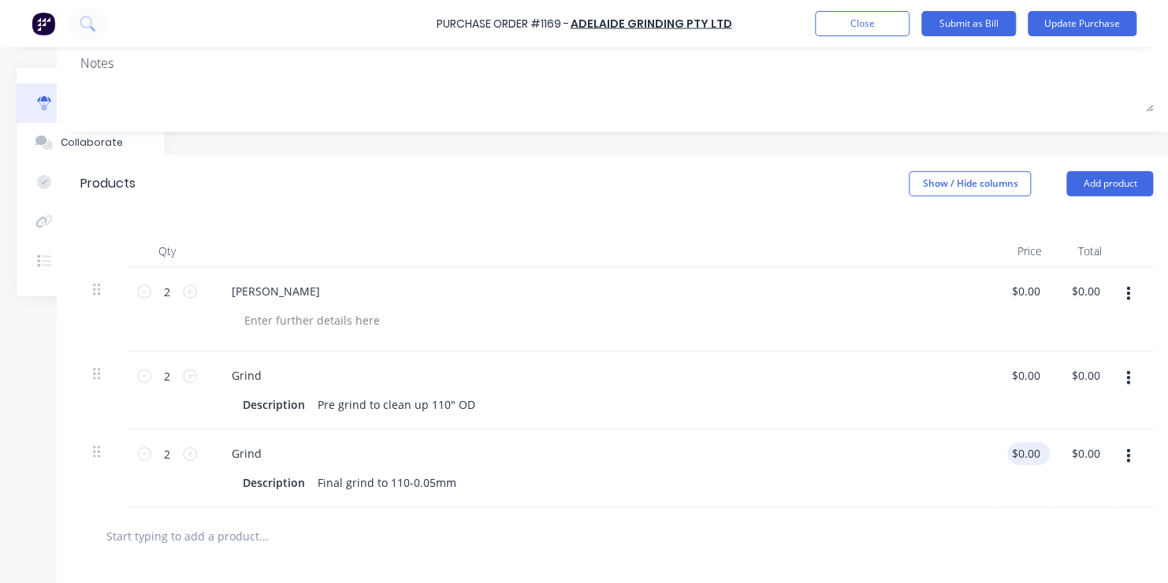
type textarea "x"
click at [1022, 454] on input "0.00" at bounding box center [1025, 453] width 36 height 23
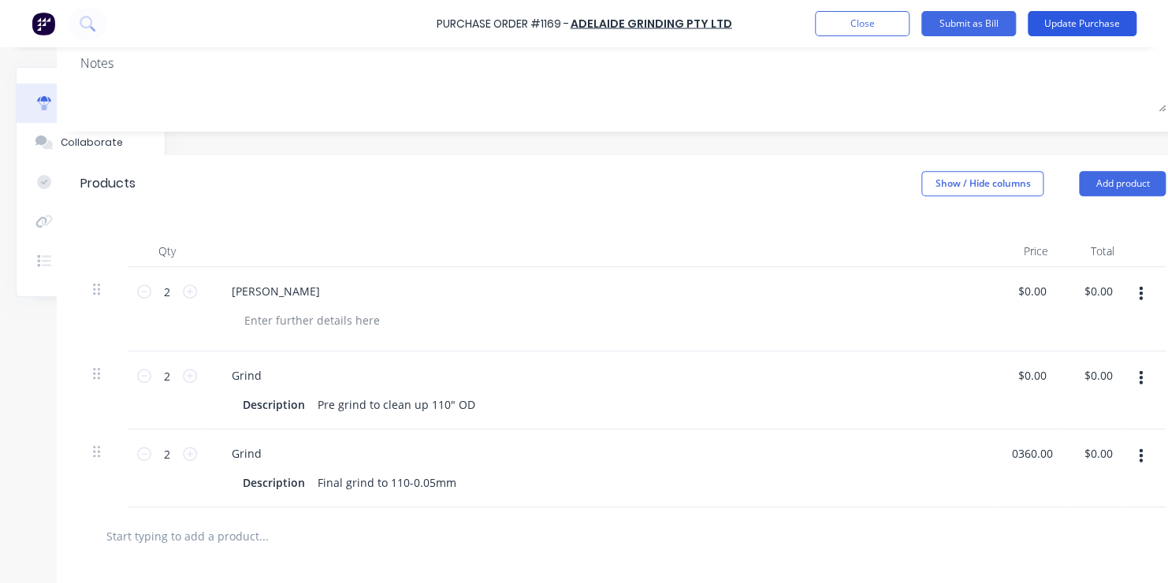
type input "0360.00"
type textarea "x"
type input "$360.00"
type input "$720.00"
click at [1099, 24] on button "Update Purchase" at bounding box center [1082, 23] width 109 height 25
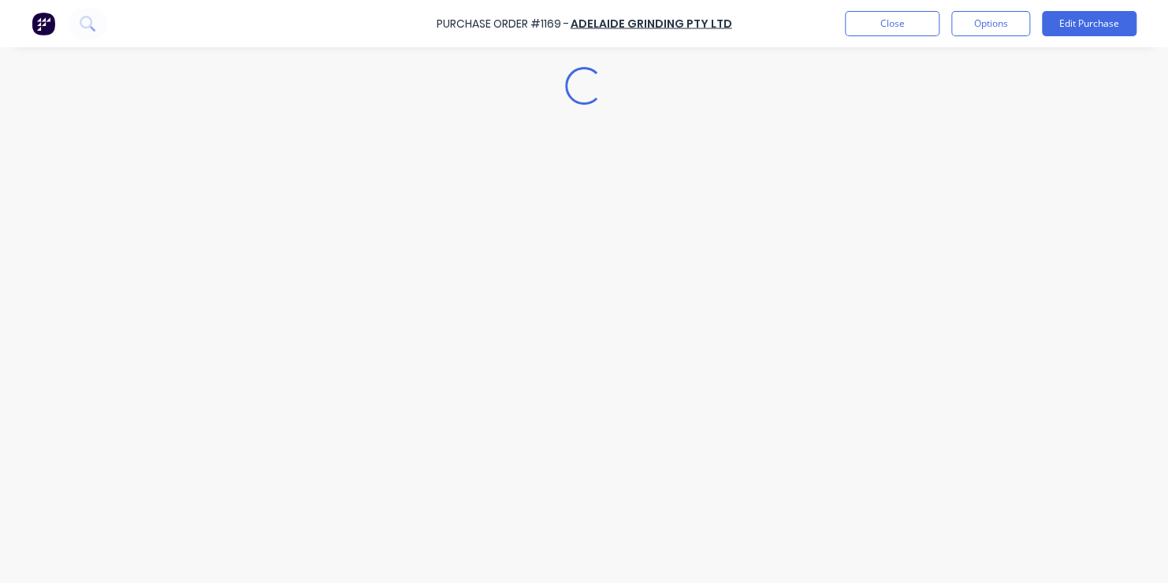
scroll to position [0, 0]
type textarea "x"
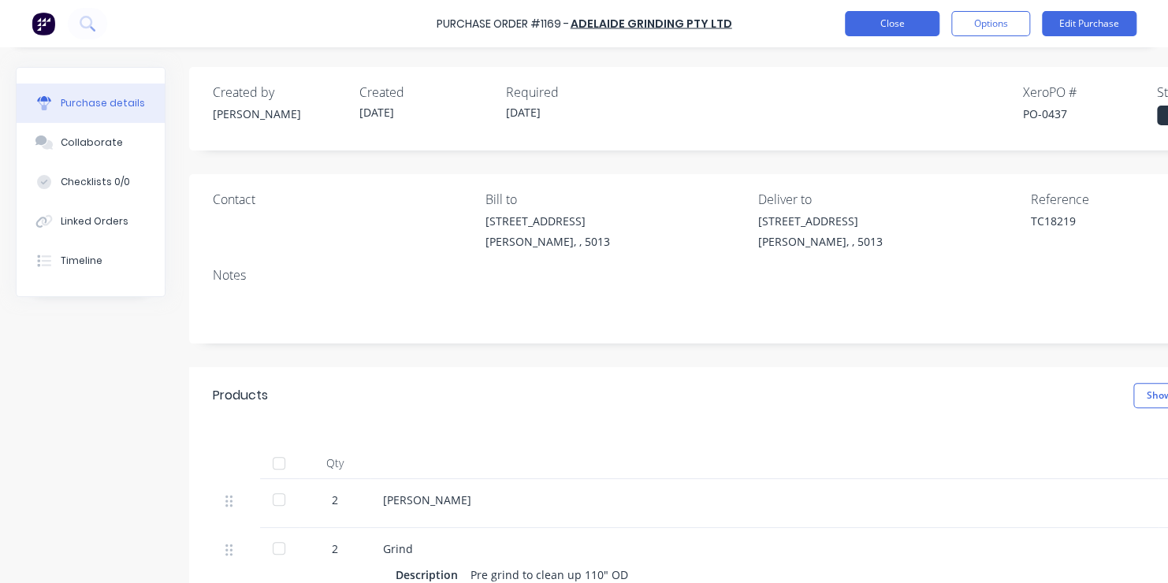
click at [916, 24] on button "Close" at bounding box center [892, 23] width 95 height 25
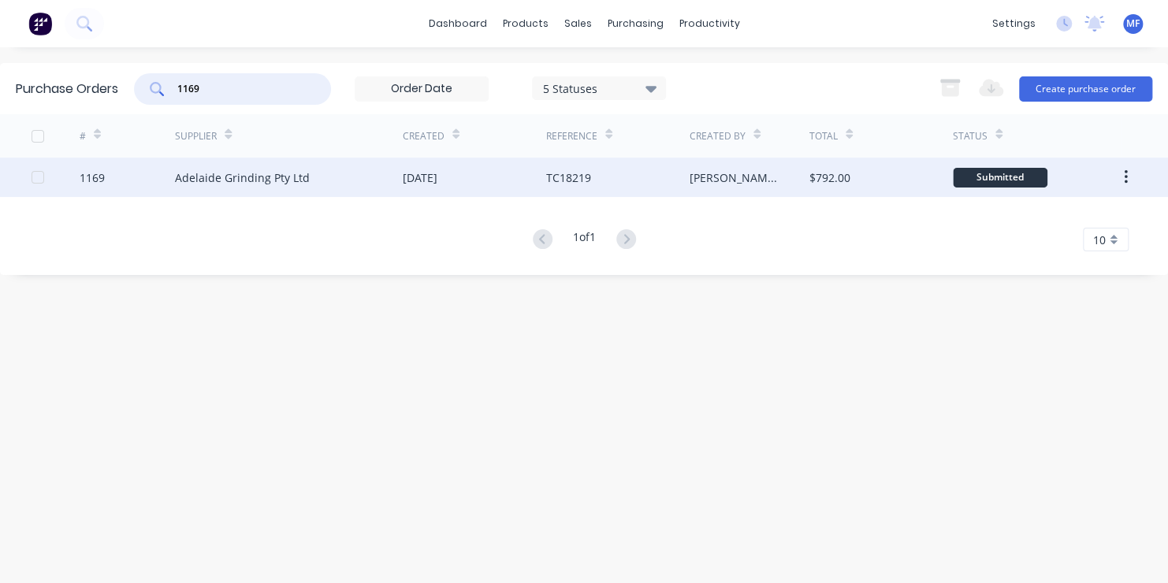
drag, startPoint x: 203, startPoint y: 88, endPoint x: 564, endPoint y: 187, distance: 374.5
click at [203, 88] on input "1169" at bounding box center [241, 89] width 131 height 16
type input "1188"
click at [984, 177] on div "Submitted" at bounding box center [1000, 178] width 95 height 20
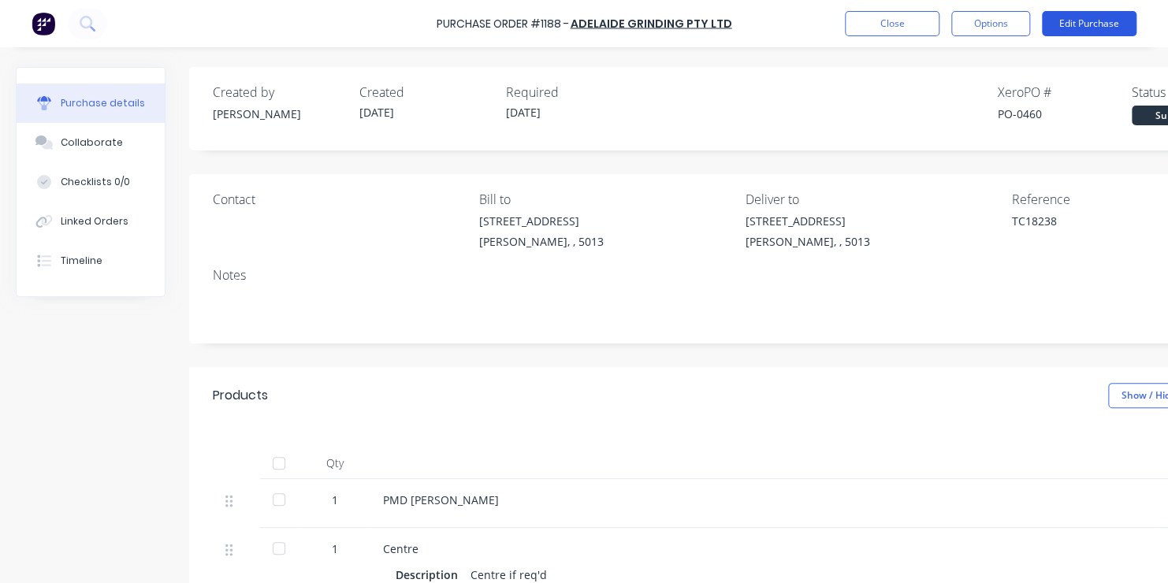
click at [1095, 24] on button "Edit Purchase" at bounding box center [1089, 23] width 95 height 25
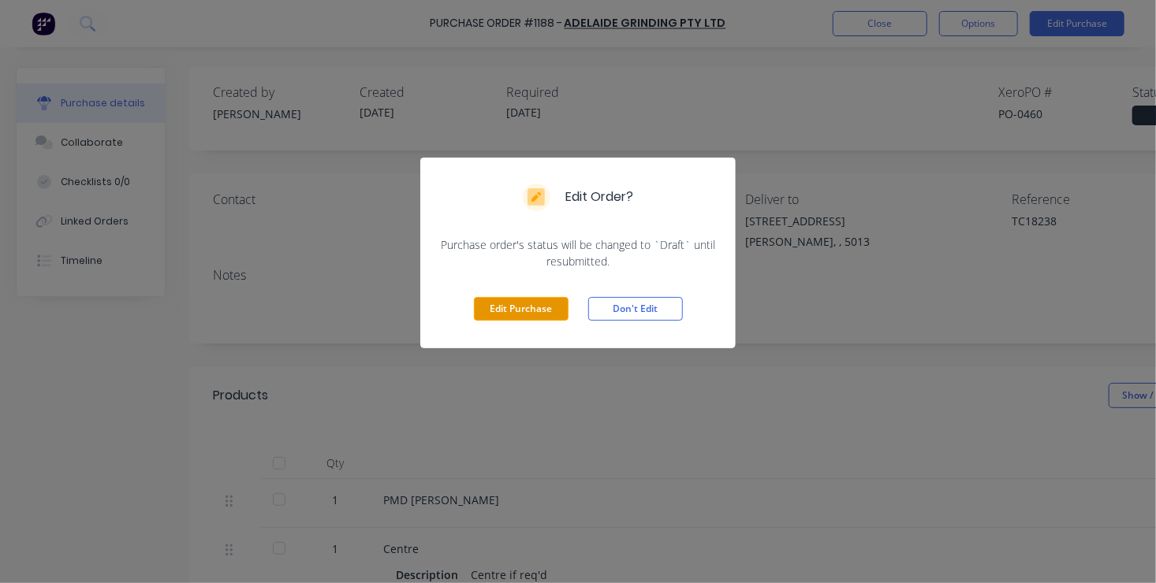
click at [536, 307] on button "Edit Purchase" at bounding box center [521, 309] width 95 height 24
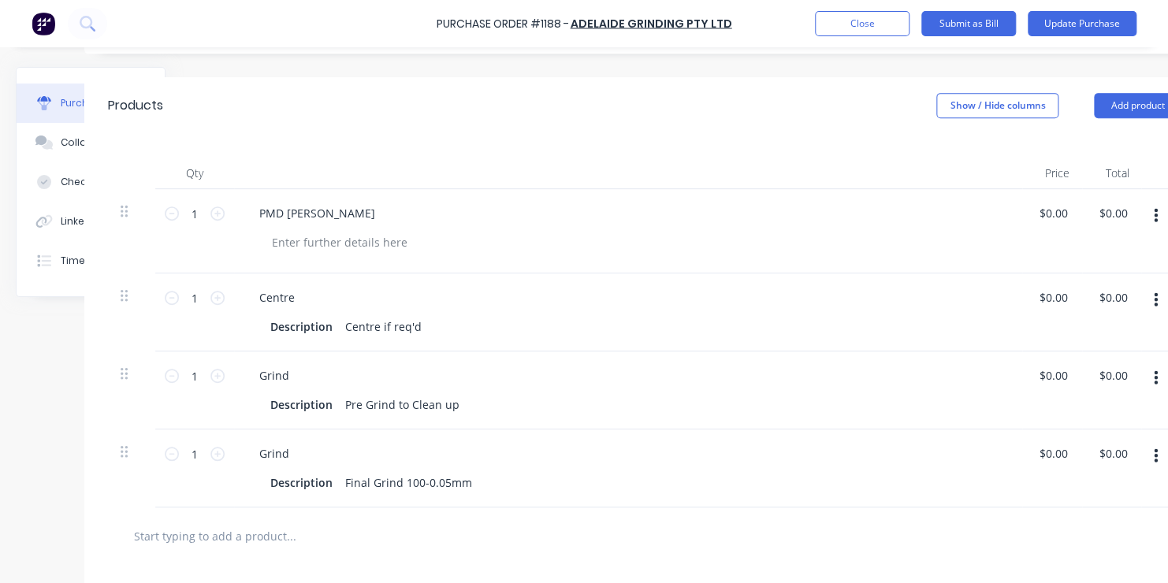
scroll to position [315, 105]
type textarea "x"
type input "0.00"
click at [1049, 296] on input "0.00" at bounding box center [1053, 296] width 36 height 23
click at [1049, 296] on input "0.00" at bounding box center [1056, 296] width 30 height 23
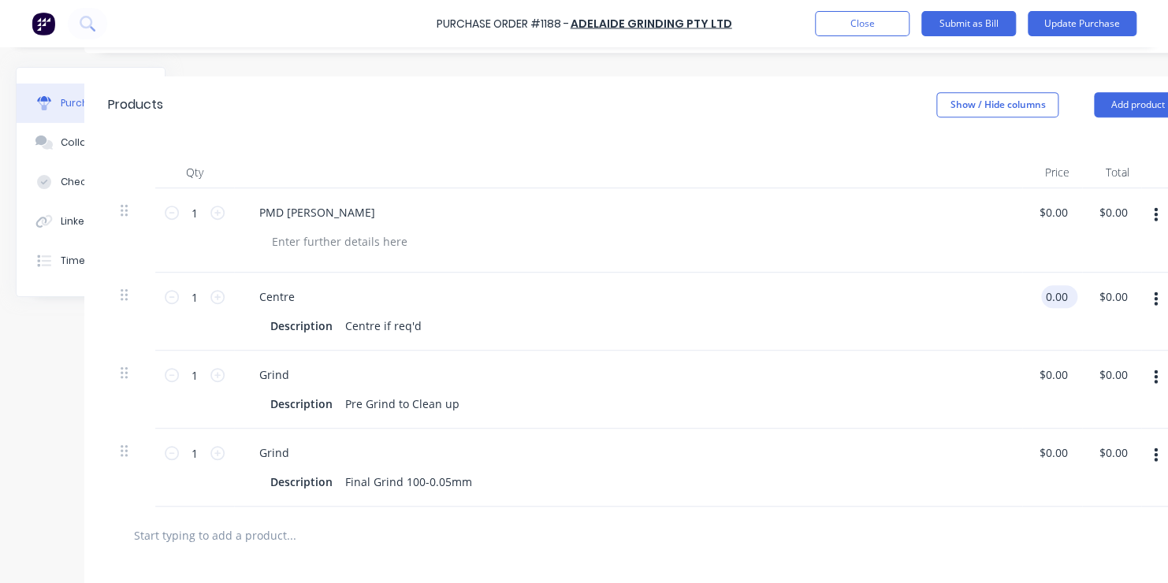
click at [1049, 294] on input "0.00" at bounding box center [1056, 296] width 30 height 23
type textarea "x"
click at [1049, 294] on input "0.00" at bounding box center [1056, 296] width 30 height 23
type input "070.00"
type textarea "x"
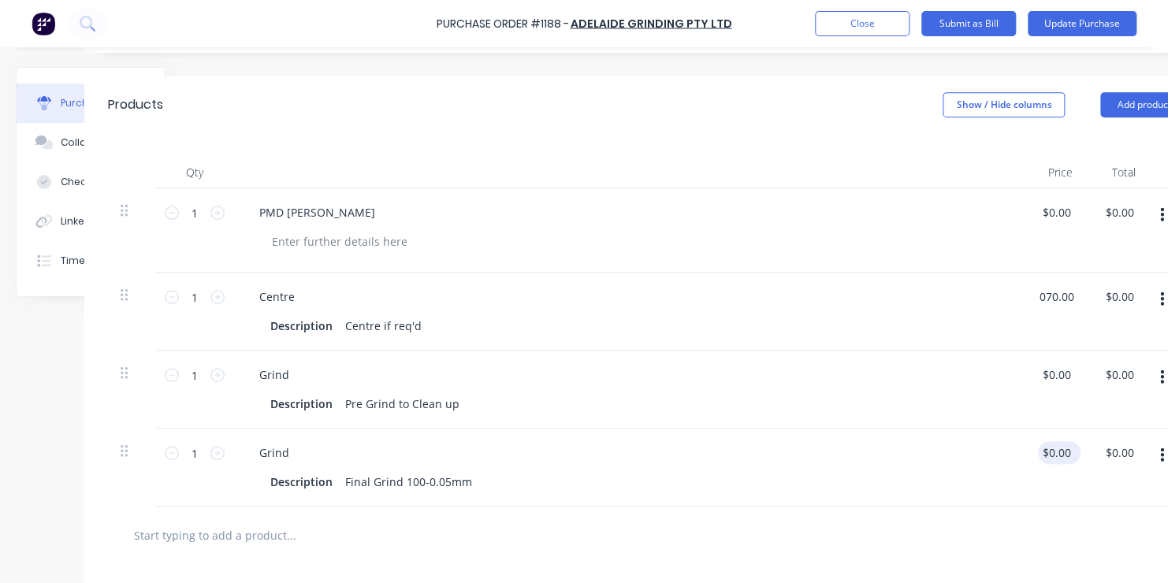
type input "$70.00"
type input "0.00"
click at [1054, 451] on input "0.00" at bounding box center [1056, 452] width 36 height 23
type textarea "x"
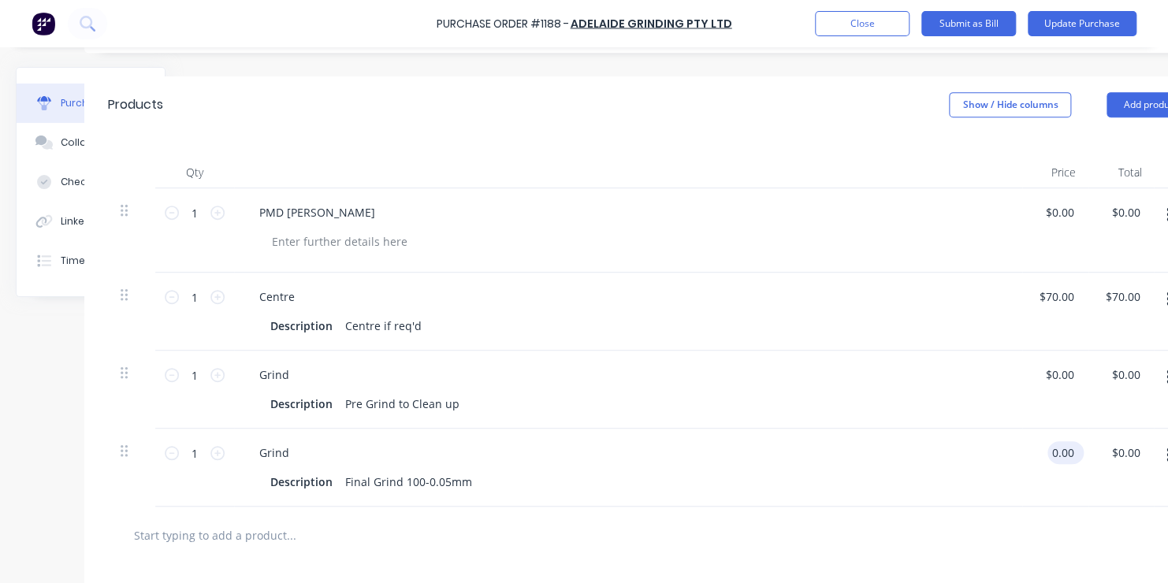
click at [1056, 453] on input "0.00" at bounding box center [1063, 452] width 30 height 23
type input "0198.00"
type textarea "x"
type input "$198.00"
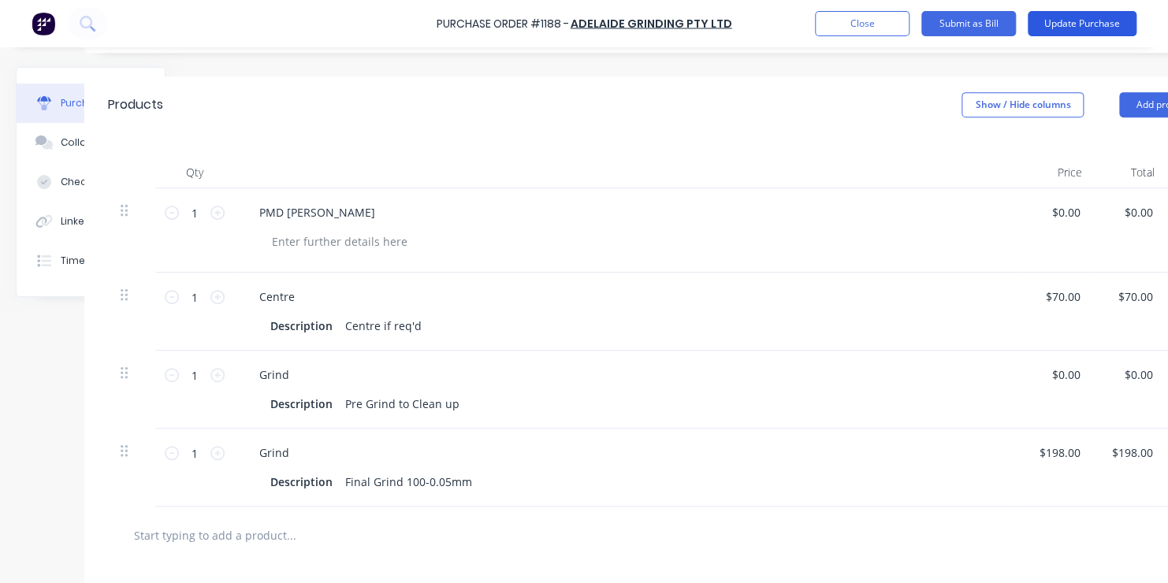
click at [1091, 19] on button "Update Purchase" at bounding box center [1082, 23] width 109 height 25
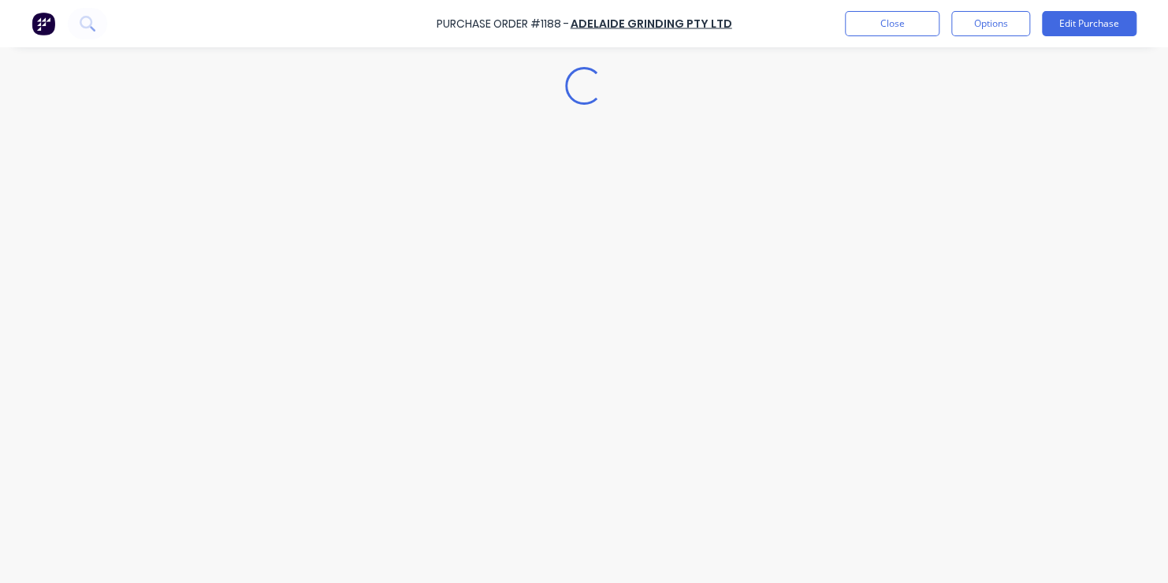
scroll to position [0, 0]
type textarea "x"
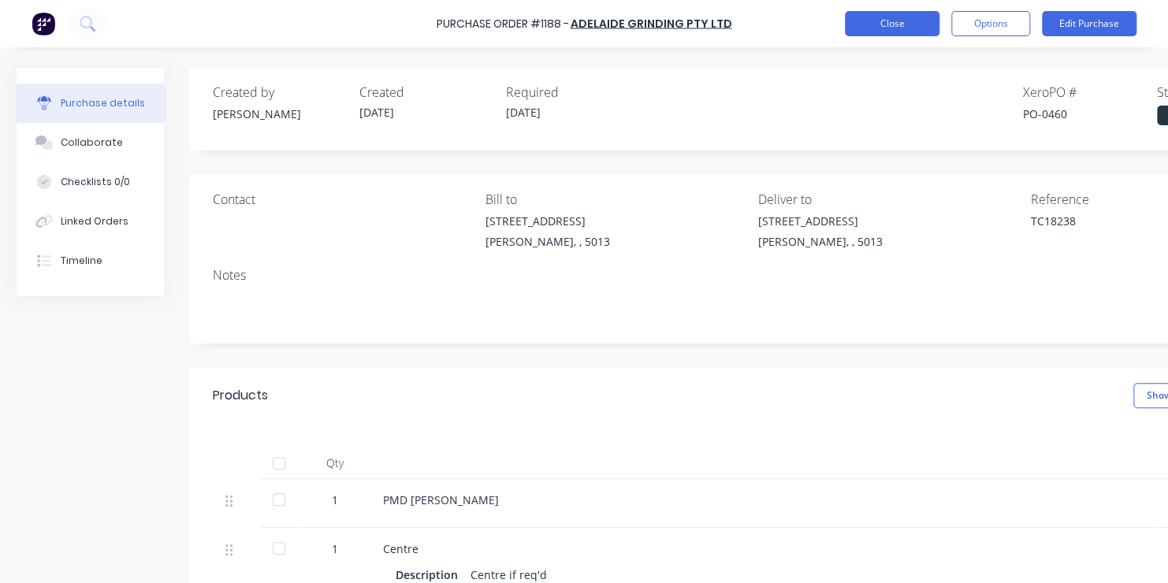
click at [906, 21] on button "Close" at bounding box center [892, 23] width 95 height 25
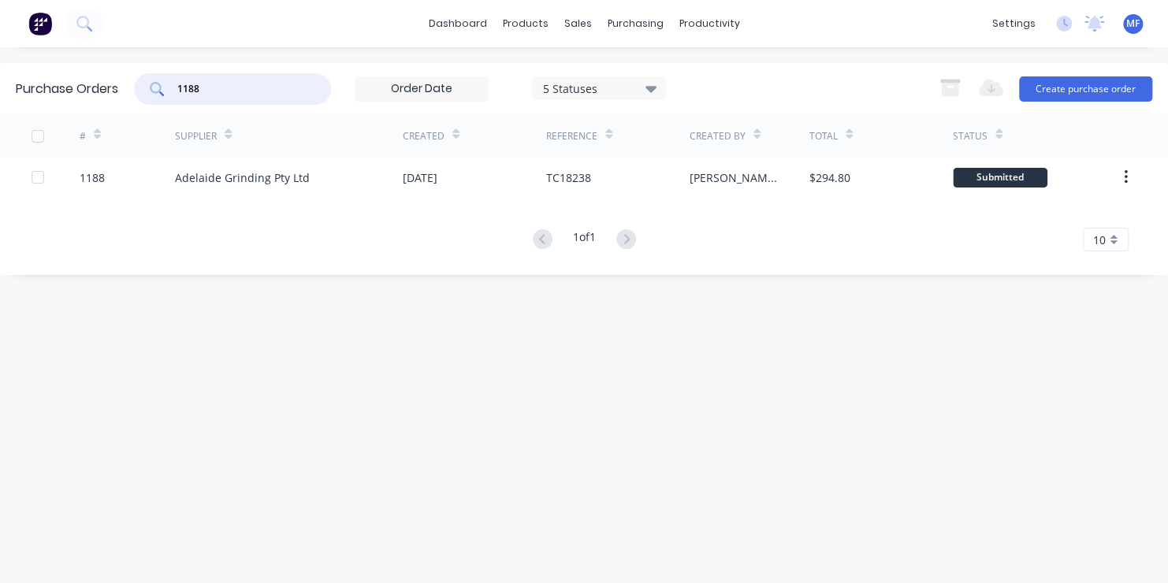
click at [207, 82] on input "1188" at bounding box center [241, 89] width 131 height 16
type input "1177"
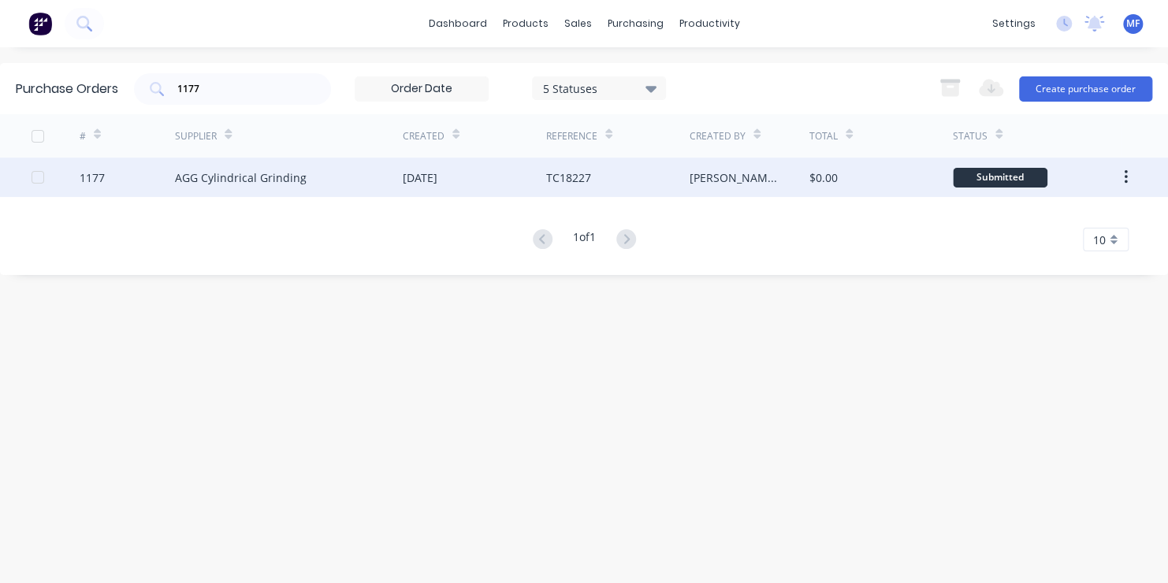
click at [978, 177] on div "Submitted" at bounding box center [1000, 178] width 95 height 20
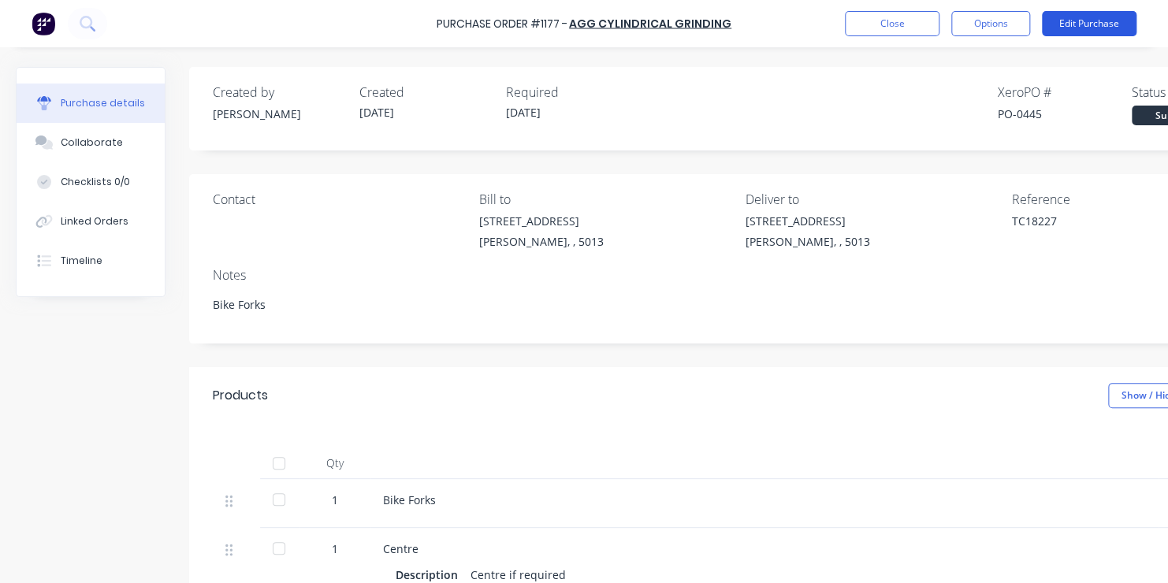
click at [1075, 20] on button "Edit Purchase" at bounding box center [1089, 23] width 95 height 25
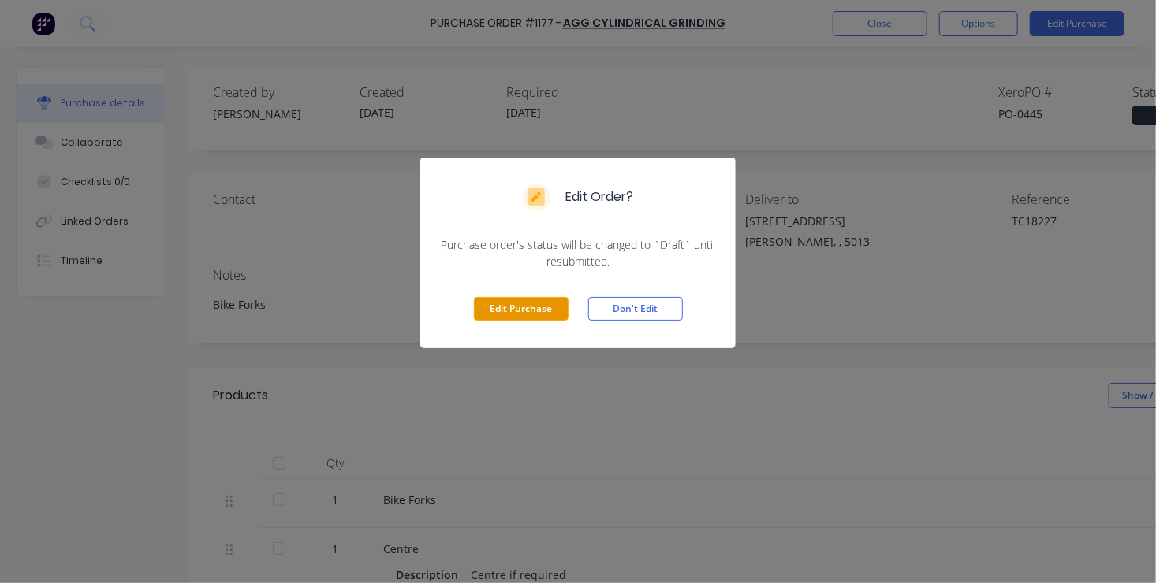
click at [517, 304] on button "Edit Purchase" at bounding box center [521, 309] width 95 height 24
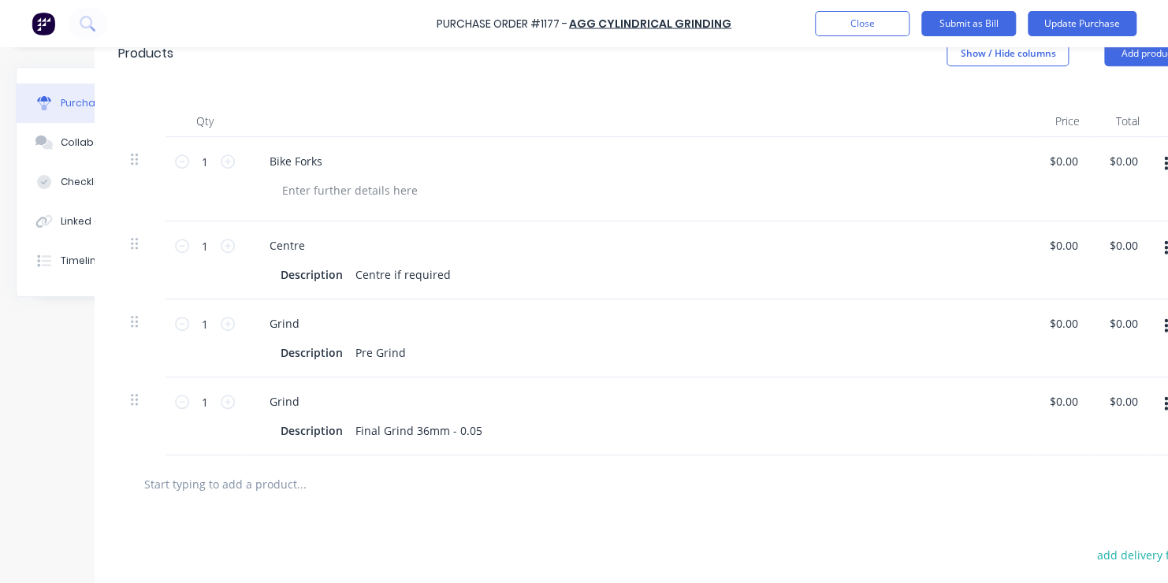
scroll to position [394, 95]
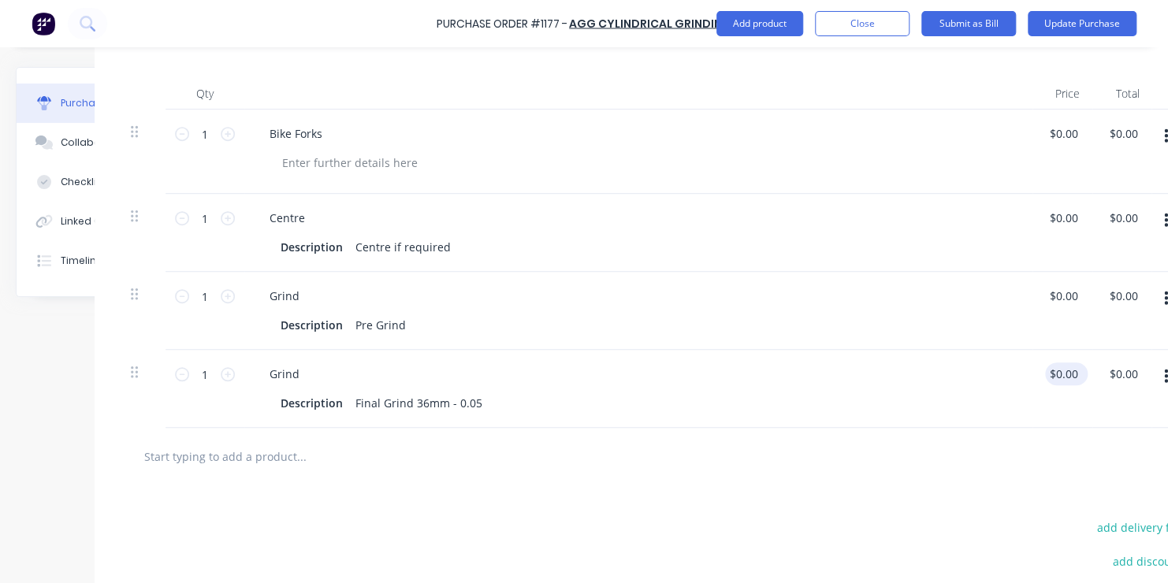
type textarea "x"
type input "0.00"
click at [1061, 374] on input "0.00" at bounding box center [1063, 374] width 36 height 23
type textarea "x"
click at [1061, 374] on input "0.00" at bounding box center [1067, 374] width 30 height 23
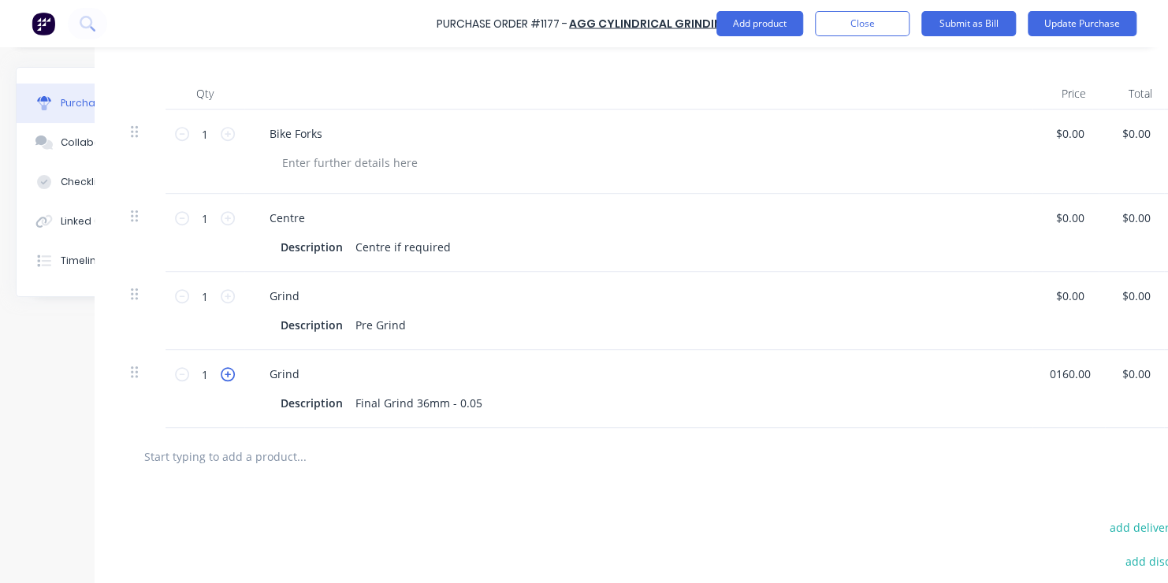
type input "0160.00"
type textarea "x"
type input "$160.00"
click at [229, 374] on icon at bounding box center [228, 374] width 14 height 14
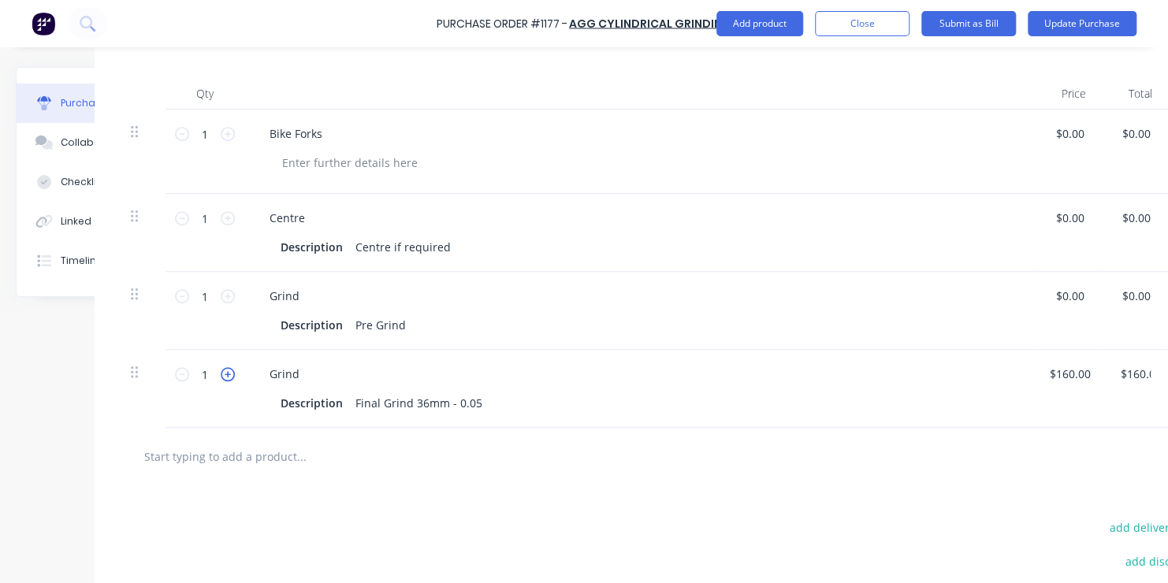
type textarea "x"
type input "2"
type input "$320.00"
click at [226, 132] on icon at bounding box center [228, 134] width 14 height 14
type textarea "x"
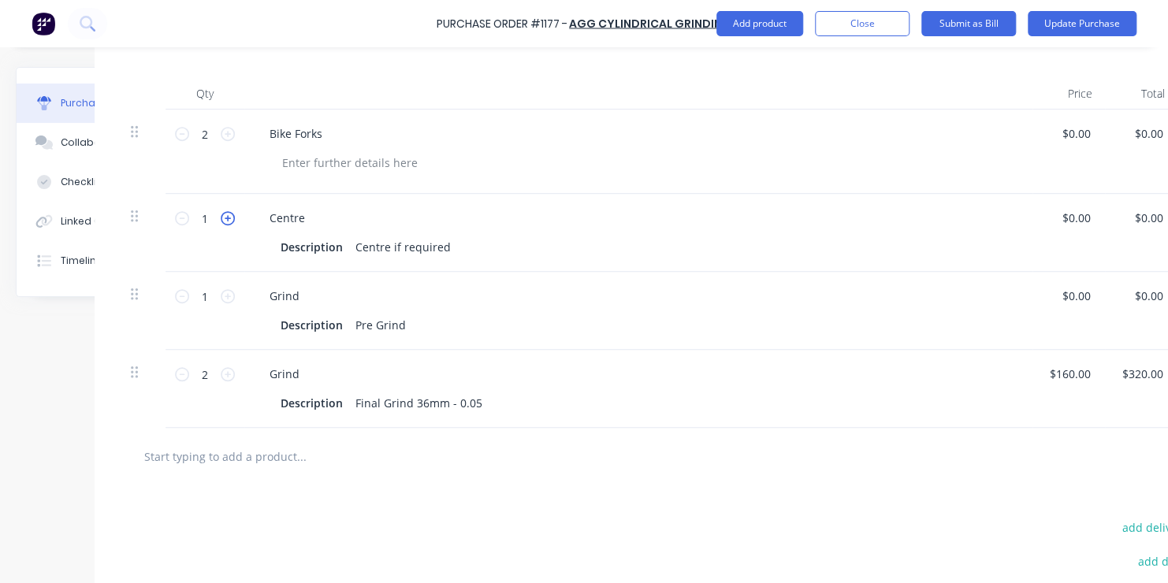
click at [225, 217] on icon at bounding box center [228, 218] width 14 height 14
click at [227, 292] on icon at bounding box center [228, 296] width 14 height 14
click at [1093, 14] on button "Update Purchase" at bounding box center [1082, 23] width 109 height 25
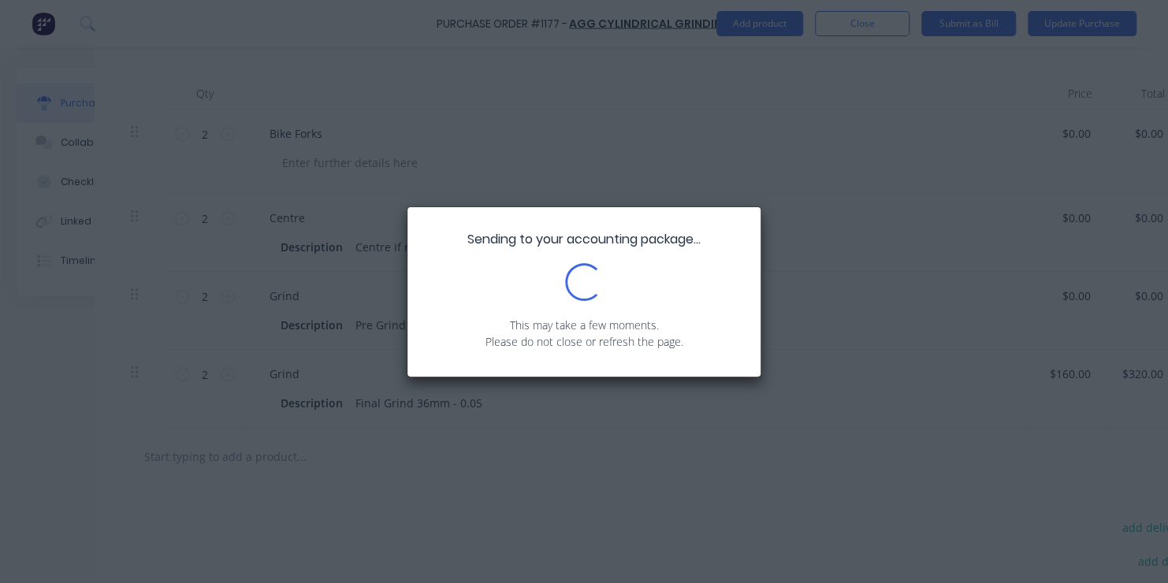
scroll to position [0, 0]
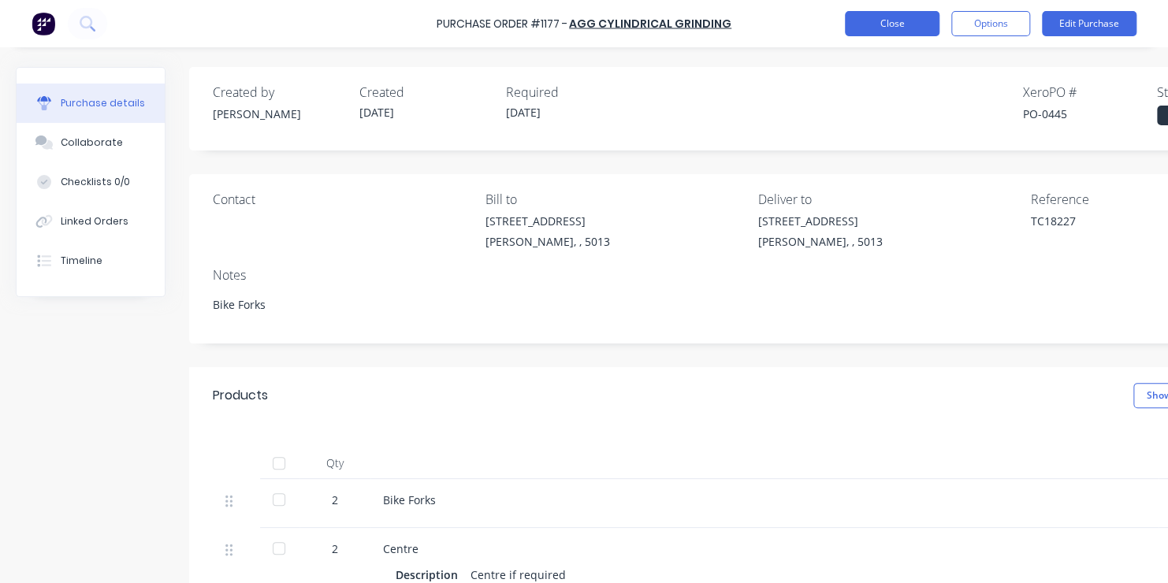
click at [888, 20] on button "Close" at bounding box center [892, 23] width 95 height 25
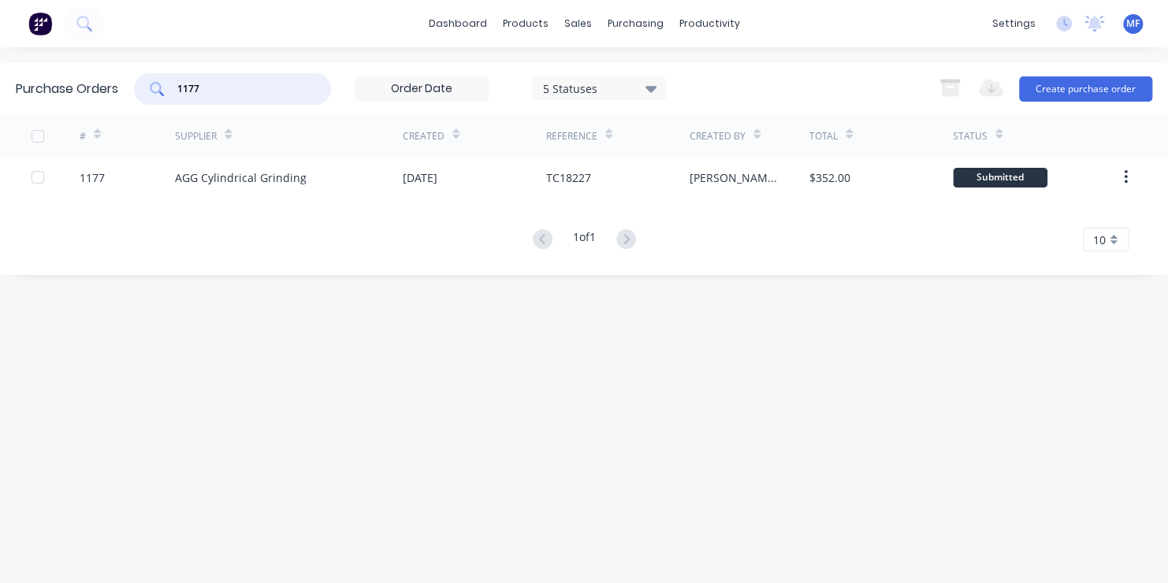
click at [204, 86] on input "1177" at bounding box center [241, 89] width 131 height 16
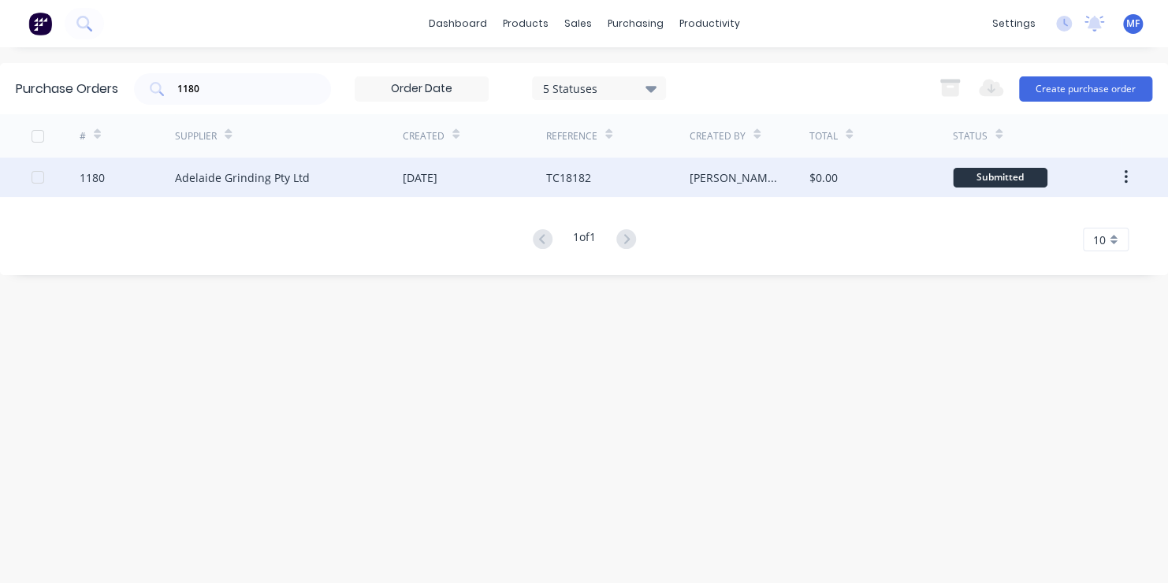
click at [1004, 175] on div "Submitted" at bounding box center [1000, 178] width 95 height 20
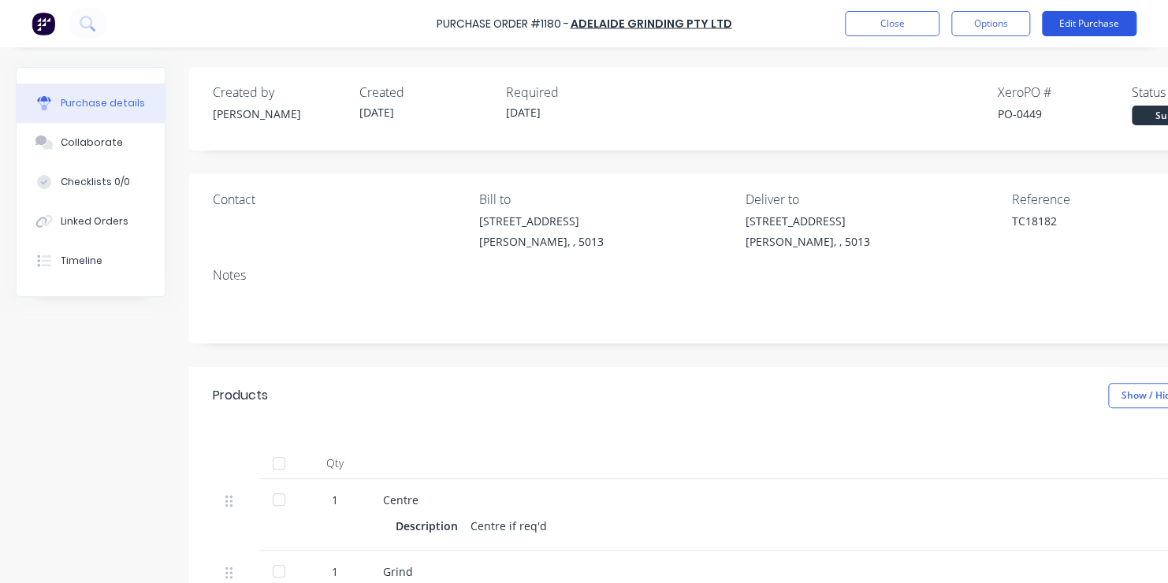
click at [1093, 24] on button "Edit Purchase" at bounding box center [1089, 23] width 95 height 25
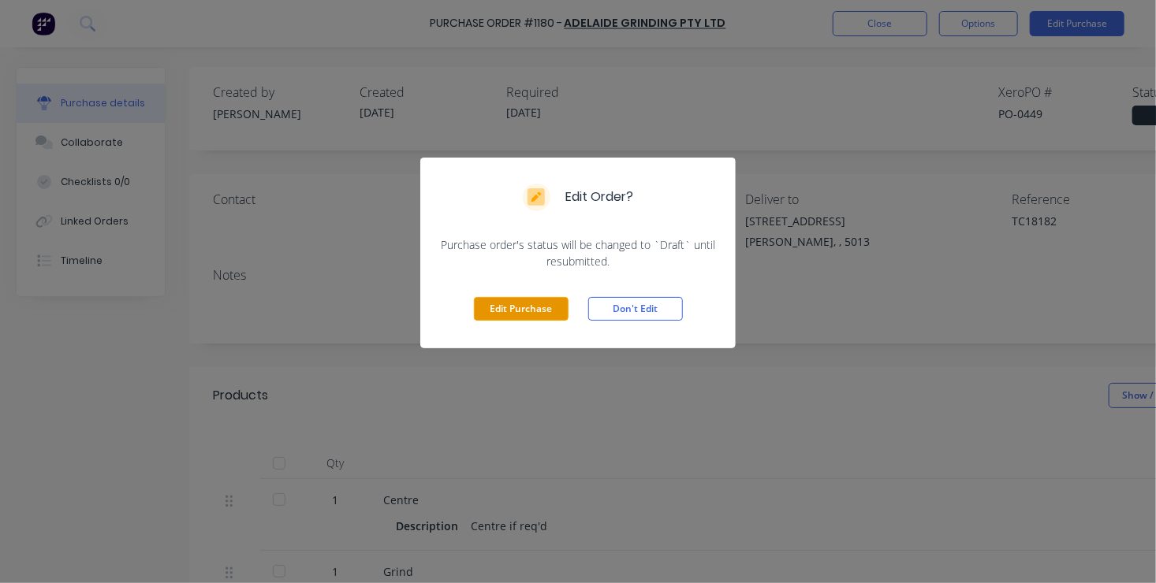
click at [517, 304] on button "Edit Purchase" at bounding box center [521, 309] width 95 height 24
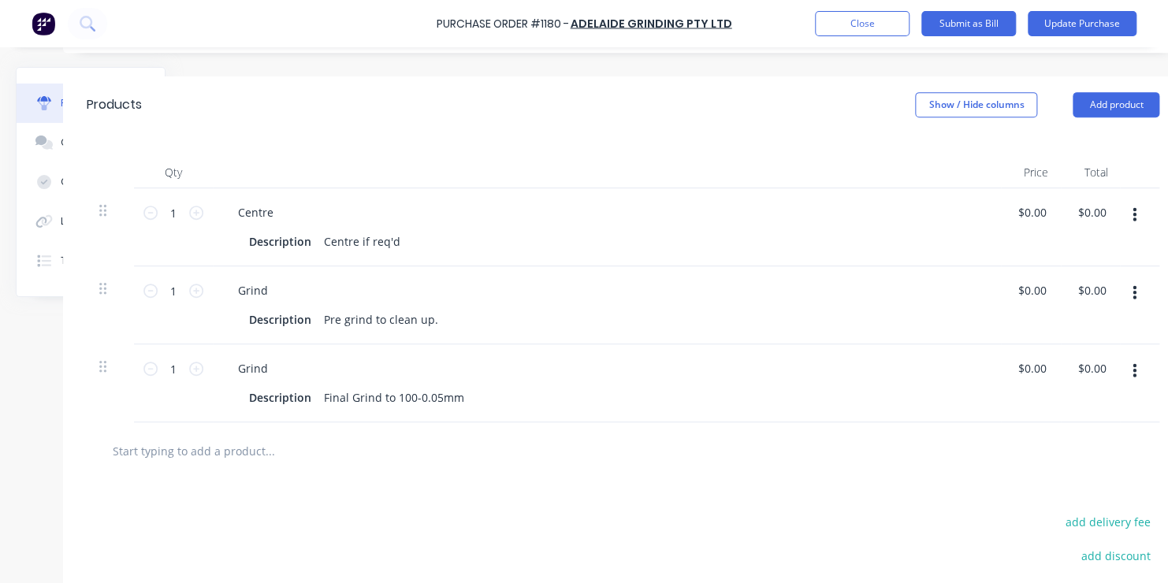
scroll to position [315, 154]
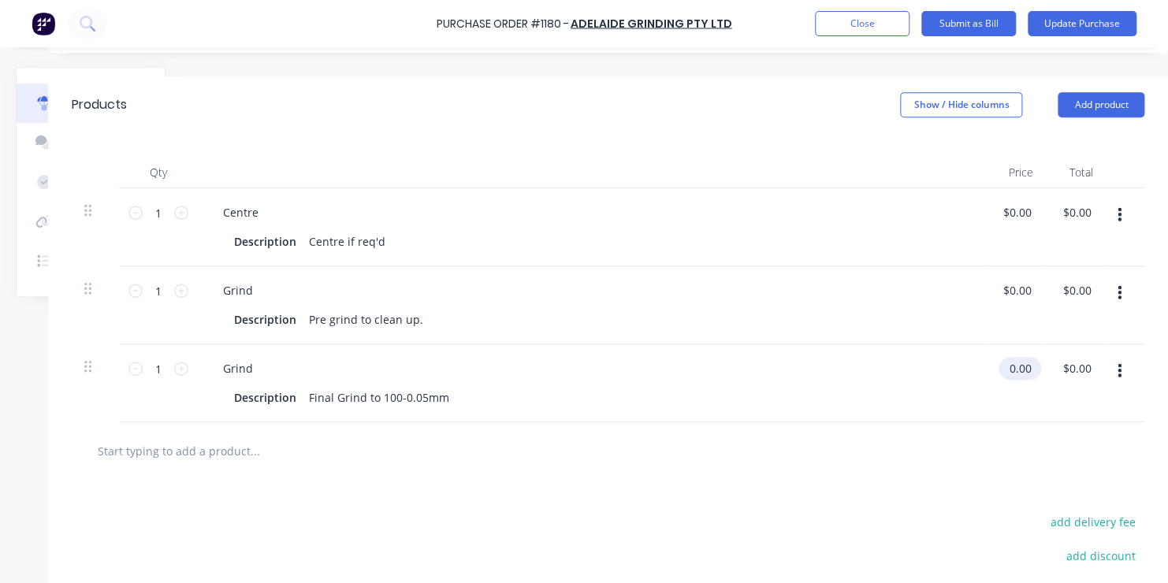
click at [1002, 367] on input "0.00" at bounding box center [1017, 368] width 36 height 23
click at [1005, 367] on input "0.00" at bounding box center [1020, 368] width 30 height 23
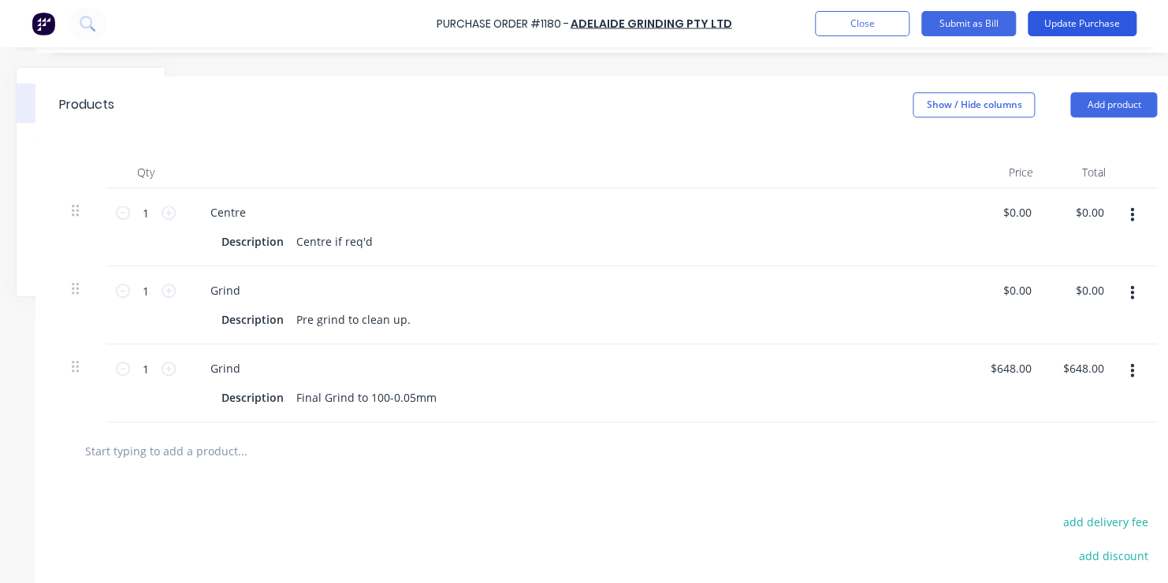
click at [1067, 18] on button "Update Purchase" at bounding box center [1082, 23] width 109 height 25
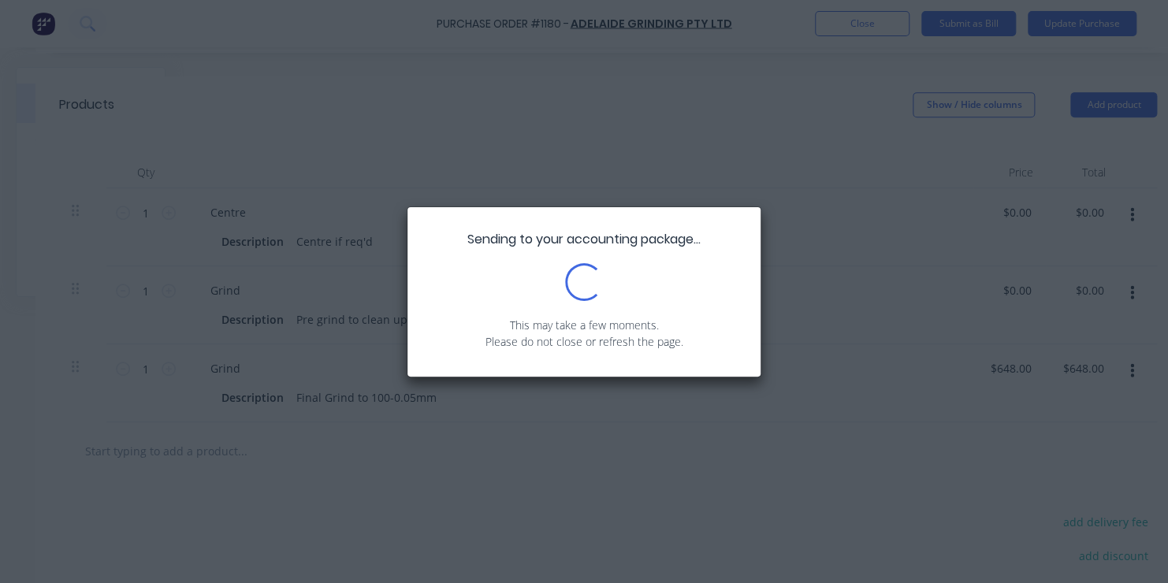
scroll to position [0, 0]
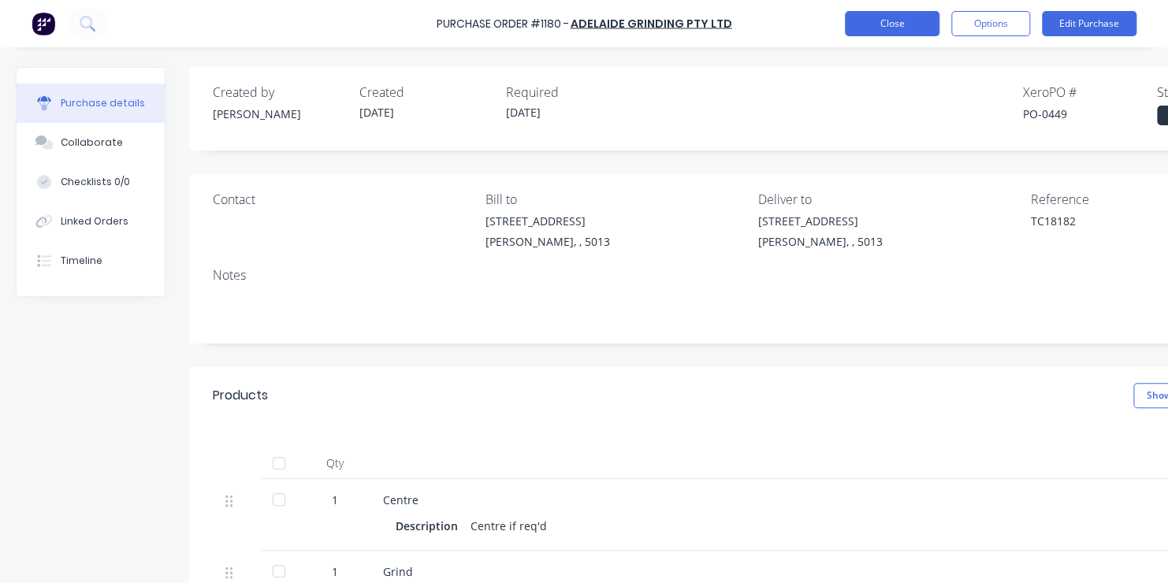
click at [909, 24] on button "Close" at bounding box center [892, 23] width 95 height 25
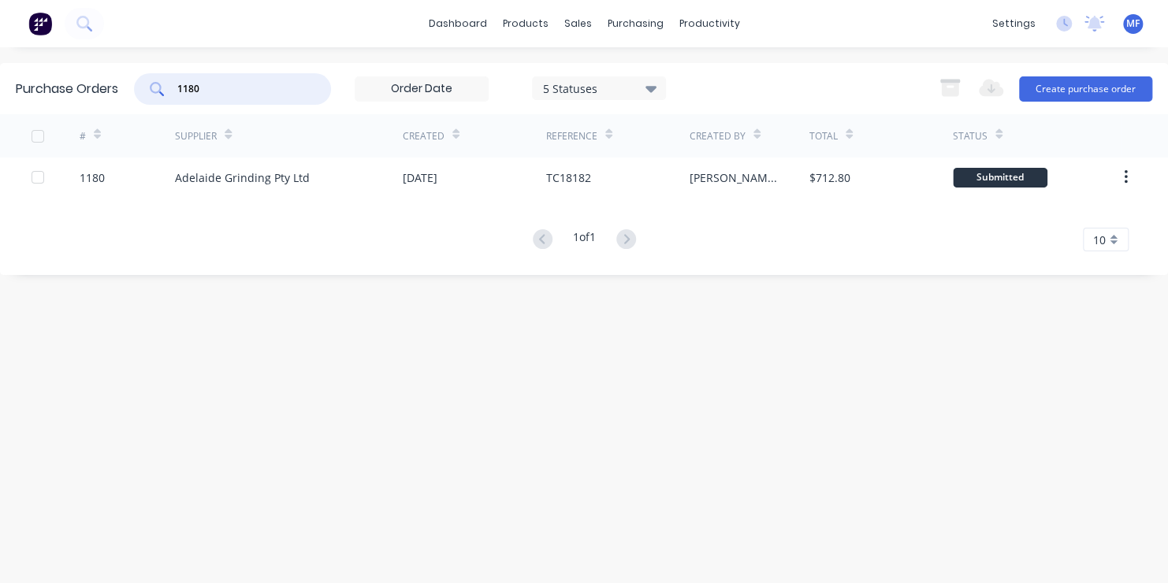
click at [204, 88] on input "1180" at bounding box center [241, 89] width 131 height 16
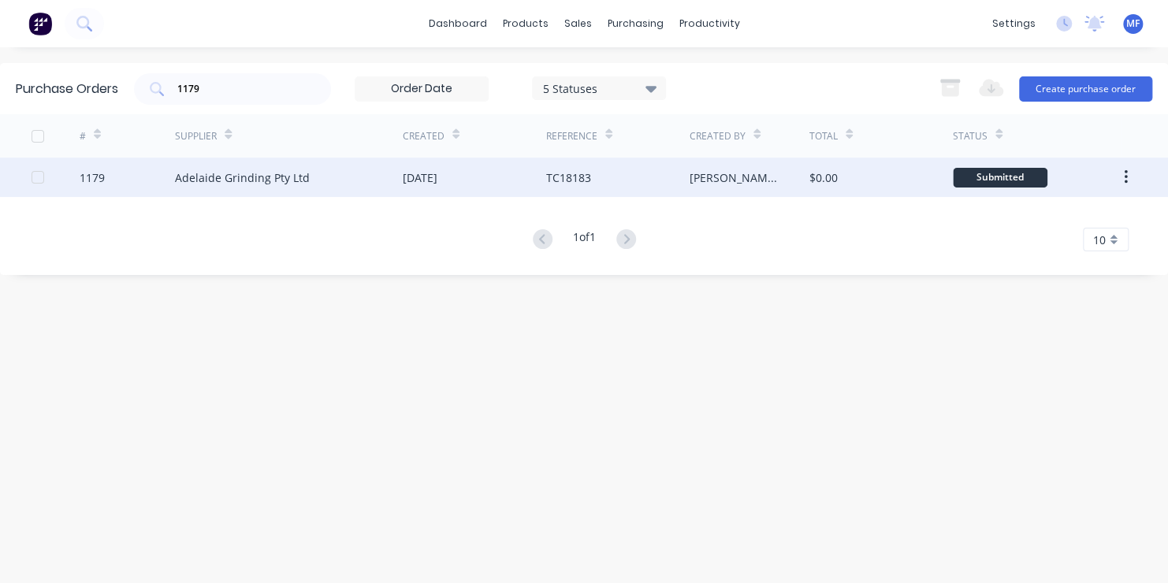
click at [993, 175] on div "Submitted" at bounding box center [1000, 178] width 95 height 20
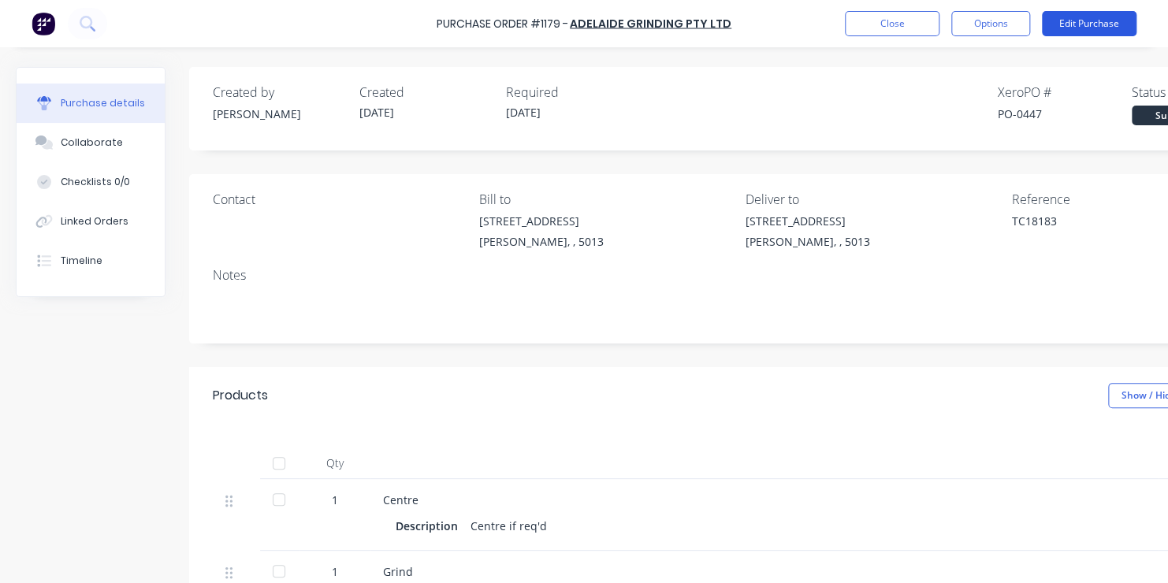
click at [1101, 22] on button "Edit Purchase" at bounding box center [1089, 23] width 95 height 25
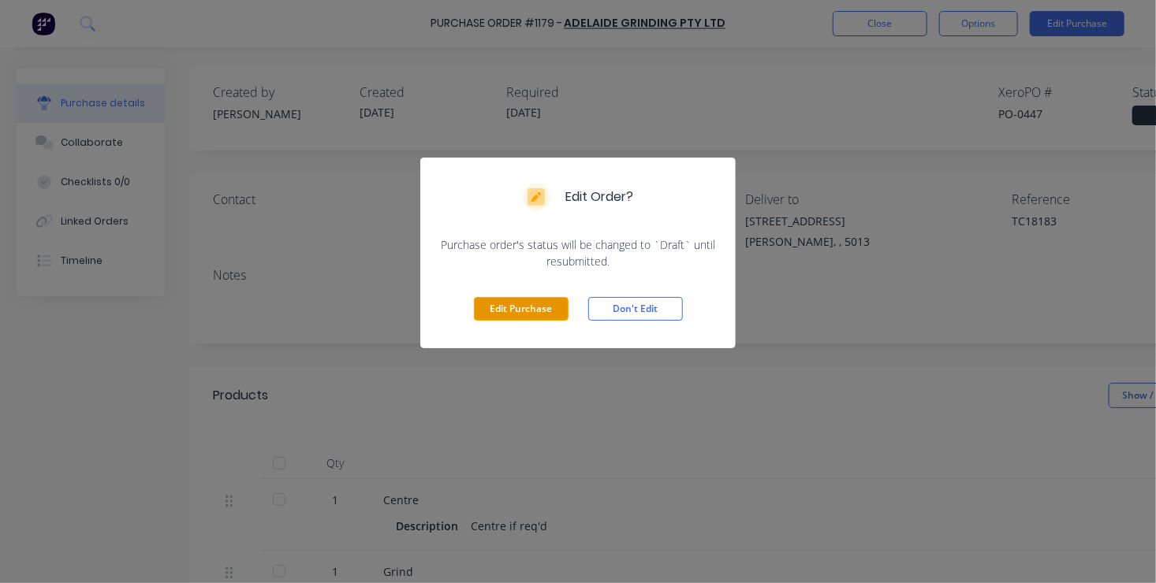
click at [545, 307] on button "Edit Purchase" at bounding box center [521, 309] width 95 height 24
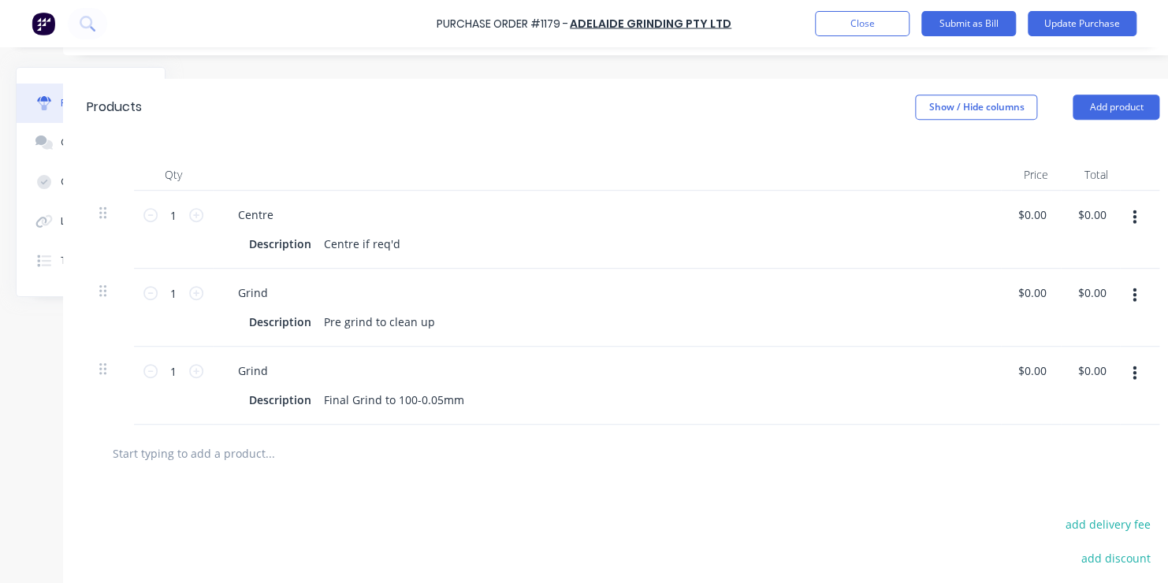
scroll to position [315, 126]
click at [1030, 369] on input "0.00" at bounding box center [1035, 368] width 30 height 23
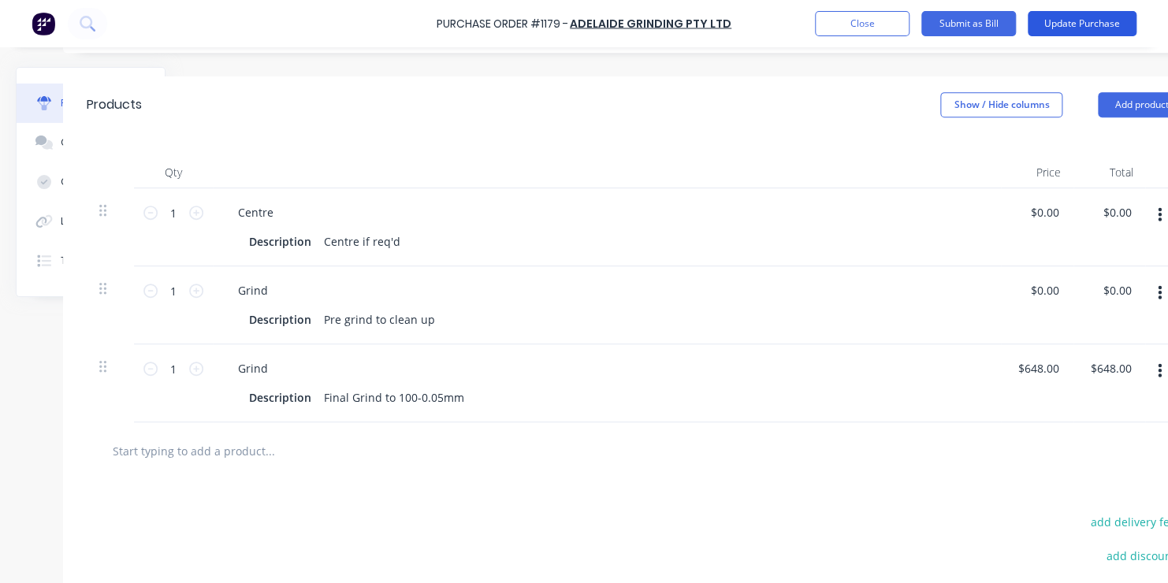
click at [1091, 23] on button "Update Purchase" at bounding box center [1082, 23] width 109 height 25
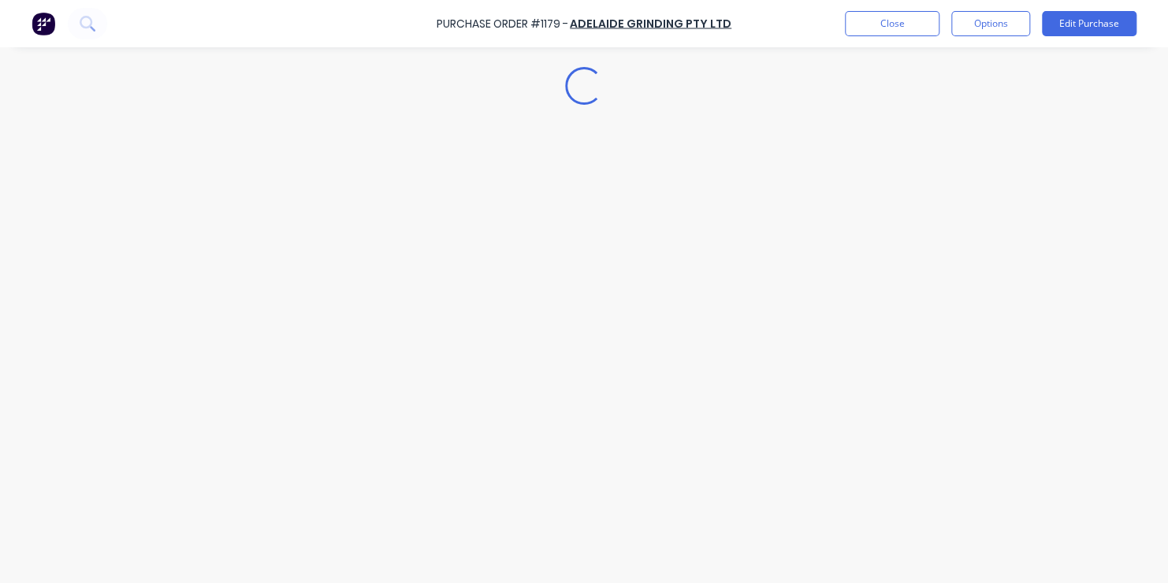
scroll to position [0, 0]
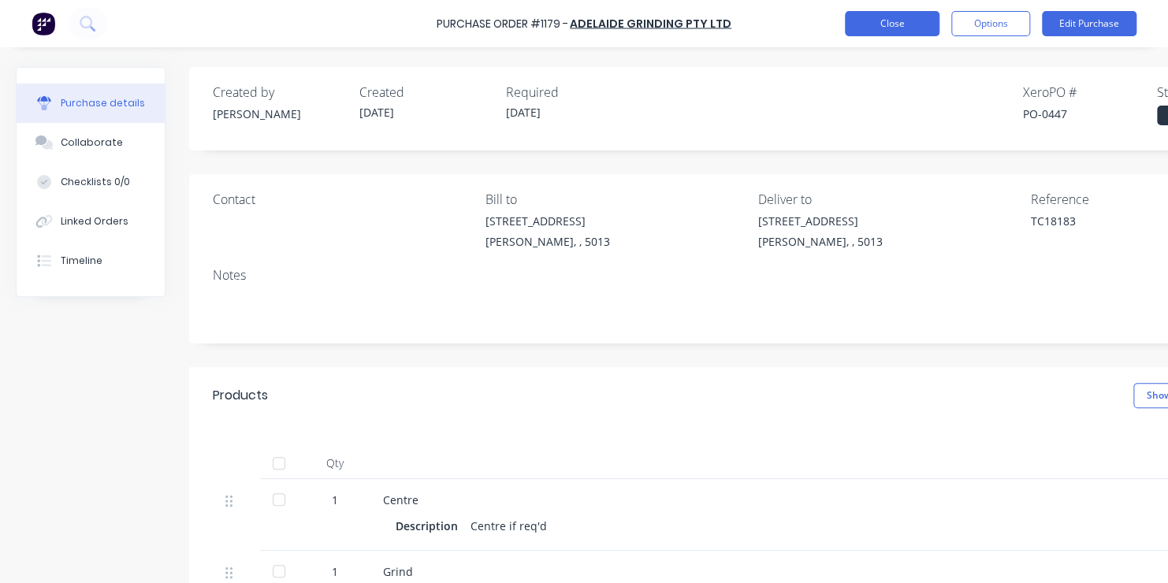
click at [905, 19] on button "Close" at bounding box center [892, 23] width 95 height 25
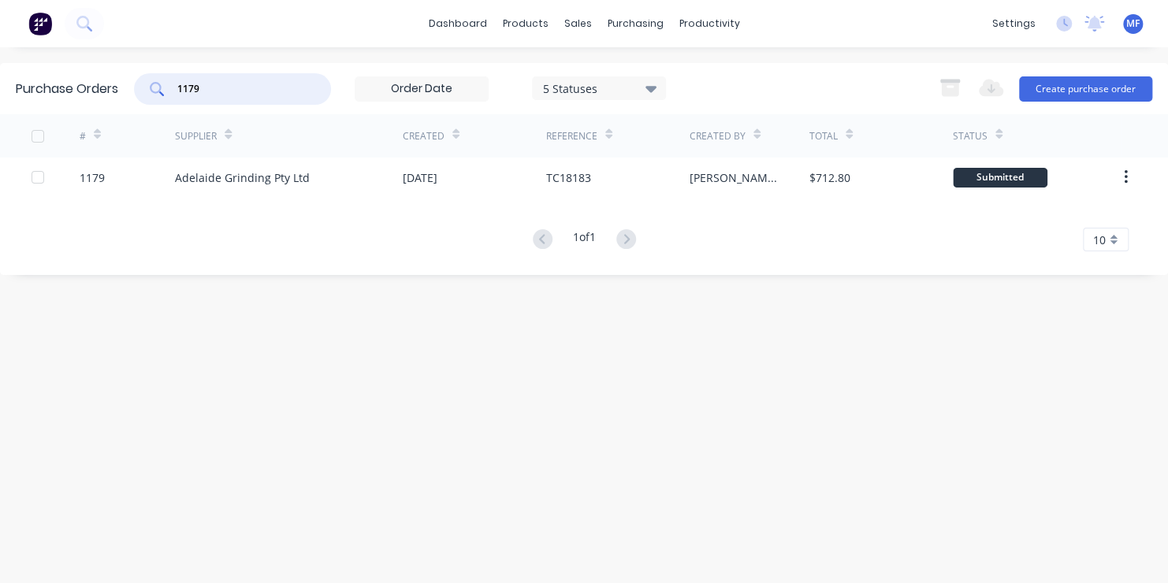
click at [208, 85] on input "1179" at bounding box center [241, 89] width 131 height 16
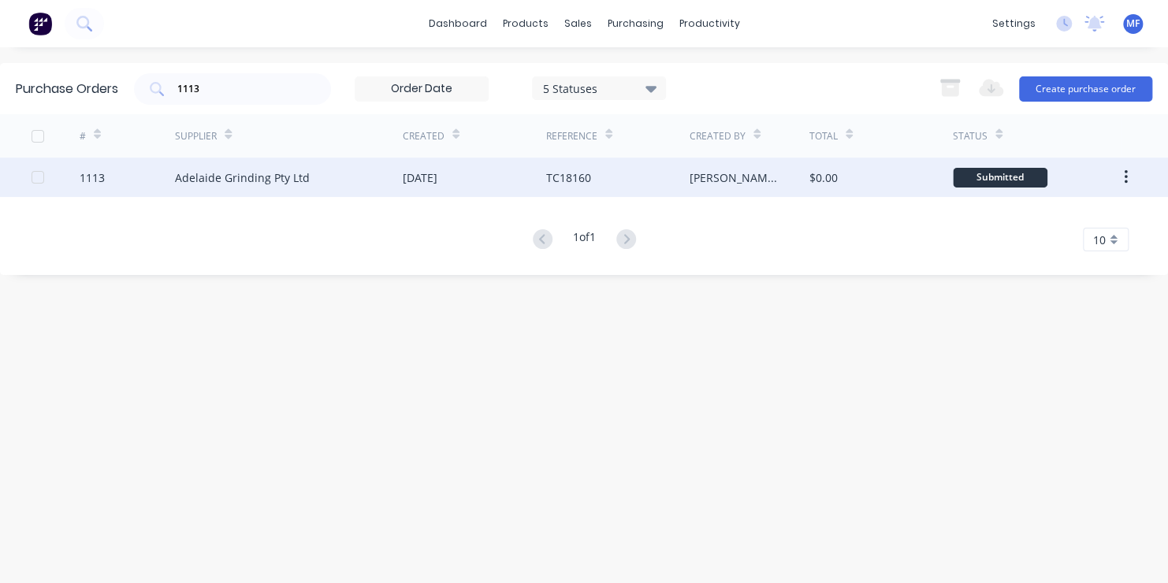
click at [1010, 177] on div "Submitted" at bounding box center [1000, 178] width 95 height 20
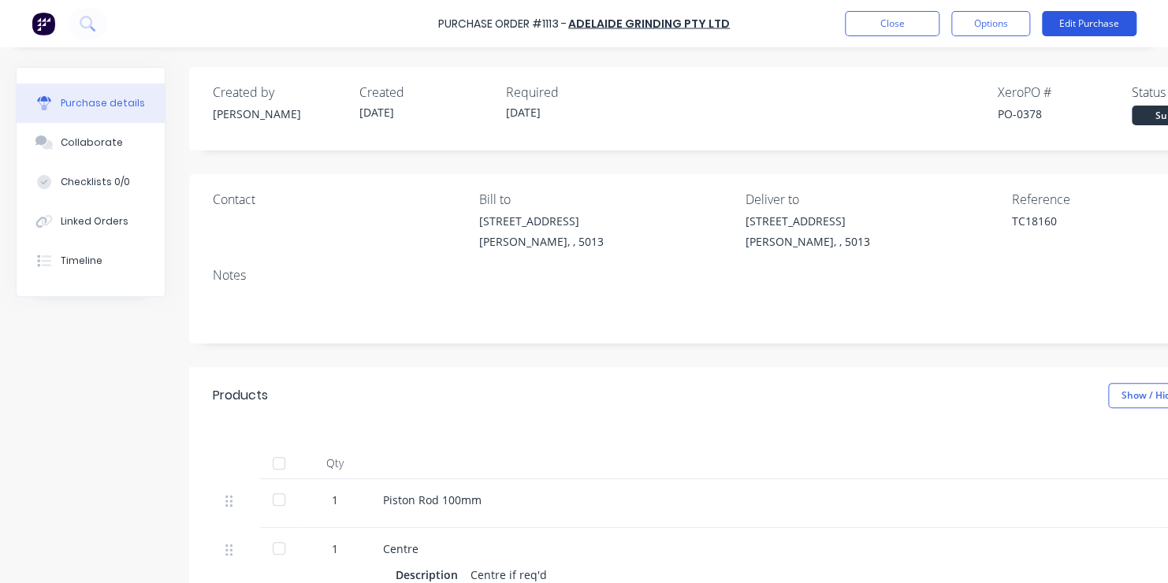
click at [1103, 19] on button "Edit Purchase" at bounding box center [1089, 23] width 95 height 25
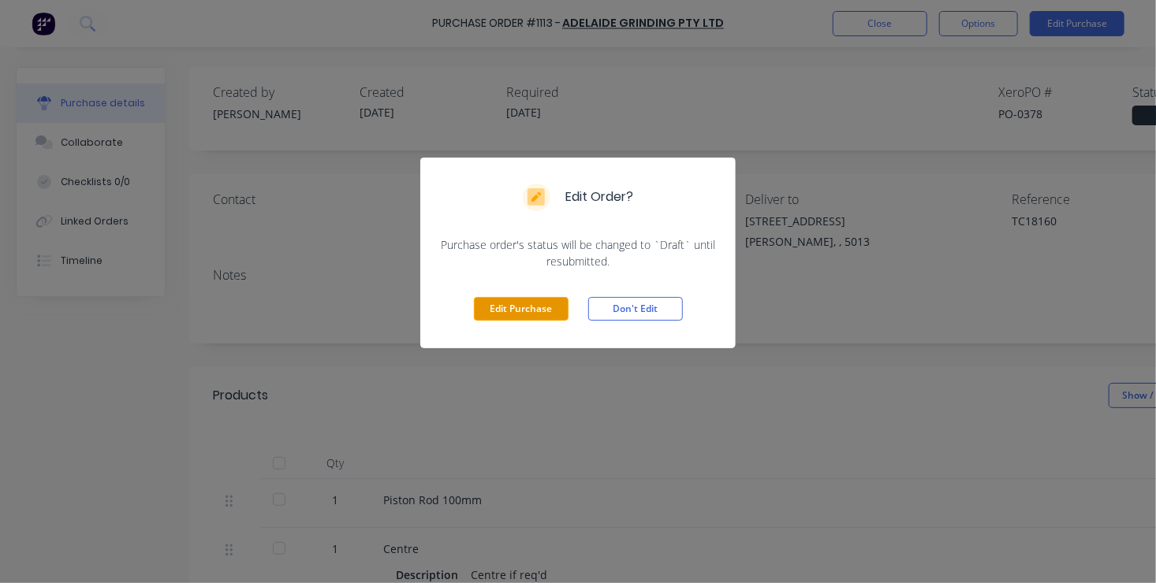
click at [528, 309] on button "Edit Purchase" at bounding box center [521, 309] width 95 height 24
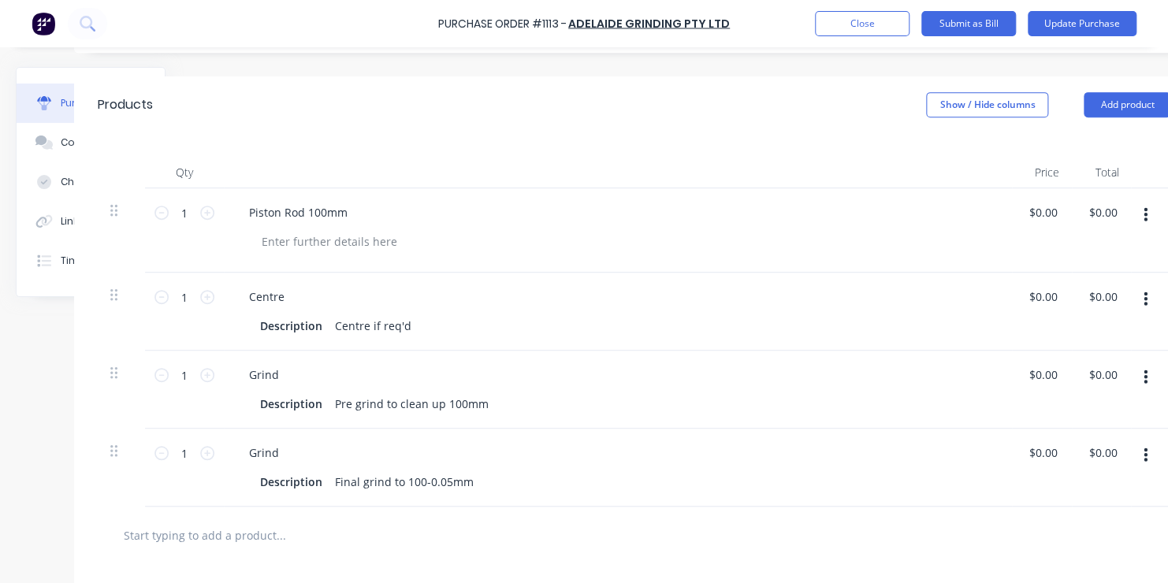
scroll to position [315, 126]
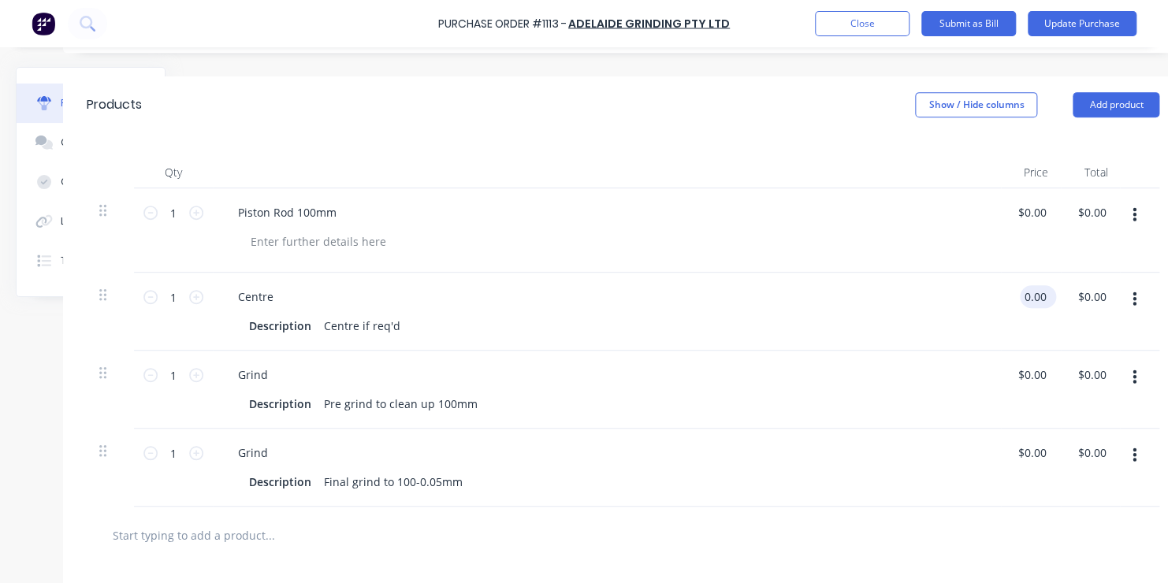
click at [1030, 295] on input "0.00" at bounding box center [1035, 296] width 30 height 23
click at [1032, 453] on input "0.00" at bounding box center [1041, 452] width 30 height 23
click at [1038, 453] on input "0.00" at bounding box center [1041, 452] width 30 height 23
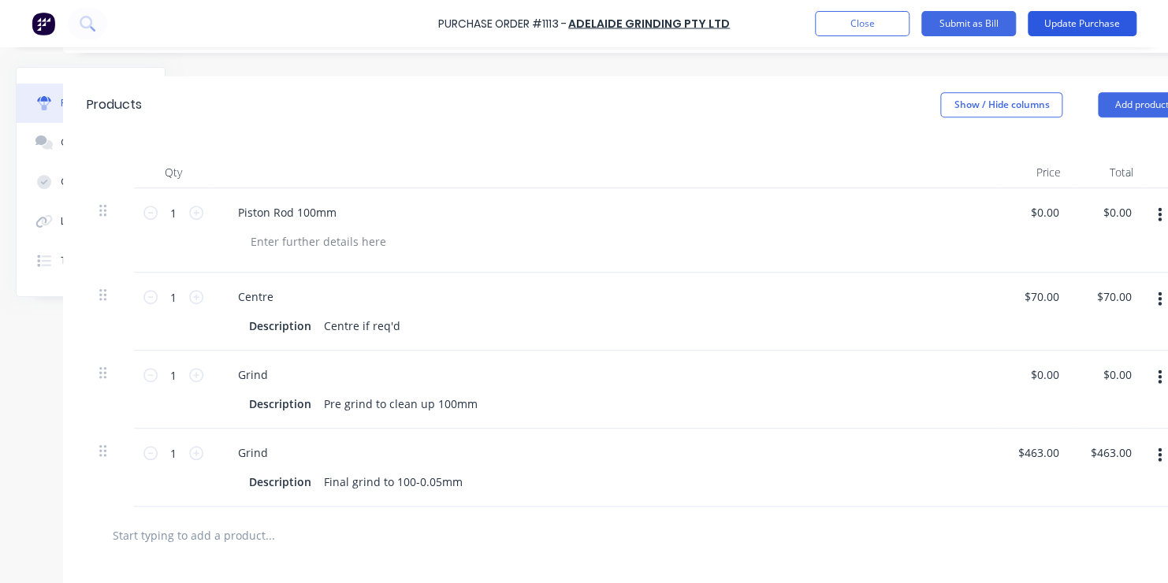
click at [1076, 21] on button "Update Purchase" at bounding box center [1082, 23] width 109 height 25
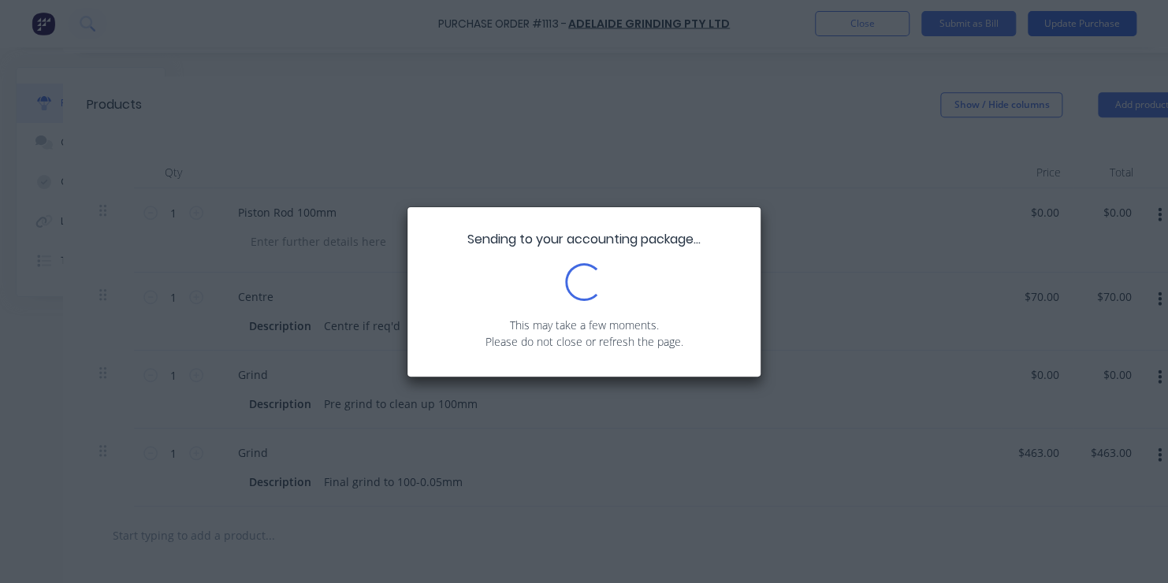
scroll to position [0, 0]
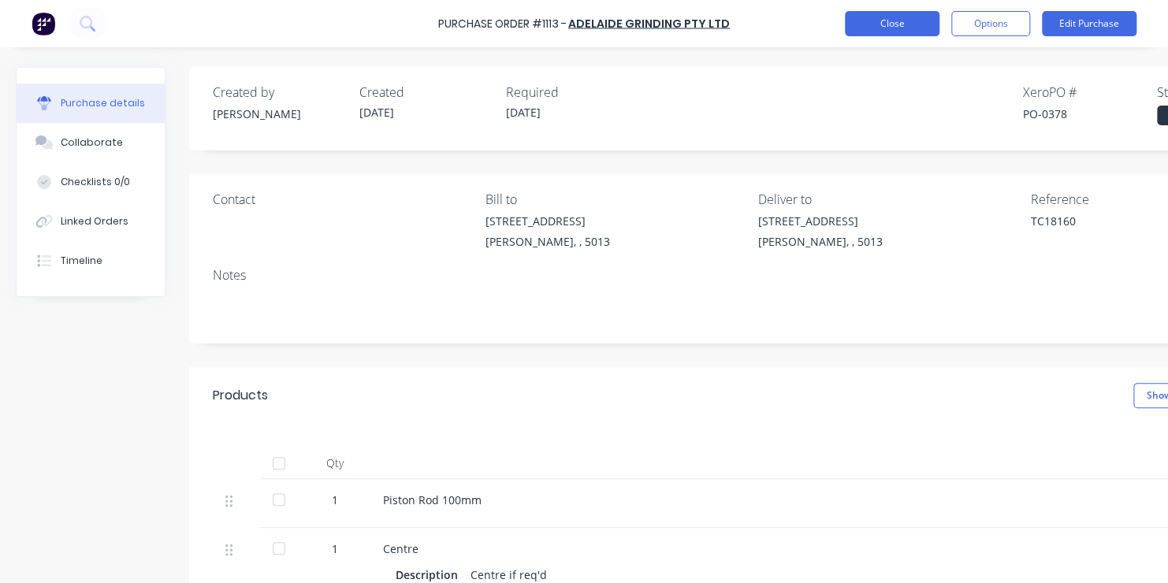
click at [886, 20] on button "Close" at bounding box center [892, 23] width 95 height 25
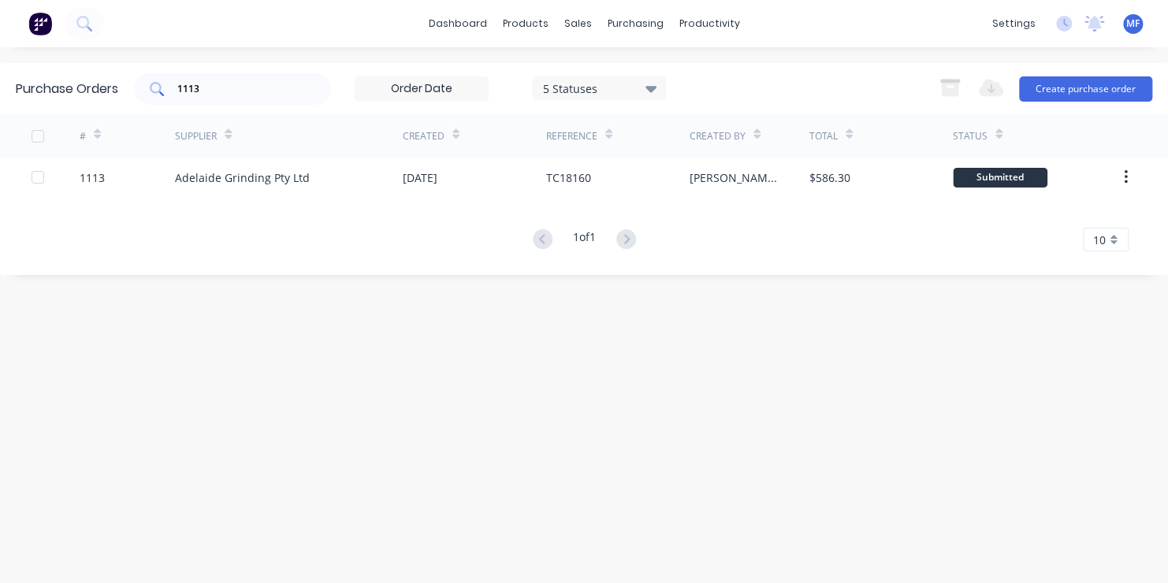
click at [202, 86] on input "1113" at bounding box center [241, 89] width 131 height 16
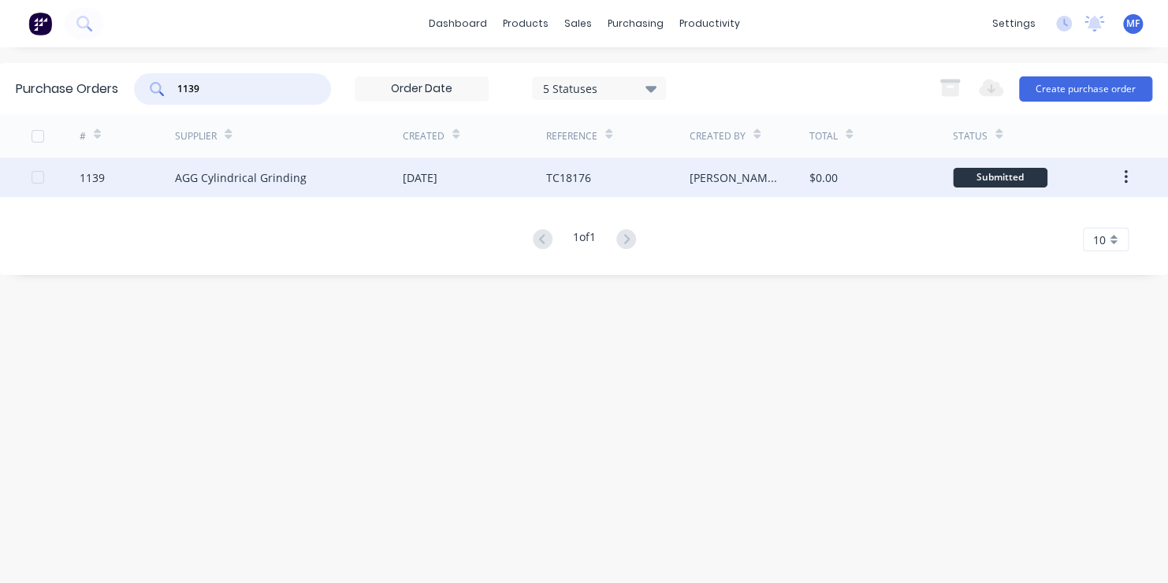
click at [1007, 173] on div "Submitted" at bounding box center [1000, 178] width 95 height 20
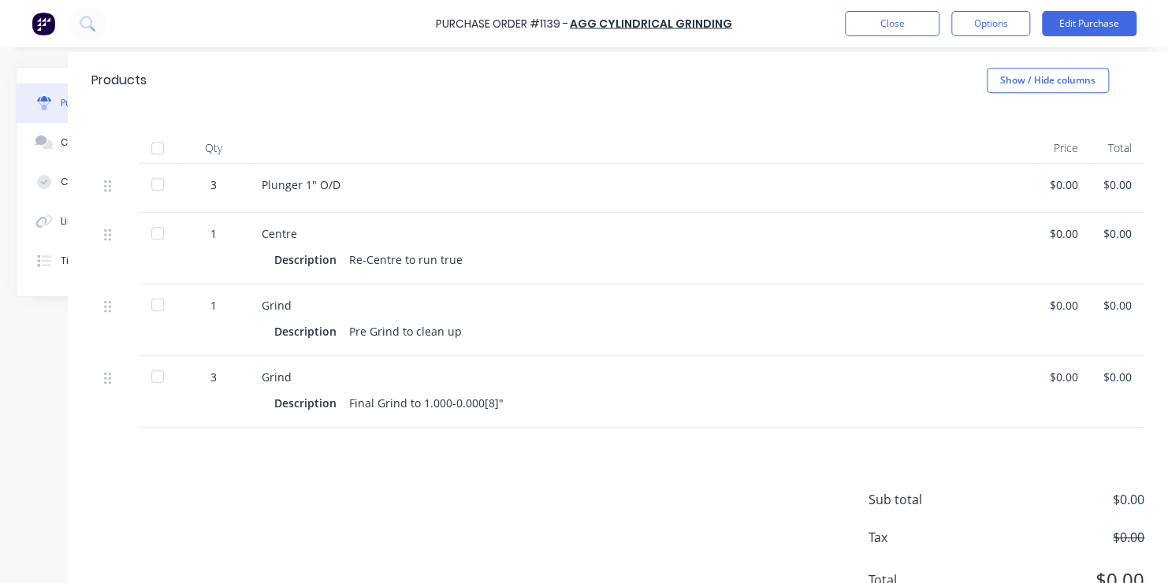
scroll to position [315, 132]
click at [1066, 22] on button "Edit Purchase" at bounding box center [1089, 23] width 95 height 25
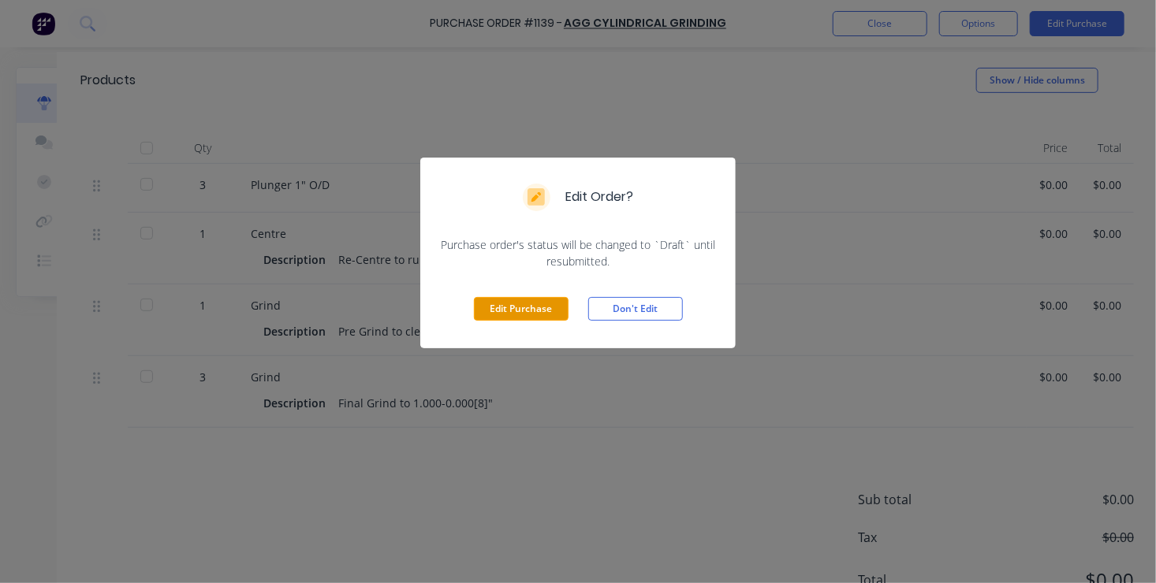
click at [537, 306] on button "Edit Purchase" at bounding box center [521, 309] width 95 height 24
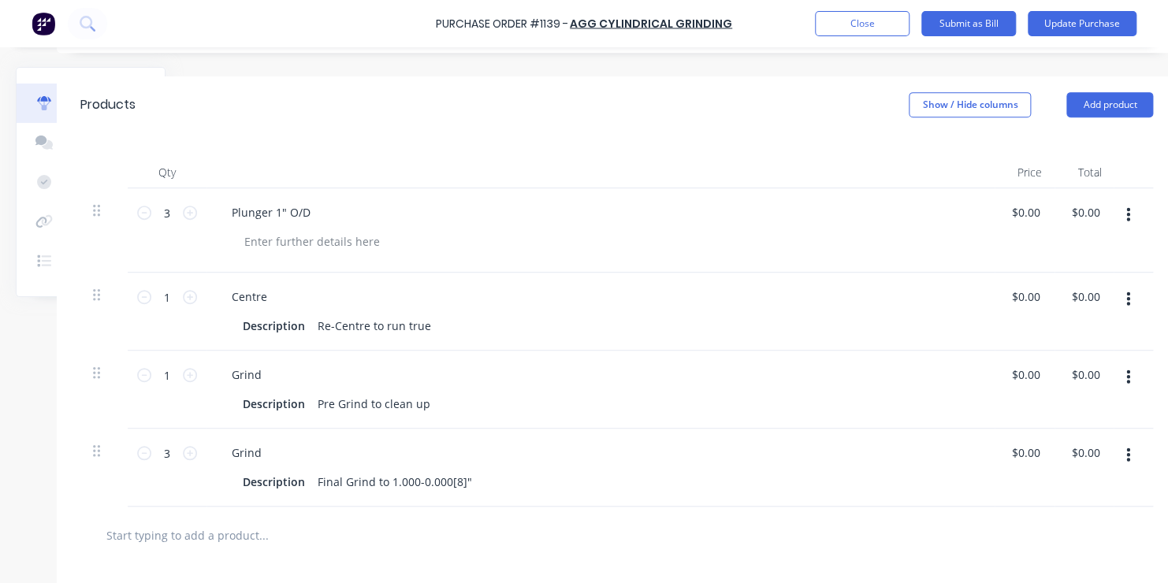
scroll to position [340, 132]
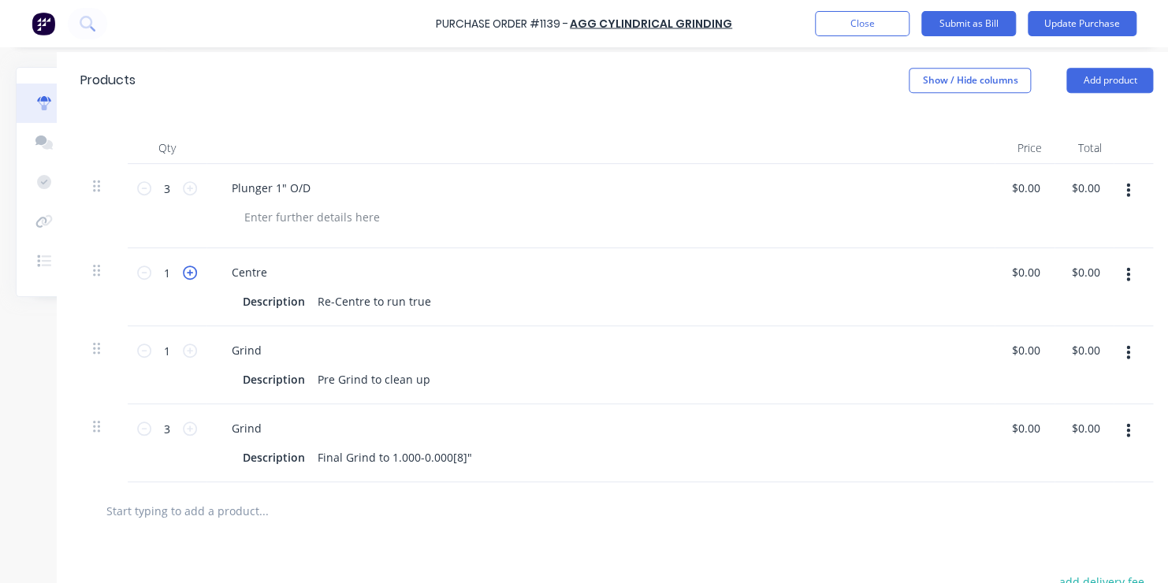
click at [187, 271] on icon at bounding box center [190, 273] width 14 height 14
click at [190, 348] on icon at bounding box center [190, 351] width 14 height 14
click at [1022, 425] on input "0.00" at bounding box center [1029, 428] width 30 height 23
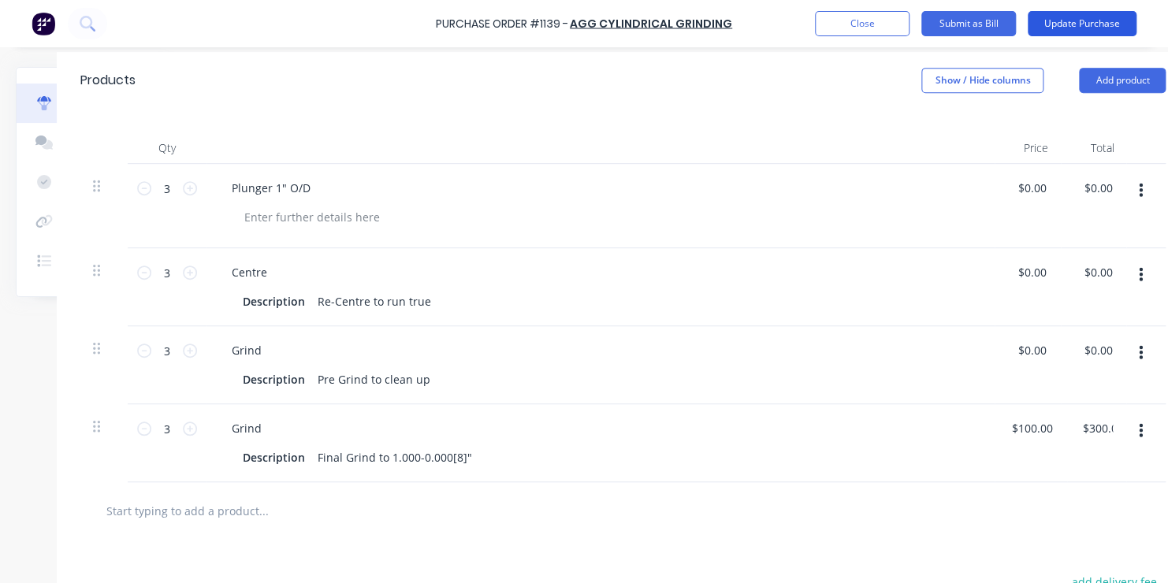
click at [1106, 22] on button "Update Purchase" at bounding box center [1082, 23] width 109 height 25
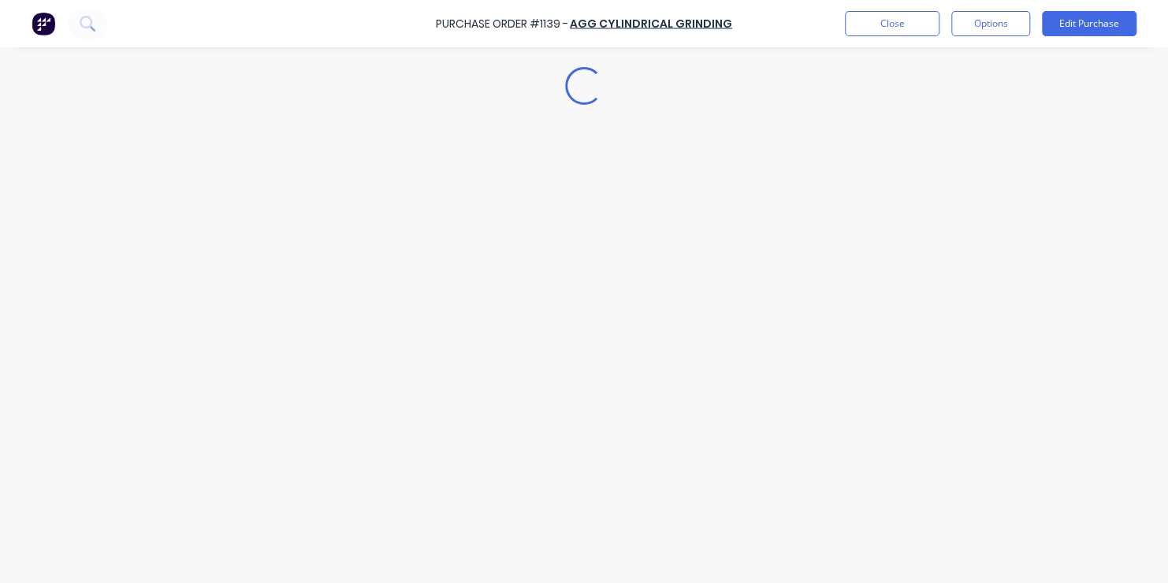
scroll to position [0, 0]
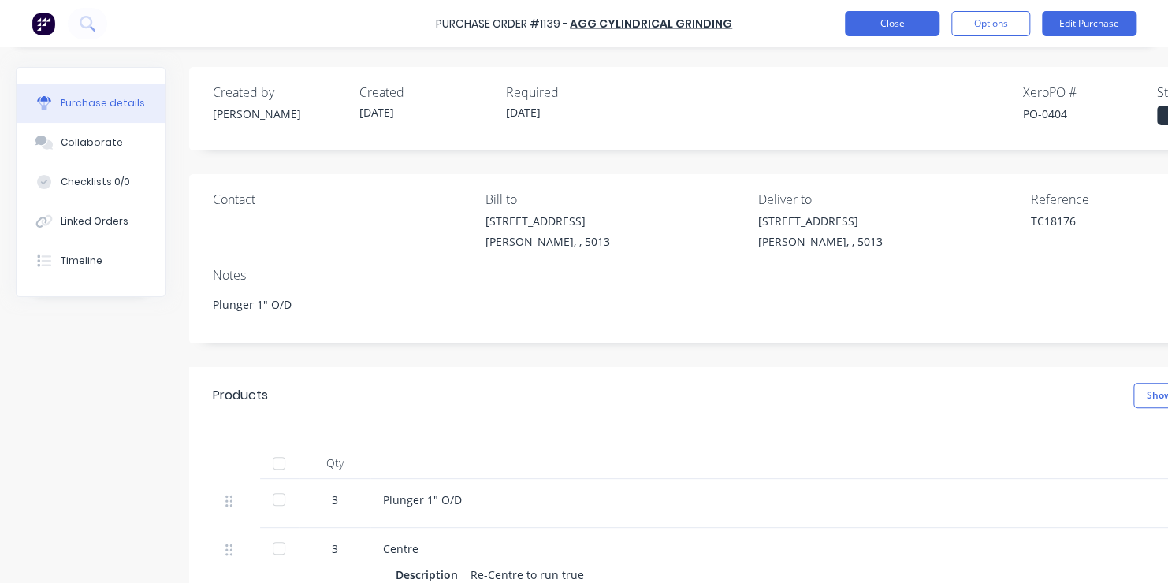
click at [896, 21] on button "Close" at bounding box center [892, 23] width 95 height 25
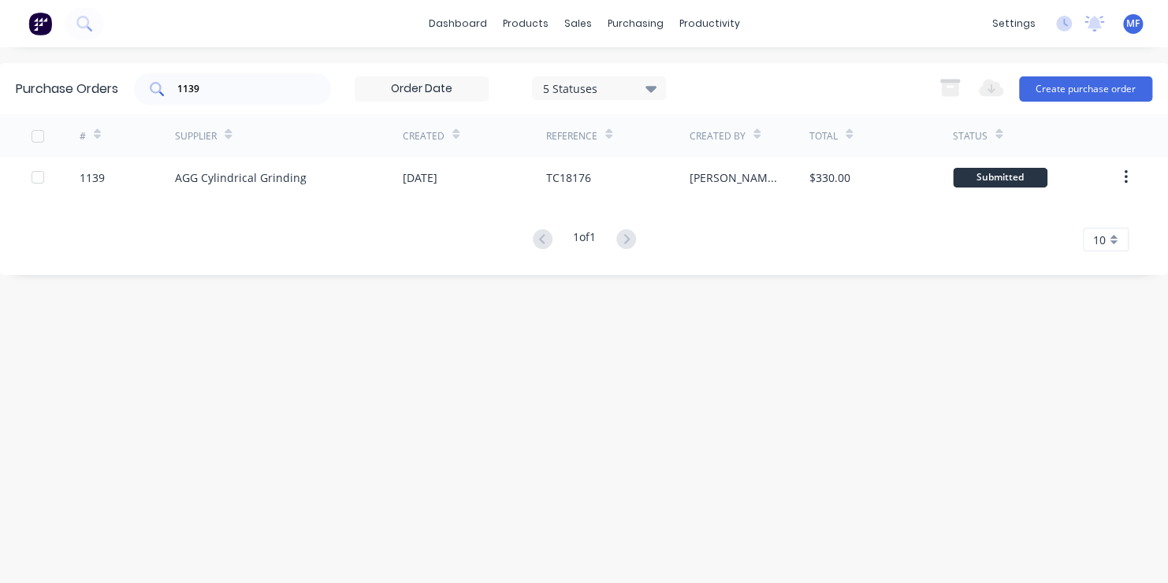
click at [204, 86] on input "1139" at bounding box center [241, 89] width 131 height 16
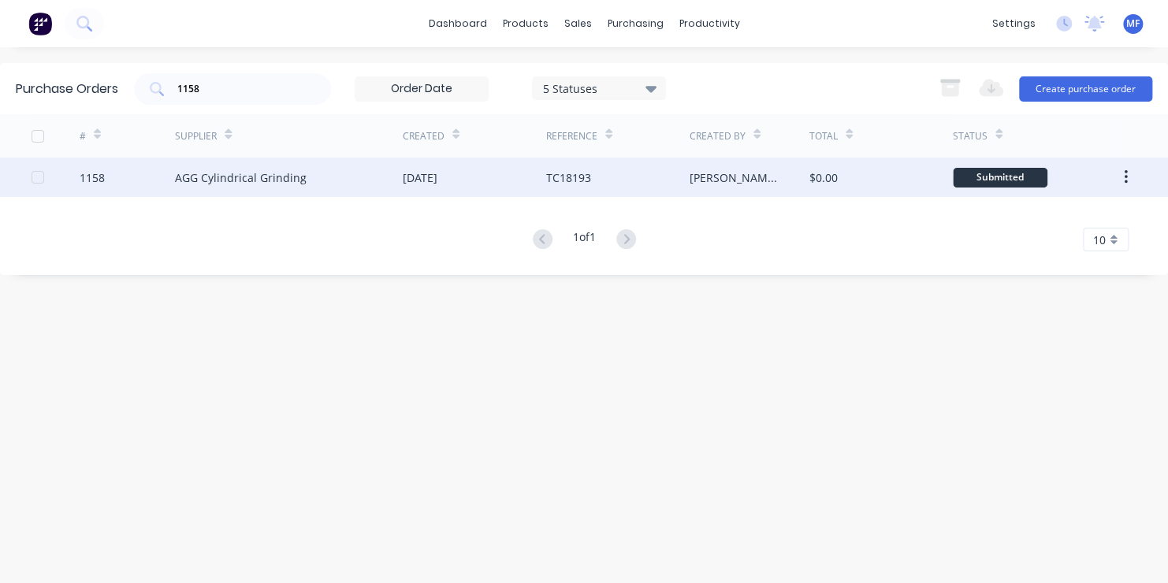
click at [996, 173] on div "Submitted" at bounding box center [1000, 178] width 95 height 20
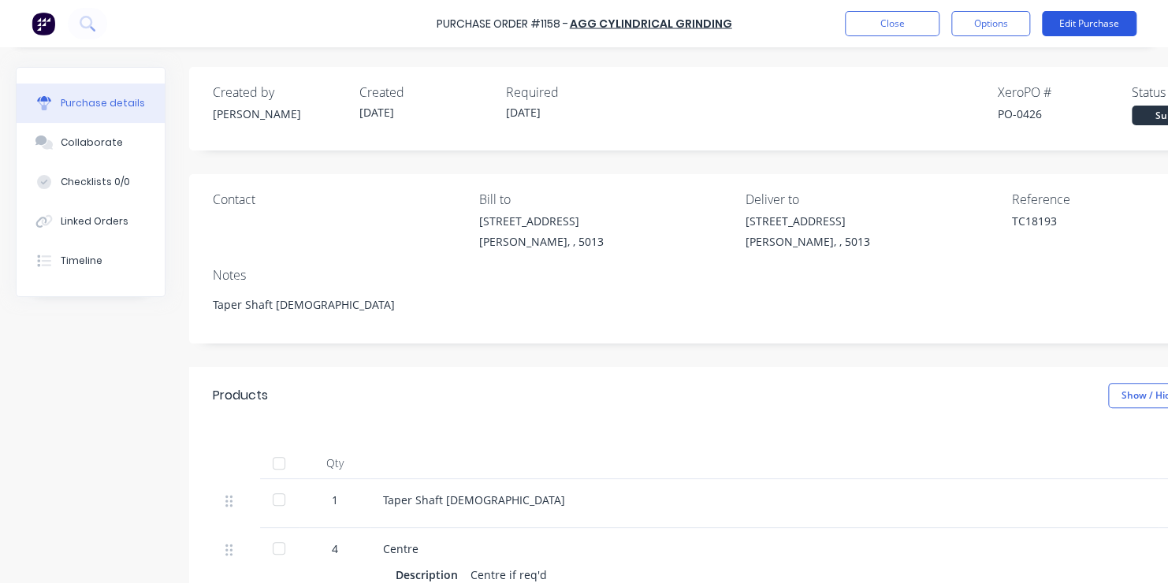
click at [1085, 21] on button "Edit Purchase" at bounding box center [1089, 23] width 95 height 25
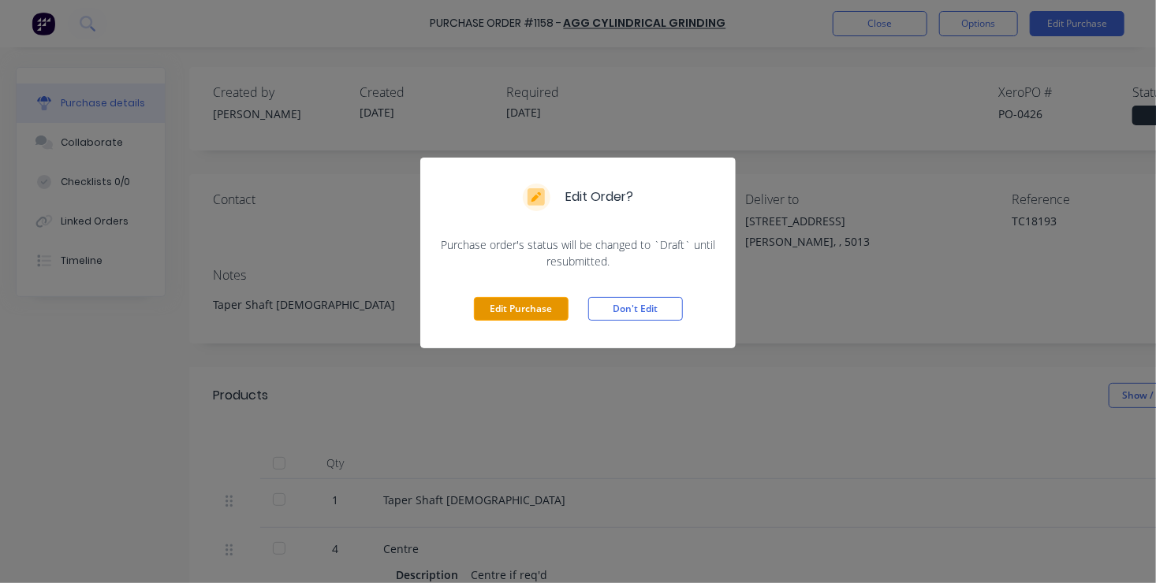
click at [531, 305] on button "Edit Purchase" at bounding box center [521, 309] width 95 height 24
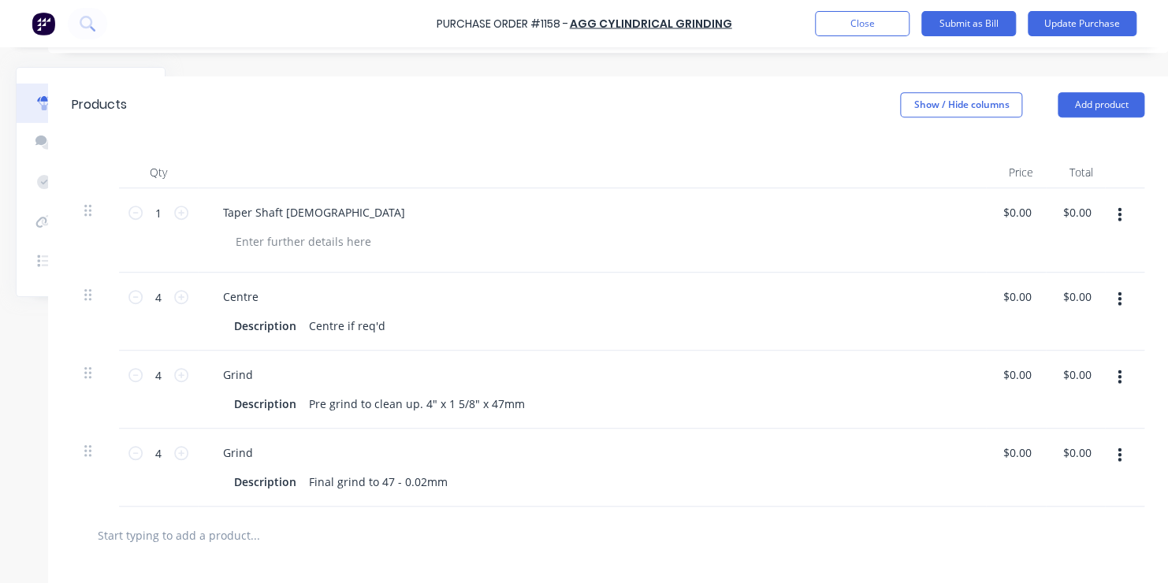
scroll to position [315, 154]
click at [1002, 453] on input "0.00" at bounding box center [1017, 452] width 36 height 23
click at [1005, 453] on input "0.00" at bounding box center [1020, 452] width 30 height 23
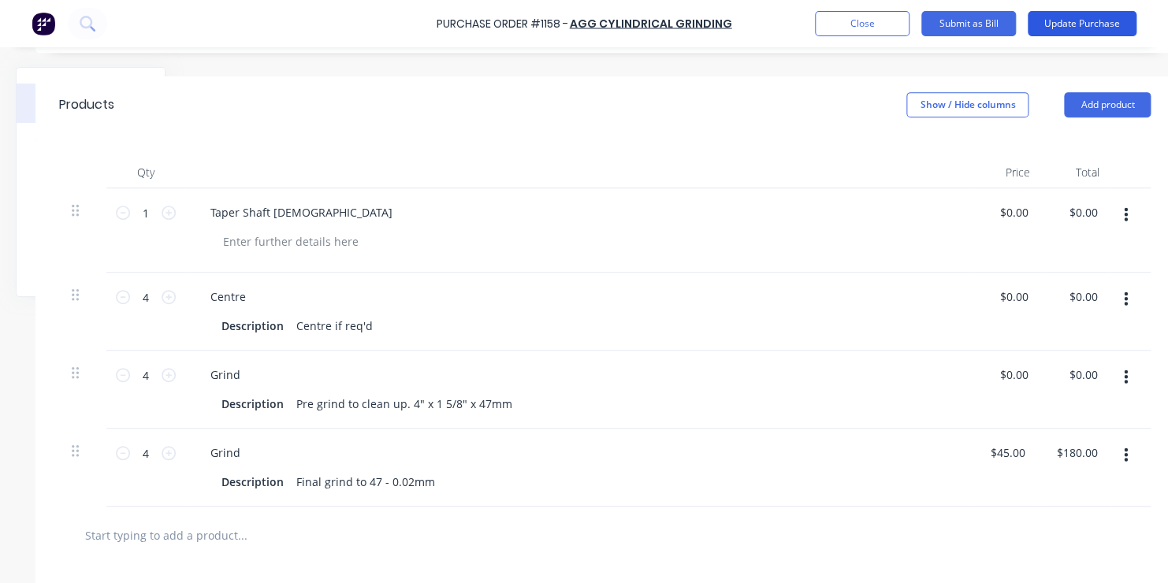
click at [1089, 19] on button "Update Purchase" at bounding box center [1082, 23] width 109 height 25
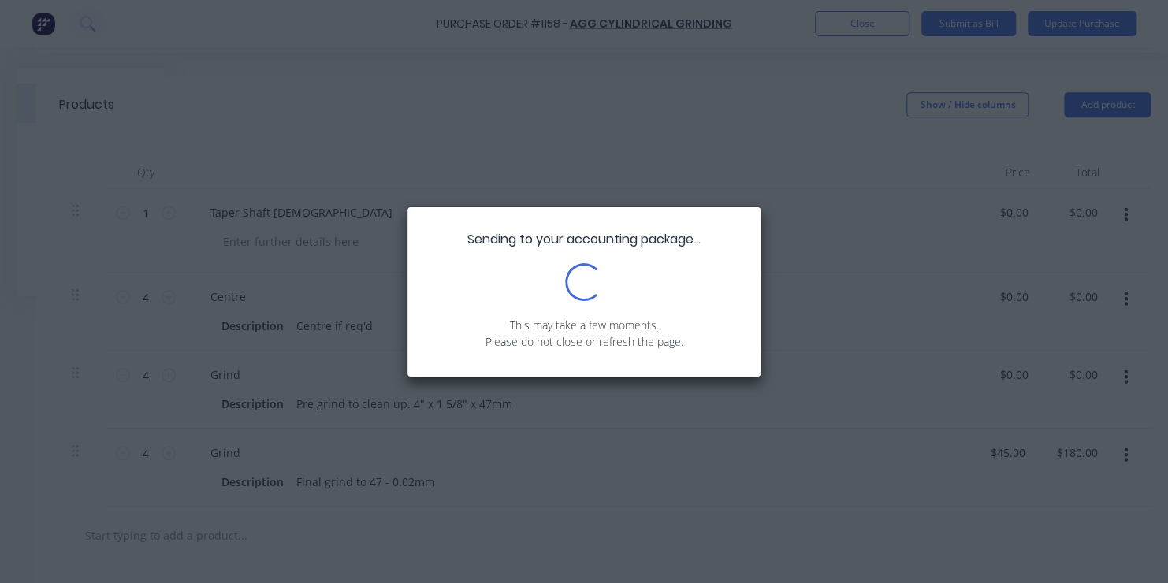
scroll to position [0, 0]
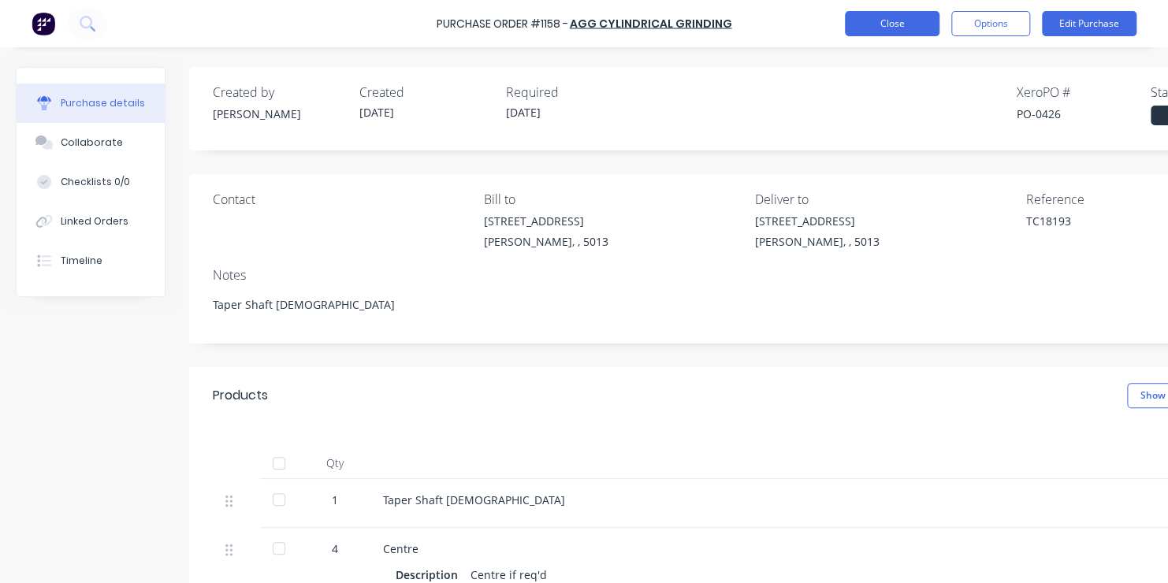
click at [887, 21] on button "Close" at bounding box center [892, 23] width 95 height 25
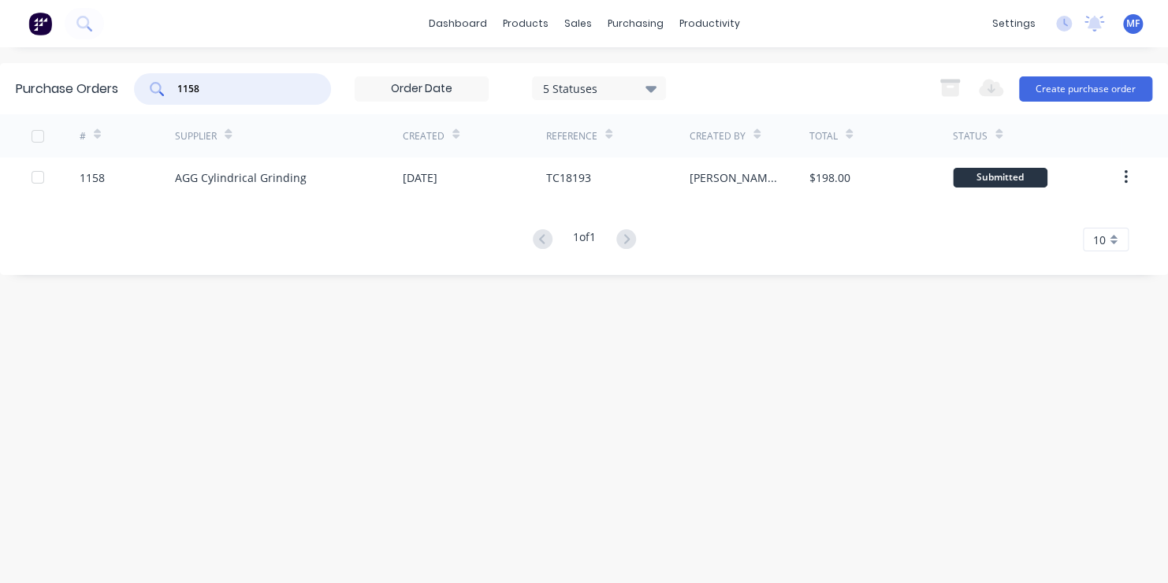
click at [203, 88] on input "1158" at bounding box center [241, 89] width 131 height 16
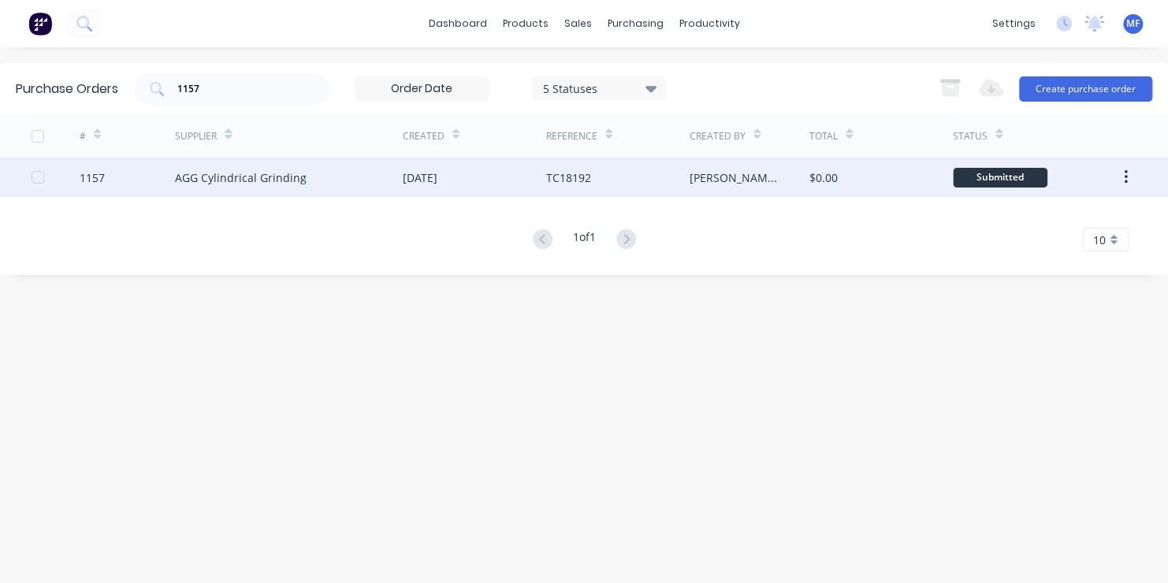
click at [1006, 177] on div "Submitted" at bounding box center [1000, 178] width 95 height 20
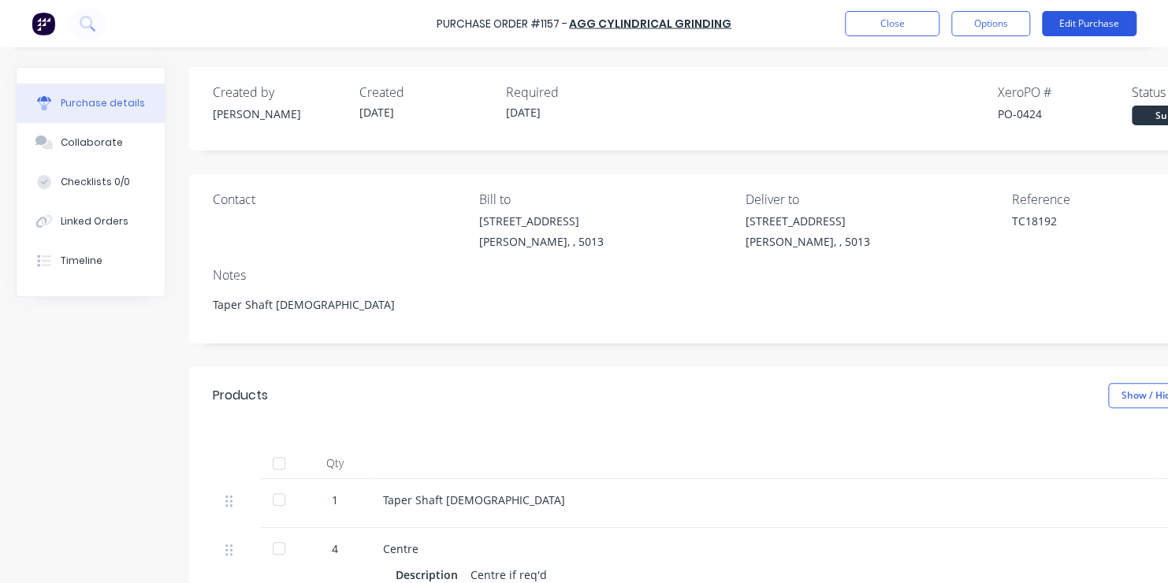
click at [1077, 22] on button "Edit Purchase" at bounding box center [1089, 23] width 95 height 25
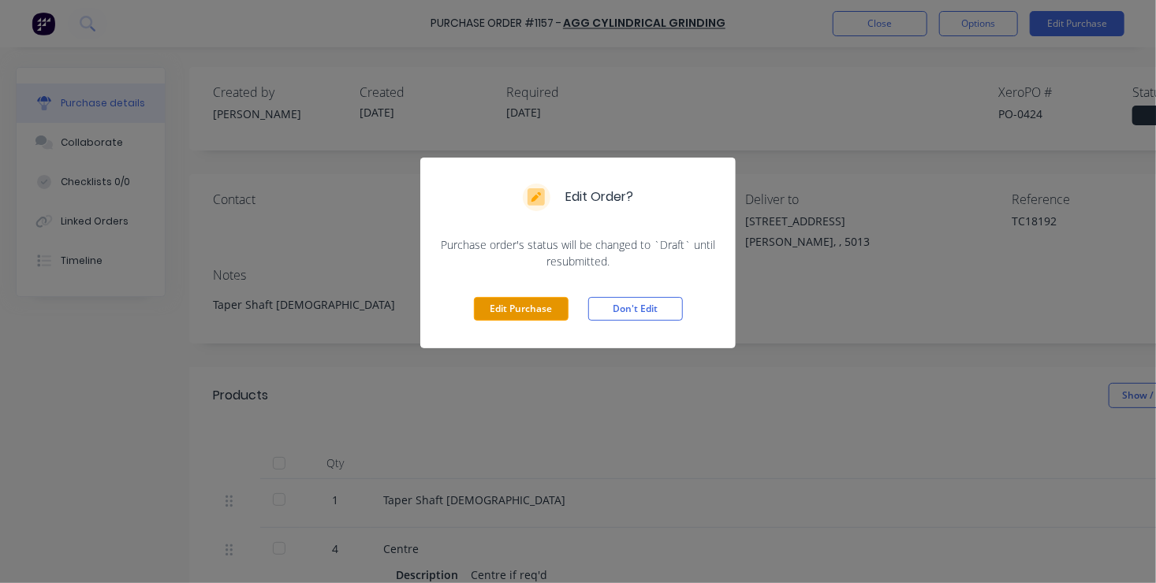
click at [502, 300] on button "Edit Purchase" at bounding box center [521, 309] width 95 height 24
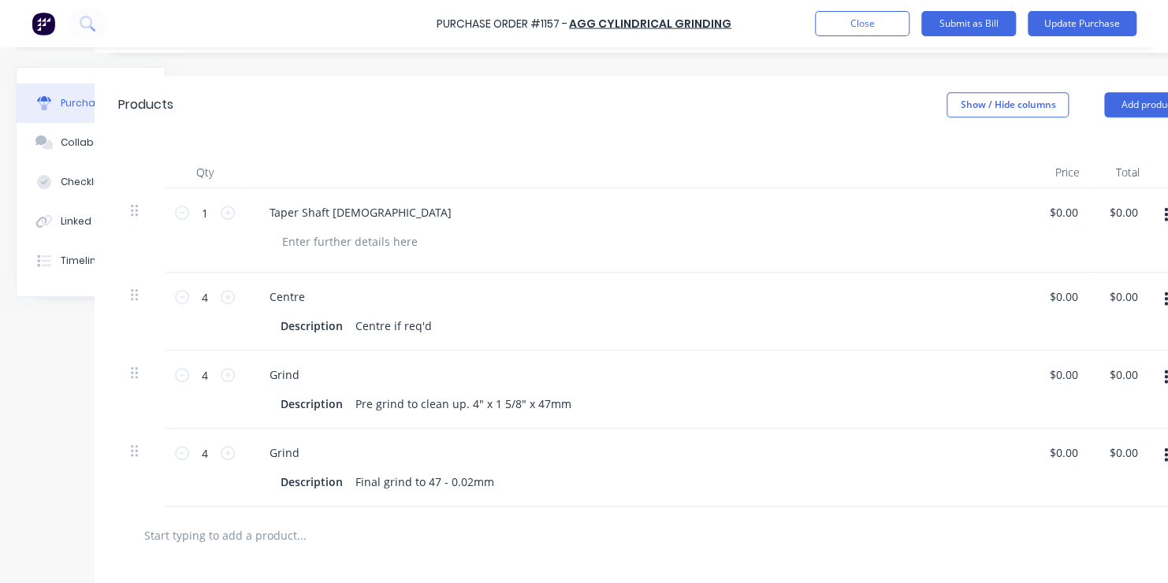
scroll to position [315, 126]
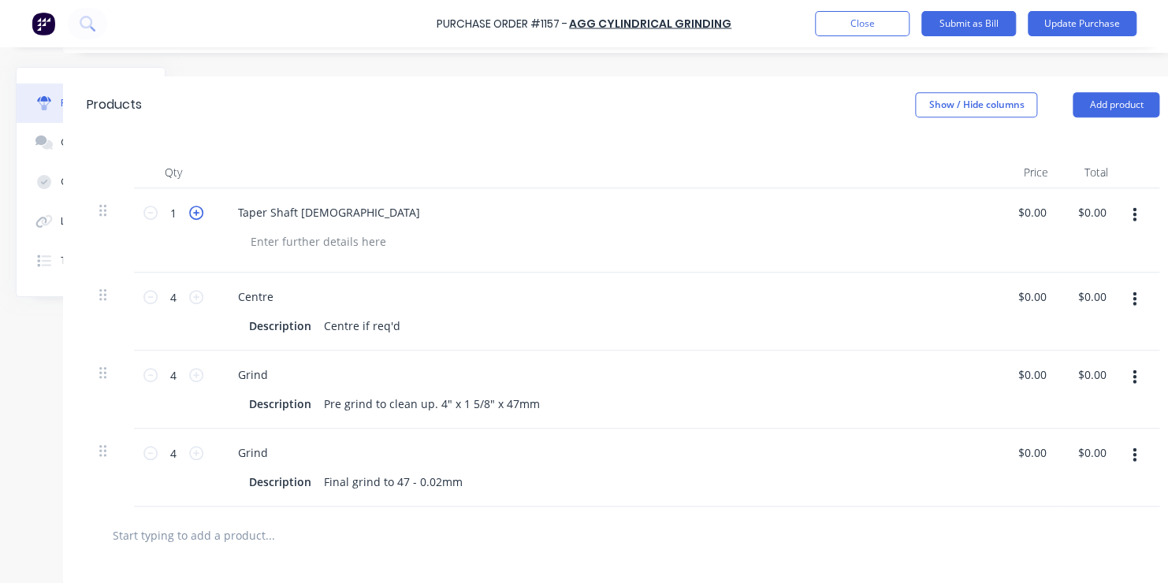
click at [196, 211] on icon at bounding box center [196, 213] width 14 height 14
click at [1030, 451] on input "0.00" at bounding box center [1032, 452] width 36 height 23
click at [1030, 451] on input "0.00" at bounding box center [1035, 452] width 30 height 23
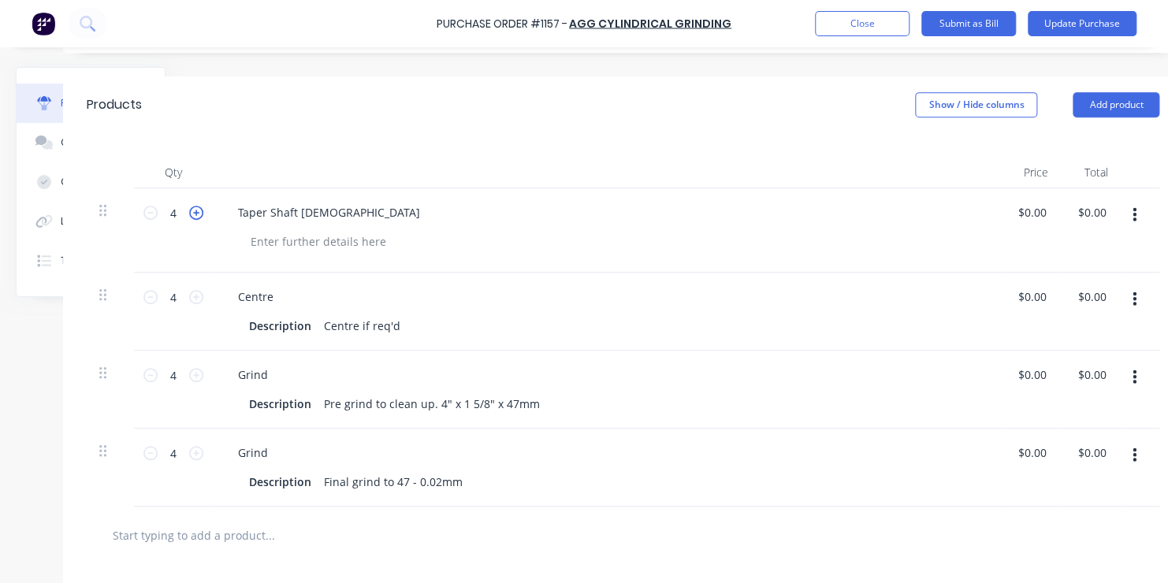
click at [197, 212] on icon at bounding box center [196, 213] width 14 height 14
click at [199, 296] on icon at bounding box center [196, 297] width 14 height 14
click at [198, 371] on icon at bounding box center [196, 375] width 14 height 14
click at [195, 451] on icon at bounding box center [196, 453] width 14 height 14
click at [1029, 454] on input "0.00" at bounding box center [1035, 452] width 30 height 23
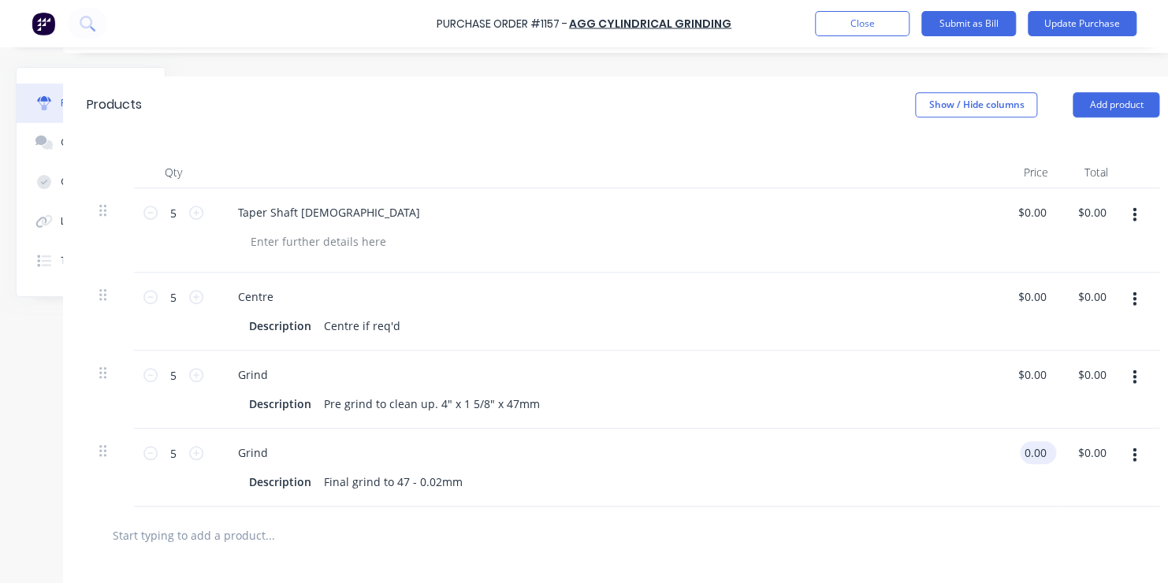
click at [1029, 454] on input "0.00" at bounding box center [1035, 452] width 30 height 23
click at [1097, 21] on button "Update Purchase" at bounding box center [1082, 23] width 109 height 25
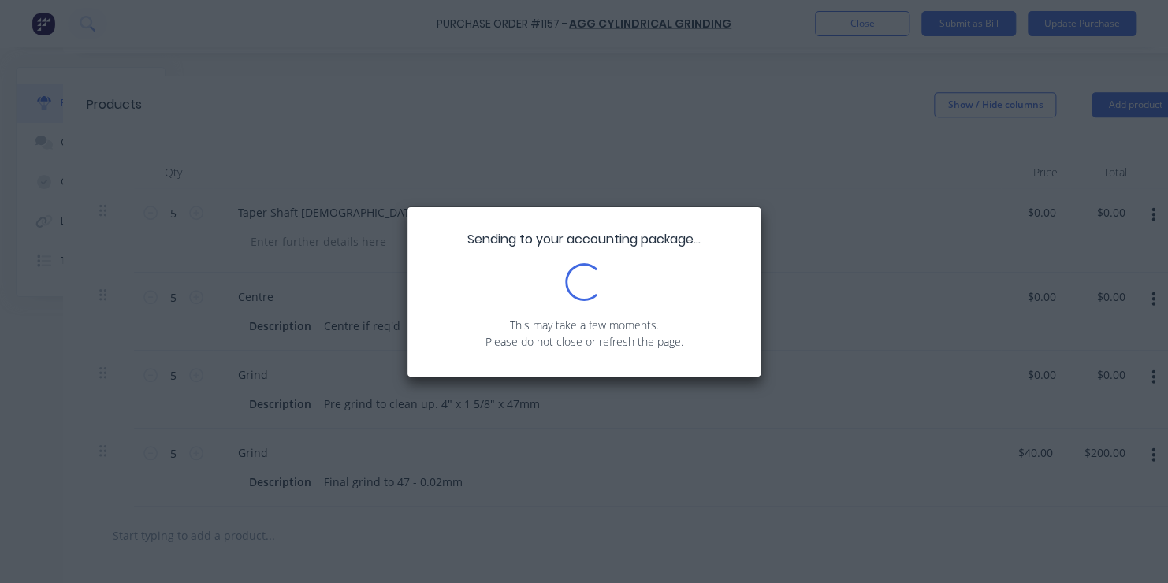
scroll to position [0, 0]
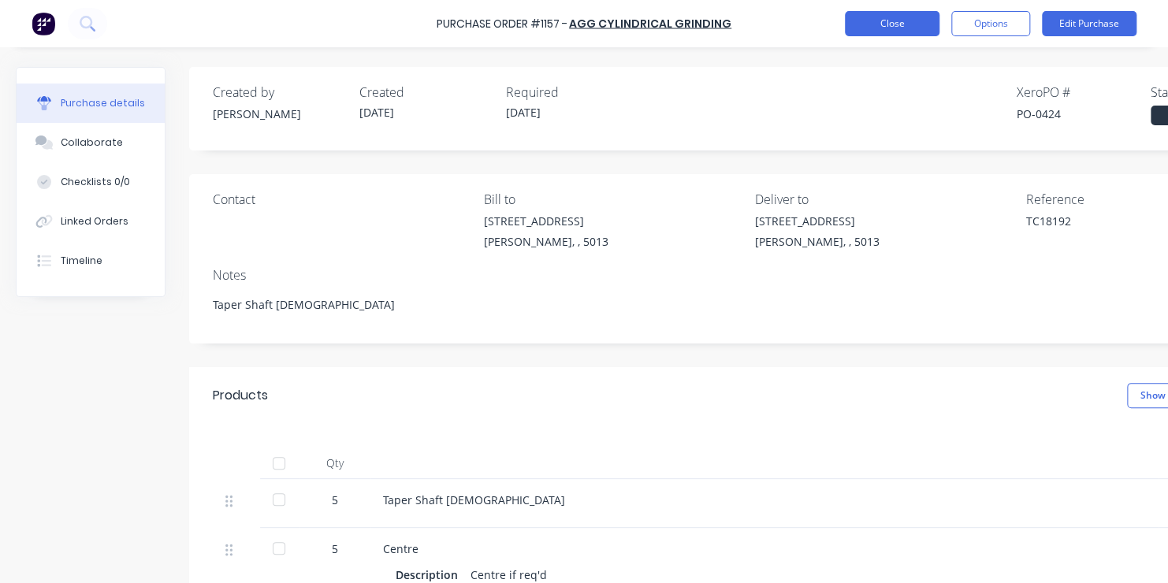
click at [902, 20] on button "Close" at bounding box center [892, 23] width 95 height 25
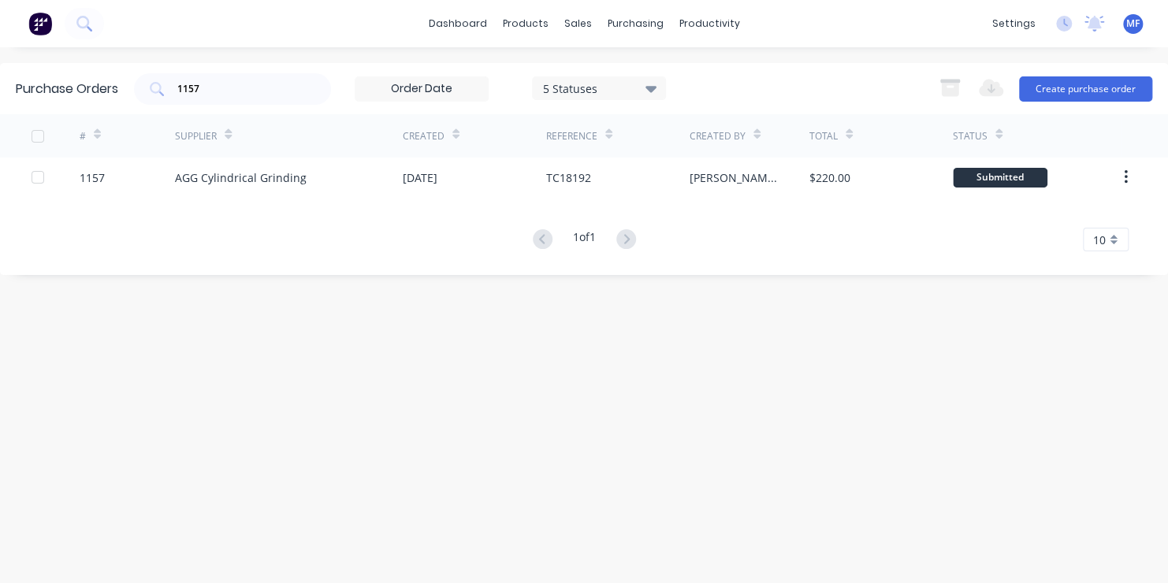
click at [1136, 20] on span "MF" at bounding box center [1133, 24] width 13 height 14
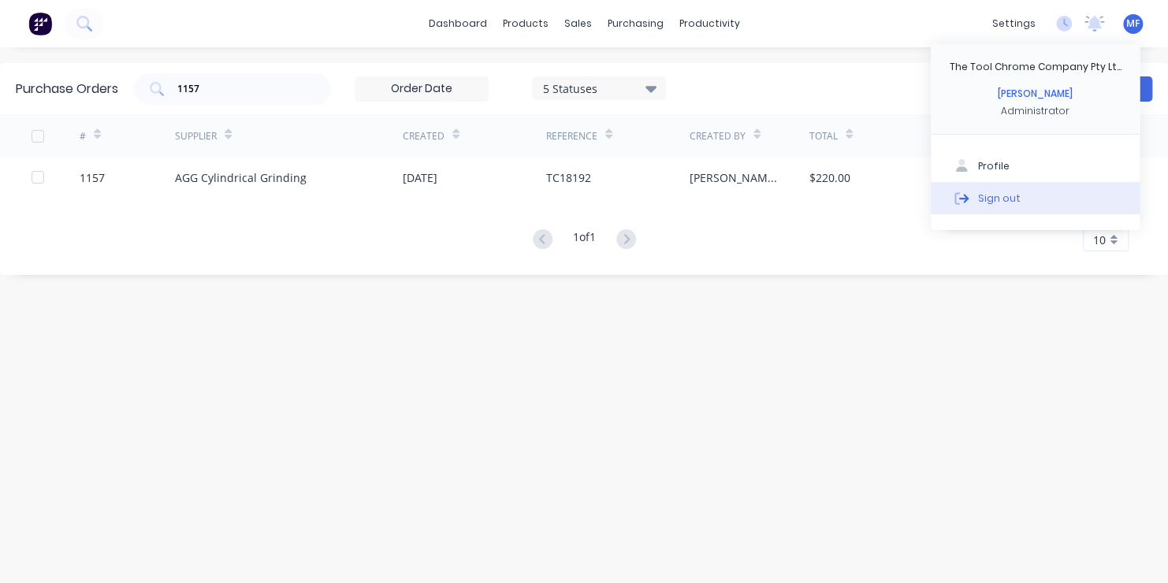
click at [999, 196] on div "Sign out" at bounding box center [999, 198] width 43 height 14
